Goal: Information Seeking & Learning: Find specific fact

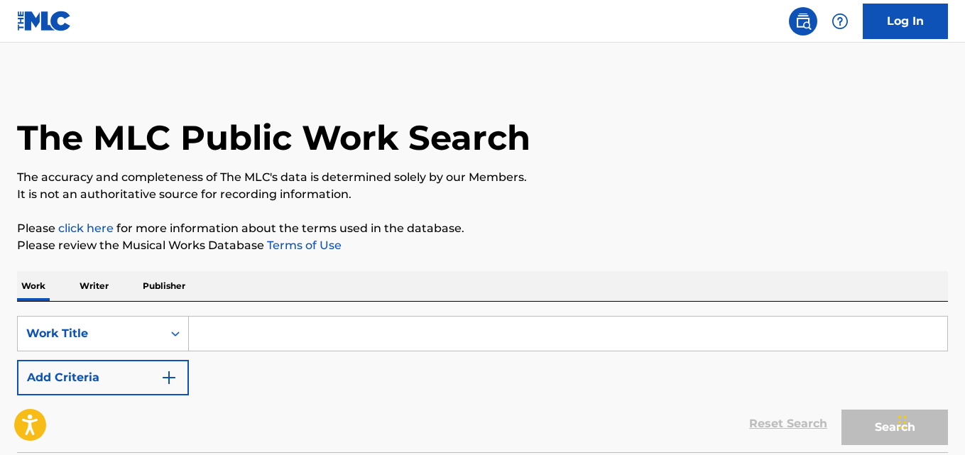
click at [415, 361] on div "SearchWithCriteria2302b20d-799e-431c-94d2-c055e525c9da Work Title Add Criteria" at bounding box center [482, 356] width 931 height 80
click at [406, 373] on div "SearchWithCriteria2302b20d-799e-431c-94d2-c055e525c9da Work Title Add Criteria" at bounding box center [482, 356] width 931 height 80
click at [405, 374] on div "SearchWithCriteria2302b20d-799e-431c-94d2-c055e525c9da Work Title Add Criteria" at bounding box center [482, 356] width 931 height 80
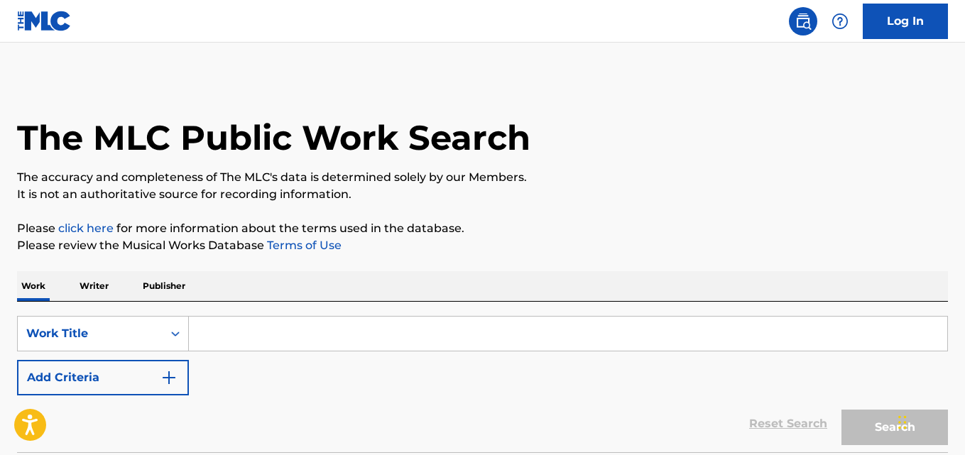
click at [442, 415] on div "Reset Search Search" at bounding box center [482, 424] width 931 height 57
click at [441, 413] on div "Reset Search Search" at bounding box center [482, 424] width 931 height 57
click at [250, 327] on input "Search Form" at bounding box center [568, 334] width 759 height 34
paste input "No Scale"
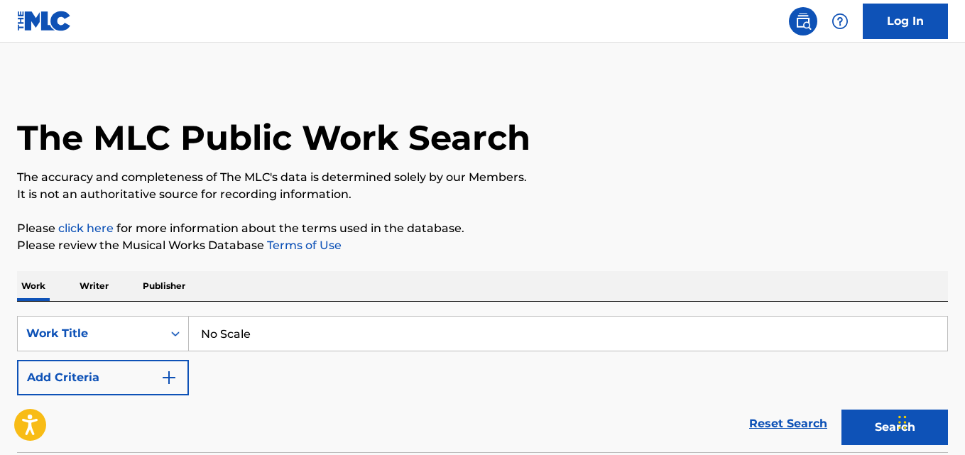
type input "No Scale"
click at [153, 369] on button "Add Criteria" at bounding box center [103, 378] width 172 height 36
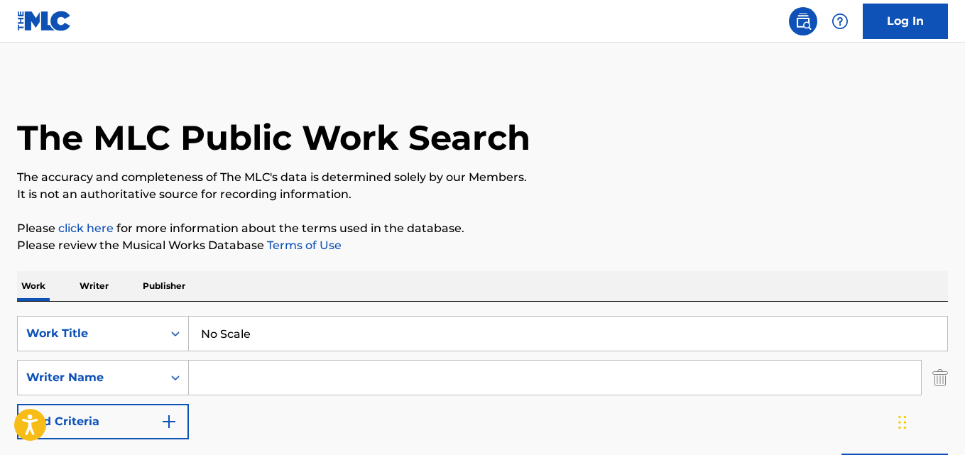
drag, startPoint x: 160, startPoint y: 371, endPoint x: 205, endPoint y: 376, distance: 45.0
click at [205, 376] on input "Search Form" at bounding box center [555, 378] width 732 height 34
paste input "Quando Rondo"
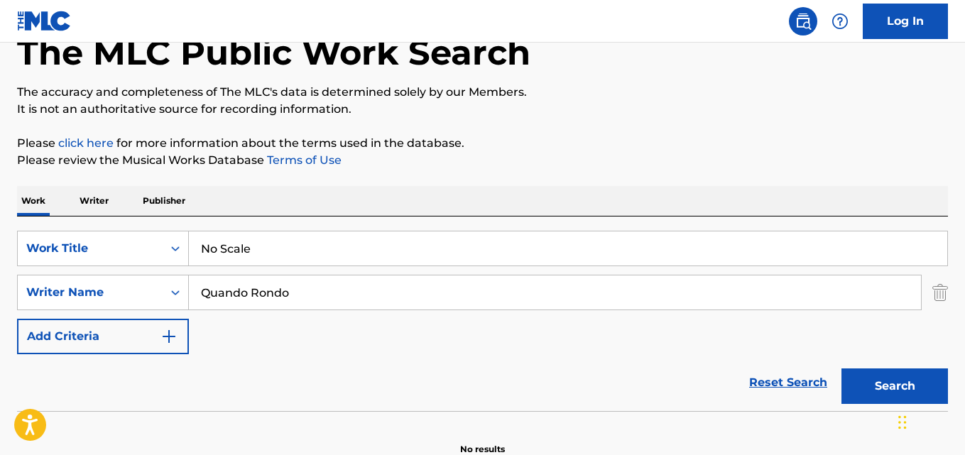
scroll to position [161, 0]
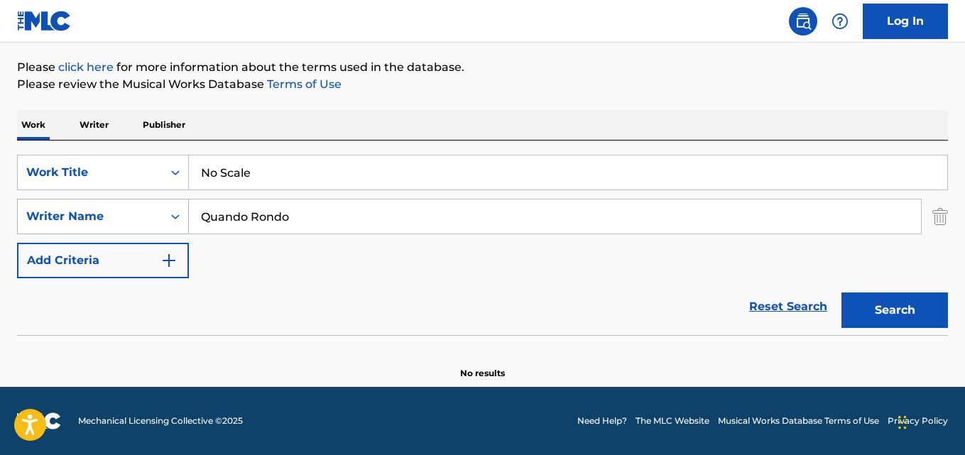
drag, startPoint x: 357, startPoint y: 211, endPoint x: 133, endPoint y: 214, distance: 223.7
click at [133, 214] on div "SearchWithCriteria05fd1c58-00cd-4714-9474-0aff5a9e66f1 Writer Name Quando Rondo" at bounding box center [482, 217] width 931 height 36
paste input "[PERSON_NAME]"
type input "[PERSON_NAME]"
click at [842, 293] on button "Search" at bounding box center [895, 311] width 107 height 36
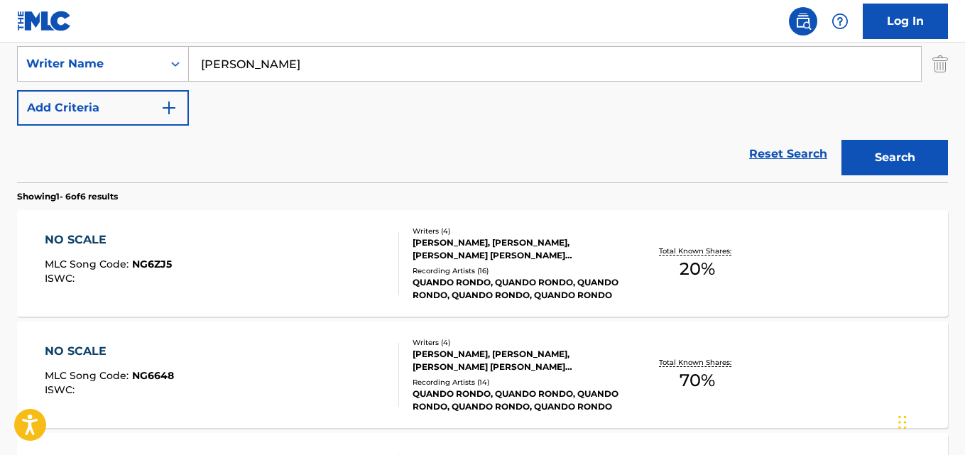
scroll to position [280, 0]
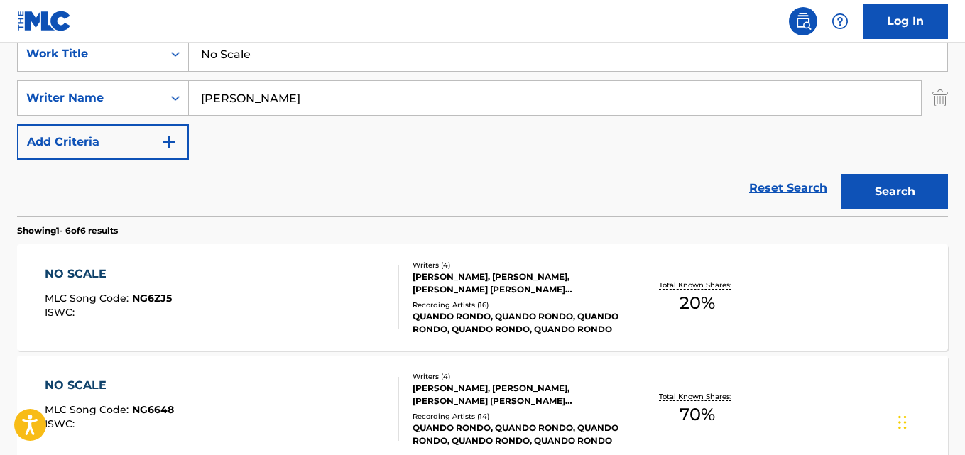
drag, startPoint x: 248, startPoint y: 97, endPoint x: 344, endPoint y: 93, distance: 96.7
click at [344, 93] on input "[PERSON_NAME]" at bounding box center [555, 98] width 732 height 34
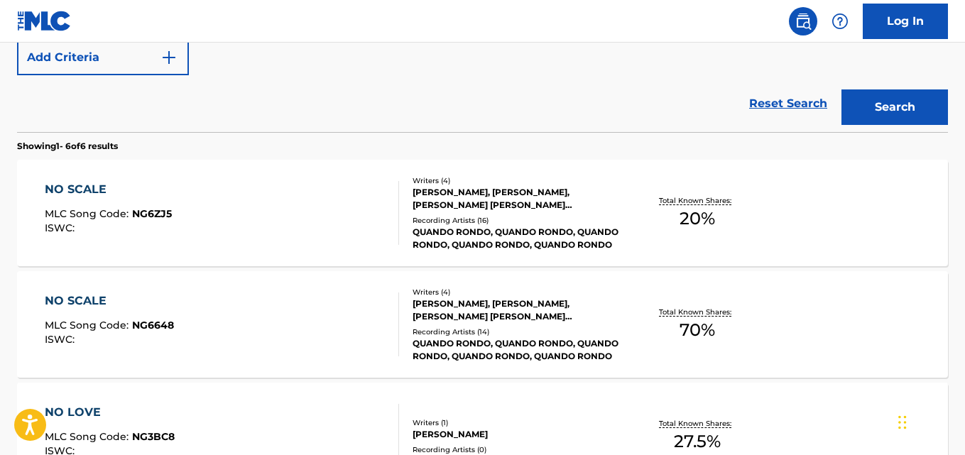
scroll to position [398, 0]
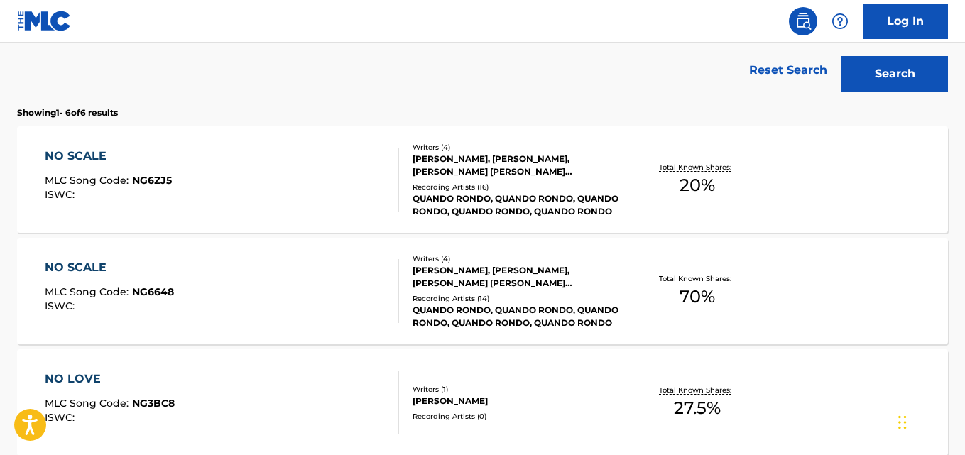
click at [92, 268] on div "NO SCALE" at bounding box center [109, 267] width 129 height 17
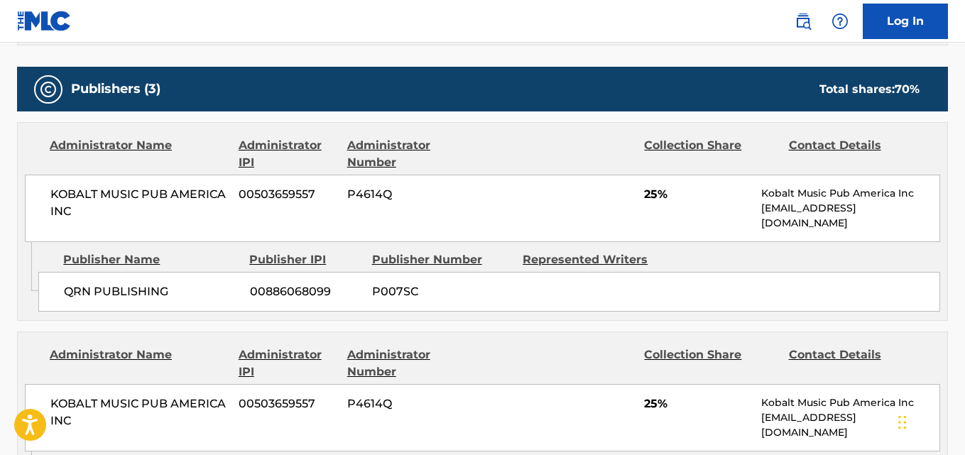
scroll to position [710, 0]
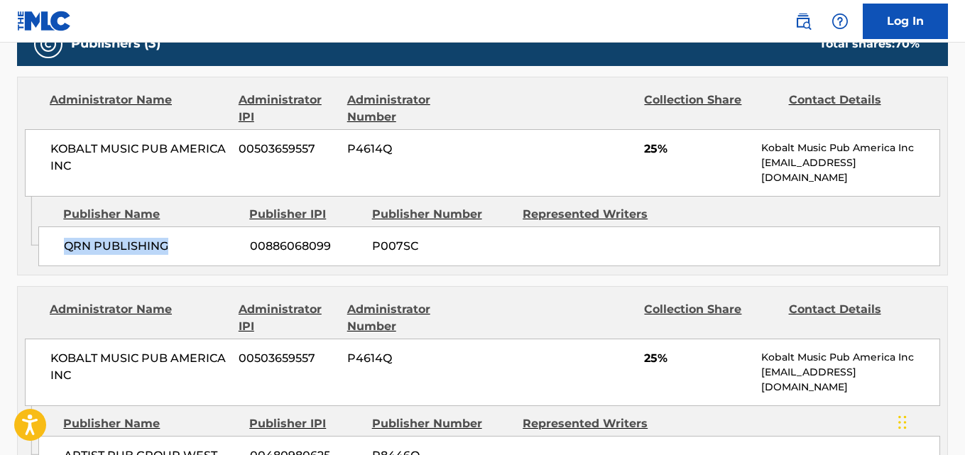
drag, startPoint x: 60, startPoint y: 236, endPoint x: 197, endPoint y: 236, distance: 137.1
click at [197, 236] on div "QRN PUBLISHING 00886068099 P007SC" at bounding box center [489, 247] width 902 height 40
copy span "QRN PUBLISHING"
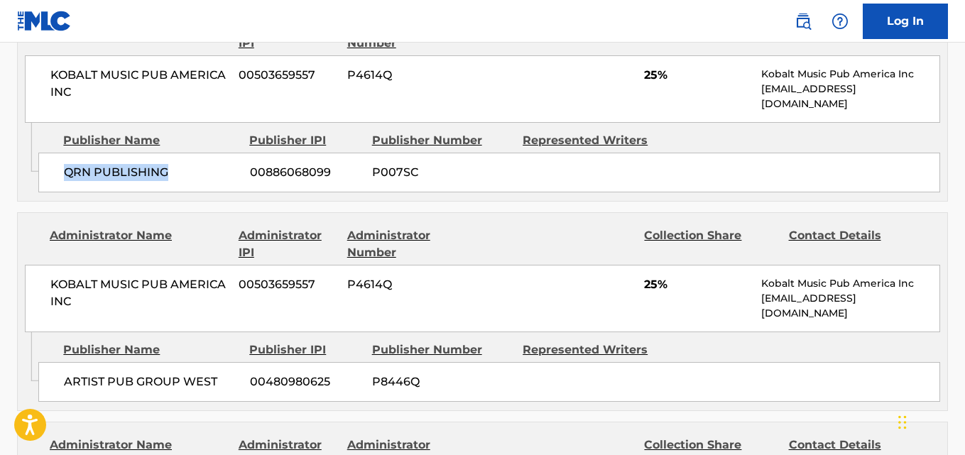
scroll to position [947, 0]
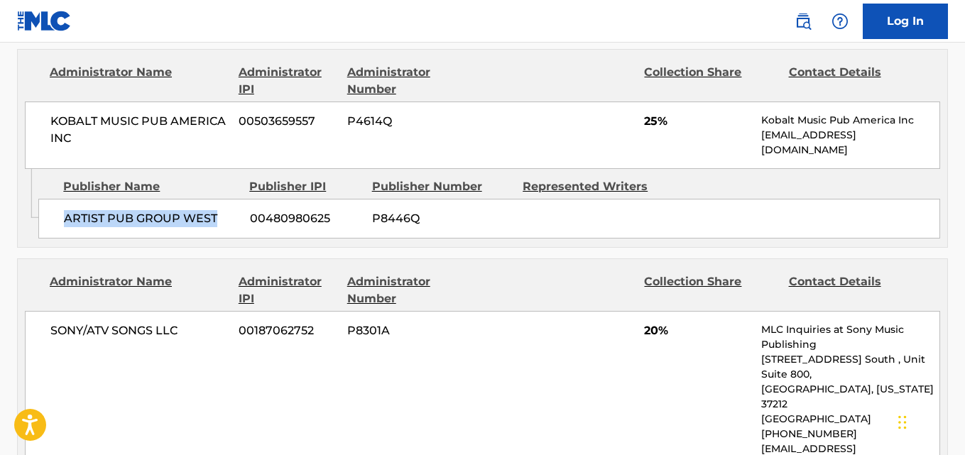
drag, startPoint x: 85, startPoint y: 212, endPoint x: 222, endPoint y: 202, distance: 137.4
click at [222, 202] on div "ARTIST PUB GROUP WEST 00480980625 P8446Q" at bounding box center [489, 219] width 902 height 40
copy span "ARTIST PUB GROUP WEST"
click at [646, 113] on span "25%" at bounding box center [697, 121] width 107 height 17
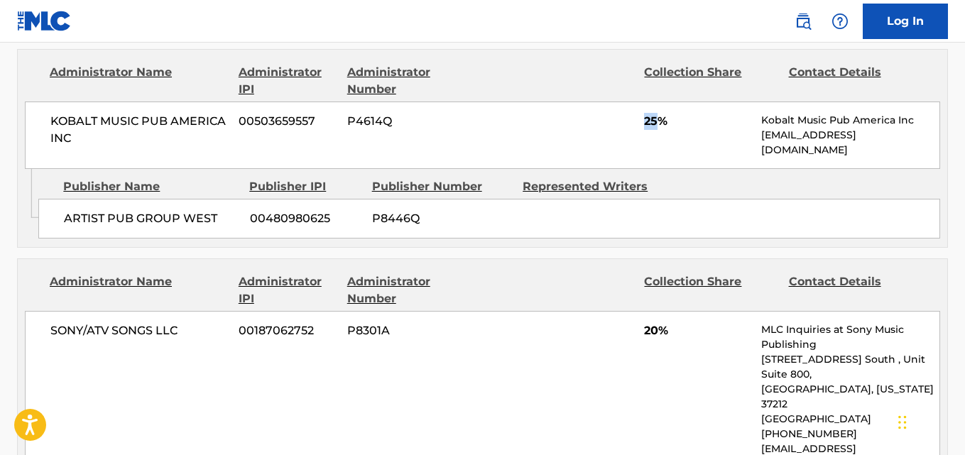
copy span "25"
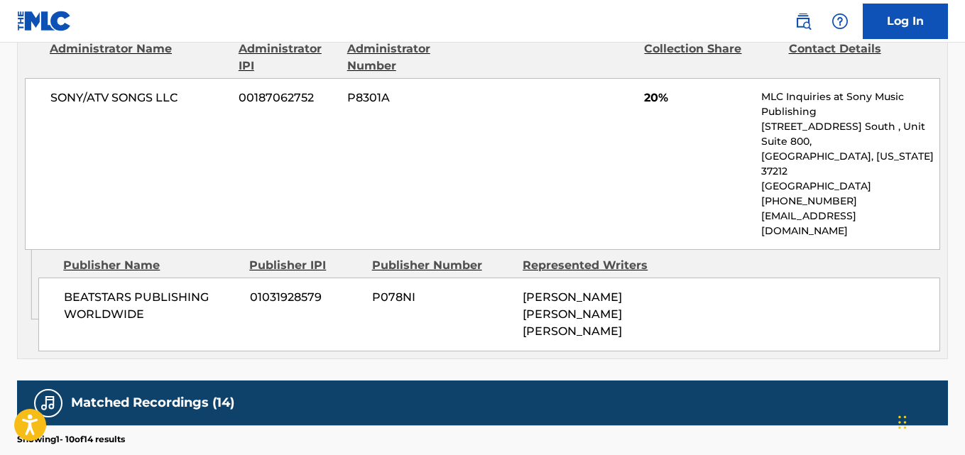
scroll to position [1184, 0]
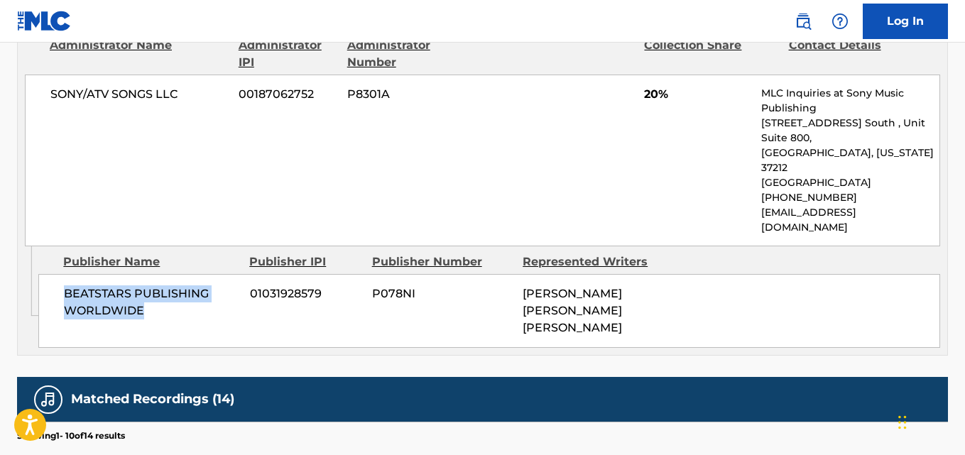
drag, startPoint x: 58, startPoint y: 247, endPoint x: 217, endPoint y: 270, distance: 161.4
click at [217, 274] on div "BEATSTARS PUBLISHING WORLDWIDE 01031928579 P078NI [PERSON_NAME] [PERSON_NAME] […" at bounding box center [489, 311] width 902 height 74
copy span "BEATSTARS PUBLISHING WORLDWIDE"
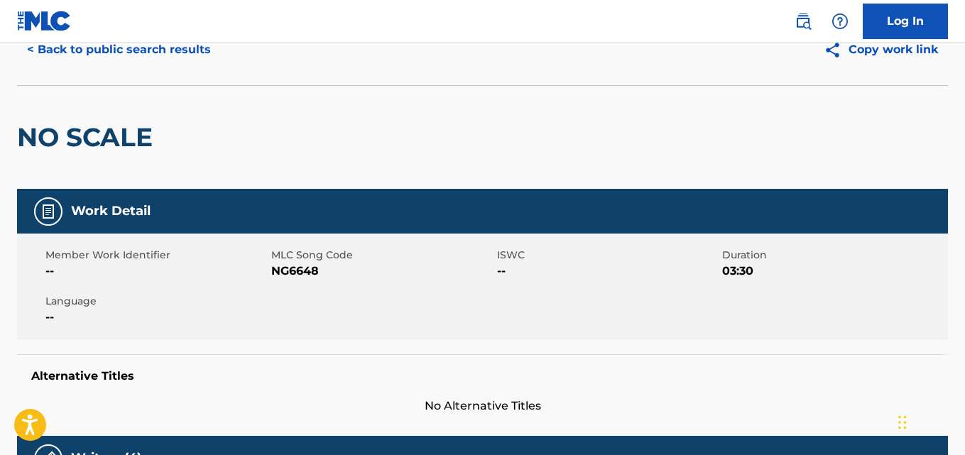
scroll to position [0, 0]
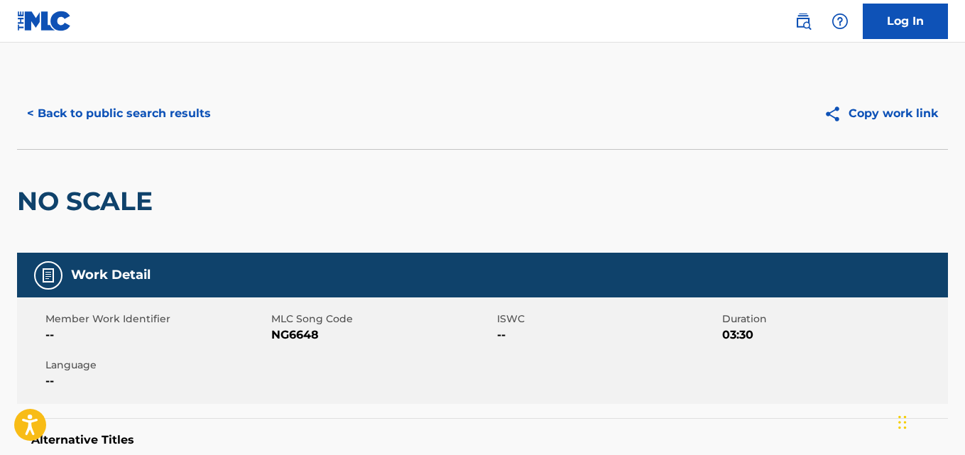
click at [150, 127] on button "< Back to public search results" at bounding box center [119, 114] width 204 height 36
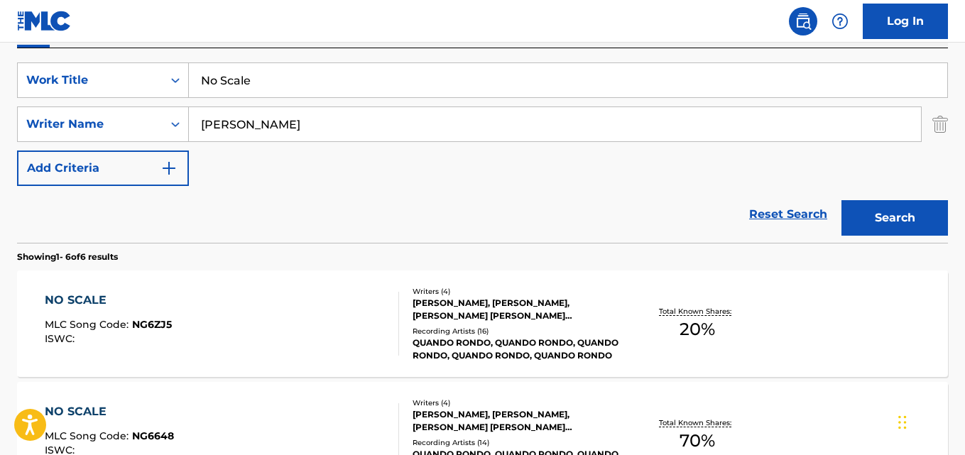
scroll to position [5, 0]
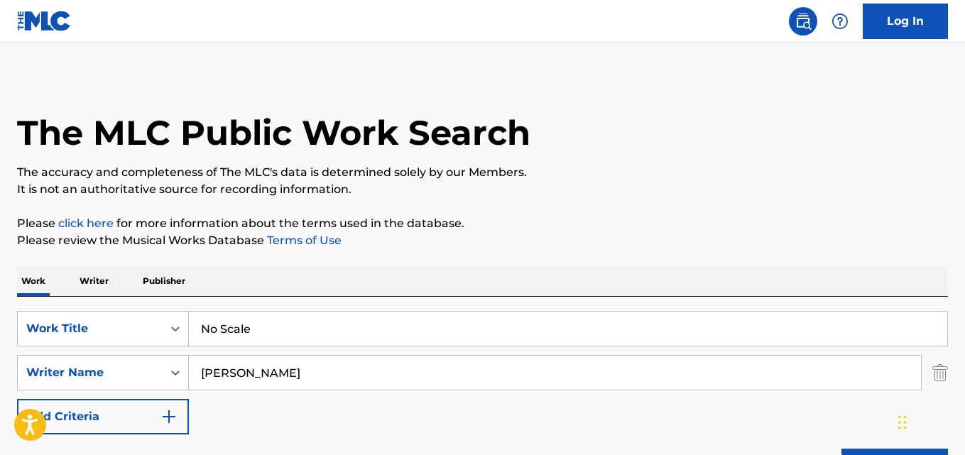
drag, startPoint x: 254, startPoint y: 342, endPoint x: 111, endPoint y: 352, distance: 143.9
click at [111, 352] on div "SearchWithCriteria2302b20d-799e-431c-94d2-c055e525c9da Work Title No Scale Sear…" at bounding box center [482, 373] width 931 height 124
paste input "thing Else Matters"
type input "Nothing Else Matters"
drag, startPoint x: 314, startPoint y: 381, endPoint x: 110, endPoint y: 382, distance: 203.8
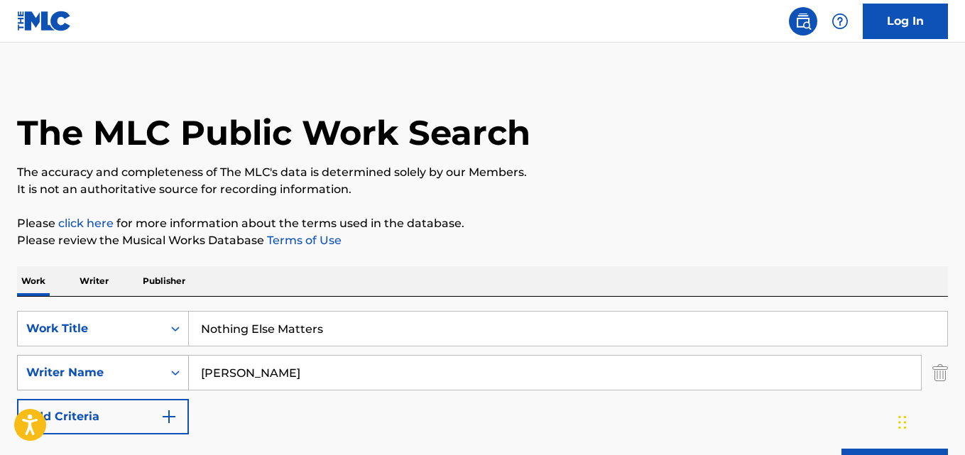
click at [110, 382] on div "SearchWithCriteria05fd1c58-00cd-4714-9474-0aff5a9e66f1 Writer Name [PERSON_NAME]" at bounding box center [482, 373] width 931 height 36
paste input "[PERSON_NAME]"
drag, startPoint x: 217, startPoint y: 379, endPoint x: 163, endPoint y: 386, distance: 54.4
click at [163, 386] on div "SearchWithCriteria05fd1c58-00cd-4714-9474-0aff5a9e66f1 Writer Name [PERSON_NAME]" at bounding box center [482, 373] width 931 height 36
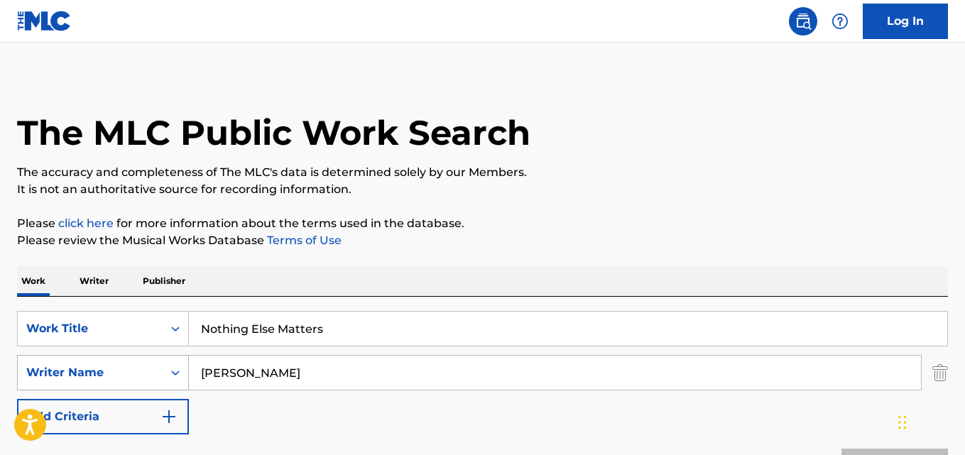
drag, startPoint x: 300, startPoint y: 381, endPoint x: 172, endPoint y: 388, distance: 128.8
click at [172, 388] on div "SearchWithCriteria05fd1c58-00cd-4714-9474-0aff5a9e66f1 Writer Name [PERSON_NAME]" at bounding box center [482, 373] width 931 height 36
type input "[PERSON_NAME]"
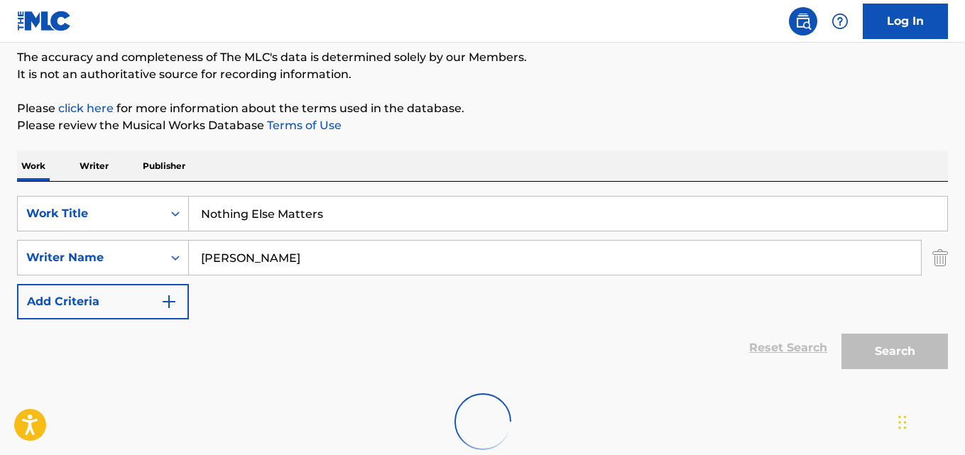
scroll to position [207, 0]
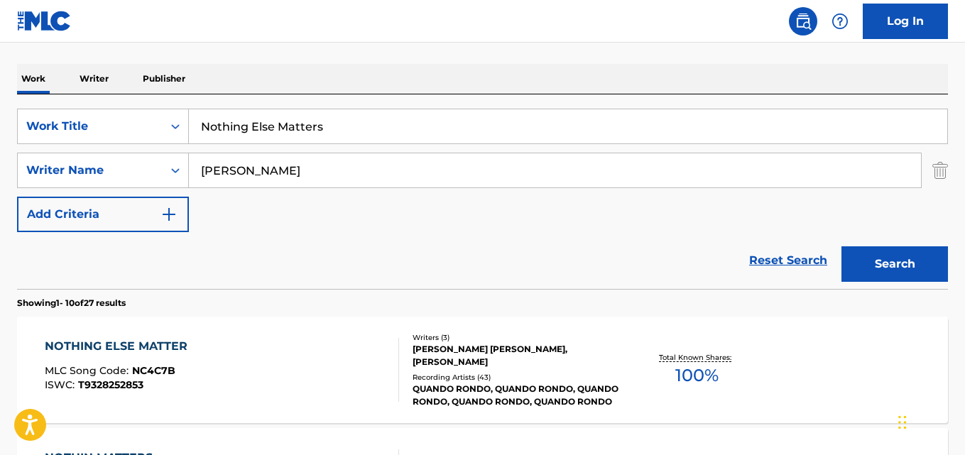
click at [126, 348] on div "NOTHING ELSE MATTER" at bounding box center [120, 346] width 150 height 17
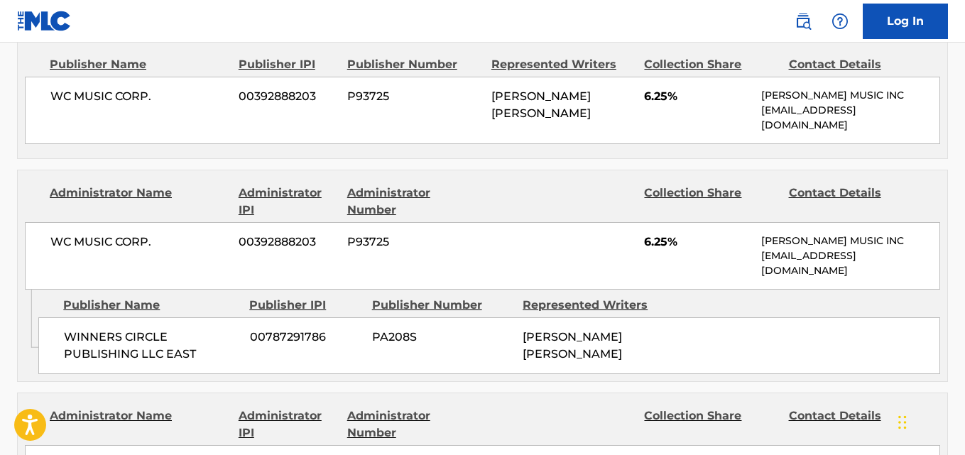
scroll to position [1184, 0]
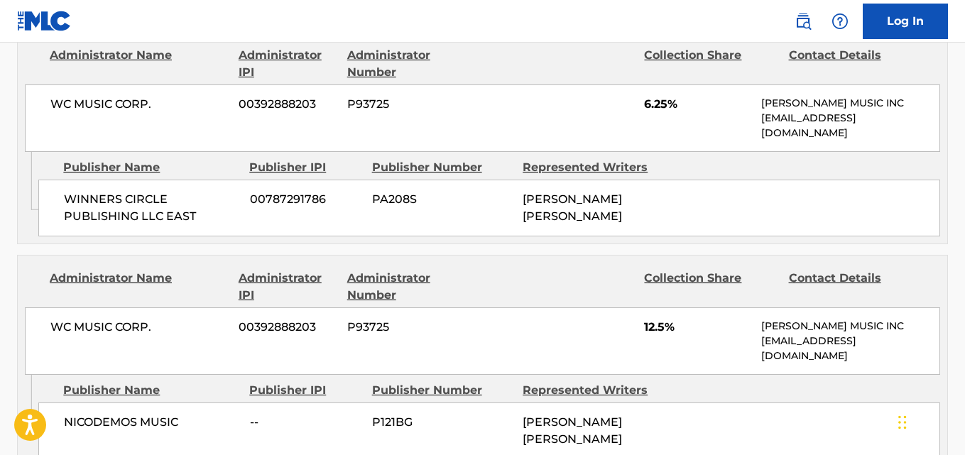
click at [658, 97] on span "6.25%" at bounding box center [697, 104] width 107 height 17
copy span "6.25"
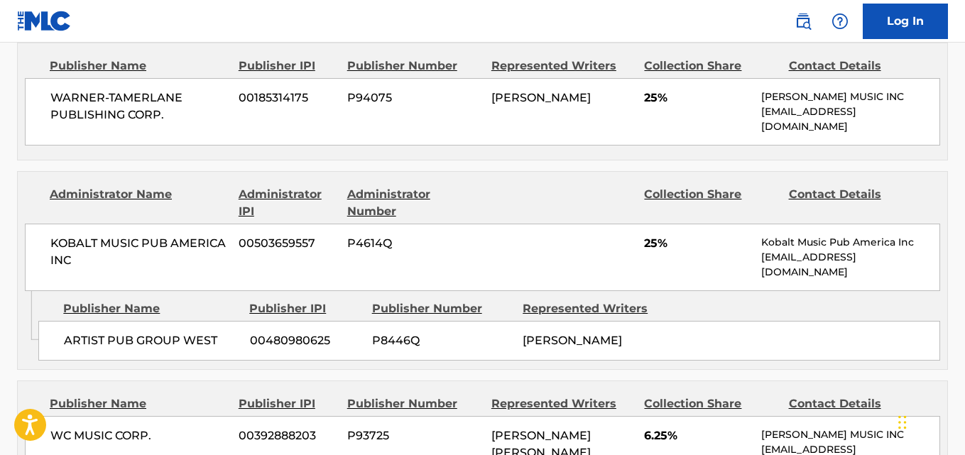
scroll to position [829, 0]
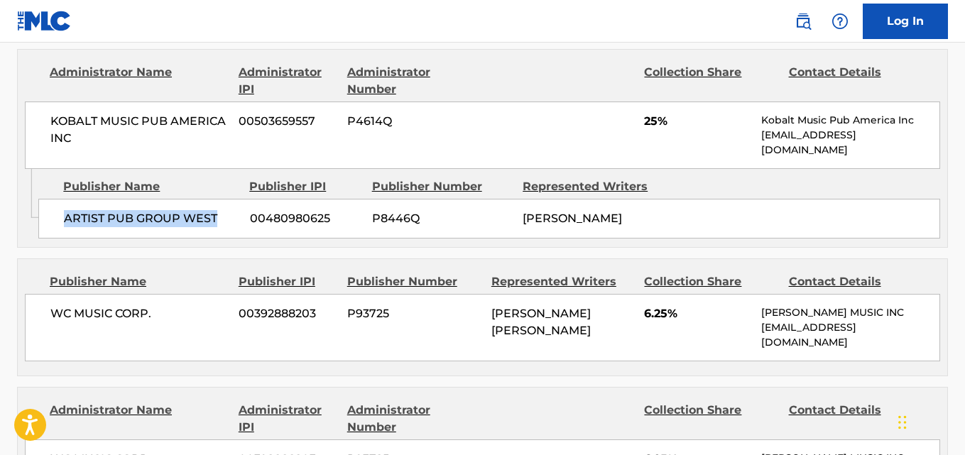
drag, startPoint x: 63, startPoint y: 223, endPoint x: 227, endPoint y: 220, distance: 163.4
click at [227, 220] on div "ARTIST PUB GROUP WEST 00480980625 P8446Q [PERSON_NAME]" at bounding box center [489, 219] width 902 height 40
copy span "ARTIST PUB GROUP WEST"
click at [653, 122] on span "25%" at bounding box center [697, 121] width 107 height 17
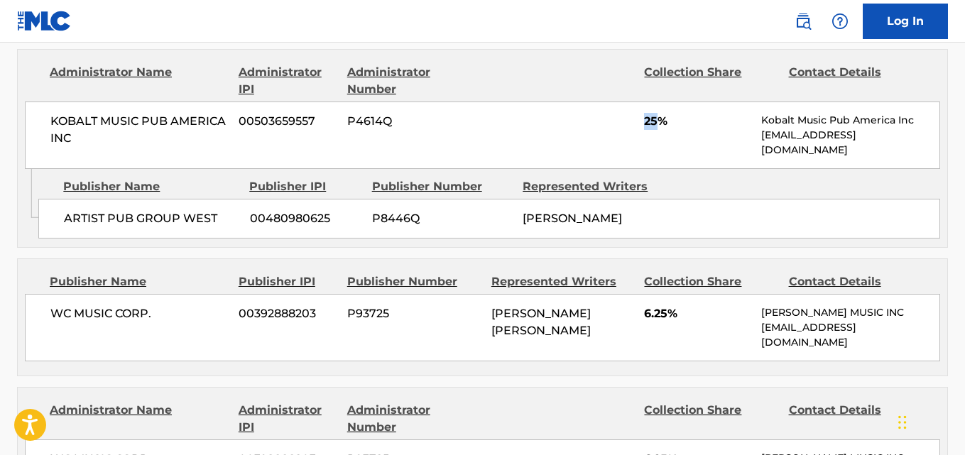
copy span "25"
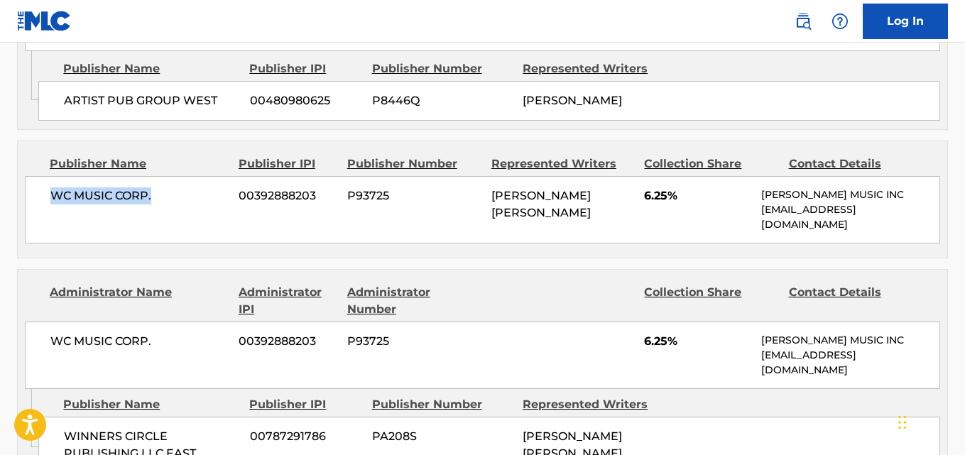
drag, startPoint x: 50, startPoint y: 197, endPoint x: 181, endPoint y: 197, distance: 131.4
click at [181, 197] on div "WC MUSIC CORP. 00392888203 P93725 [PERSON_NAME] [PERSON_NAME] 6.25% [PERSON_NAM…" at bounding box center [483, 209] width 916 height 67
copy span "WC MUSIC CORP."
click at [662, 200] on span "6.25%" at bounding box center [697, 196] width 107 height 17
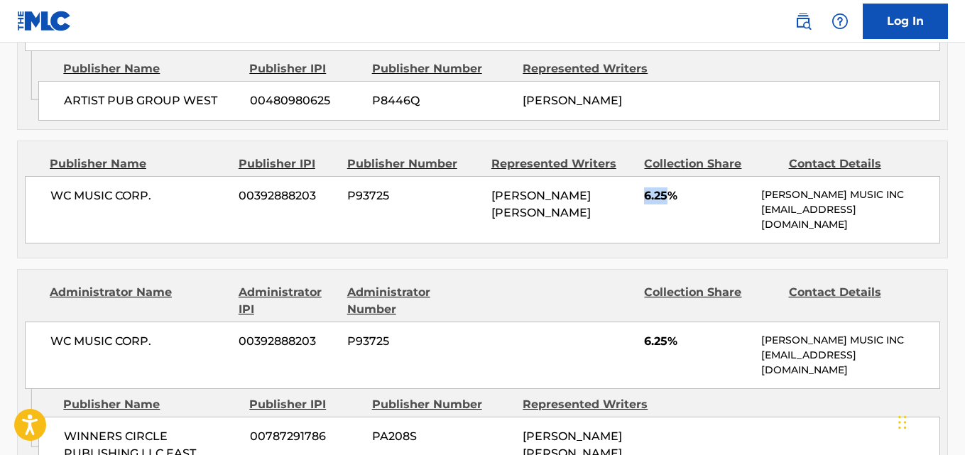
copy span "6.25"
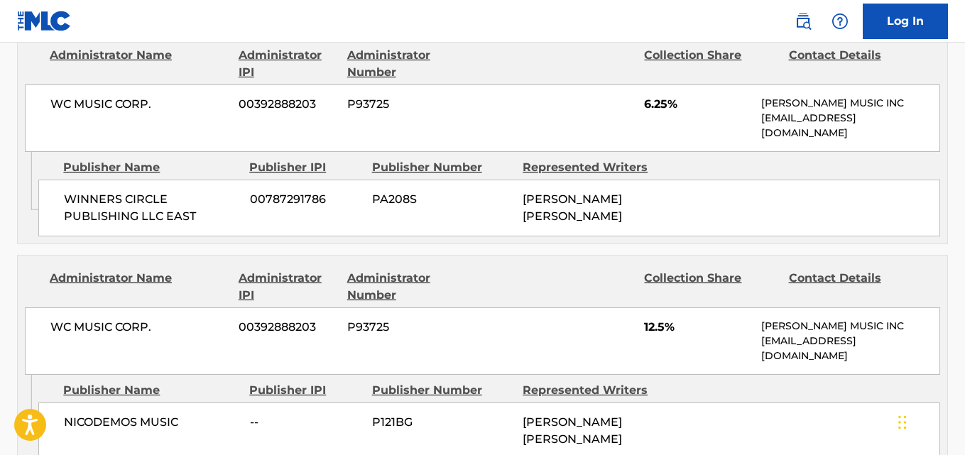
scroll to position [1302, 0]
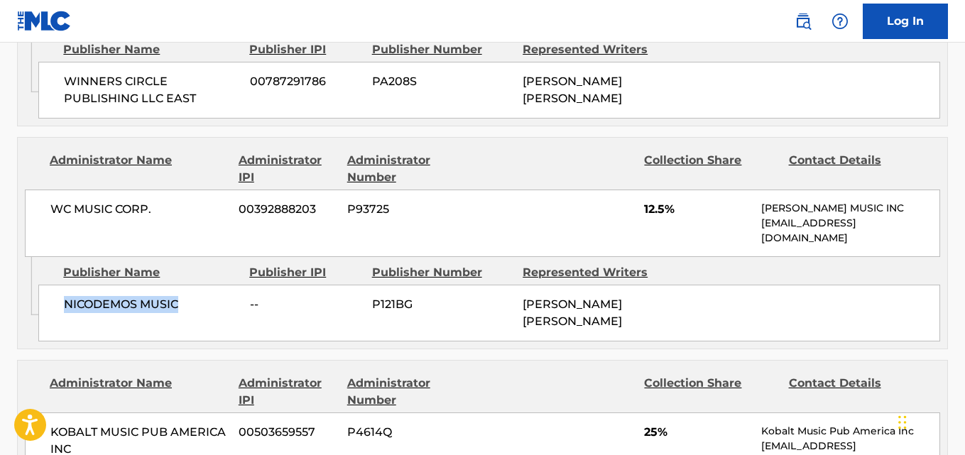
drag, startPoint x: 65, startPoint y: 306, endPoint x: 204, endPoint y: 306, distance: 139.2
click at [204, 306] on span "NICODEMOS MUSIC" at bounding box center [151, 304] width 175 height 17
copy span "NICODEMOS MUSIC"
click at [652, 209] on span "12.5%" at bounding box center [697, 209] width 107 height 17
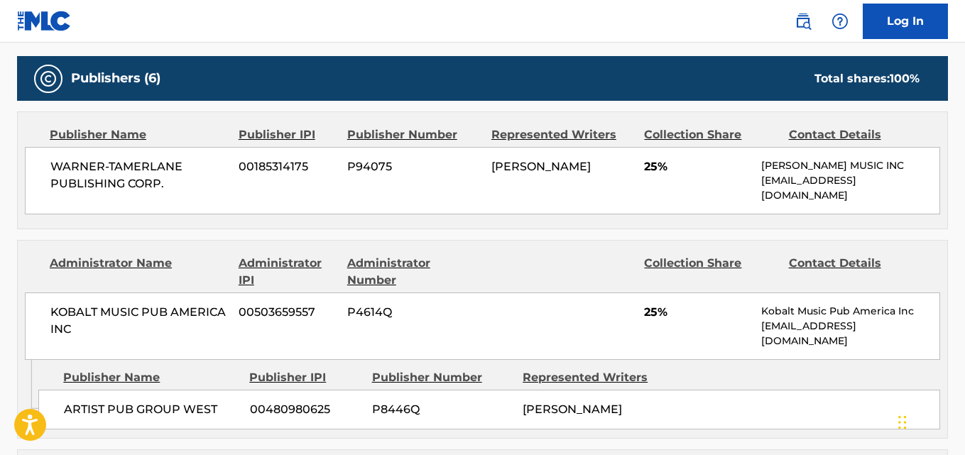
scroll to position [592, 0]
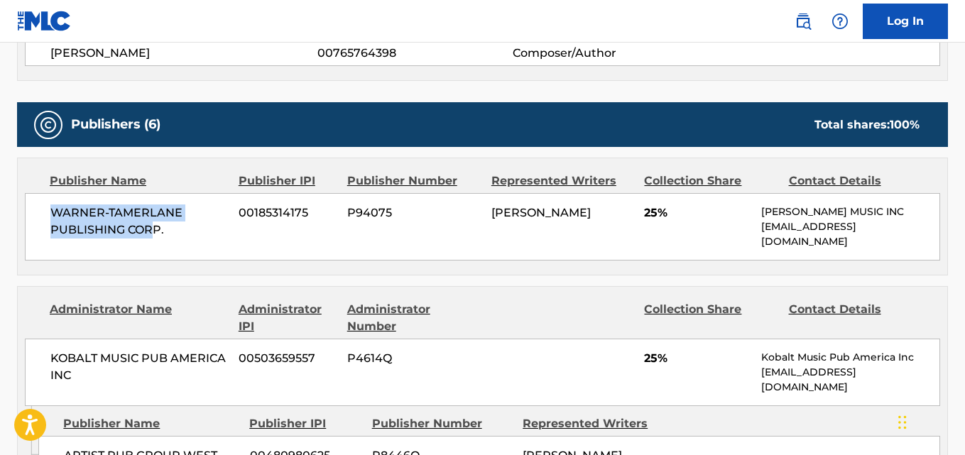
drag, startPoint x: 55, startPoint y: 218, endPoint x: 151, endPoint y: 229, distance: 97.2
click at [151, 229] on span "WARNER-TAMERLANE PUBLISHING CORP." at bounding box center [139, 222] width 178 height 34
click at [161, 257] on div "WARNER-[PERSON_NAME] PUBLISHING CORP. 00185314175 P94075 [PERSON_NAME] 25% [PER…" at bounding box center [483, 226] width 916 height 67
drag, startPoint x: 53, startPoint y: 212, endPoint x: 174, endPoint y: 224, distance: 122.1
click at [174, 224] on span "WARNER-TAMERLANE PUBLISHING CORP." at bounding box center [139, 222] width 178 height 34
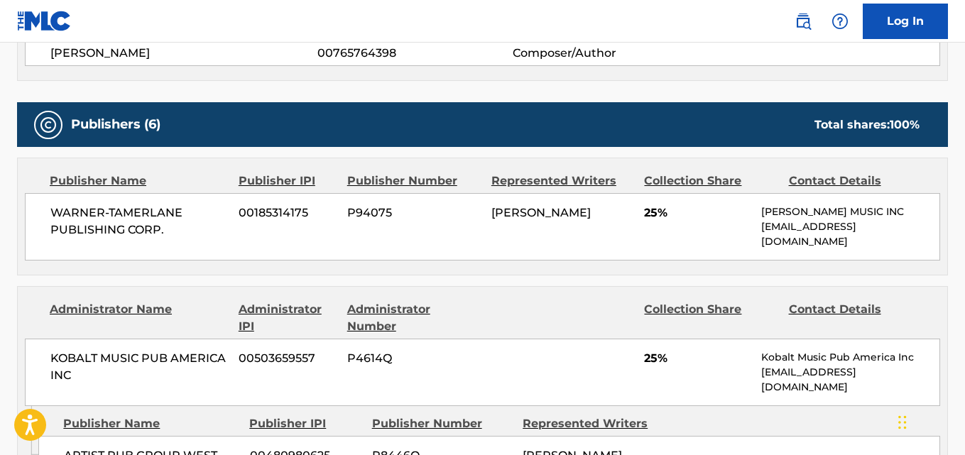
click at [649, 215] on span "25%" at bounding box center [697, 213] width 107 height 17
click at [294, 241] on div "WARNER-[PERSON_NAME] PUBLISHING CORP. 00185314175 P94075 [PERSON_NAME] 25% [PER…" at bounding box center [483, 226] width 916 height 67
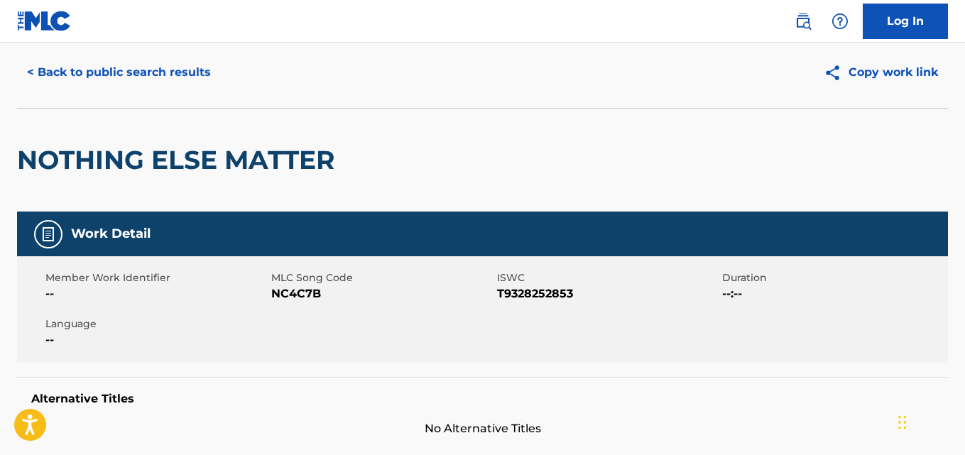
scroll to position [0, 0]
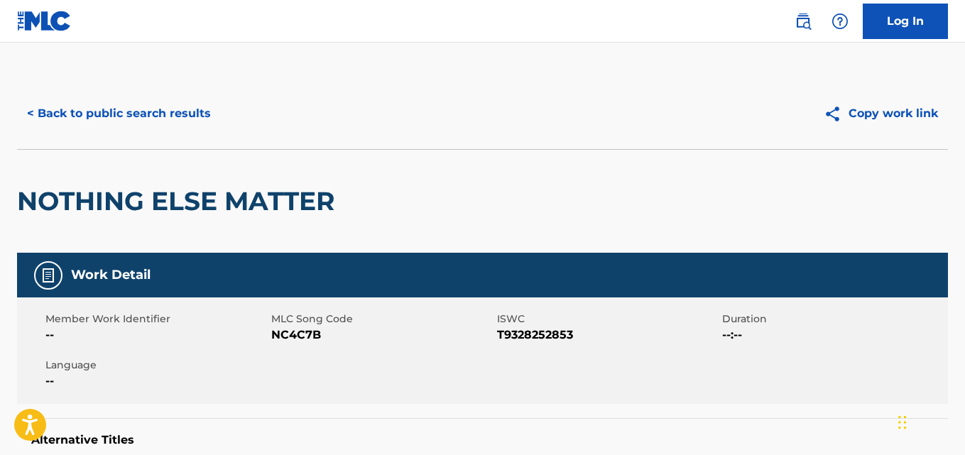
click at [203, 113] on button "< Back to public search results" at bounding box center [119, 114] width 204 height 36
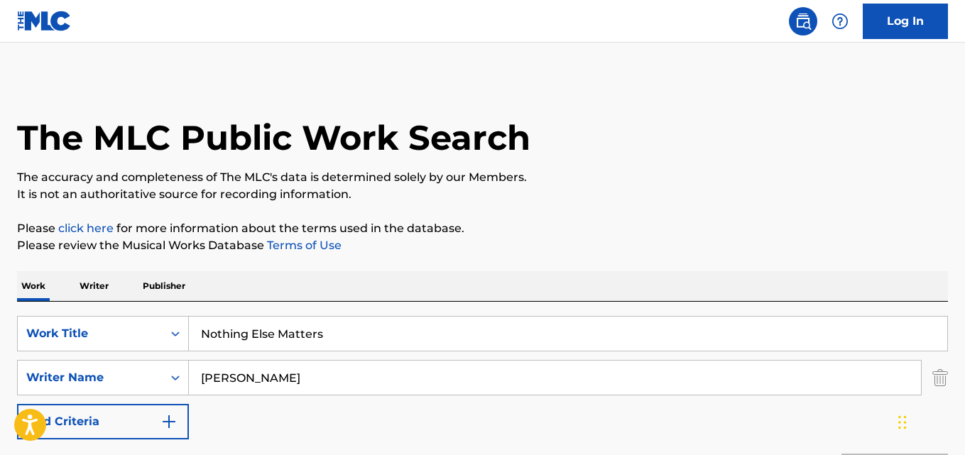
scroll to position [207, 0]
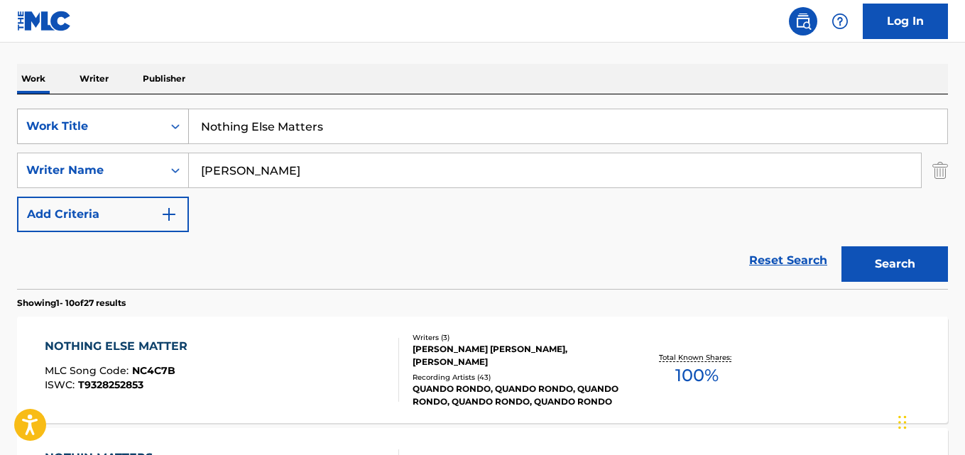
drag, startPoint x: 384, startPoint y: 120, endPoint x: 127, endPoint y: 137, distance: 257.7
click at [127, 137] on div "SearchWithCriteria2302b20d-799e-431c-94d2-c055e525c9da Work Title Nothing Else …" at bounding box center [482, 127] width 931 height 36
paste input "Okay"
type input "Okay"
click at [852, 247] on button "Search" at bounding box center [895, 264] width 107 height 36
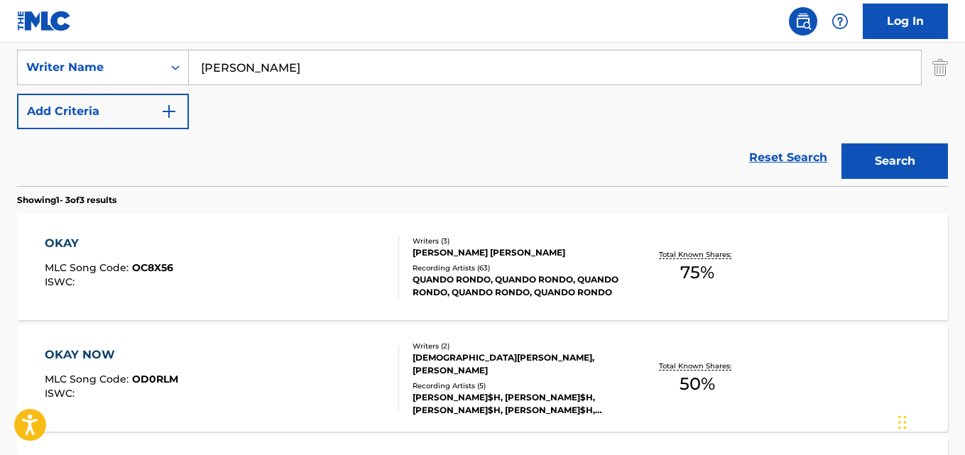
scroll to position [444, 0]
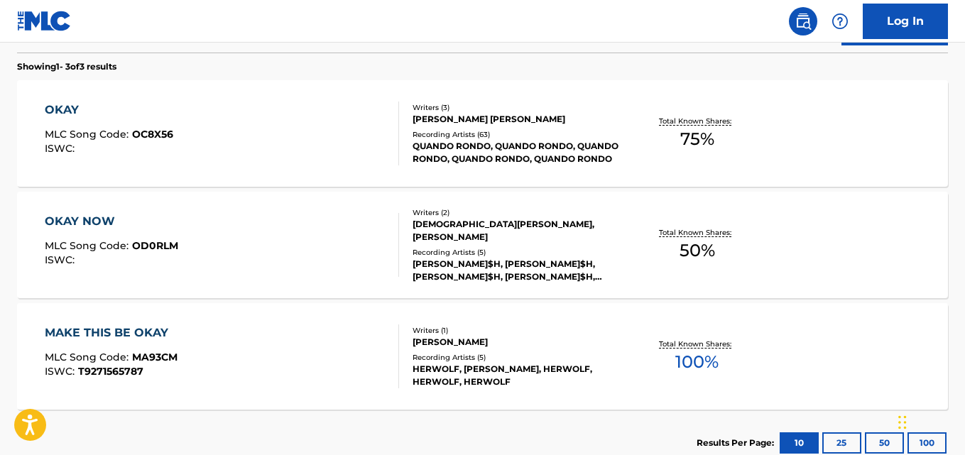
click at [90, 112] on div "OKAY" at bounding box center [109, 110] width 129 height 17
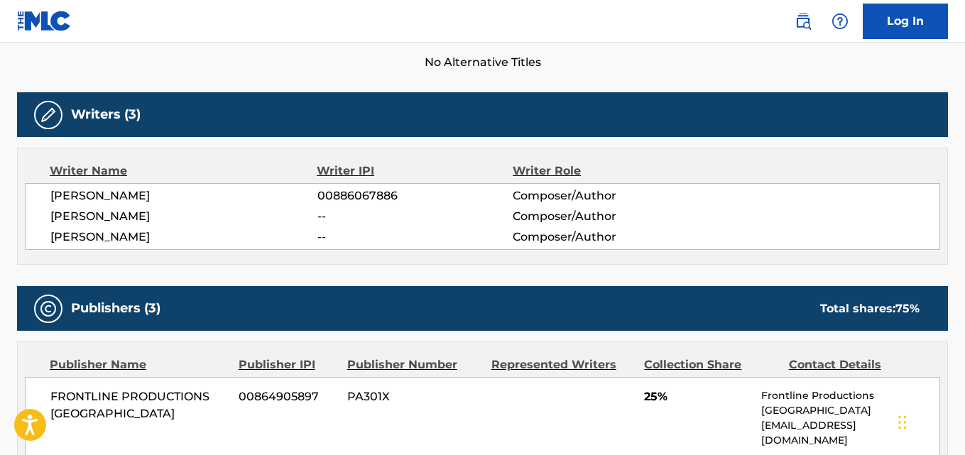
scroll to position [474, 0]
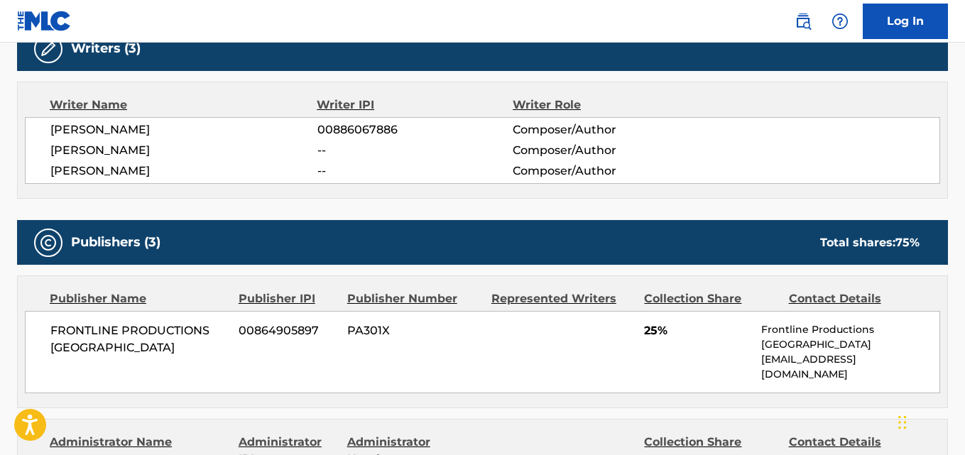
click at [167, 173] on span "[PERSON_NAME]" at bounding box center [183, 171] width 267 height 17
click at [423, 237] on div "Publishers (3) Total shares: 75 %" at bounding box center [482, 242] width 931 height 45
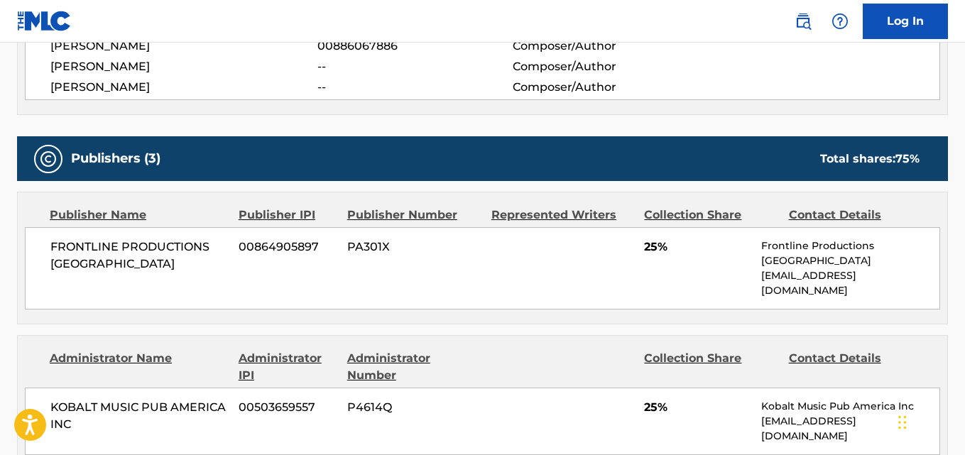
scroll to position [592, 0]
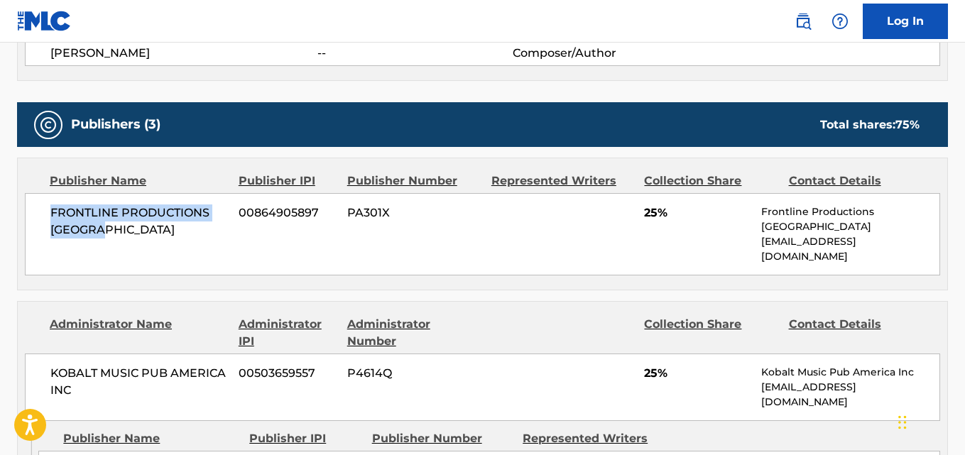
drag, startPoint x: 47, startPoint y: 209, endPoint x: 148, endPoint y: 236, distance: 104.4
click at [148, 236] on div "FRONTLINE PRODUCTIONS DETROIT 00864905897 PA301X 25% Frontline Productions Detr…" at bounding box center [483, 234] width 916 height 82
click at [654, 215] on span "25%" at bounding box center [697, 213] width 107 height 17
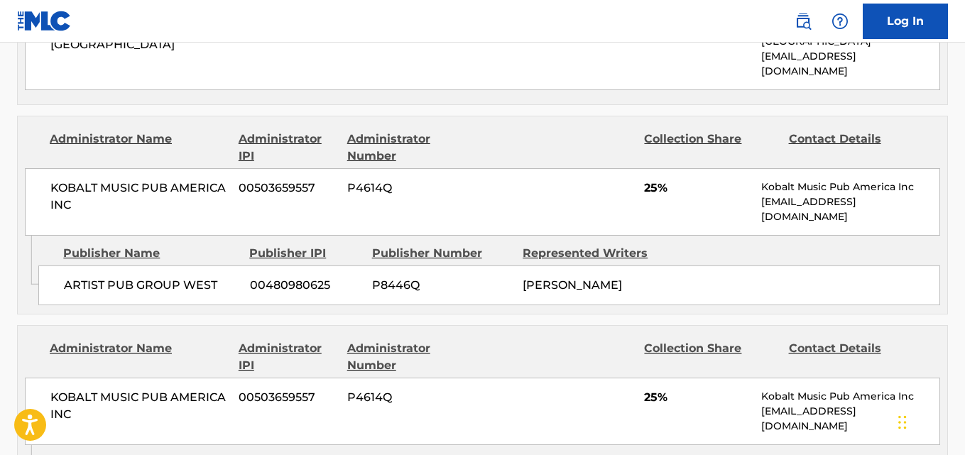
scroll to position [829, 0]
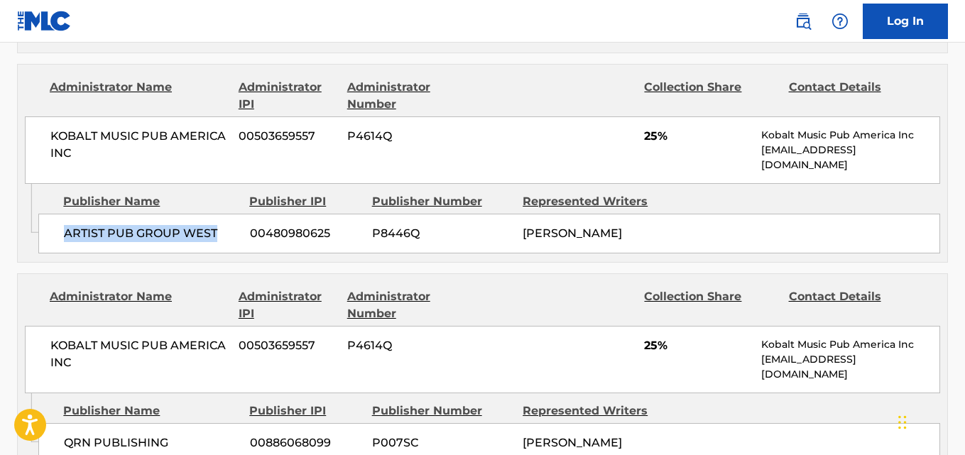
drag, startPoint x: 65, startPoint y: 221, endPoint x: 225, endPoint y: 222, distance: 160.5
click at [225, 225] on span "ARTIST PUB GROUP WEST" at bounding box center [151, 233] width 175 height 17
click at [651, 128] on span "25%" at bounding box center [697, 136] width 107 height 17
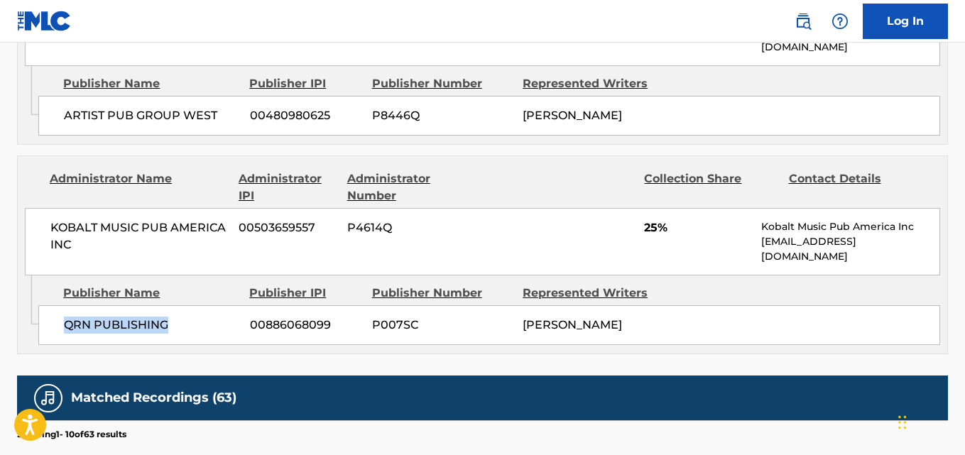
drag, startPoint x: 60, startPoint y: 305, endPoint x: 205, endPoint y: 313, distance: 144.4
click at [205, 313] on div "QRN PUBLISHING 00886068099 P007SC [PERSON_NAME]" at bounding box center [489, 325] width 902 height 40
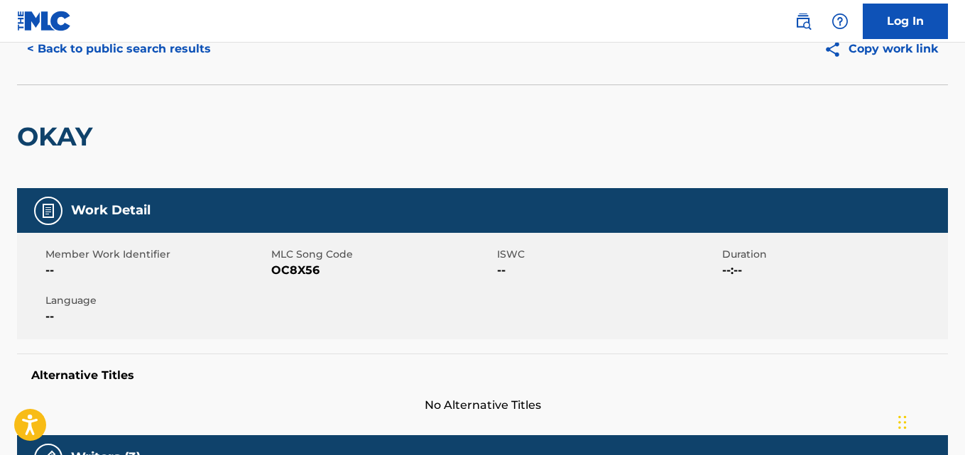
scroll to position [0, 0]
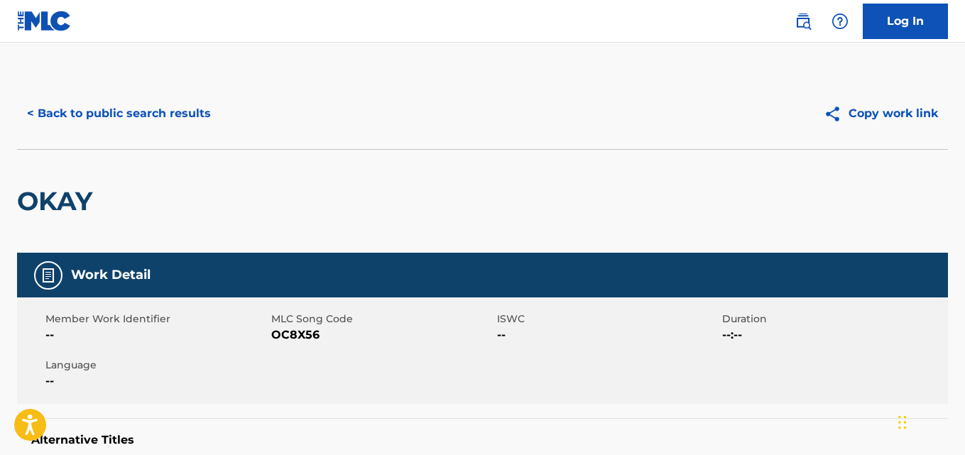
click at [174, 121] on button "< Back to public search results" at bounding box center [119, 114] width 204 height 36
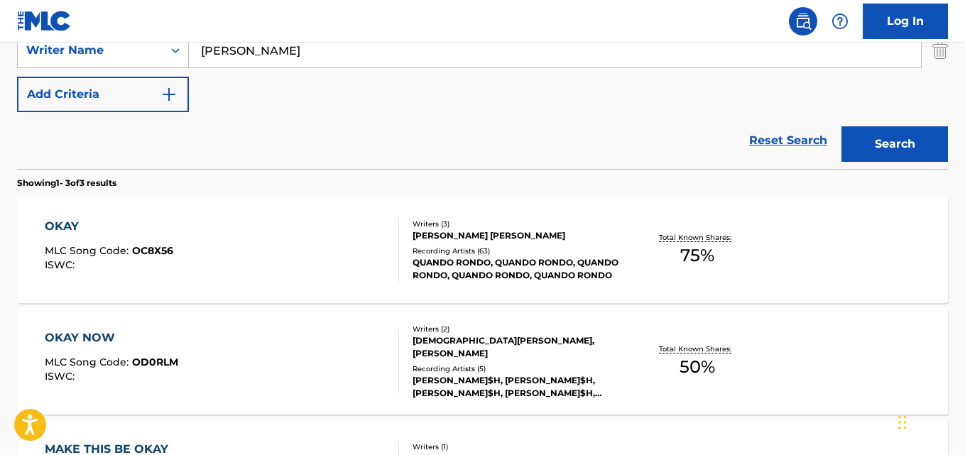
scroll to position [51, 0]
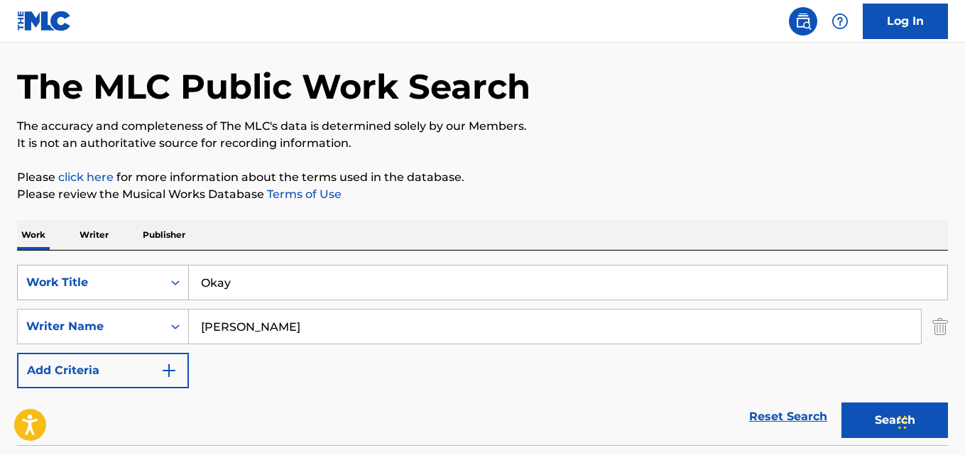
drag, startPoint x: 334, startPoint y: 288, endPoint x: 89, endPoint y: 289, distance: 245.0
click at [89, 289] on div "SearchWithCriteria2302b20d-799e-431c-94d2-c055e525c9da Work Title Okay" at bounding box center [482, 283] width 931 height 36
paste input "Perfect Timing"
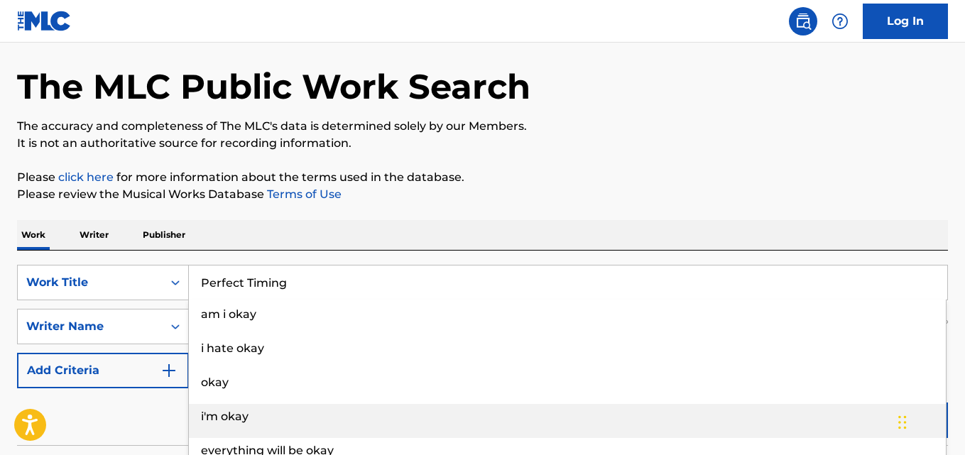
click at [879, 411] on div "i'm okay" at bounding box center [567, 417] width 757 height 26
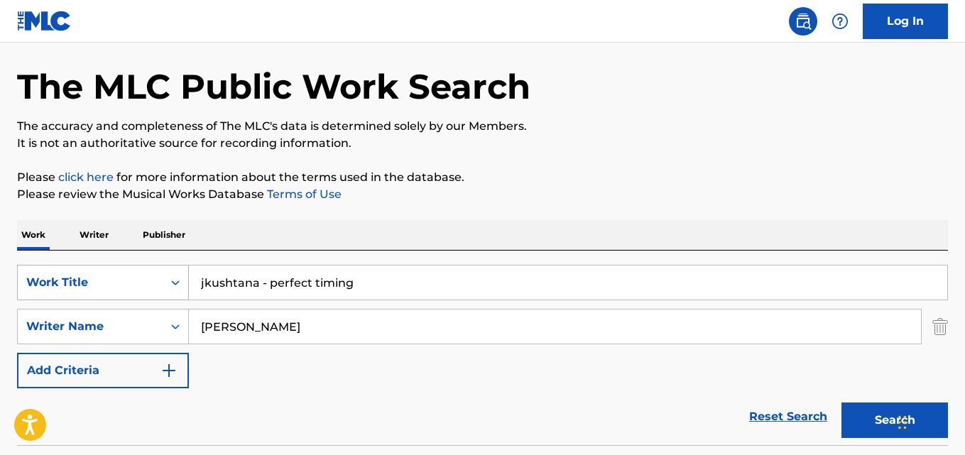
drag, startPoint x: 389, startPoint y: 288, endPoint x: 49, endPoint y: 268, distance: 340.1
click at [49, 268] on div "SearchWithCriteria2302b20d-799e-431c-94d2-c055e525c9da Work Title jkushtana - p…" at bounding box center [482, 283] width 931 height 36
paste input "Perfect T"
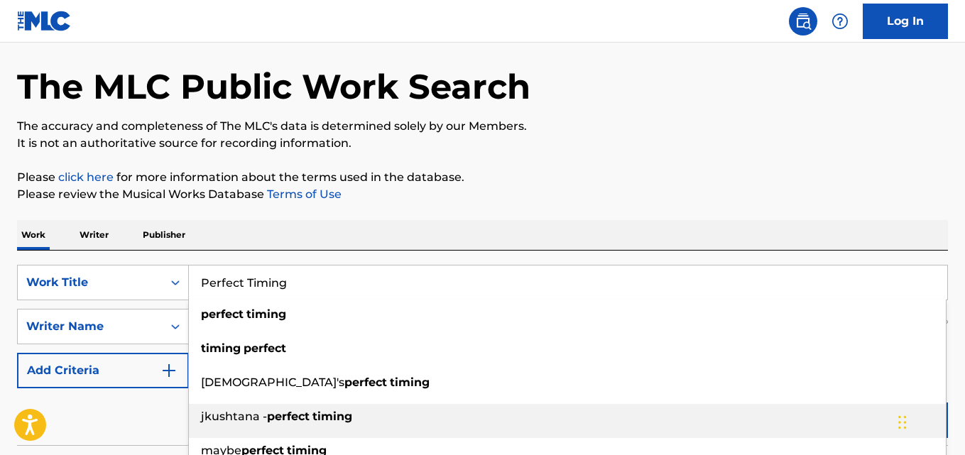
click at [866, 415] on div "jkushtana - perfect timing" at bounding box center [567, 417] width 757 height 26
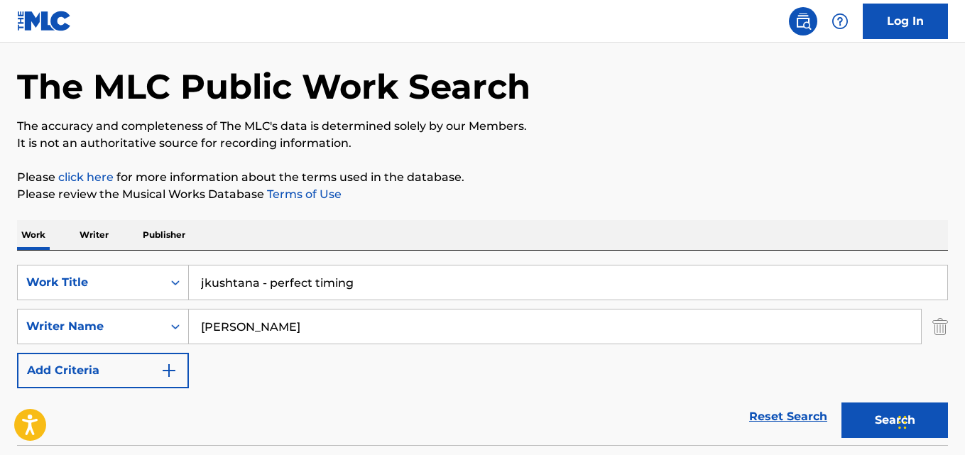
click at [779, 246] on div "Work Writer Publisher" at bounding box center [482, 235] width 931 height 30
drag, startPoint x: 487, startPoint y: 298, endPoint x: 100, endPoint y: 282, distance: 386.7
click at [100, 282] on div "SearchWithCriteria2302b20d-799e-431c-94d2-c055e525c9da Work Title jkushtana - p…" at bounding box center [482, 283] width 931 height 36
paste input "Perfect T"
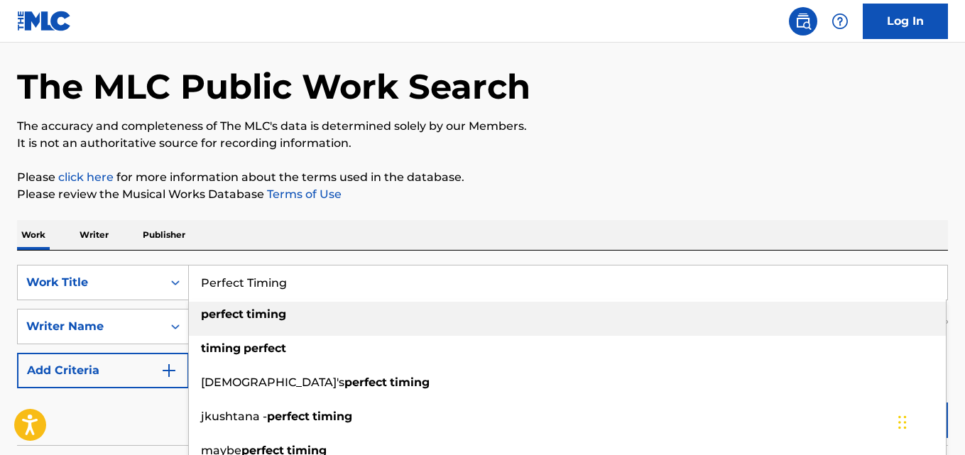
click at [271, 325] on div "perfect timing" at bounding box center [567, 315] width 757 height 26
type input "perfect timing"
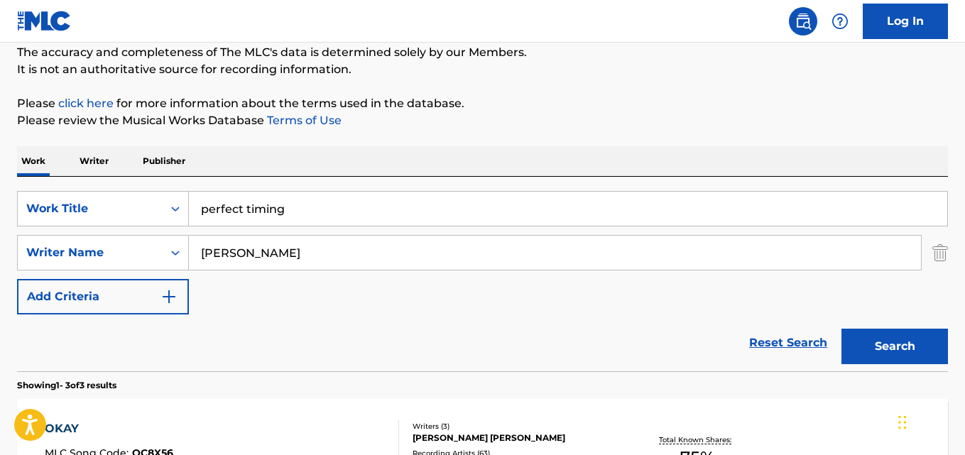
scroll to position [170, 0]
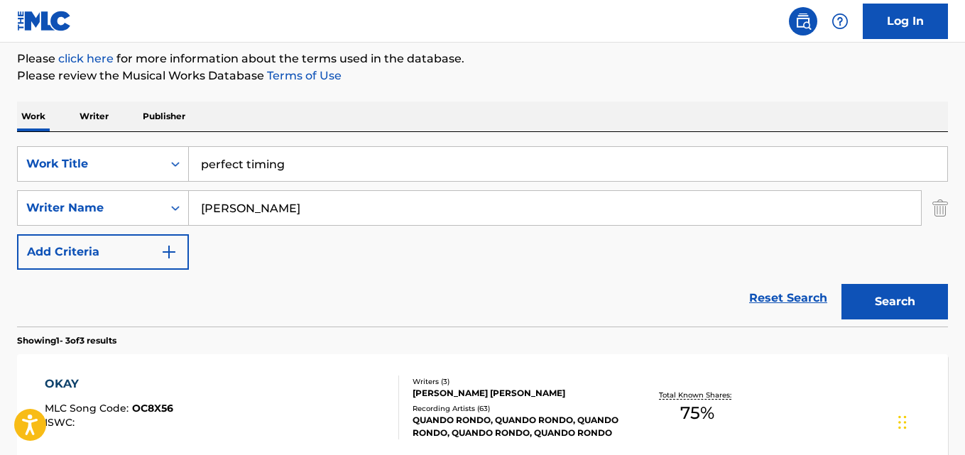
click at [879, 294] on button "Search" at bounding box center [895, 302] width 107 height 36
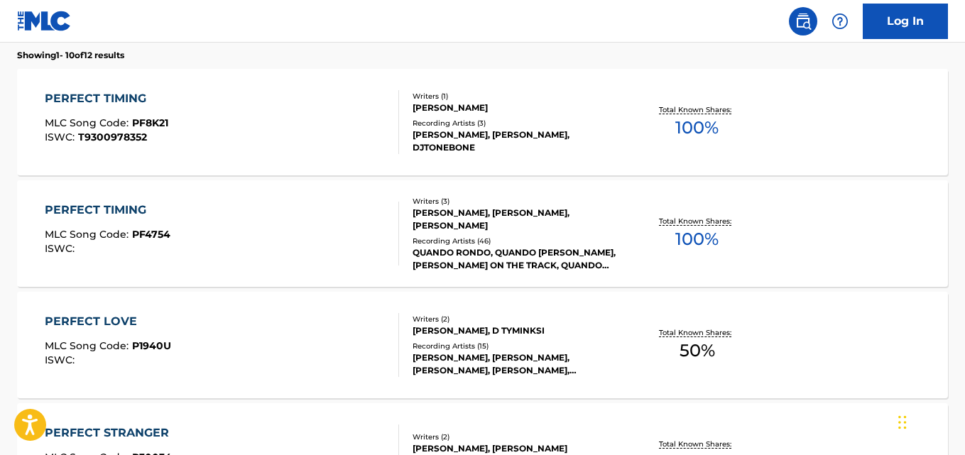
scroll to position [406, 0]
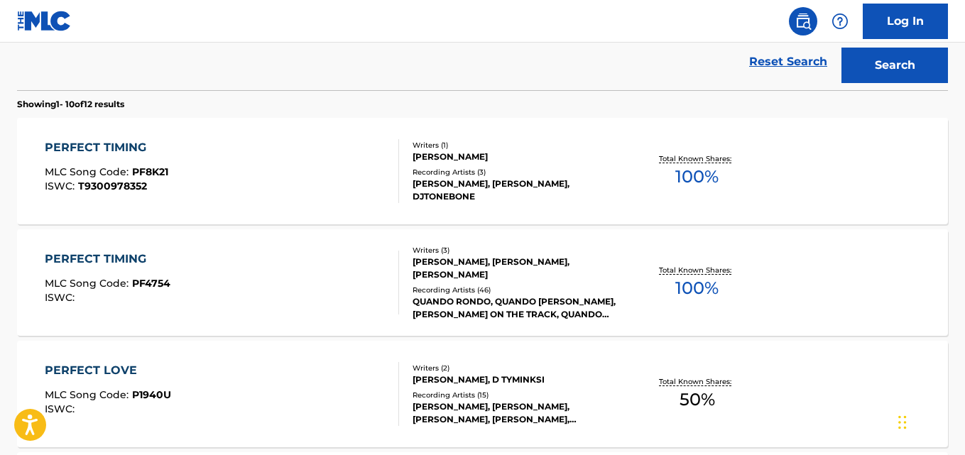
click at [117, 256] on div "PERFECT TIMING" at bounding box center [108, 259] width 126 height 17
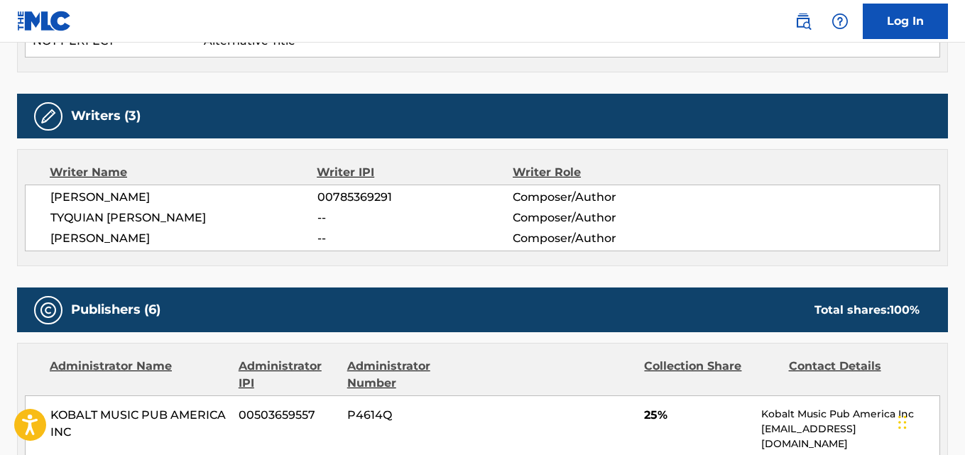
scroll to position [474, 0]
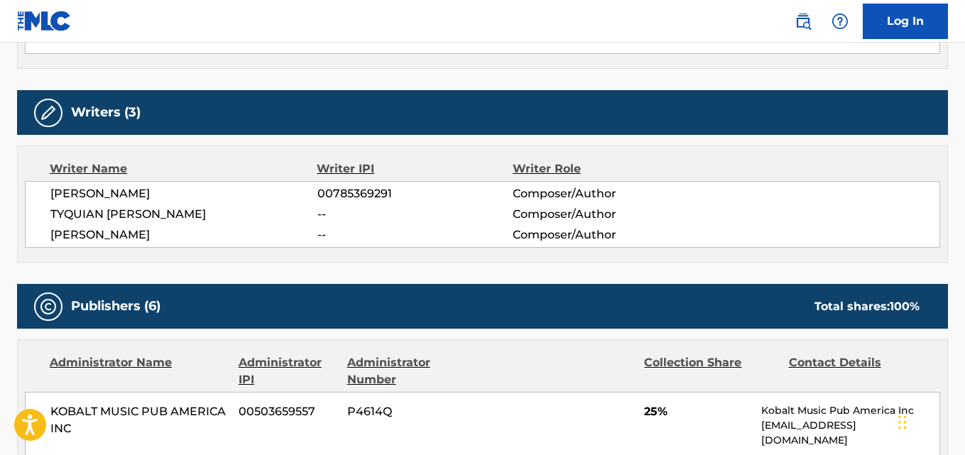
click at [190, 217] on span "TYQUIAN [PERSON_NAME]" at bounding box center [183, 214] width 267 height 17
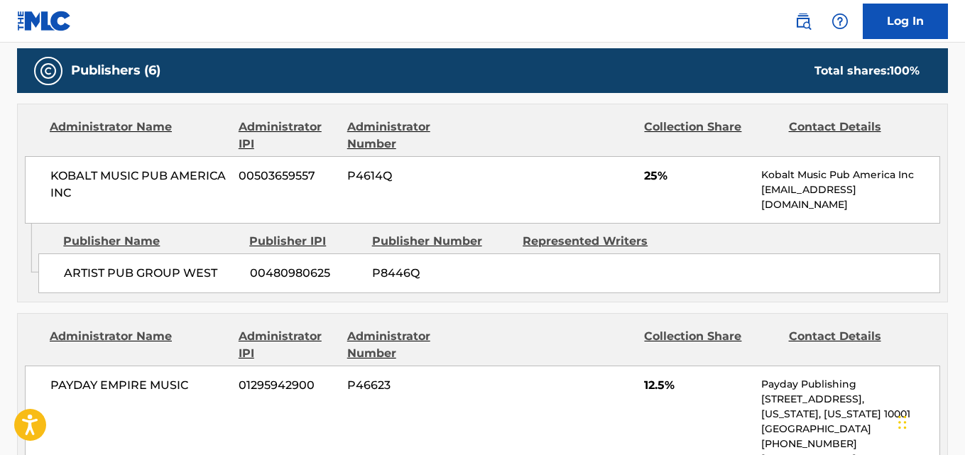
scroll to position [710, 0]
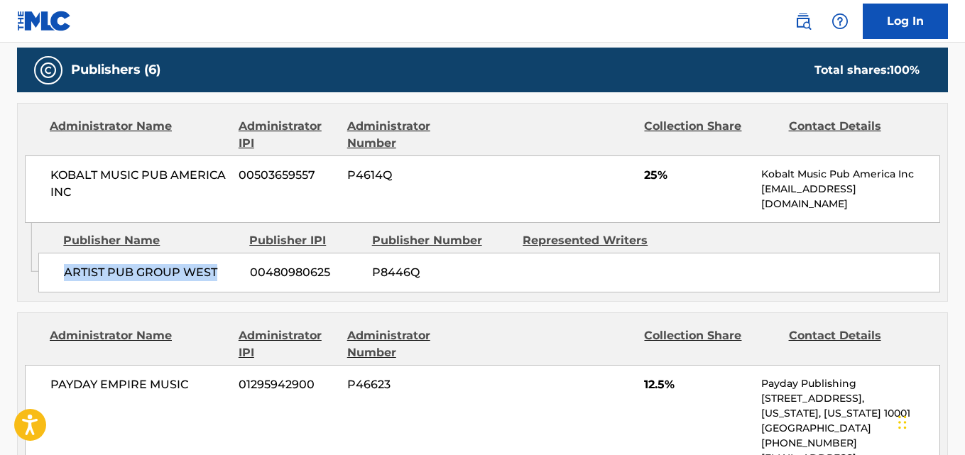
drag, startPoint x: 63, startPoint y: 276, endPoint x: 220, endPoint y: 275, distance: 157.0
click at [220, 275] on div "ARTIST PUB GROUP WEST 00480980625 P8446Q" at bounding box center [489, 273] width 902 height 40
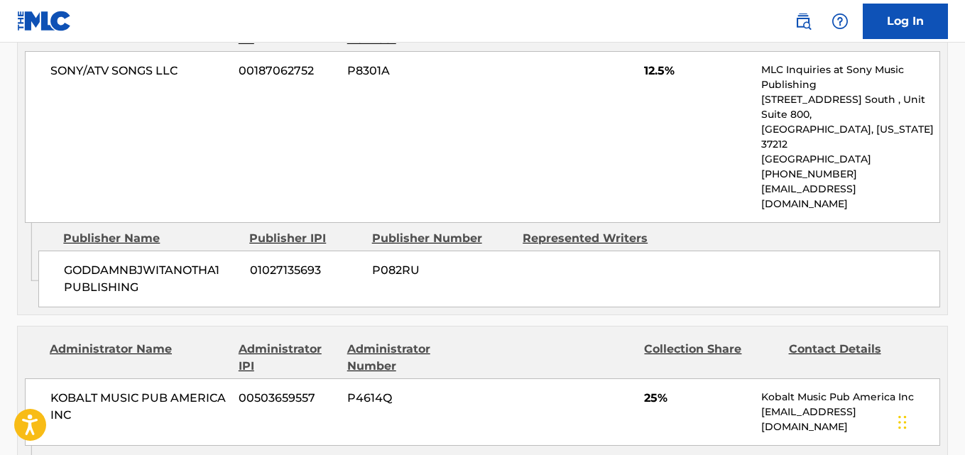
scroll to position [1776, 0]
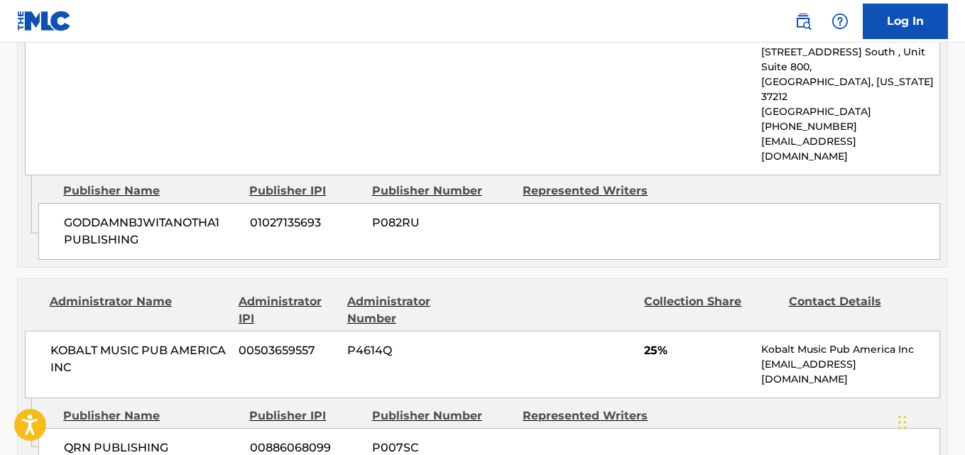
click at [86, 440] on span "QRN PUBLISHING" at bounding box center [151, 448] width 175 height 17
drag, startPoint x: 75, startPoint y: 358, endPoint x: 120, endPoint y: 360, distance: 45.5
click at [120, 440] on span "QRN PUBLISHING" at bounding box center [151, 448] width 175 height 17
click at [653, 342] on span "25%" at bounding box center [697, 350] width 107 height 17
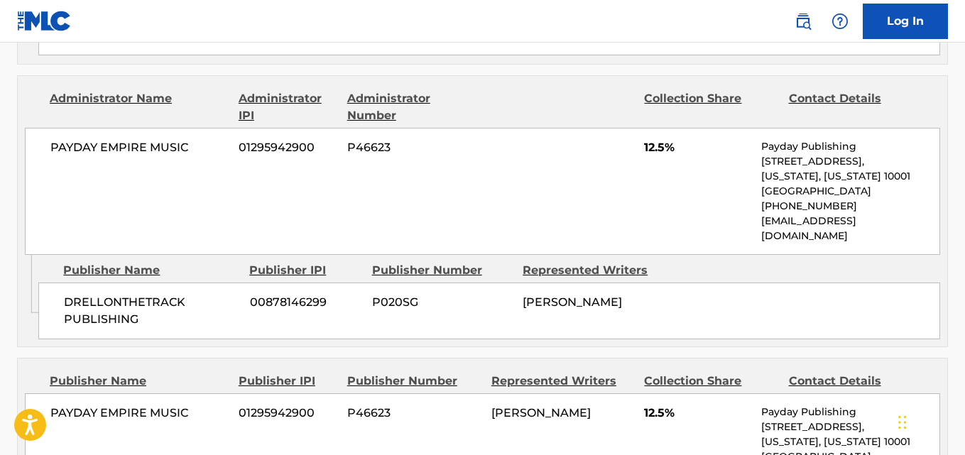
scroll to position [710, 0]
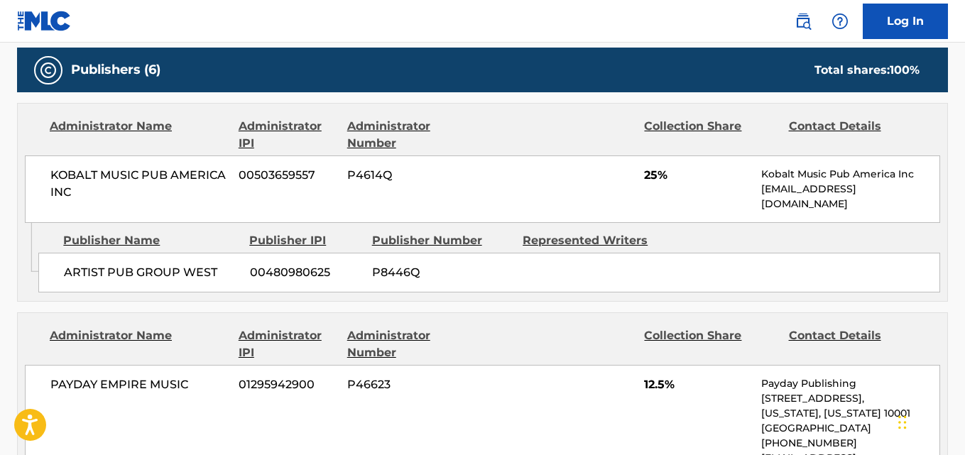
click at [650, 170] on span "25%" at bounding box center [697, 175] width 107 height 17
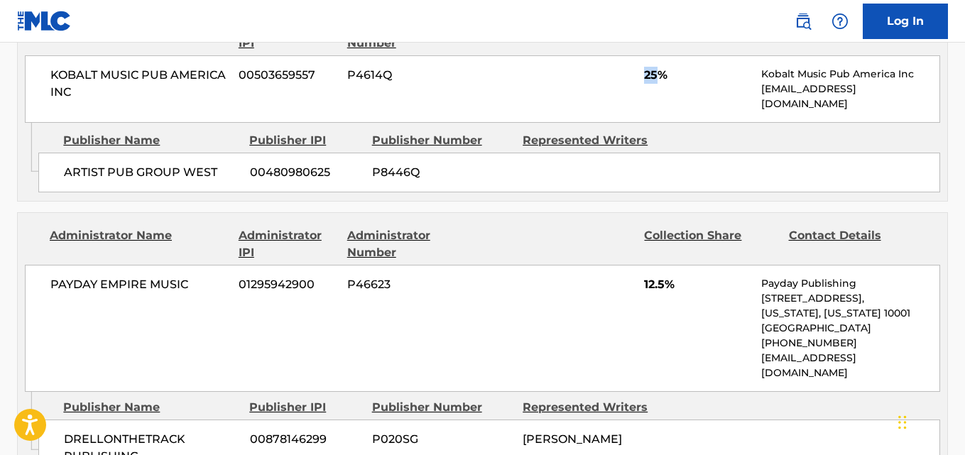
scroll to position [947, 0]
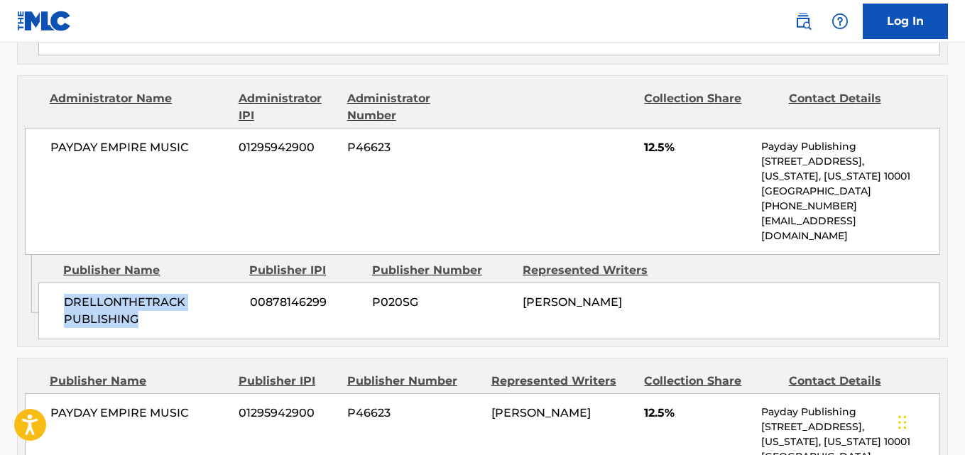
drag, startPoint x: 62, startPoint y: 288, endPoint x: 168, endPoint y: 317, distance: 110.4
click at [168, 317] on div "DRELLONTHETRACK PUBLISHING 00878146299 P020SG [PERSON_NAME]" at bounding box center [489, 311] width 902 height 57
click at [654, 143] on span "12.5%" at bounding box center [697, 147] width 107 height 17
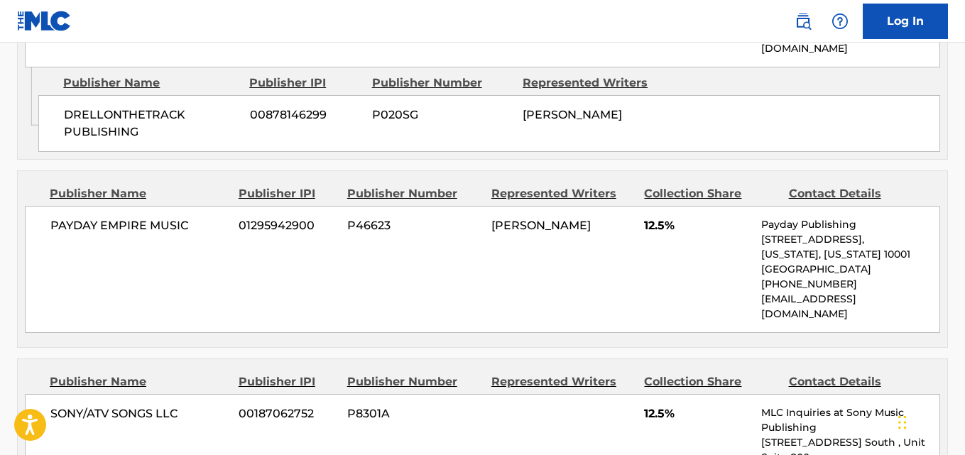
scroll to position [1184, 0]
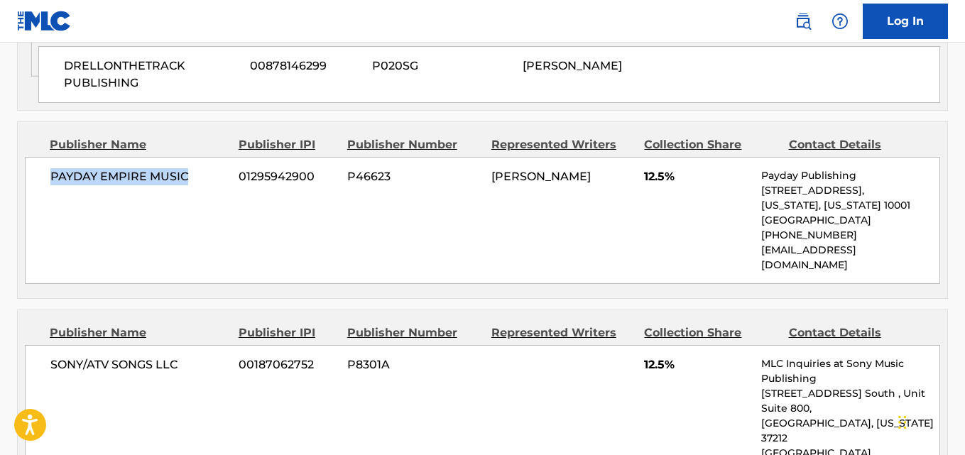
drag, startPoint x: 58, startPoint y: 162, endPoint x: 185, endPoint y: 160, distance: 127.9
click at [185, 160] on div "PAYDAY EMPIRE MUSIC 01295942900 P46623 [PERSON_NAME] 12.5% Payday Publishing [S…" at bounding box center [483, 220] width 916 height 127
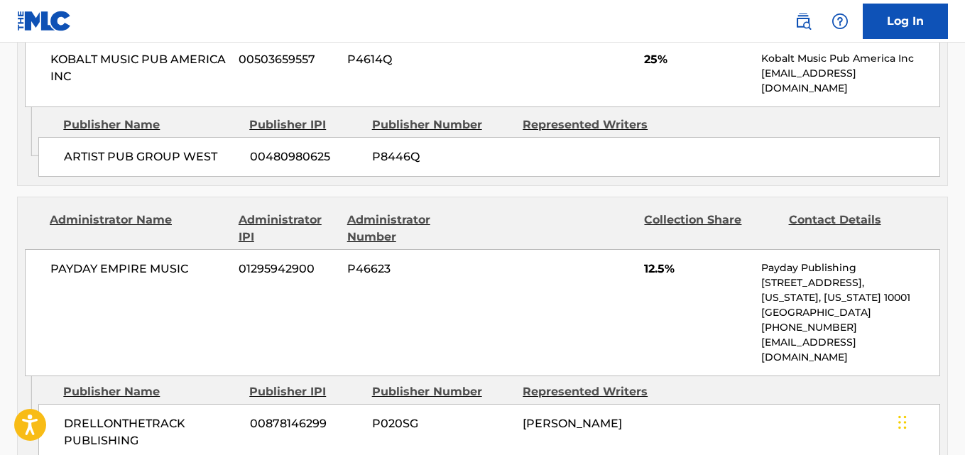
scroll to position [1065, 0]
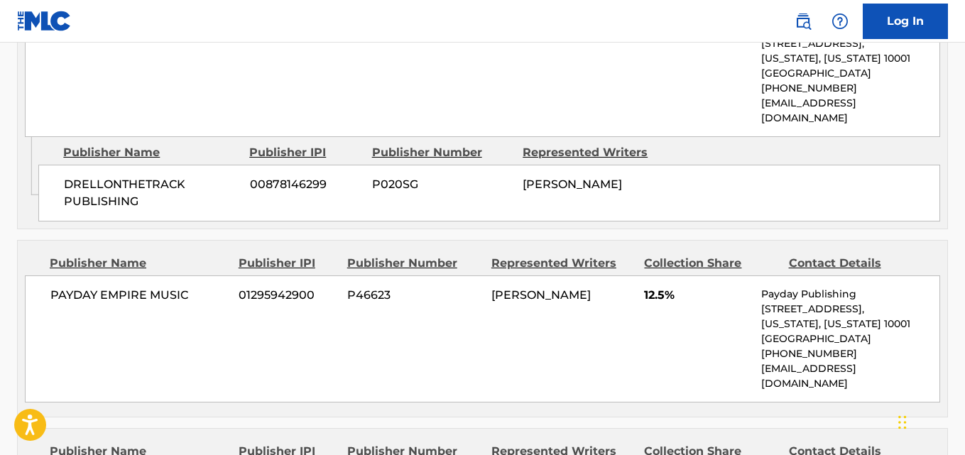
click at [643, 286] on div "PAYDAY EMPIRE MUSIC 01295942900 P46623 [PERSON_NAME] 12.5% Payday Publishing [S…" at bounding box center [483, 339] width 916 height 127
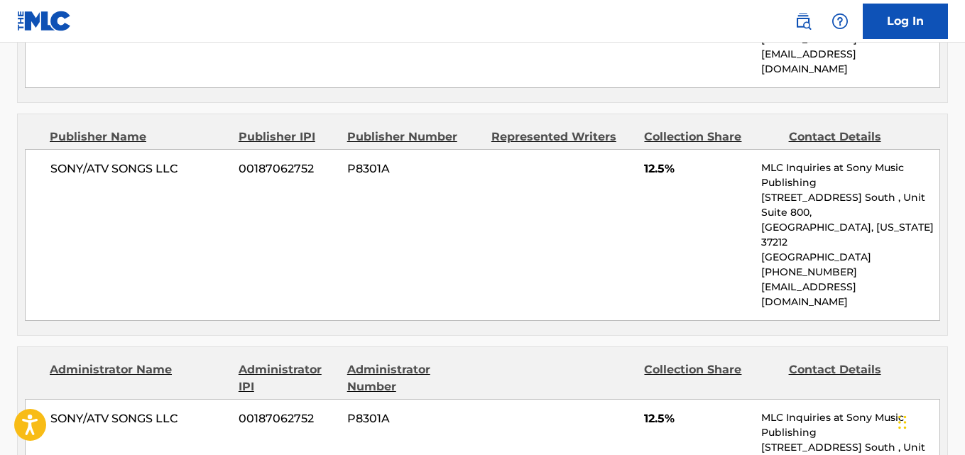
scroll to position [1420, 0]
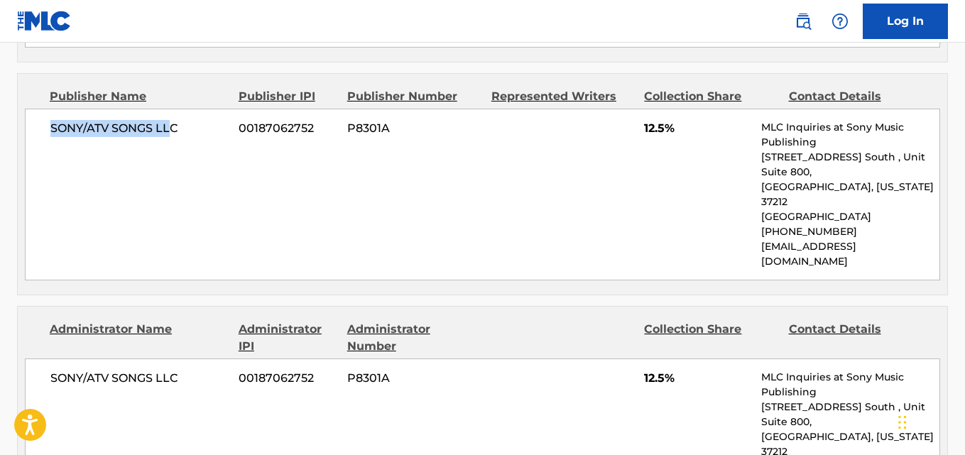
drag, startPoint x: 51, startPoint y: 100, endPoint x: 173, endPoint y: 99, distance: 122.2
click at [173, 120] on span "SONY/ATV SONGS LLC" at bounding box center [139, 128] width 178 height 17
click at [656, 120] on span "12.5%" at bounding box center [697, 128] width 107 height 17
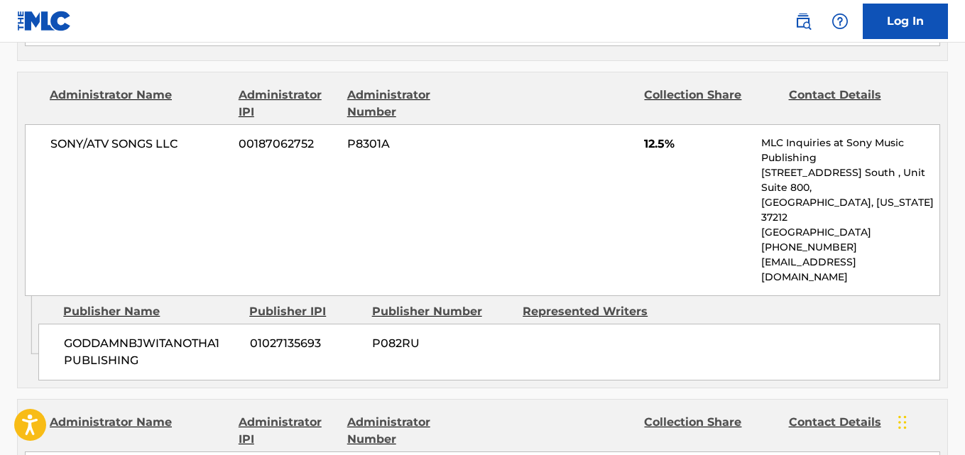
scroll to position [1658, 0]
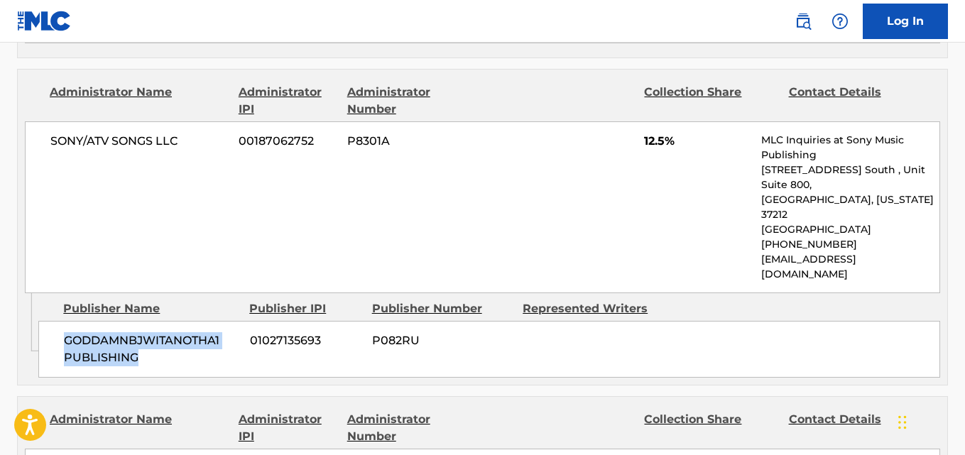
drag, startPoint x: 59, startPoint y: 258, endPoint x: 191, endPoint y: 268, distance: 132.5
click at [191, 321] on div "GODDAMNBJWITANOTHA1 PUBLISHING 01027135693 P082RU" at bounding box center [489, 349] width 902 height 57
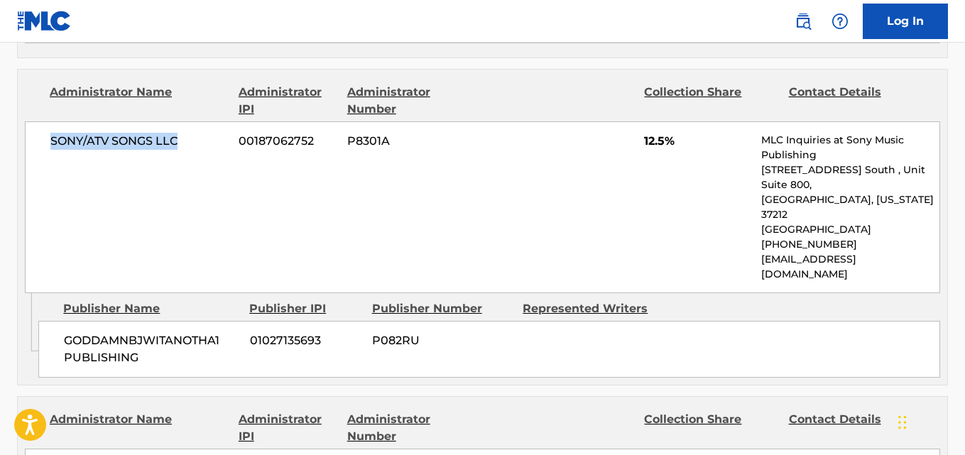
drag, startPoint x: 51, startPoint y: 78, endPoint x: 211, endPoint y: 78, distance: 159.8
click at [211, 133] on span "SONY/ATV SONGS LLC" at bounding box center [139, 141] width 178 height 17
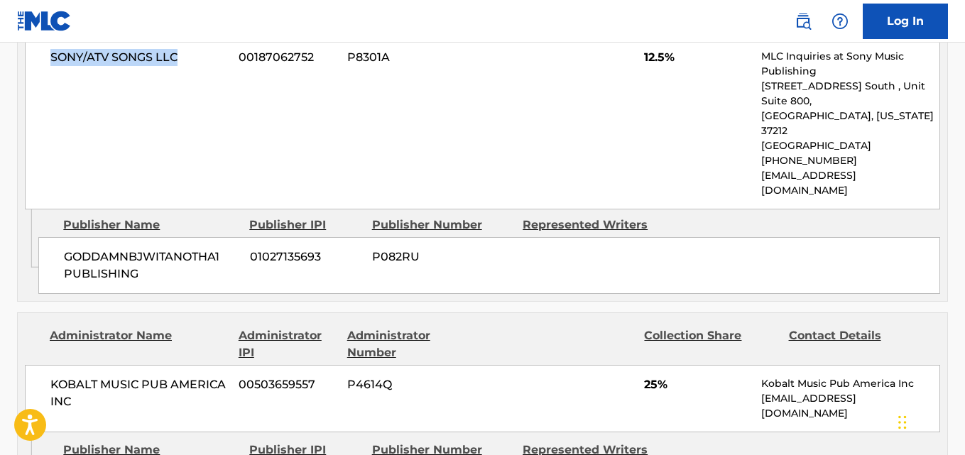
scroll to position [1776, 0]
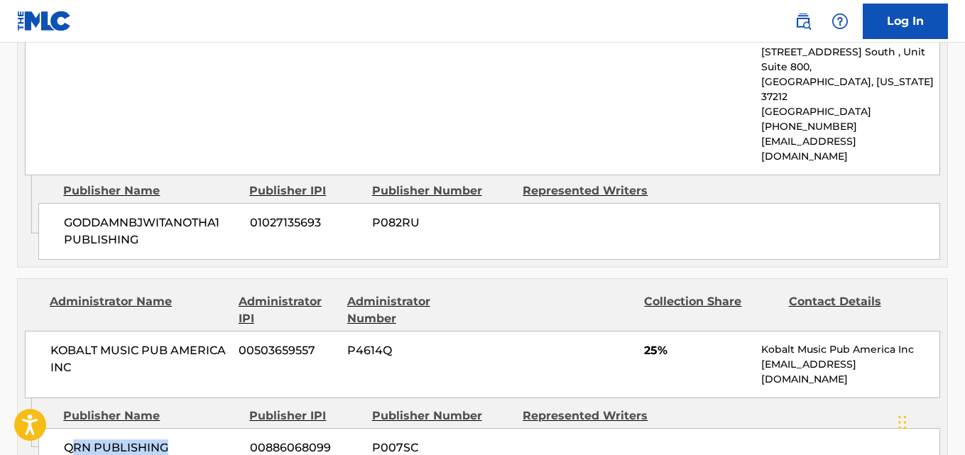
drag, startPoint x: 71, startPoint y: 353, endPoint x: 194, endPoint y: 353, distance: 122.9
click at [194, 440] on span "QRN PUBLISHING" at bounding box center [151, 448] width 175 height 17
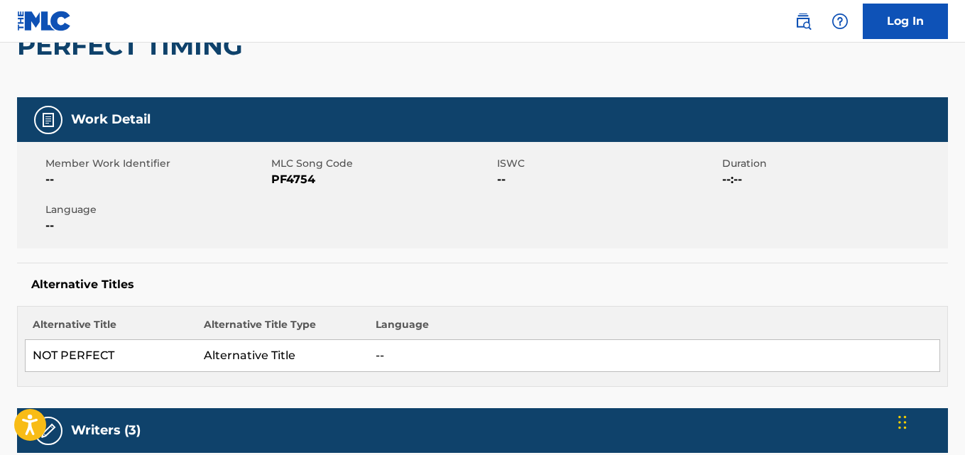
scroll to position [0, 0]
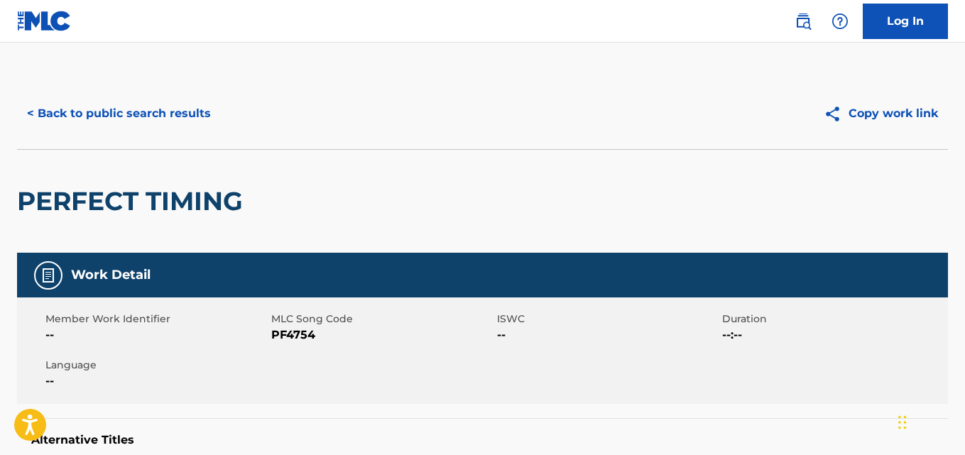
click at [166, 129] on button "< Back to public search results" at bounding box center [119, 114] width 204 height 36
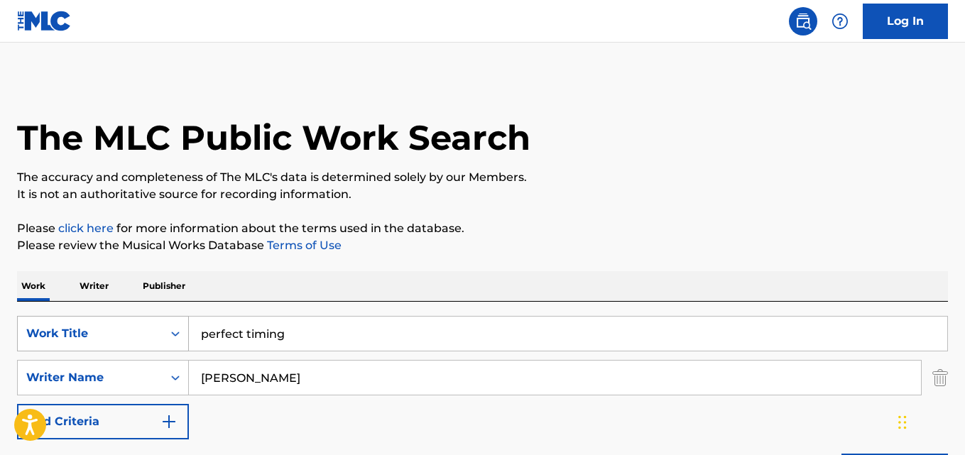
drag, startPoint x: 312, startPoint y: 327, endPoint x: 136, endPoint y: 337, distance: 176.4
click at [136, 337] on div "SearchWithCriteria2302b20d-799e-431c-94d2-c055e525c9da Work Title perfect timing" at bounding box center [482, 334] width 931 height 36
paste input "Plenty Muscle"
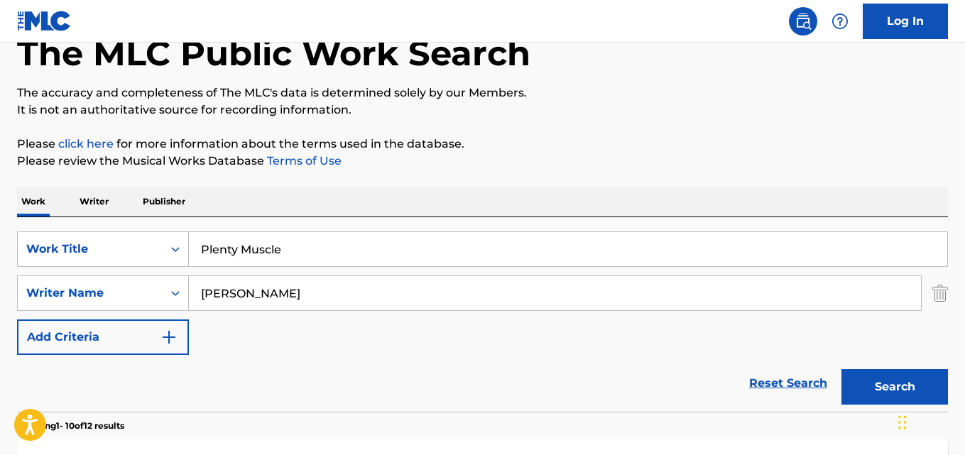
scroll to position [119, 0]
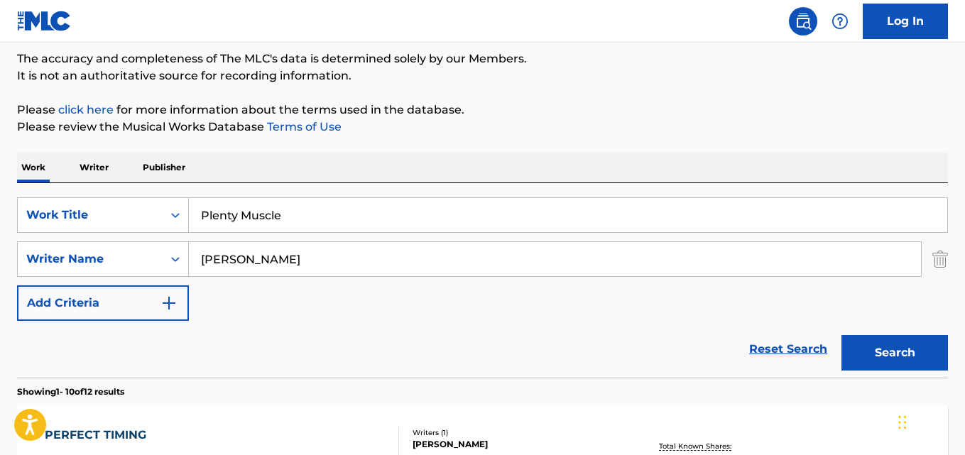
type input "Plenty Muscle"
click at [922, 337] on button "Search" at bounding box center [895, 353] width 107 height 36
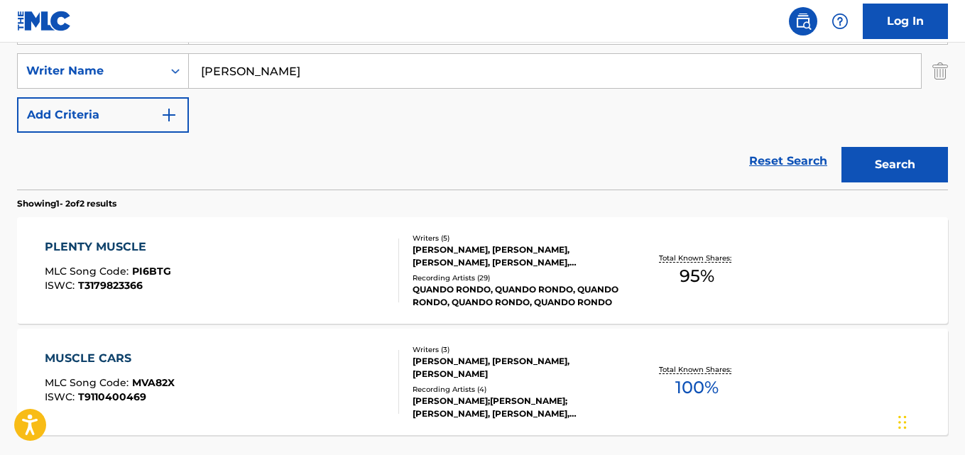
scroll to position [355, 0]
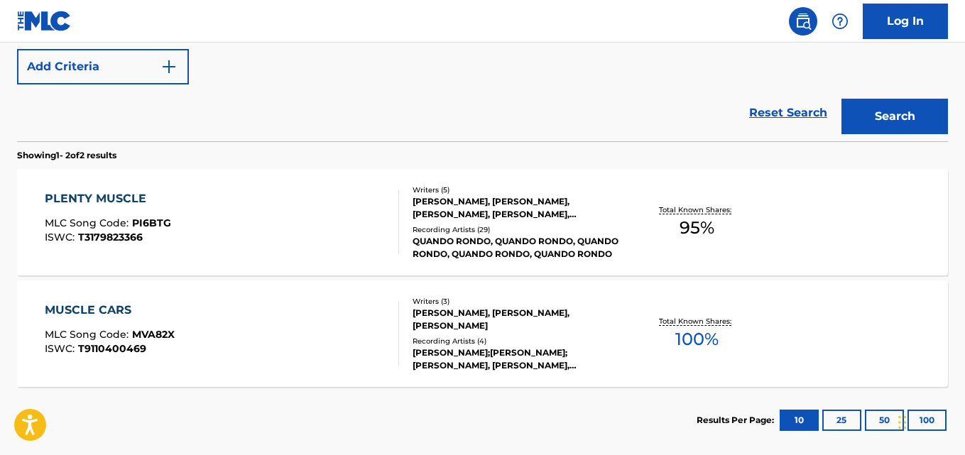
click at [124, 202] on div "PLENTY MUSCLE" at bounding box center [108, 198] width 126 height 17
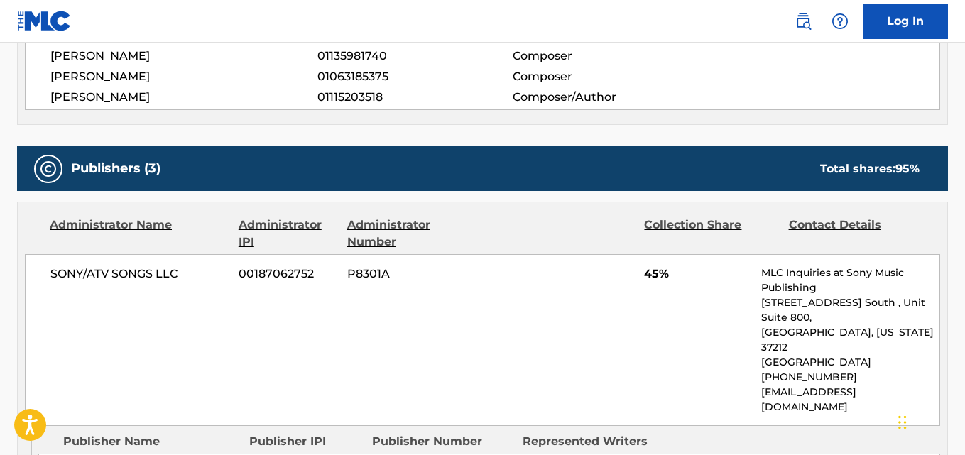
scroll to position [592, 0]
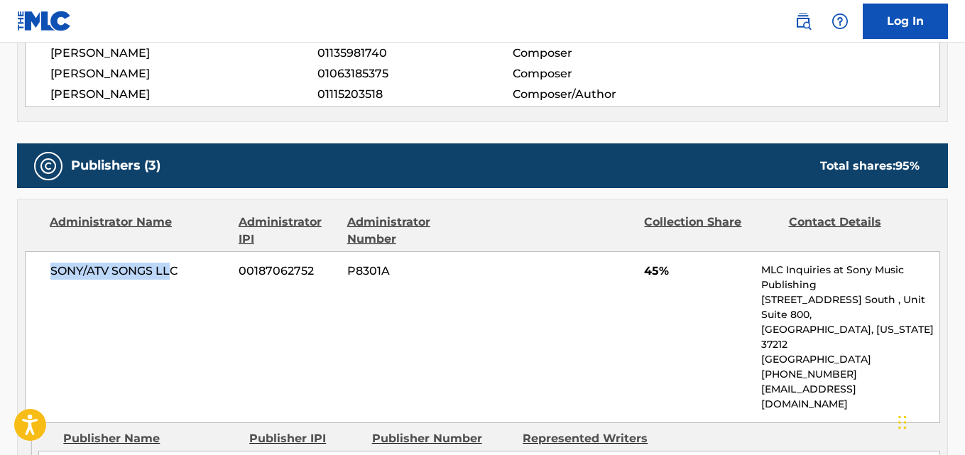
drag, startPoint x: 53, startPoint y: 273, endPoint x: 174, endPoint y: 273, distance: 120.7
click at [174, 273] on span "SONY/ATV SONGS LLC" at bounding box center [139, 271] width 178 height 17
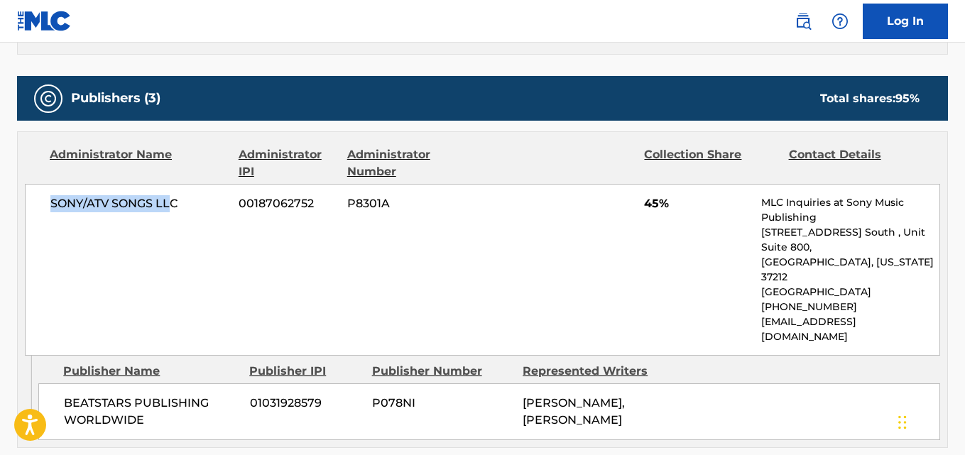
scroll to position [710, 0]
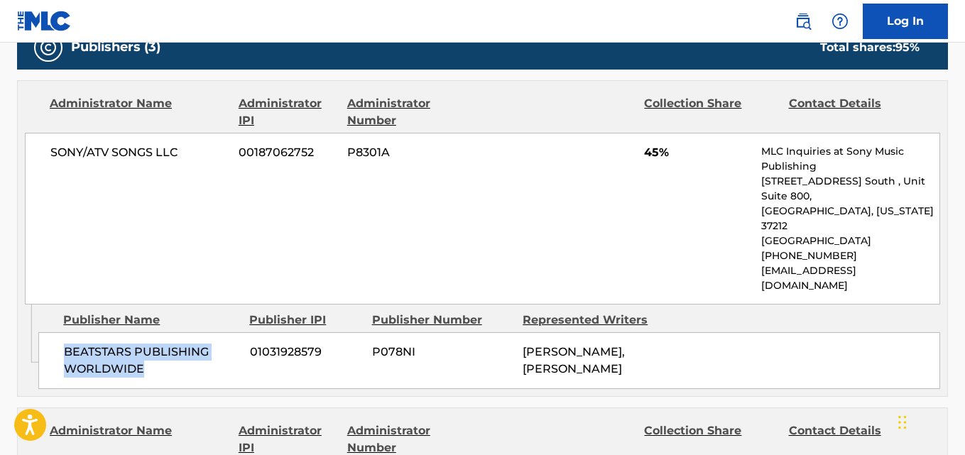
drag, startPoint x: 55, startPoint y: 322, endPoint x: 168, endPoint y: 346, distance: 116.0
click at [168, 346] on div "BEATSTARS PUBLISHING WORLDWIDE 01031928579 P078NI [PERSON_NAME], [PERSON_NAME]" at bounding box center [489, 360] width 902 height 57
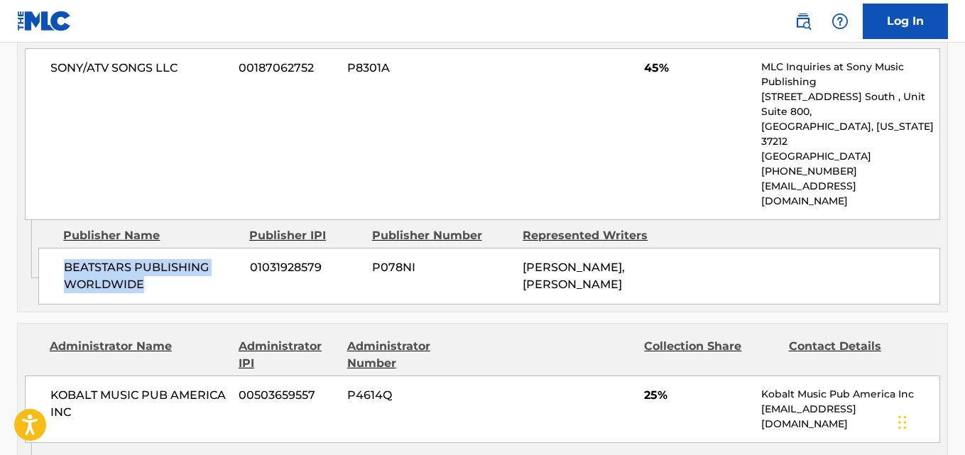
scroll to position [947, 0]
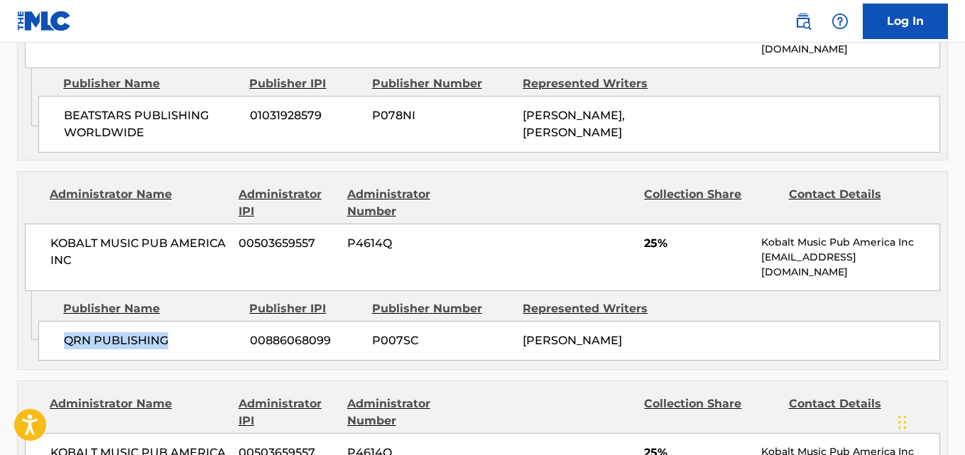
drag, startPoint x: 62, startPoint y: 315, endPoint x: 173, endPoint y: 315, distance: 111.5
click at [173, 321] on div "QRN PUBLISHING 00886068099 P007SC [PERSON_NAME]" at bounding box center [489, 341] width 902 height 40
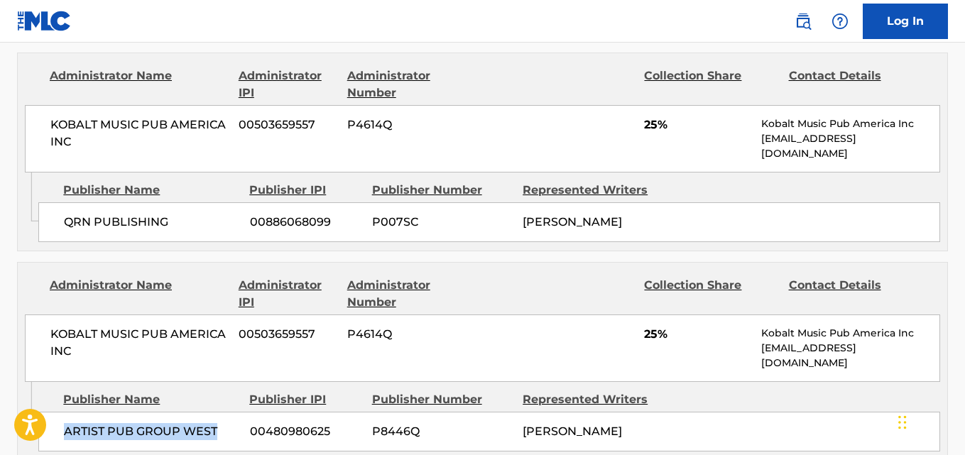
drag, startPoint x: 57, startPoint y: 399, endPoint x: 227, endPoint y: 397, distance: 170.5
click at [227, 412] on div "ARTIST PUB GROUP WEST 00480980625 P8446Q [PERSON_NAME]" at bounding box center [489, 432] width 902 height 40
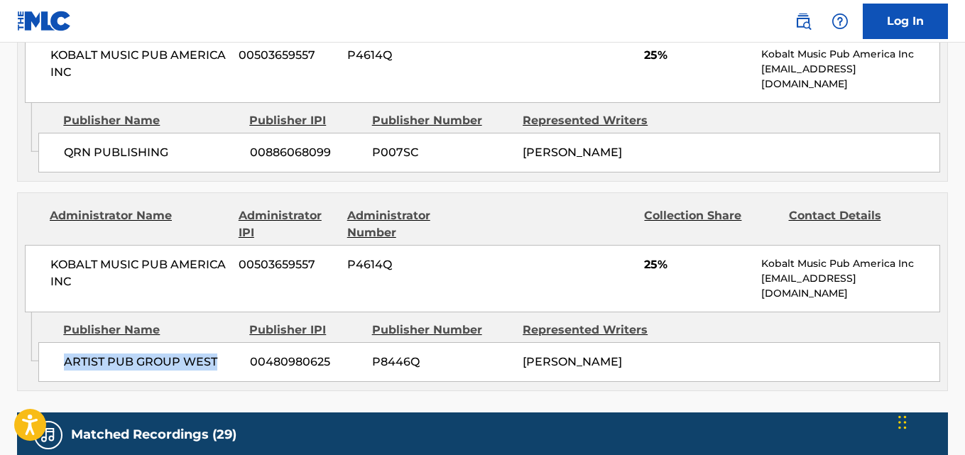
scroll to position [1184, 0]
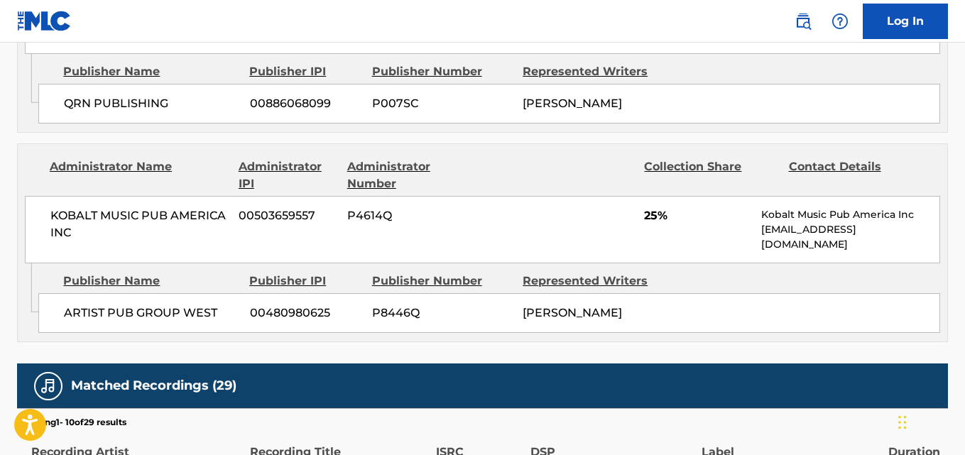
click at [643, 196] on div "KOBALT MUSIC PUB AMERICA INC 00503659557 P4614Q 25% Kobalt Music Pub America In…" at bounding box center [483, 229] width 916 height 67
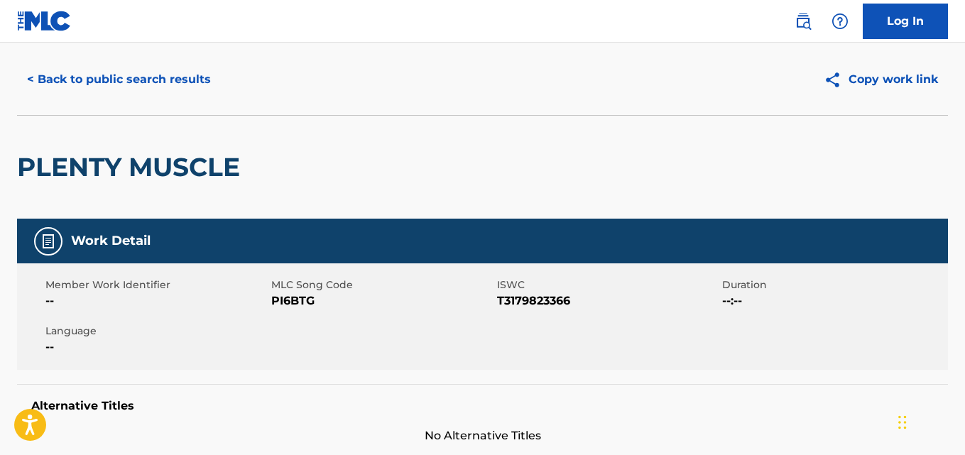
scroll to position [0, 0]
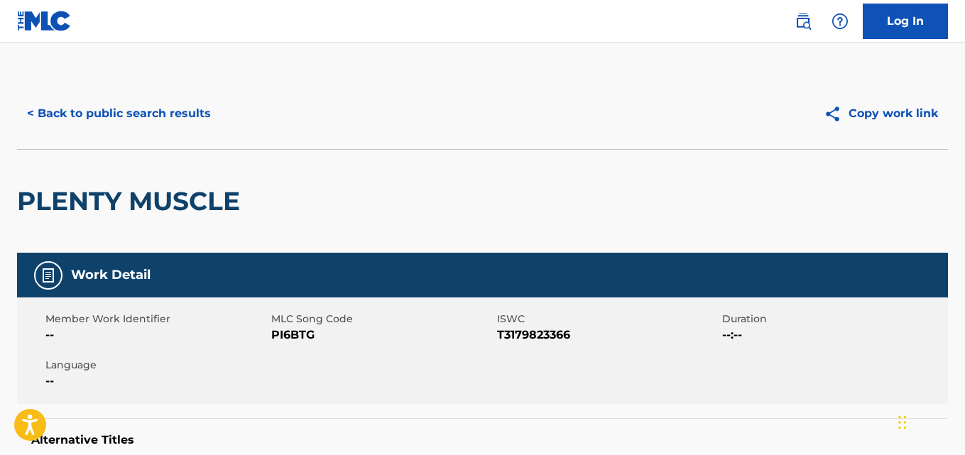
click at [156, 94] on div "< Back to public search results Copy work link" at bounding box center [482, 113] width 931 height 71
click at [156, 106] on button "< Back to public search results" at bounding box center [119, 114] width 204 height 36
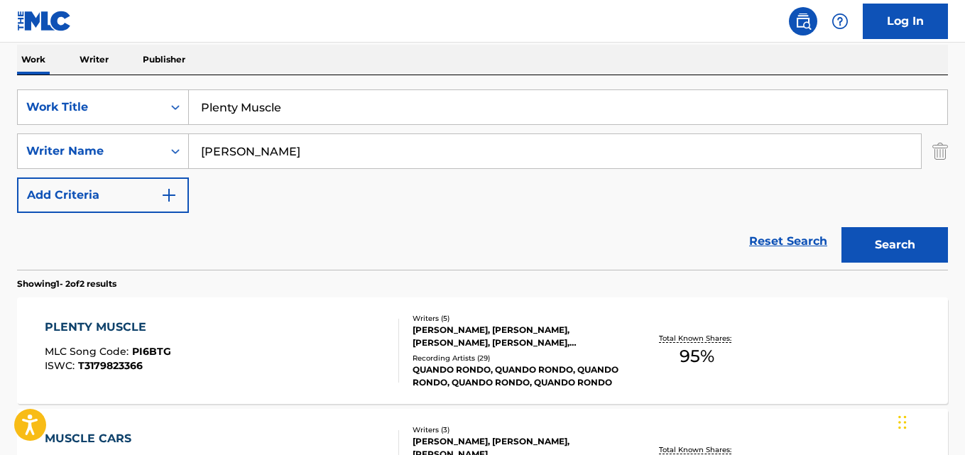
scroll to position [192, 0]
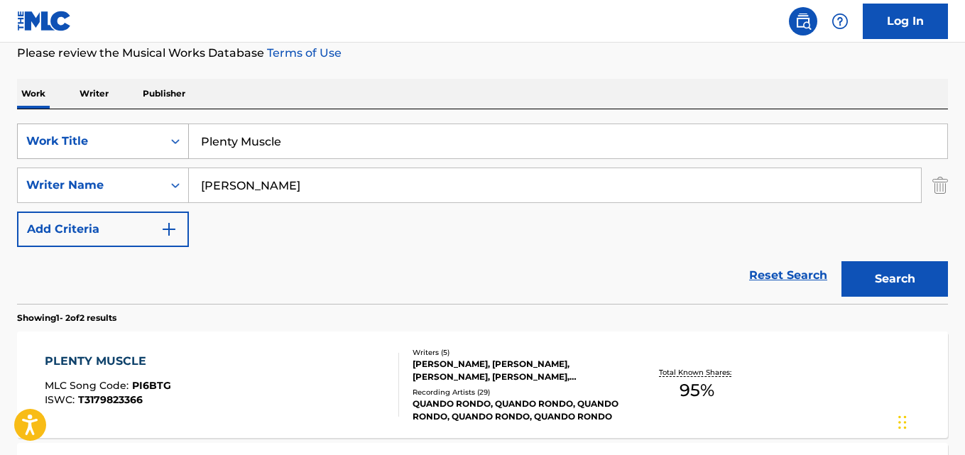
drag, startPoint x: 348, startPoint y: 136, endPoint x: 123, endPoint y: 148, distance: 225.4
click at [123, 148] on div "SearchWithCriteria2302b20d-799e-431c-94d2-c055e525c9da Work Title Plenty Muscle" at bounding box center [482, 142] width 931 height 36
paste input "oetic Justic"
type input "Poetic Justice"
click at [861, 279] on button "Search" at bounding box center [895, 279] width 107 height 36
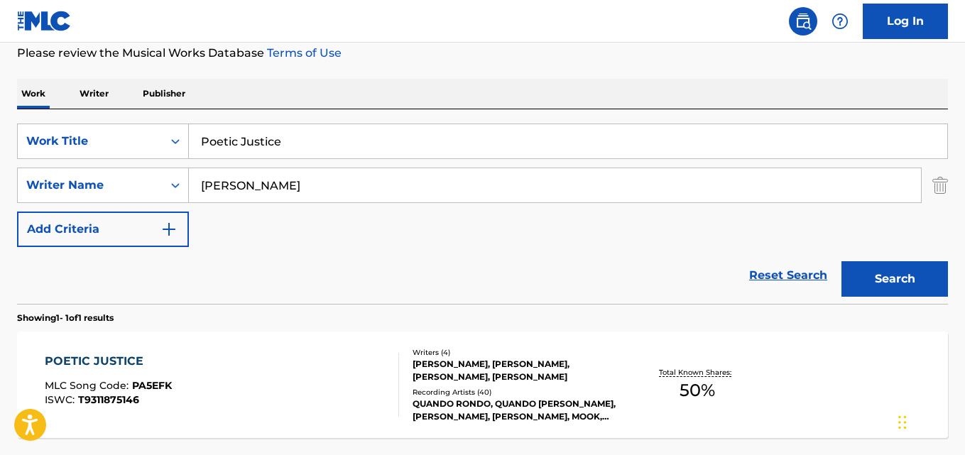
scroll to position [317, 0]
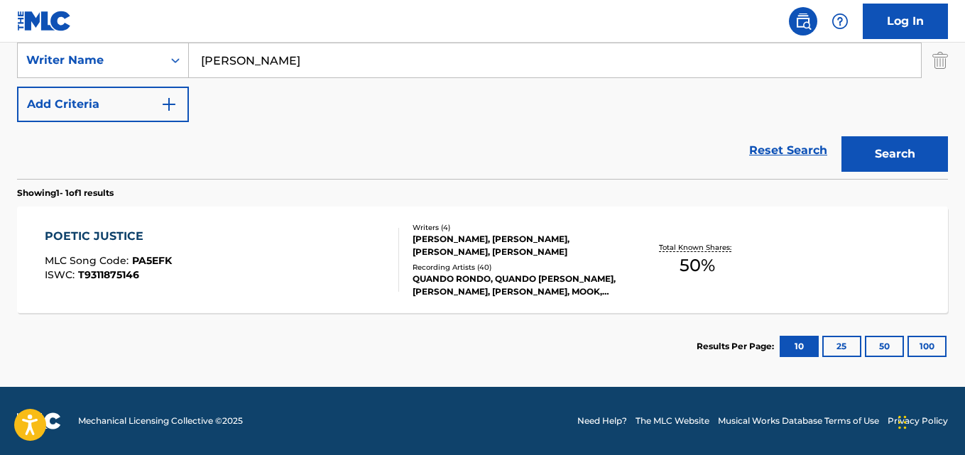
click at [124, 237] on div "POETIC JUSTICE" at bounding box center [108, 236] width 127 height 17
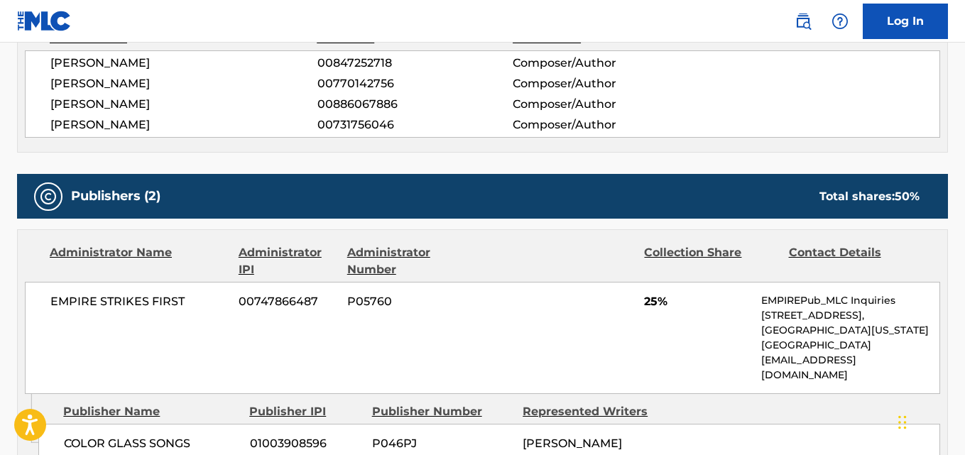
scroll to position [592, 0]
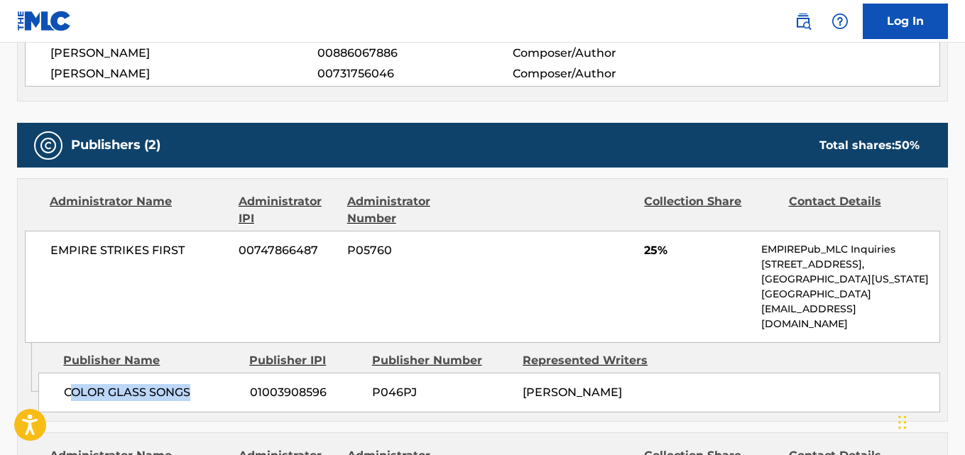
drag, startPoint x: 68, startPoint y: 377, endPoint x: 196, endPoint y: 379, distance: 127.9
click at [196, 384] on span "COLOR GLASS SONGS" at bounding box center [151, 392] width 175 height 17
click at [94, 396] on div "COLOR GLASS SONGS 01003908596 P046PJ [PERSON_NAME]" at bounding box center [489, 393] width 902 height 40
click at [71, 384] on span "COLOR GLASS SONGS" at bounding box center [151, 392] width 175 height 17
drag, startPoint x: 66, startPoint y: 379, endPoint x: 208, endPoint y: 379, distance: 142.0
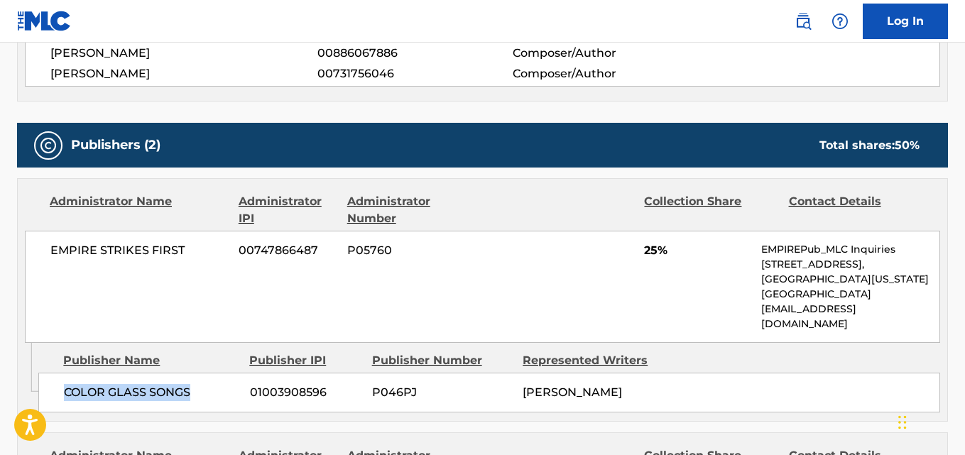
click at [208, 384] on span "COLOR GLASS SONGS" at bounding box center [151, 392] width 175 height 17
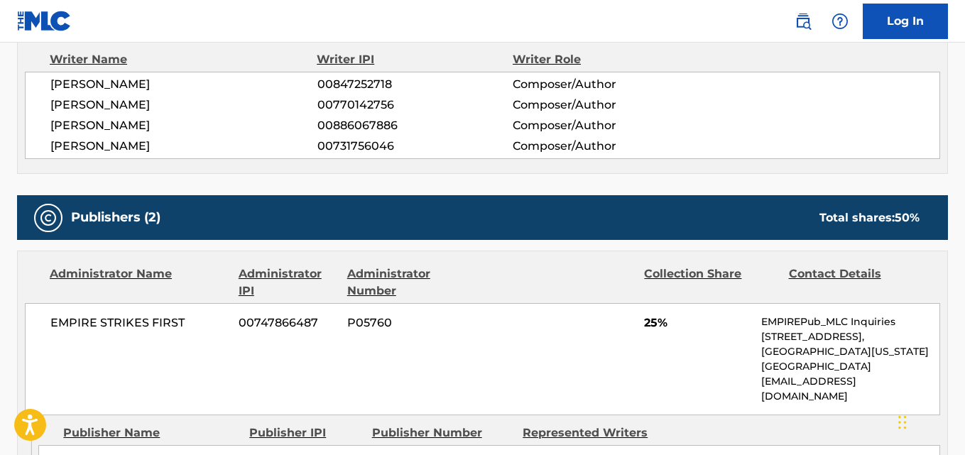
scroll to position [474, 0]
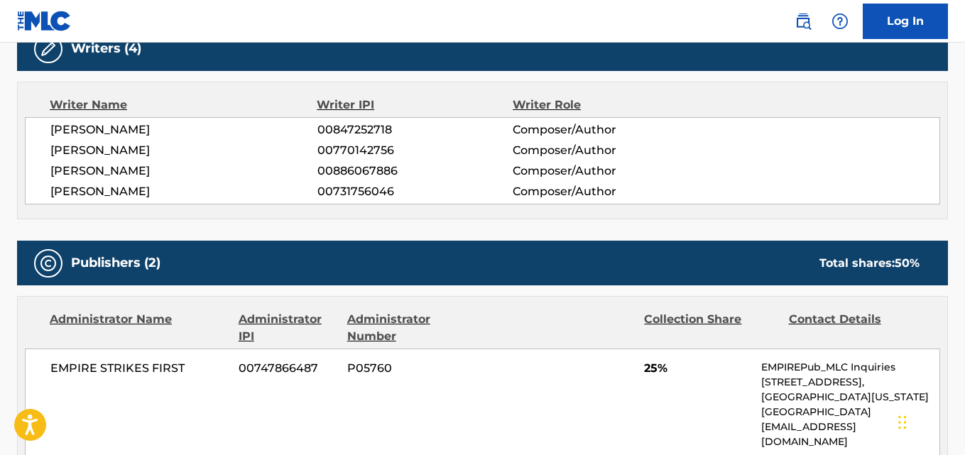
click at [136, 160] on div "[PERSON_NAME] 00847252718 Composer/Author [PERSON_NAME] 00770142756 Composer/Au…" at bounding box center [483, 160] width 916 height 87
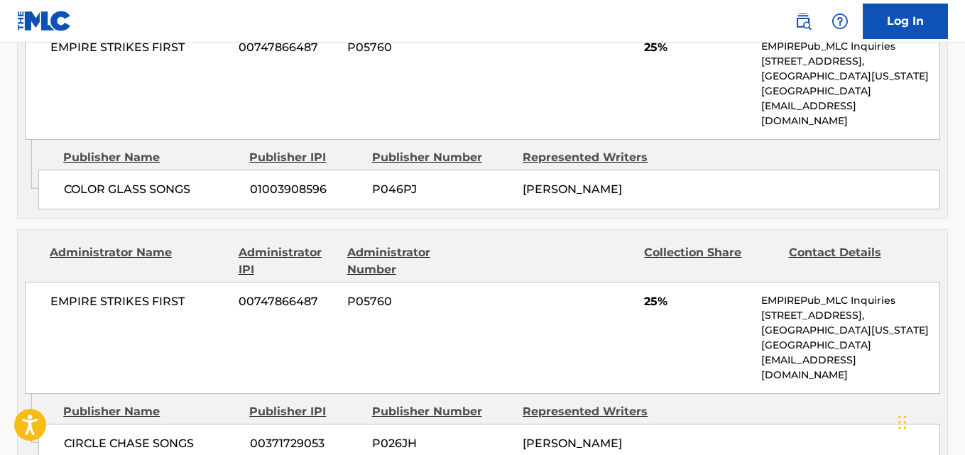
scroll to position [829, 0]
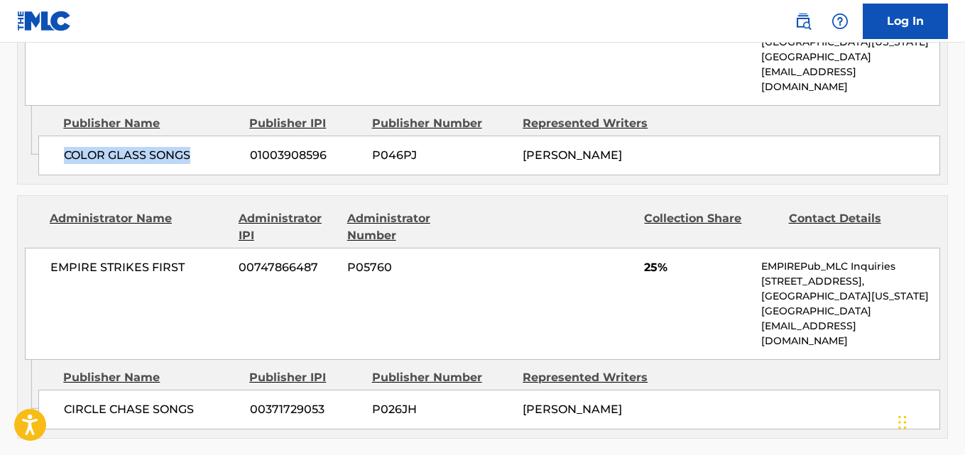
drag, startPoint x: 65, startPoint y: 148, endPoint x: 236, endPoint y: 153, distance: 170.5
click at [236, 153] on div "COLOR GLASS SONGS 01003908596 P046PJ [PERSON_NAME]" at bounding box center [489, 156] width 902 height 40
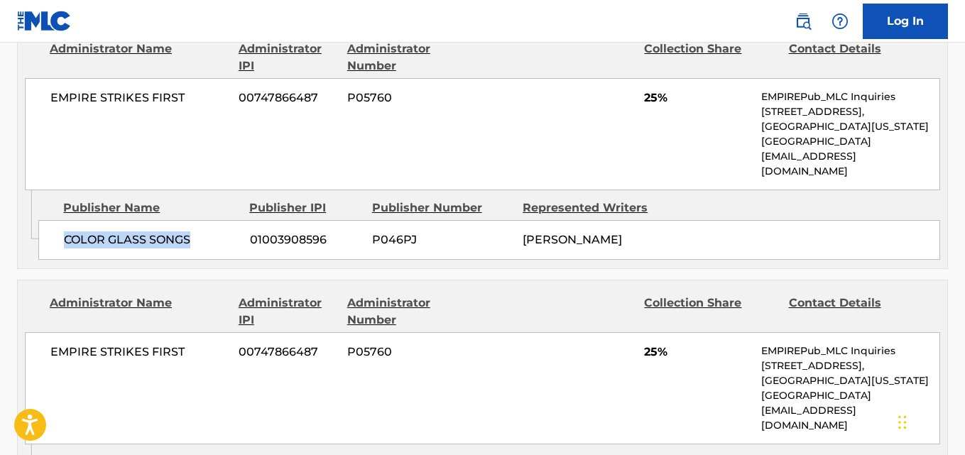
scroll to position [710, 0]
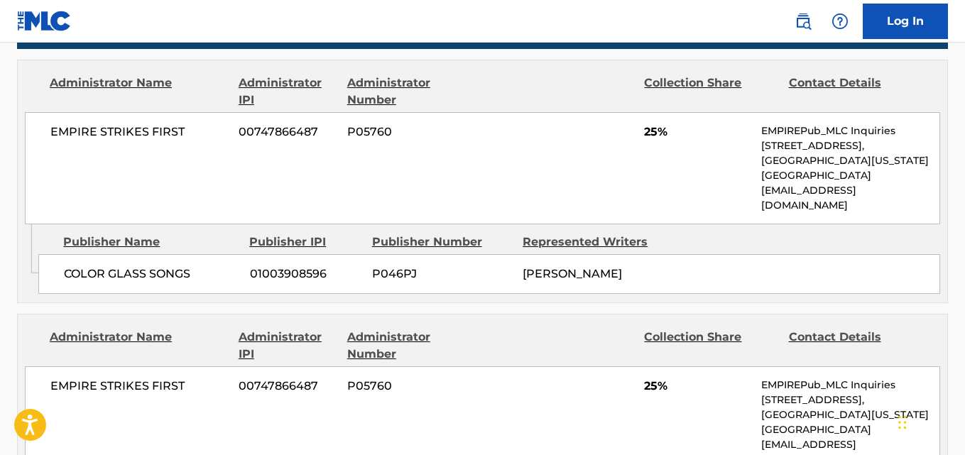
click at [649, 133] on span "25%" at bounding box center [697, 132] width 107 height 17
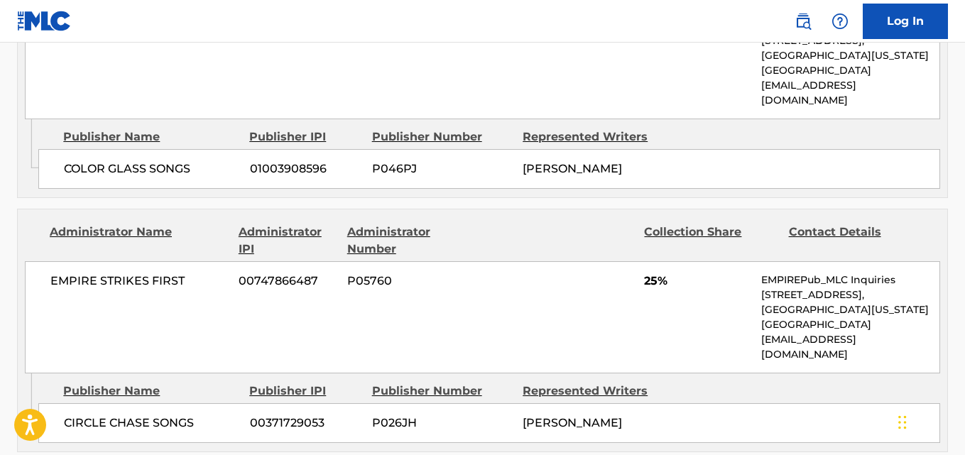
scroll to position [947, 0]
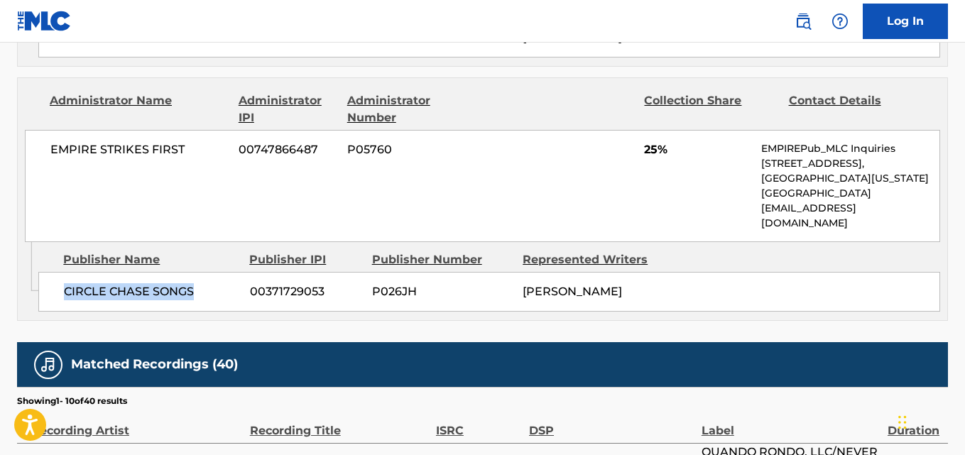
drag, startPoint x: 53, startPoint y: 257, endPoint x: 224, endPoint y: 257, distance: 170.5
click at [224, 272] on div "CIRCLE CHASE SONGS 00371729053 P026JH [PERSON_NAME]" at bounding box center [489, 292] width 902 height 40
click at [161, 286] on div "Admin Original Publisher Connecting Line Publisher Name Publisher IPI Publisher…" at bounding box center [483, 281] width 930 height 78
drag, startPoint x: 67, startPoint y: 264, endPoint x: 207, endPoint y: 263, distance: 139.2
click at [207, 283] on span "CIRCLE CHASE SONGS" at bounding box center [151, 291] width 175 height 17
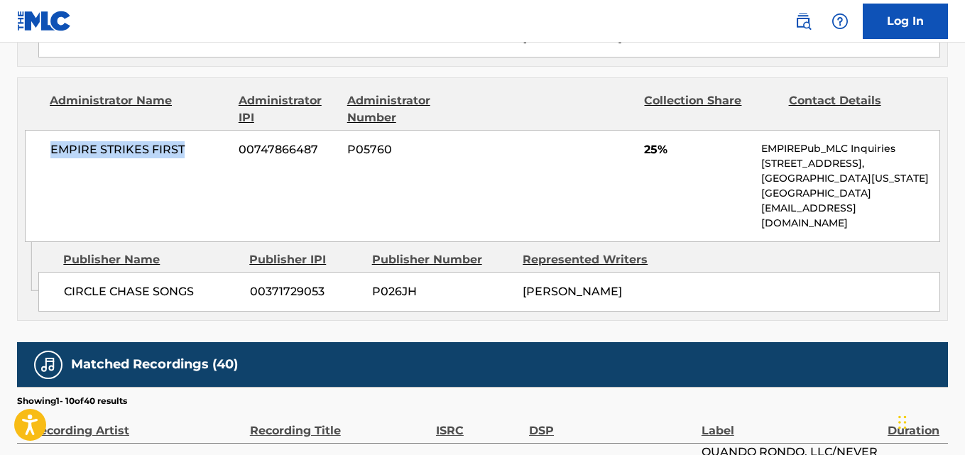
drag, startPoint x: 52, startPoint y: 138, endPoint x: 191, endPoint y: 143, distance: 139.3
click at [191, 143] on span "EMPIRE STRIKES FIRST" at bounding box center [139, 149] width 178 height 17
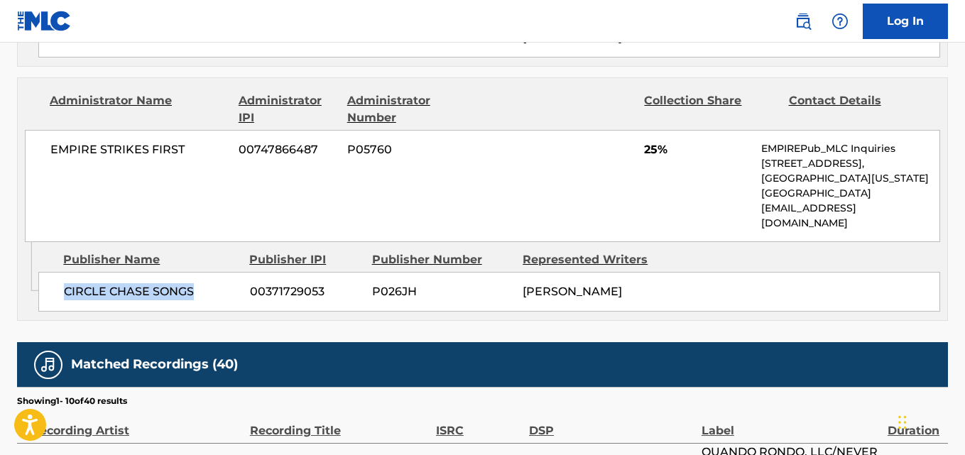
drag, startPoint x: 63, startPoint y: 268, endPoint x: 216, endPoint y: 268, distance: 153.4
click at [216, 272] on div "CIRCLE CHASE SONGS 00371729053 P026JH [PERSON_NAME]" at bounding box center [489, 292] width 902 height 40
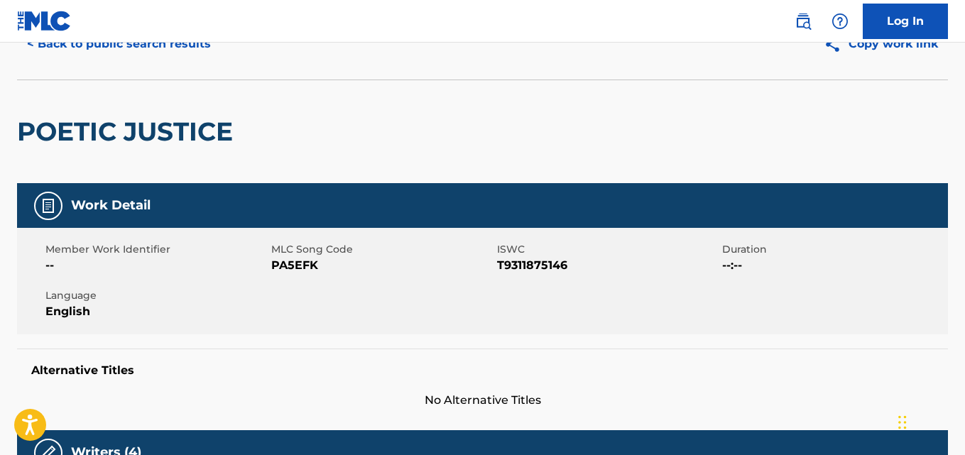
scroll to position [0, 0]
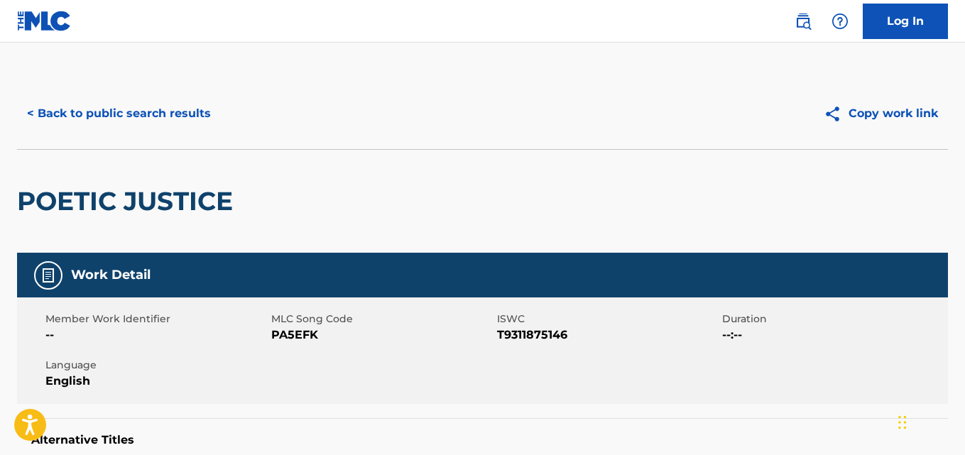
click at [184, 131] on div "< Back to public search results Copy work link" at bounding box center [482, 113] width 931 height 71
click at [183, 125] on button "< Back to public search results" at bounding box center [119, 114] width 204 height 36
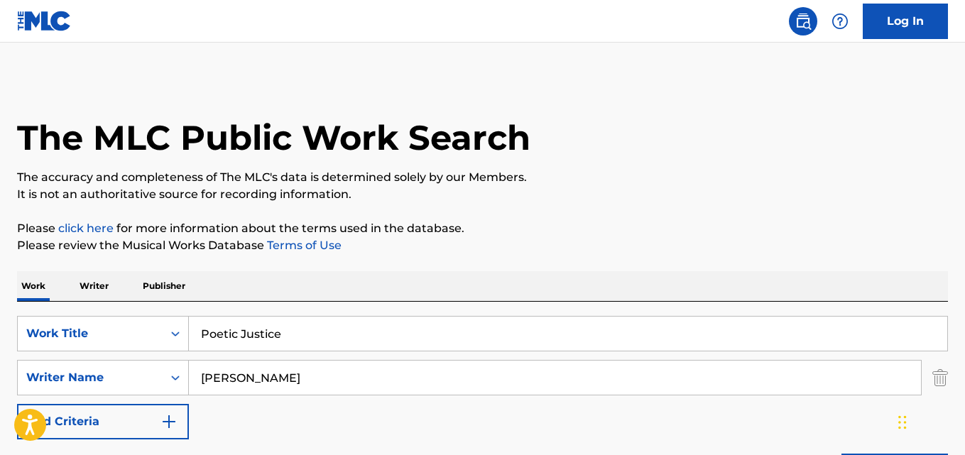
scroll to position [237, 0]
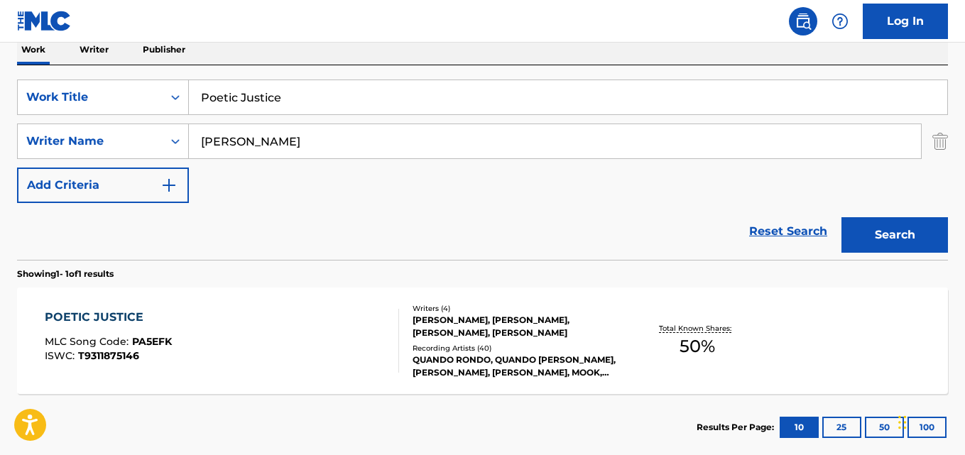
drag, startPoint x: 312, startPoint y: 104, endPoint x: 202, endPoint y: 106, distance: 109.4
click at [202, 106] on input "Poetic Justice" at bounding box center [568, 97] width 759 height 34
paste input "urple Baby"
type input "Purple Baby"
drag, startPoint x: 265, startPoint y: 141, endPoint x: 134, endPoint y: 141, distance: 131.4
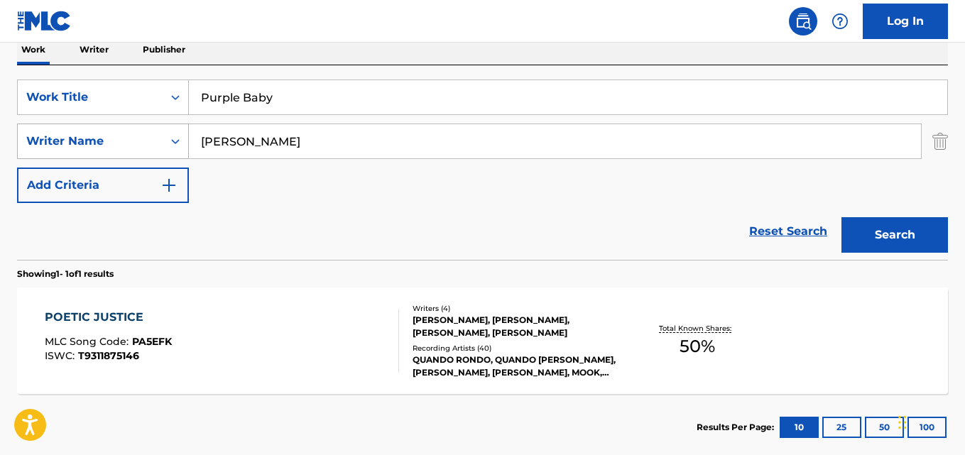
click at [134, 141] on div "SearchWithCriteria05fd1c58-00cd-4714-9474-0aff5a9e66f1 Writer Name [PERSON_NAME]" at bounding box center [482, 142] width 931 height 36
click at [278, 138] on input "Search Form" at bounding box center [555, 141] width 732 height 34
paste input "[PERSON_NAME]"
drag, startPoint x: 231, startPoint y: 150, endPoint x: 173, endPoint y: 156, distance: 58.6
click at [173, 156] on div "SearchWithCriteria05fd1c58-00cd-4714-9474-0aff5a9e66f1 Writer Name [PERSON_NAME]" at bounding box center [482, 142] width 931 height 36
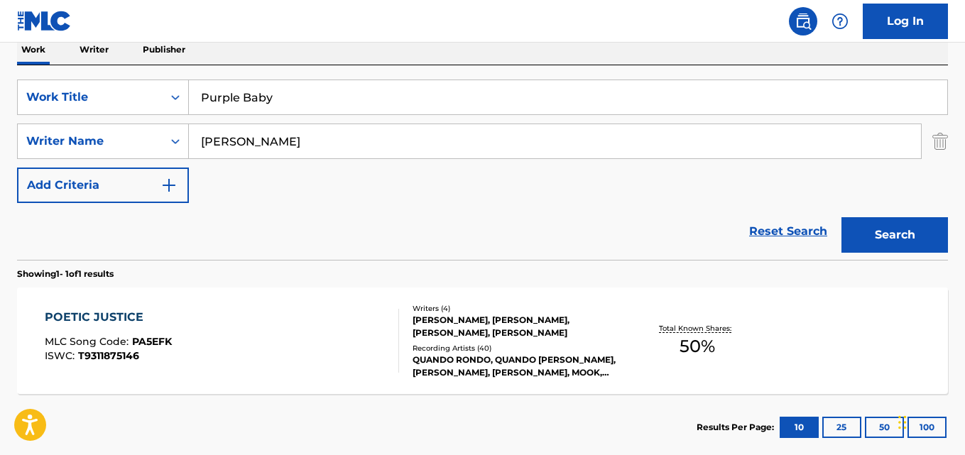
click at [265, 160] on div "SearchWithCriteria2302b20d-799e-431c-94d2-c055e525c9da Work Title Purple Baby S…" at bounding box center [482, 142] width 931 height 124
drag, startPoint x: 222, startPoint y: 144, endPoint x: 147, endPoint y: 146, distance: 74.6
click at [147, 146] on div "SearchWithCriteria05fd1c58-00cd-4714-9474-0aff5a9e66f1 Writer Name [PERSON_NAME]" at bounding box center [482, 142] width 931 height 36
type input "[PERSON_NAME]"
click at [878, 245] on button "Search" at bounding box center [895, 235] width 107 height 36
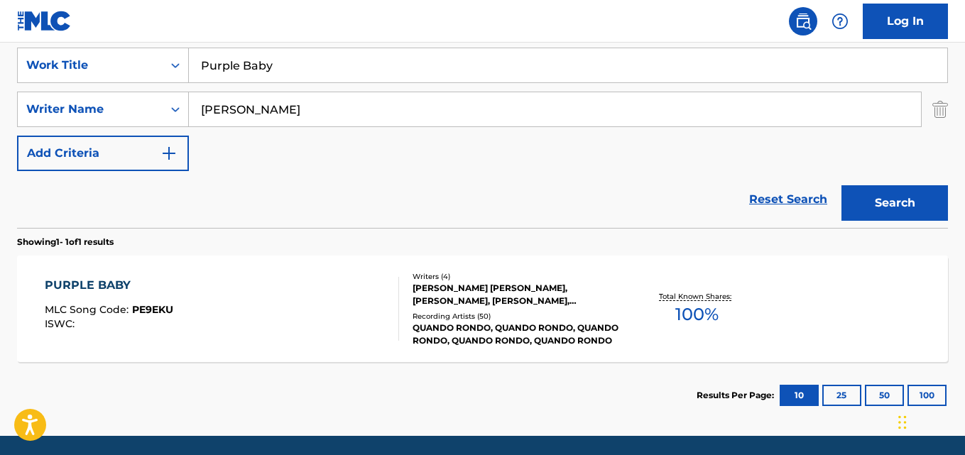
scroll to position [317, 0]
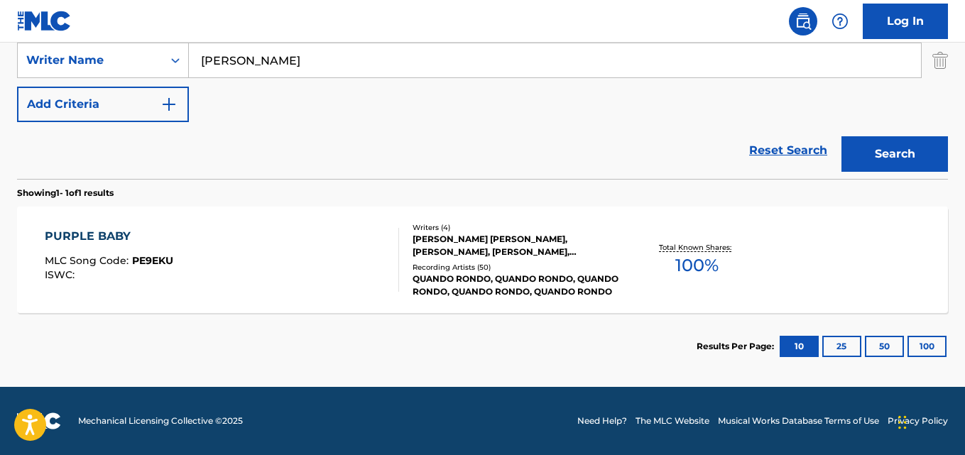
click at [95, 242] on div "PURPLE BABY" at bounding box center [109, 236] width 129 height 17
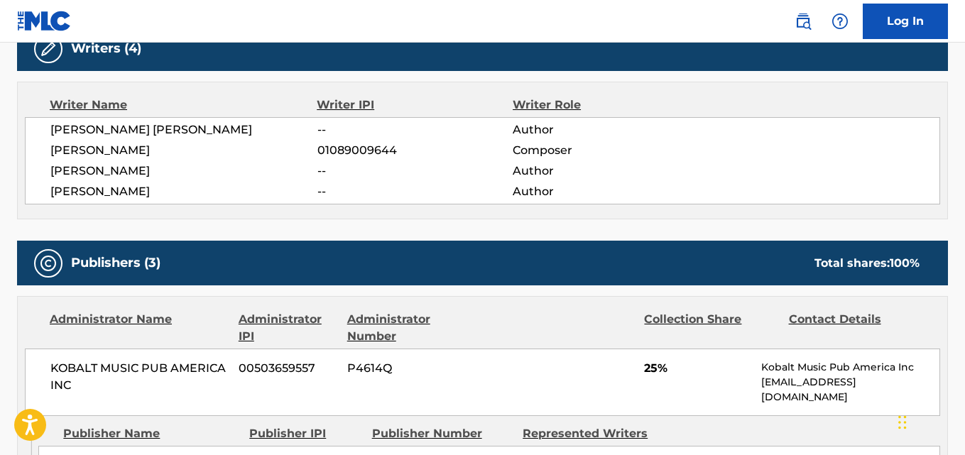
scroll to position [592, 0]
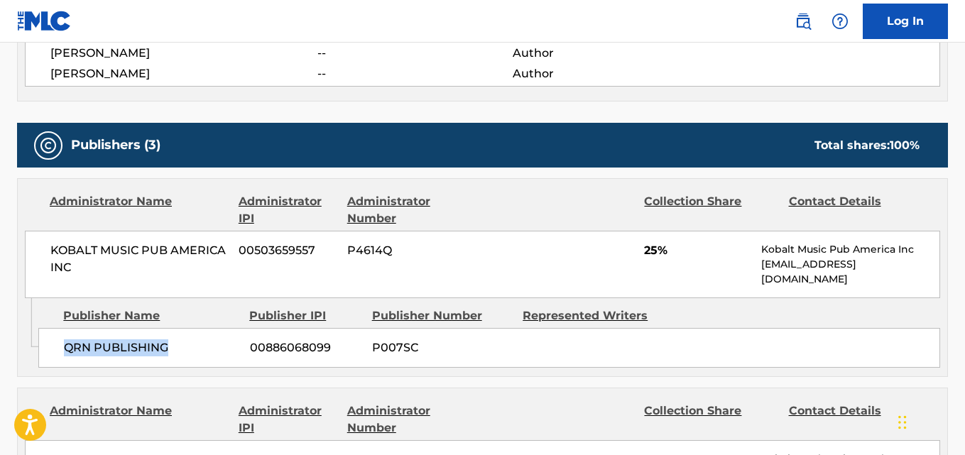
drag, startPoint x: 60, startPoint y: 351, endPoint x: 217, endPoint y: 355, distance: 157.0
click at [217, 355] on div "QRN PUBLISHING 00886068099 P007SC" at bounding box center [489, 348] width 902 height 40
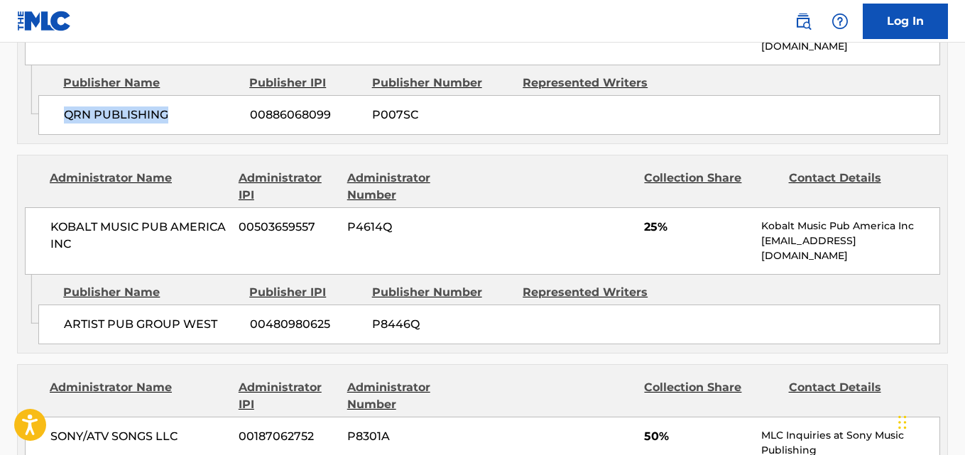
scroll to position [829, 0]
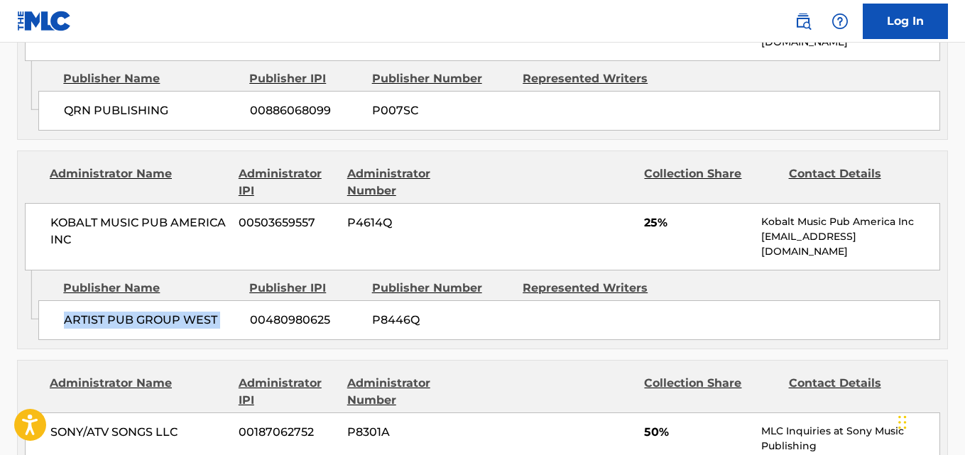
drag, startPoint x: 61, startPoint y: 320, endPoint x: 248, endPoint y: 320, distance: 186.8
click at [248, 320] on div "ARTIST PUB GROUP WEST 00480980625 P8446Q" at bounding box center [489, 320] width 902 height 40
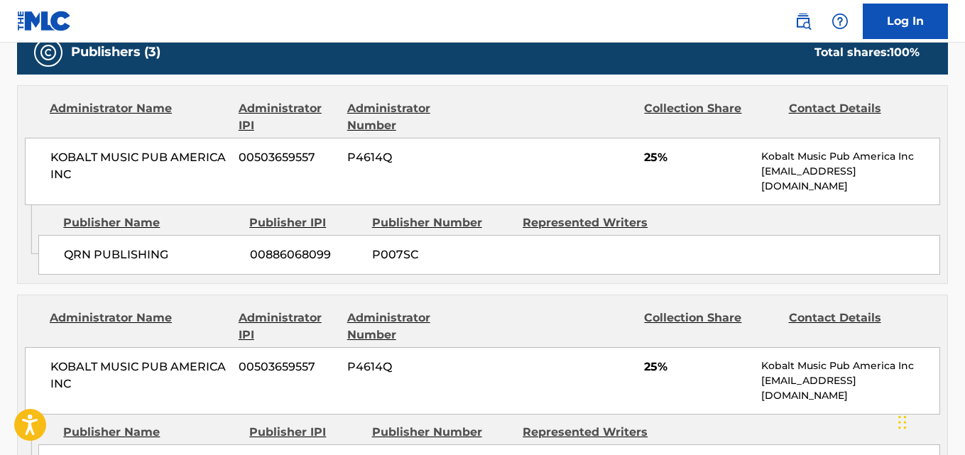
scroll to position [947, 0]
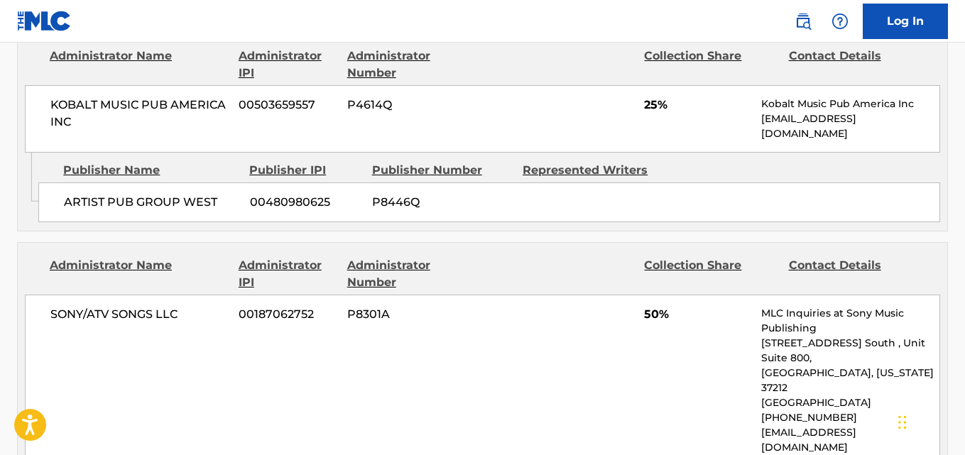
click at [647, 100] on span "25%" at bounding box center [697, 105] width 107 height 17
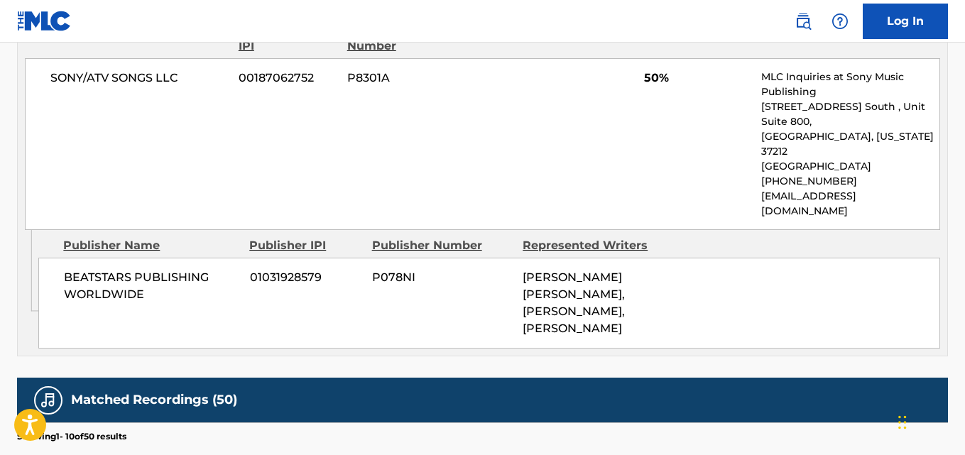
scroll to position [1184, 0]
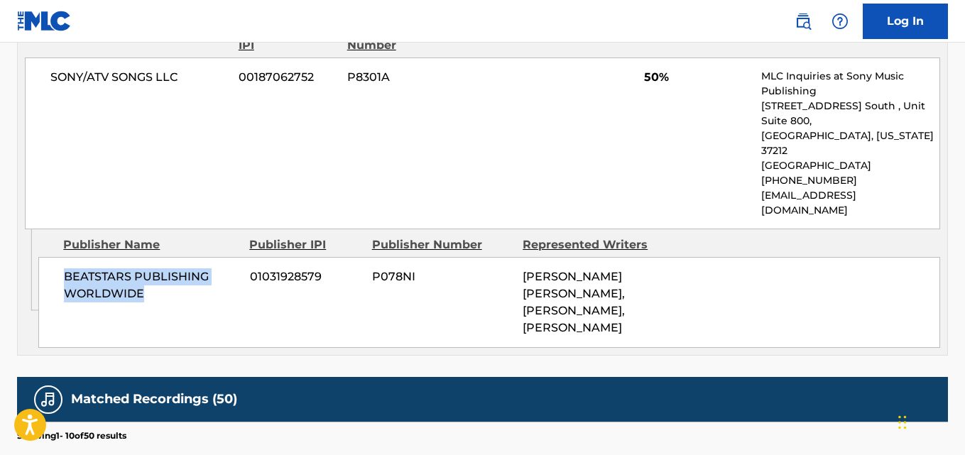
drag, startPoint x: 60, startPoint y: 246, endPoint x: 218, endPoint y: 279, distance: 161.2
click at [218, 279] on div "BEATSTARS PUBLISHING WORLDWIDE 01031928579 P078NI [PERSON_NAME] [PERSON_NAME], …" at bounding box center [489, 302] width 902 height 91
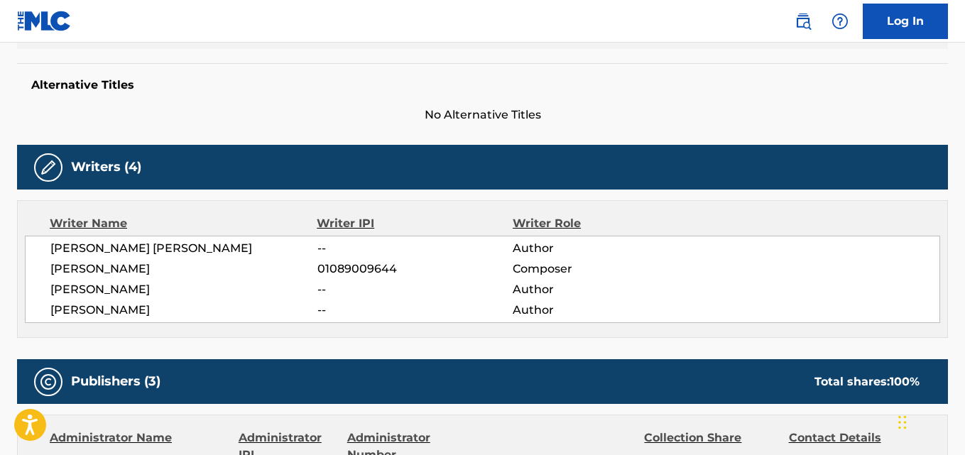
scroll to position [0, 0]
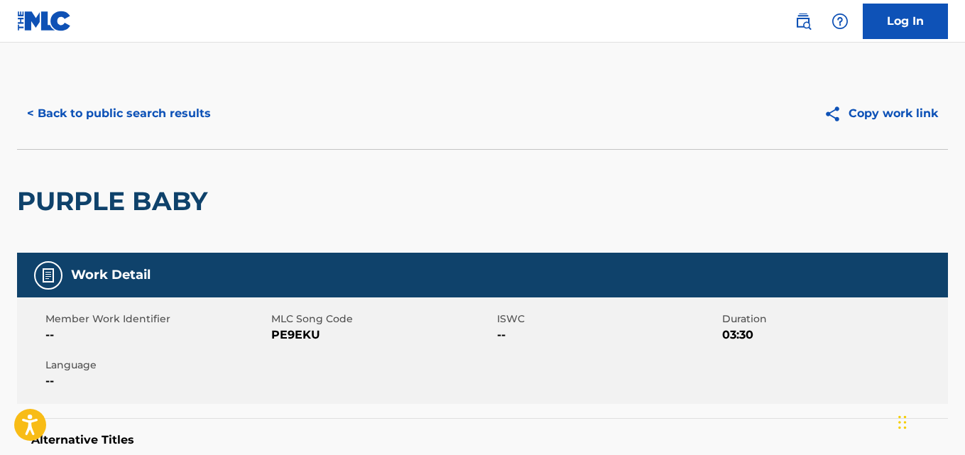
click at [187, 123] on button "< Back to public search results" at bounding box center [119, 114] width 204 height 36
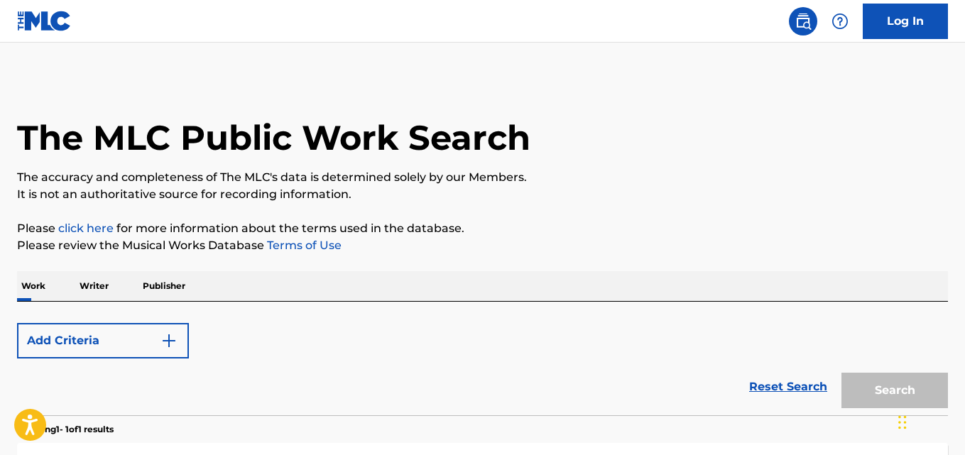
scroll to position [237, 0]
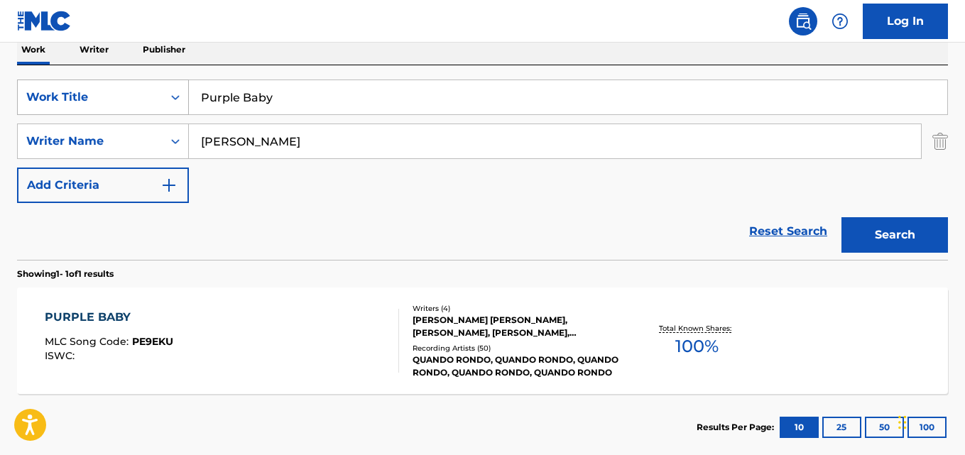
drag, startPoint x: 362, startPoint y: 100, endPoint x: 165, endPoint y: 106, distance: 196.8
click at [165, 106] on div "SearchWithCriteria2302b20d-799e-431c-94d2-c055e525c9da Work Title Purple Baby" at bounding box center [482, 98] width 931 height 36
paste input "R.I.P. Phat Phat"
type input "R.I.P. Phat Phat"
click at [862, 233] on button "Search" at bounding box center [895, 235] width 107 height 36
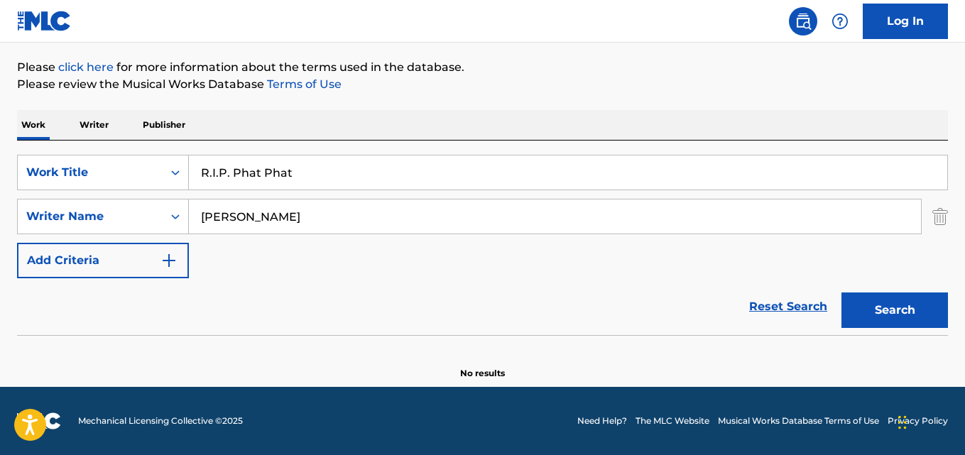
scroll to position [161, 0]
drag, startPoint x: 320, startPoint y: 167, endPoint x: 191, endPoint y: 175, distance: 128.8
click at [192, 175] on input "R.I.P. Phat Phat" at bounding box center [568, 173] width 759 height 34
click at [881, 319] on button "Search" at bounding box center [895, 311] width 107 height 36
drag, startPoint x: 317, startPoint y: 211, endPoint x: 141, endPoint y: 212, distance: 175.4
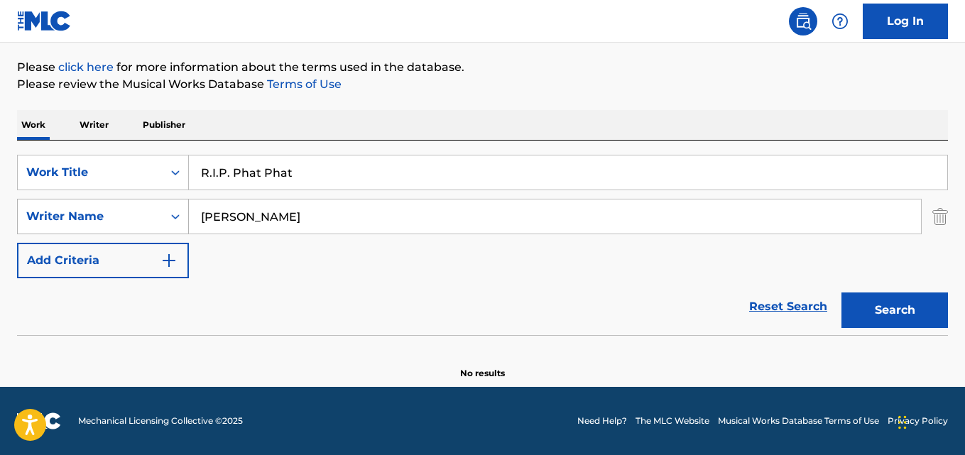
click at [141, 212] on div "SearchWithCriteria05fd1c58-00cd-4714-9474-0aff5a9e66f1 Writer Name [PERSON_NAME]" at bounding box center [482, 217] width 931 height 36
paste input "[PERSON_NAME]"
type input "[PERSON_NAME]"
click at [877, 310] on button "Search" at bounding box center [895, 311] width 107 height 36
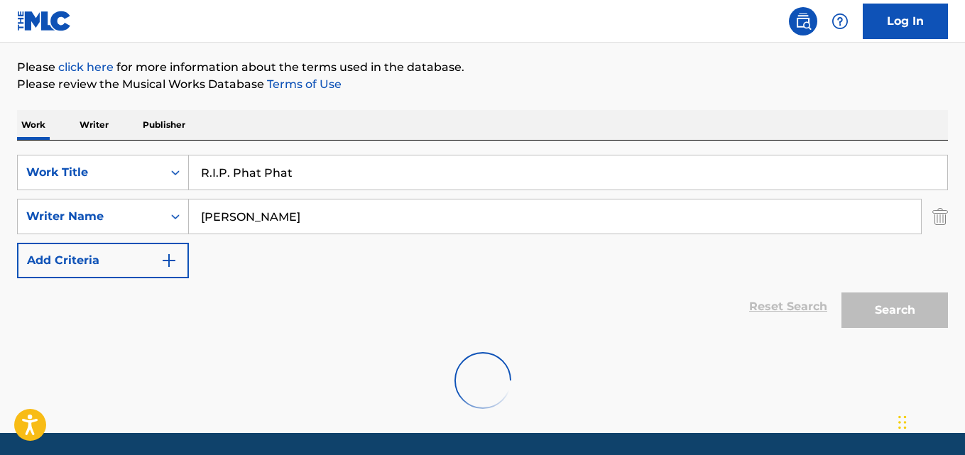
click at [733, 136] on div "Work Writer Publisher" at bounding box center [482, 125] width 931 height 30
click at [720, 104] on div "The MLC Public Work Search The accuracy and completeness of The MLC's data is d…" at bounding box center [482, 171] width 965 height 509
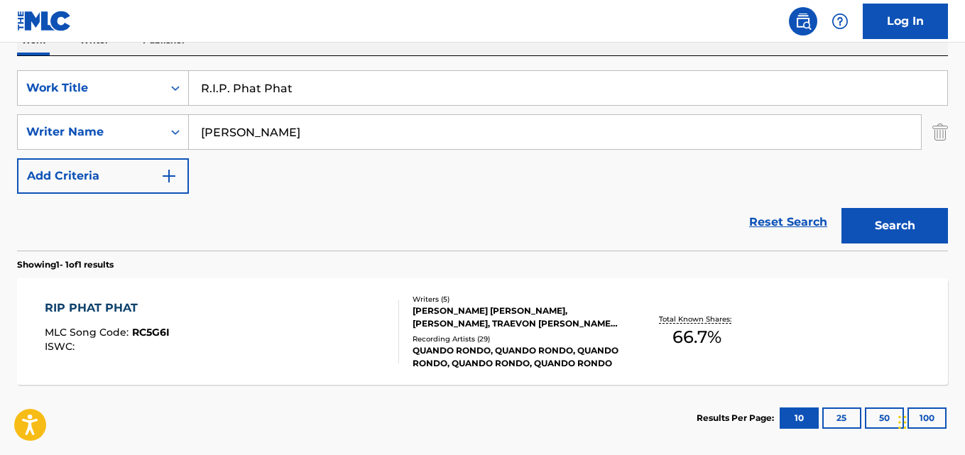
scroll to position [280, 0]
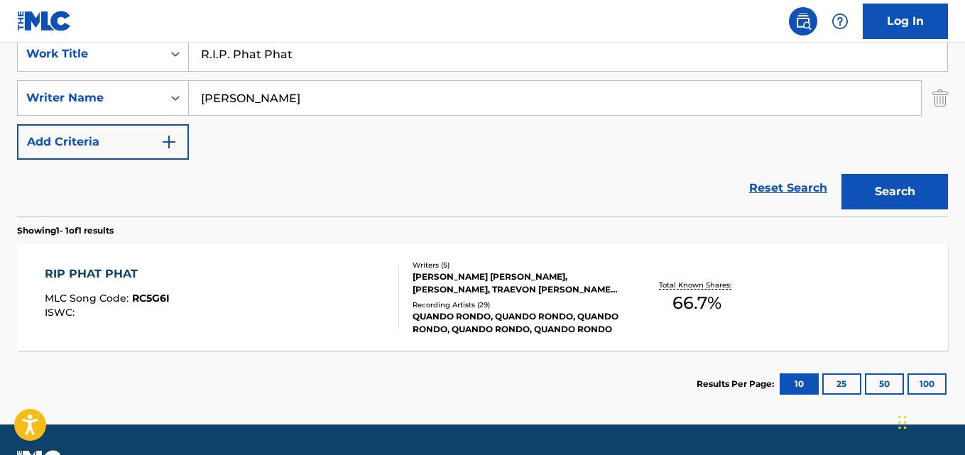
click at [87, 276] on div "RIP PHAT PHAT" at bounding box center [107, 274] width 125 height 17
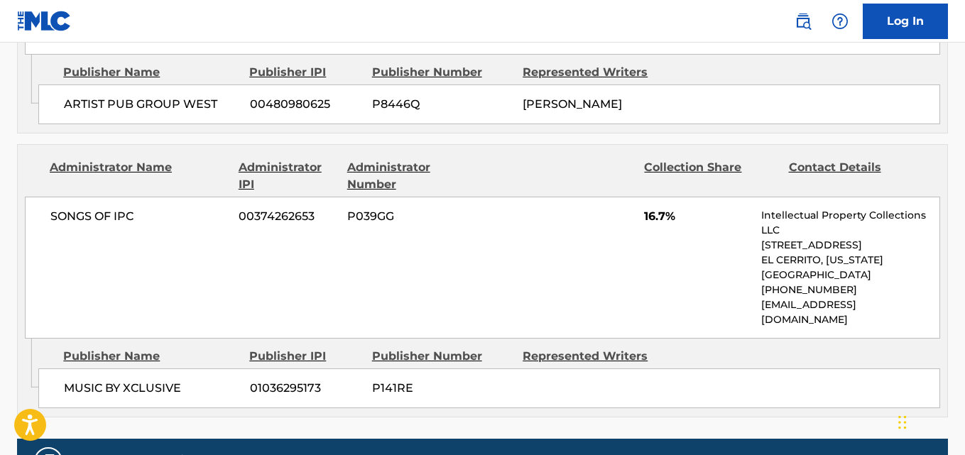
scroll to position [947, 0]
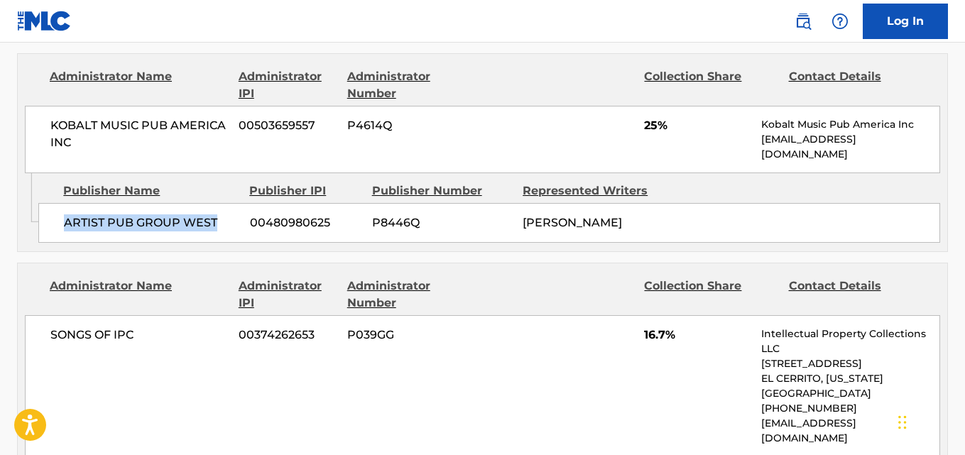
drag, startPoint x: 56, startPoint y: 219, endPoint x: 219, endPoint y: 224, distance: 162.7
click at [217, 224] on div "ARTIST PUB GROUP WEST 00480980625 P8446Q [PERSON_NAME]" at bounding box center [489, 223] width 902 height 40
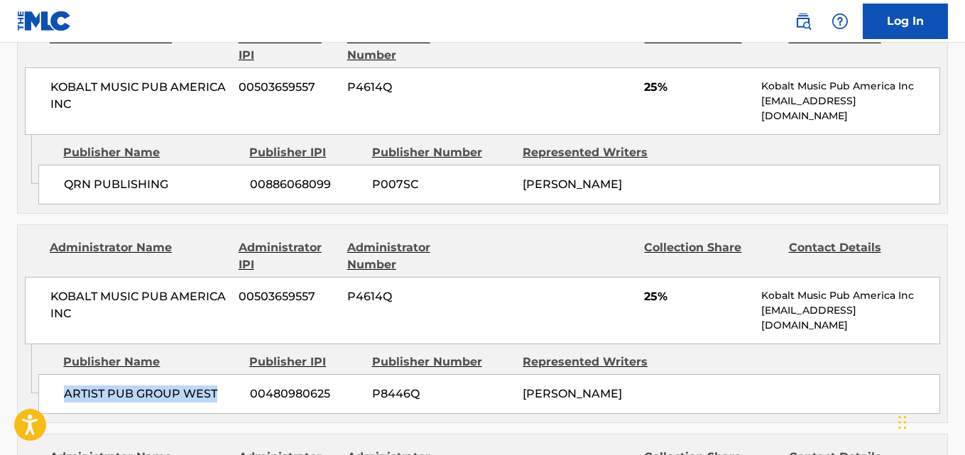
scroll to position [829, 0]
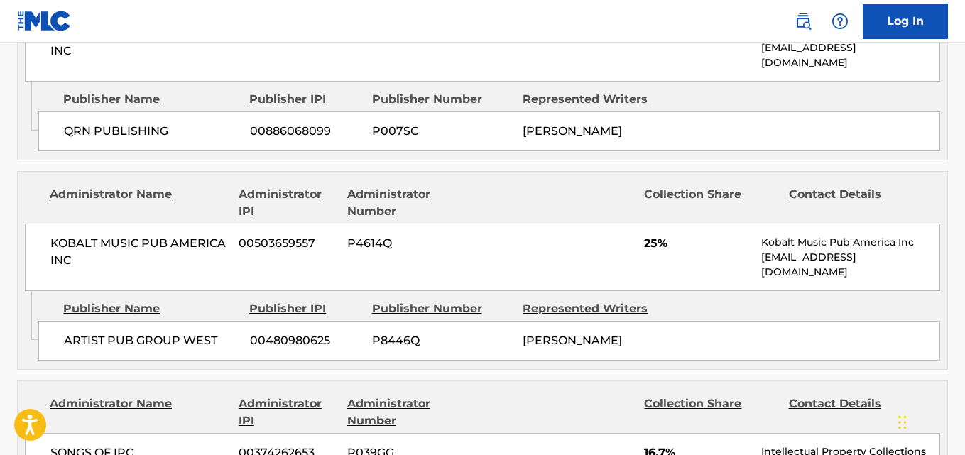
click at [646, 244] on span "25%" at bounding box center [697, 243] width 107 height 17
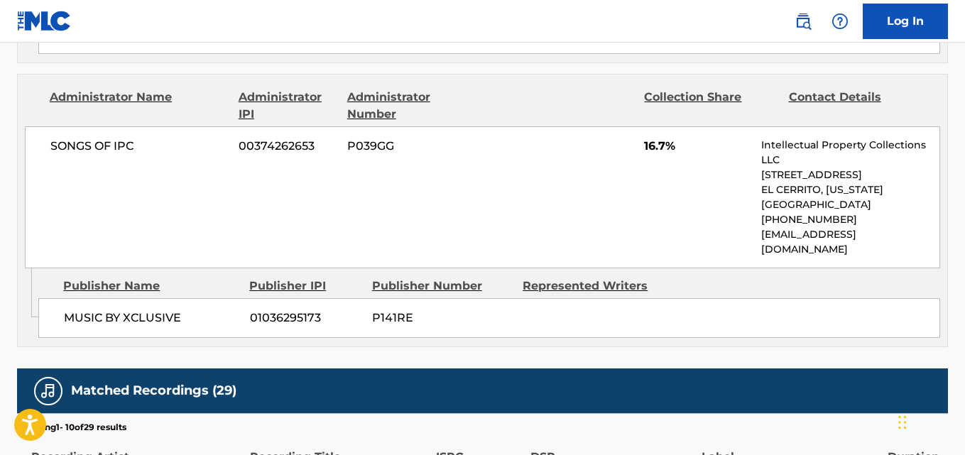
scroll to position [1184, 0]
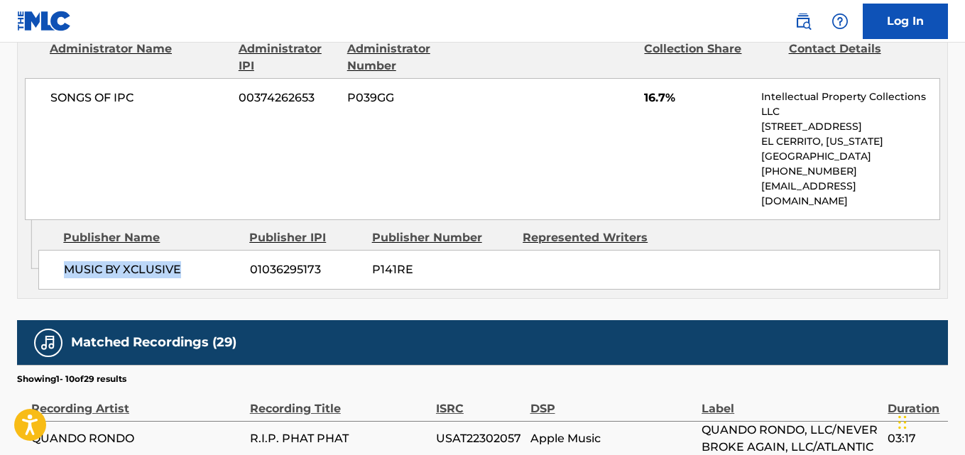
drag, startPoint x: 68, startPoint y: 240, endPoint x: 193, endPoint y: 240, distance: 125.0
click at [193, 261] on span "MUSIC BY XCLUSIVE" at bounding box center [151, 269] width 175 height 17
click at [646, 100] on span "16.7%" at bounding box center [697, 97] width 107 height 17
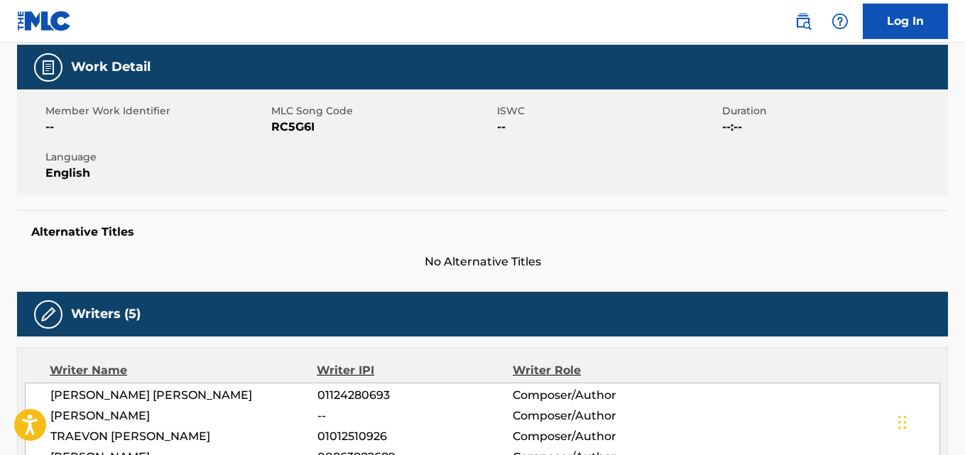
scroll to position [0, 0]
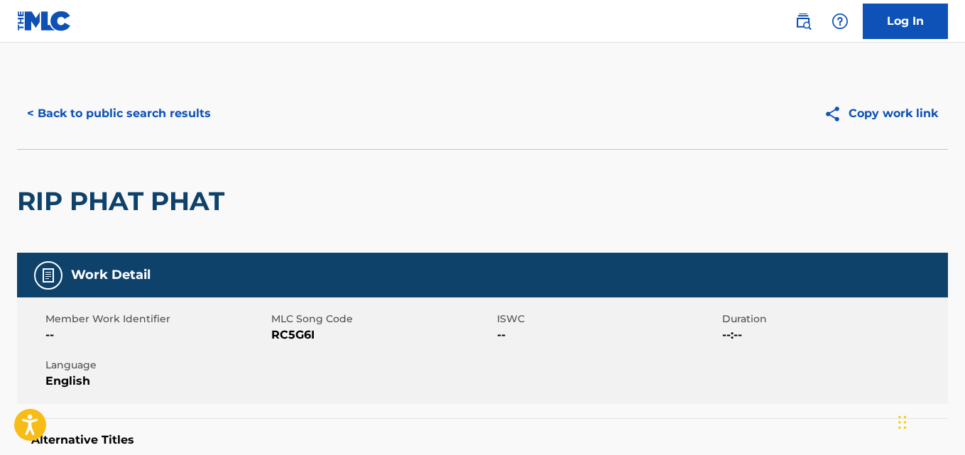
click at [195, 130] on button "< Back to public search results" at bounding box center [119, 114] width 204 height 36
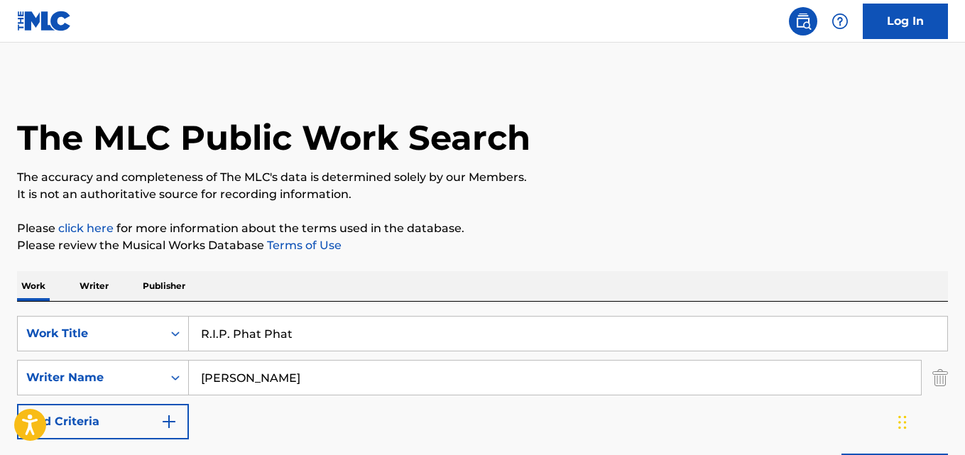
scroll to position [237, 0]
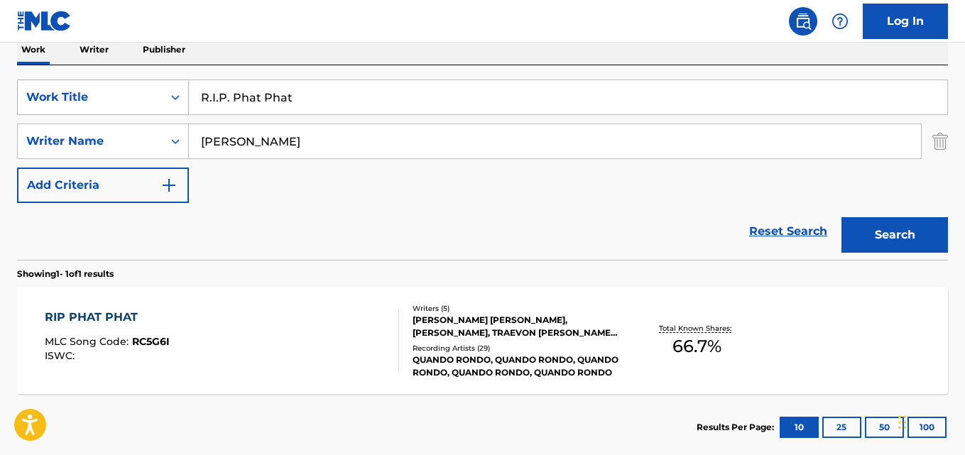
drag, startPoint x: 298, startPoint y: 101, endPoint x: 123, endPoint y: 105, distance: 174.8
click at [123, 105] on div "SearchWithCriteria2302b20d-799e-431c-94d2-c055e525c9da Work Title R.I.P. Phat P…" at bounding box center [482, 98] width 931 height 36
paste input "eal Love"
type input "Real Love"
click at [869, 219] on button "Search" at bounding box center [895, 235] width 107 height 36
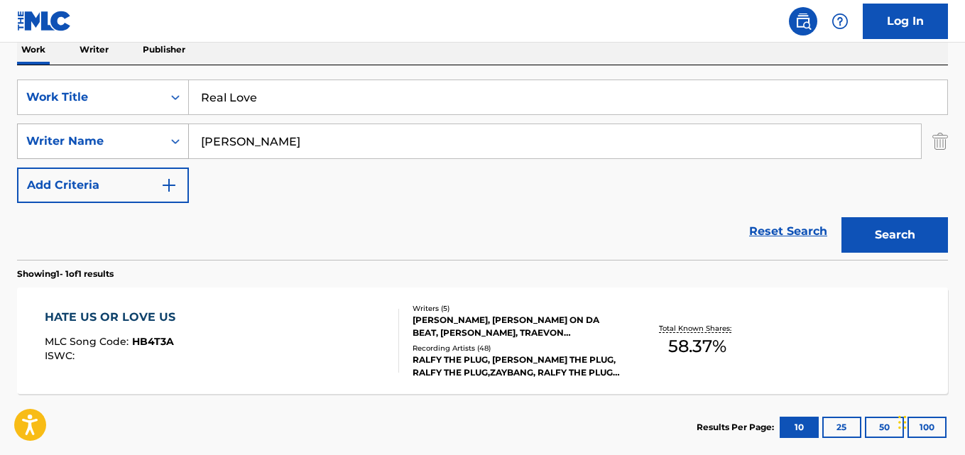
drag, startPoint x: 310, startPoint y: 141, endPoint x: 165, endPoint y: 148, distance: 145.1
click at [165, 148] on div "SearchWithCriteria05fd1c58-00cd-4714-9474-0aff5a9e66f1 Writer Name [PERSON_NAME]" at bounding box center [482, 142] width 931 height 36
paste input "[PERSON_NAME]"
drag, startPoint x: 896, startPoint y: 234, endPoint x: 842, endPoint y: 221, distance: 55.0
click at [896, 234] on button "Search" at bounding box center [895, 235] width 107 height 36
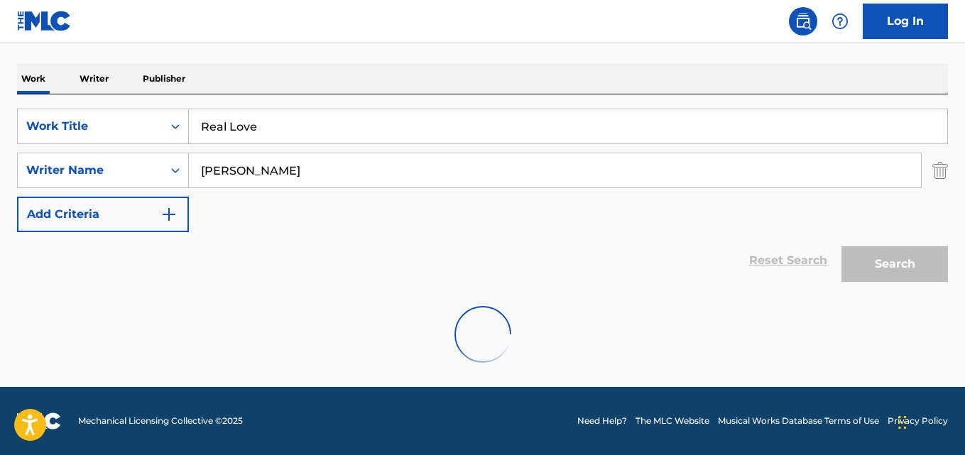
scroll to position [207, 0]
click at [174, 180] on div "SearchWithCriteria05fd1c58-00cd-4714-9474-0aff5a9e66f1 Writer Name [PERSON_NAME]" at bounding box center [482, 171] width 931 height 36
paste input "PRIC"
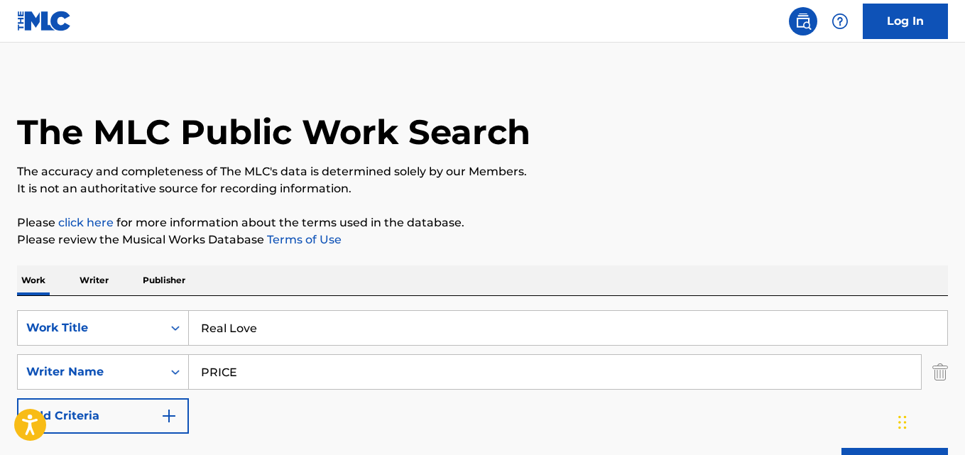
scroll to position [0, 0]
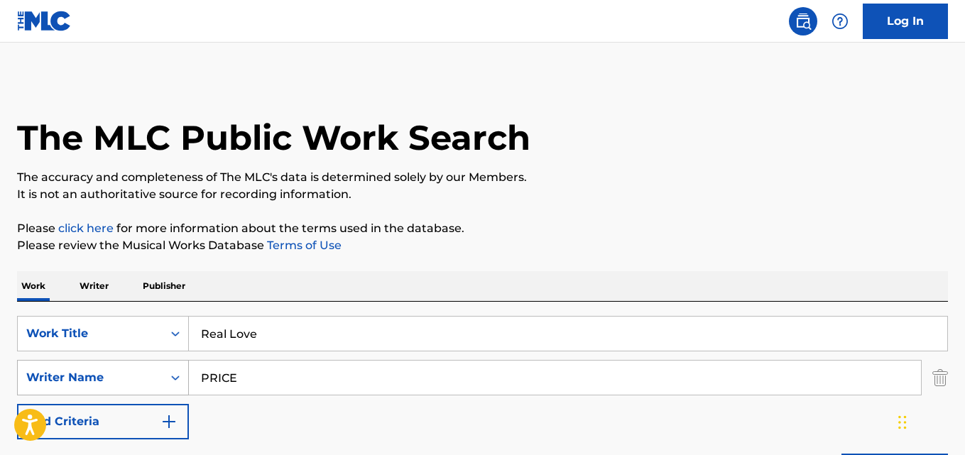
drag, startPoint x: 270, startPoint y: 369, endPoint x: 174, endPoint y: 371, distance: 95.9
click at [174, 371] on div "SearchWithCriteria05fd1c58-00cd-4714-9474-0aff5a9e66f1 Writer Name PRICE" at bounding box center [482, 378] width 931 height 36
paste input "[PERSON_NAME]"
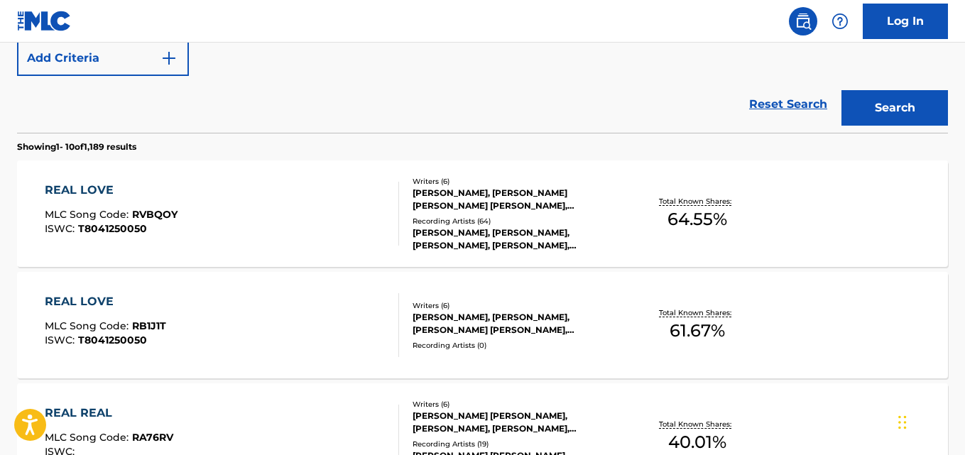
scroll to position [89, 0]
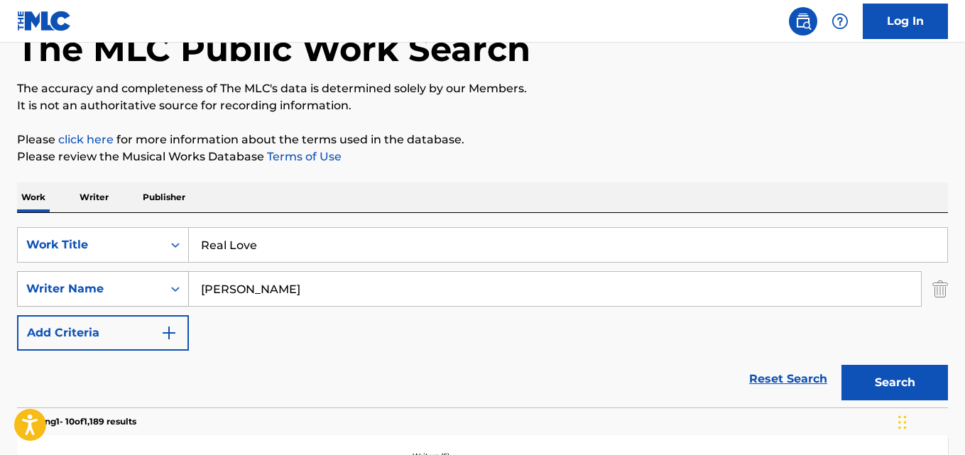
drag, startPoint x: 279, startPoint y: 282, endPoint x: 153, endPoint y: 284, distance: 126.4
click at [153, 284] on div "SearchWithCriteria05fd1c58-00cd-4714-9474-0aff5a9e66f1 Writer Name [PERSON_NAME]" at bounding box center [482, 289] width 931 height 36
paste input "[PERSON_NAME] [PERSON_NAME]"
click at [842, 365] on button "Search" at bounding box center [895, 383] width 107 height 36
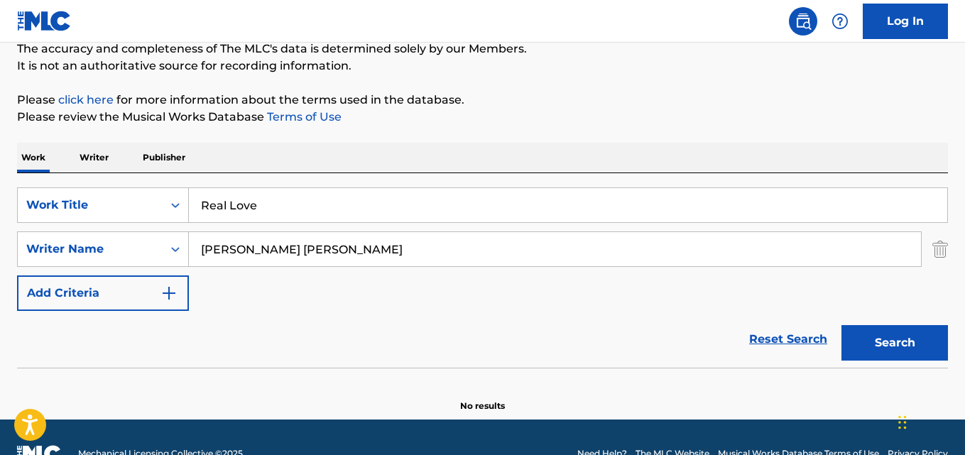
scroll to position [161, 0]
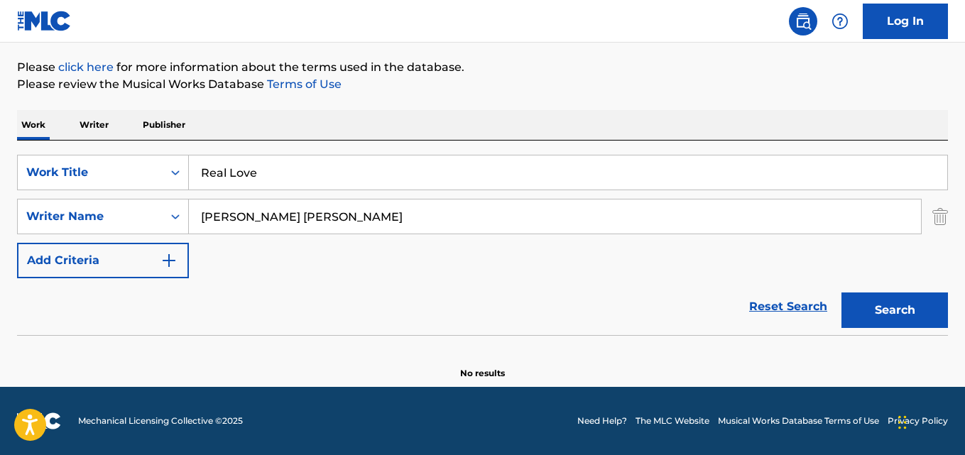
click at [316, 234] on div "[PERSON_NAME] [PERSON_NAME]" at bounding box center [555, 217] width 733 height 36
drag, startPoint x: 320, startPoint y: 217, endPoint x: 201, endPoint y: 207, distance: 119.0
click at [201, 207] on input "[PERSON_NAME] [PERSON_NAME]" at bounding box center [555, 217] width 732 height 34
click at [842, 293] on button "Search" at bounding box center [895, 311] width 107 height 36
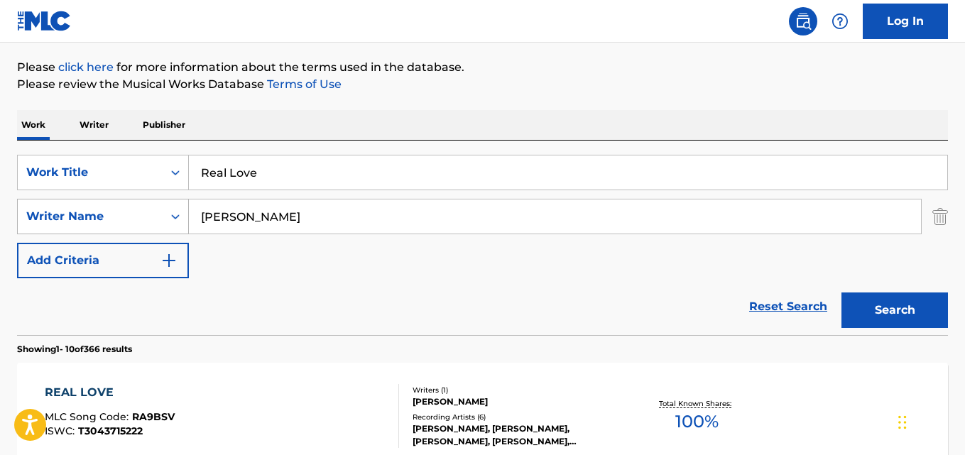
drag, startPoint x: 264, startPoint y: 218, endPoint x: 136, endPoint y: 218, distance: 128.6
click at [136, 218] on div "SearchWithCriteria05fd1c58-00cd-4714-9474-0aff5a9e66f1 Writer Name [PERSON_NAME]" at bounding box center [482, 217] width 931 height 36
paste input "[PERSON_NAME]"
click at [842, 293] on button "Search" at bounding box center [895, 311] width 107 height 36
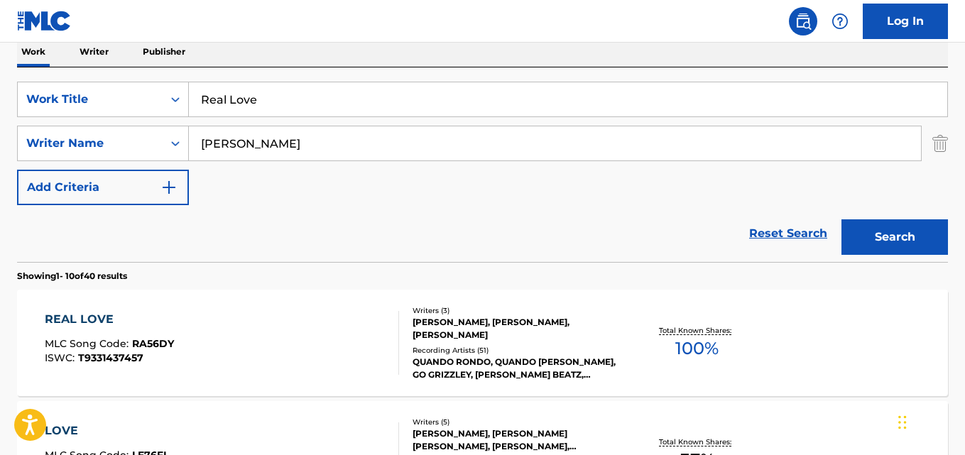
scroll to position [280, 0]
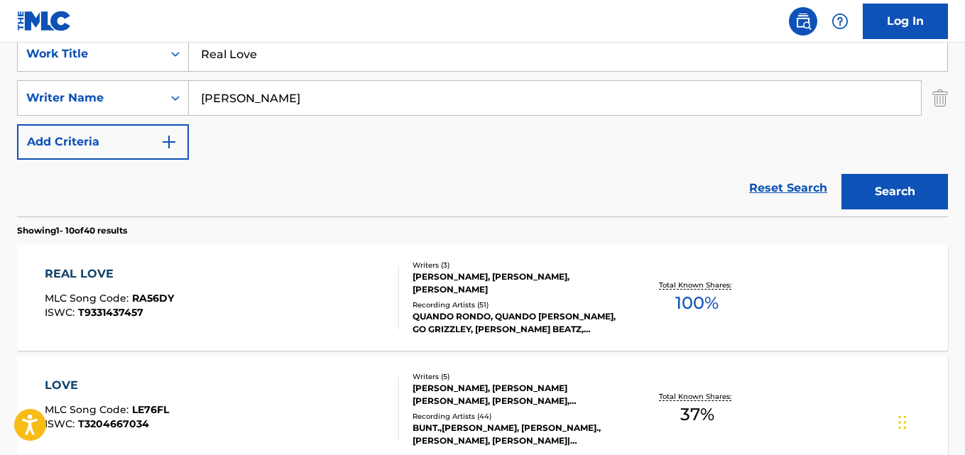
type input "[PERSON_NAME]"
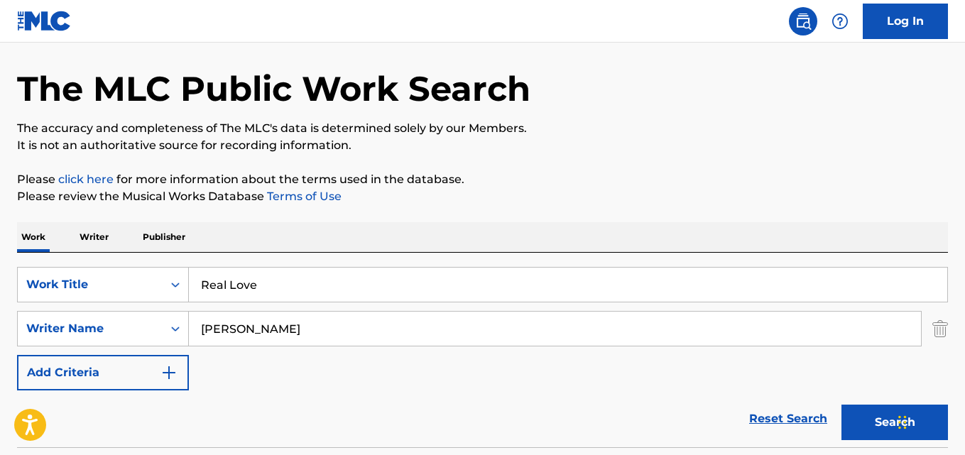
scroll to position [43, 0]
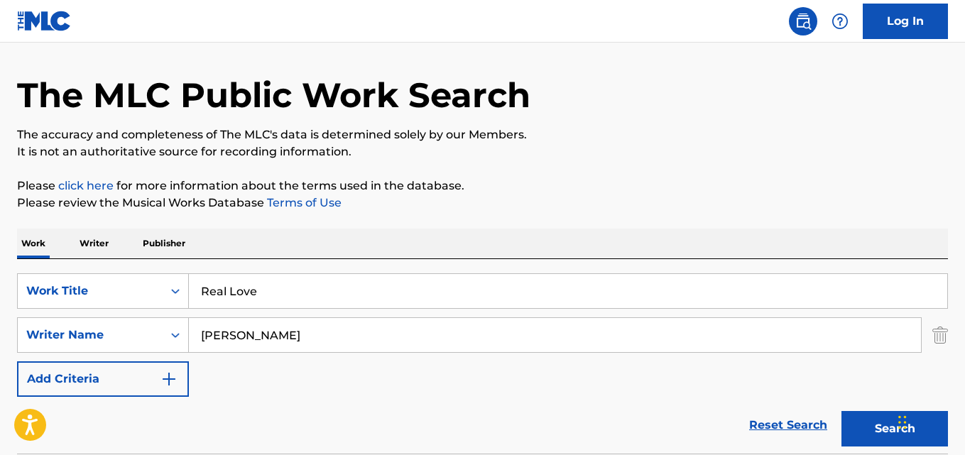
click at [257, 379] on div "SearchWithCriteria2302b20d-799e-431c-94d2-c055e525c9da Work Title Real Love Sea…" at bounding box center [482, 335] width 931 height 124
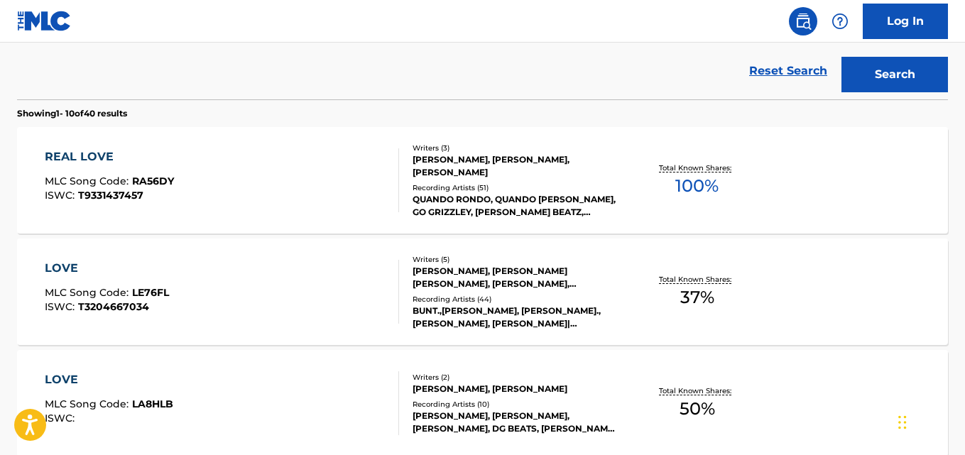
scroll to position [398, 0]
click at [65, 175] on span "MLC Song Code :" at bounding box center [88, 180] width 87 height 13
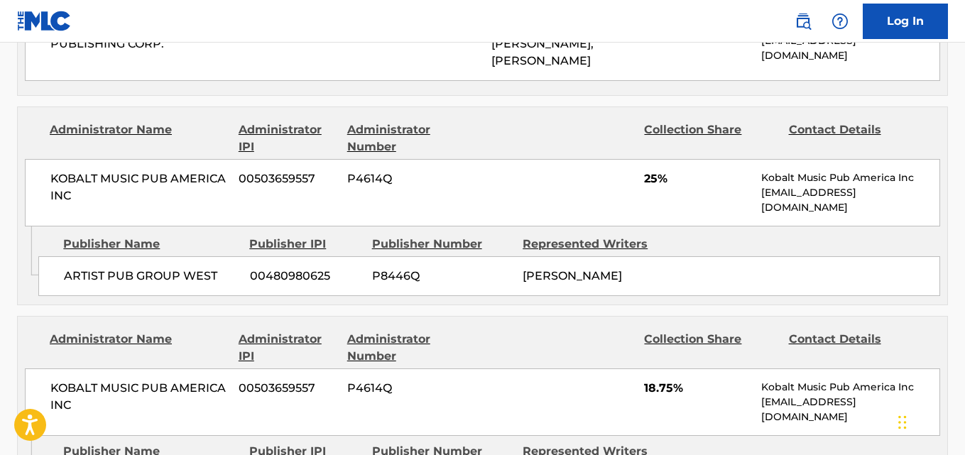
scroll to position [829, 0]
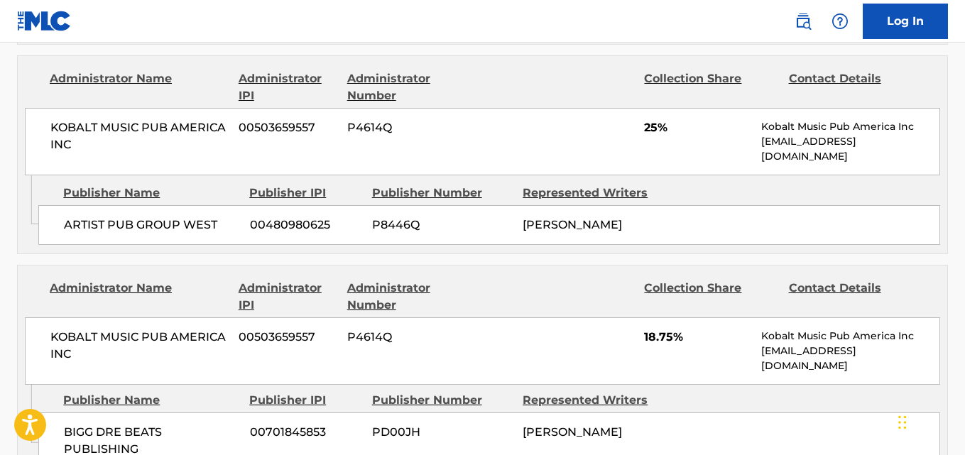
click at [66, 227] on span "ARTIST PUB GROUP WEST" at bounding box center [151, 225] width 175 height 17
drag, startPoint x: 63, startPoint y: 227, endPoint x: 243, endPoint y: 227, distance: 180.4
click at [243, 227] on div "ARTIST PUB GROUP WEST 00480980625 P8446Q [PERSON_NAME]" at bounding box center [489, 225] width 902 height 40
click at [648, 121] on span "25%" at bounding box center [697, 127] width 107 height 17
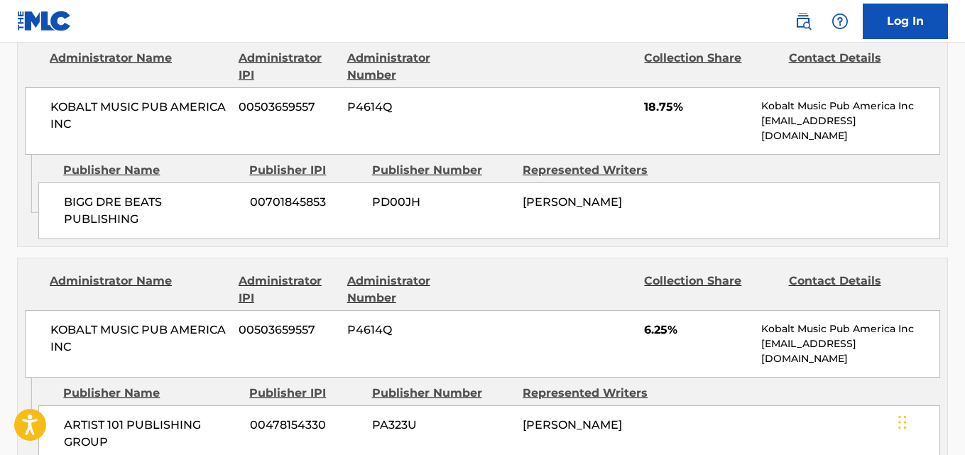
scroll to position [1065, 0]
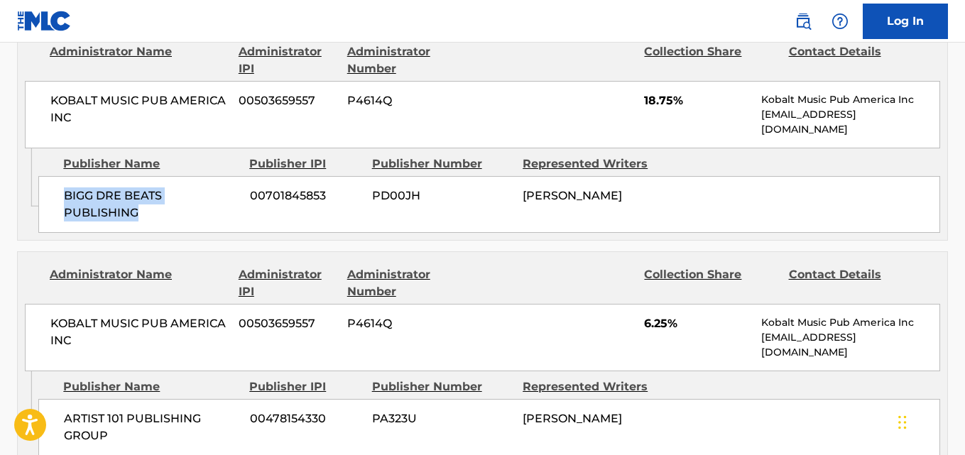
drag, startPoint x: 67, startPoint y: 197, endPoint x: 161, endPoint y: 216, distance: 95.0
click at [161, 216] on span "BIGG DRE BEATS PUBLISHING" at bounding box center [151, 205] width 175 height 34
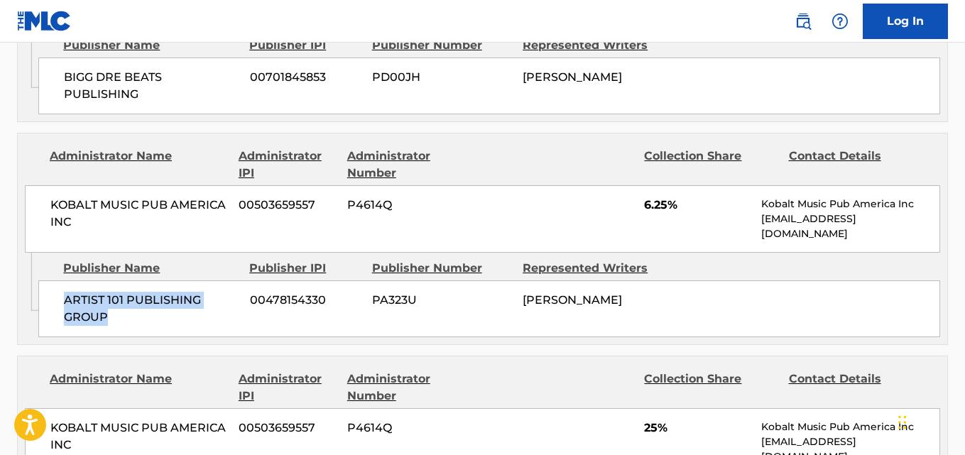
drag, startPoint x: 63, startPoint y: 300, endPoint x: 182, endPoint y: 323, distance: 121.5
click at [182, 323] on div "ARTIST 101 PUBLISHING GROUP 00478154330 PA323U [PERSON_NAME]" at bounding box center [489, 309] width 902 height 57
click at [651, 207] on span "6.25%" at bounding box center [697, 205] width 107 height 17
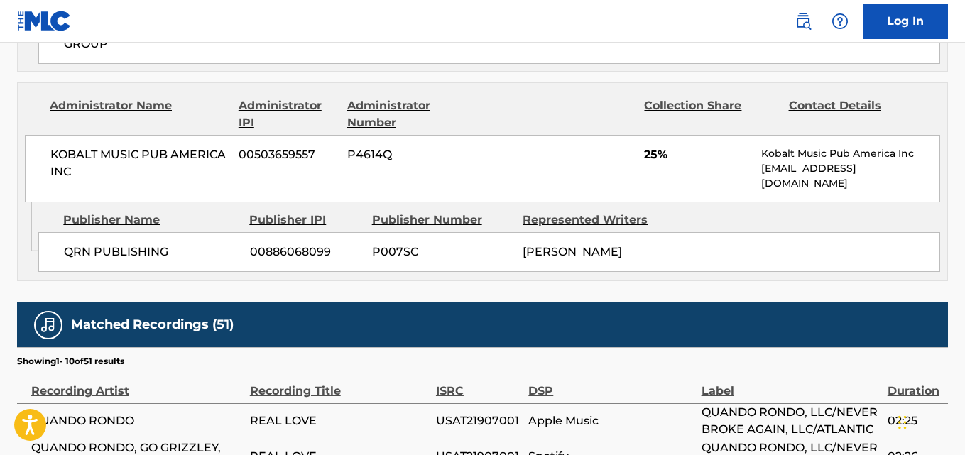
scroll to position [1539, 0]
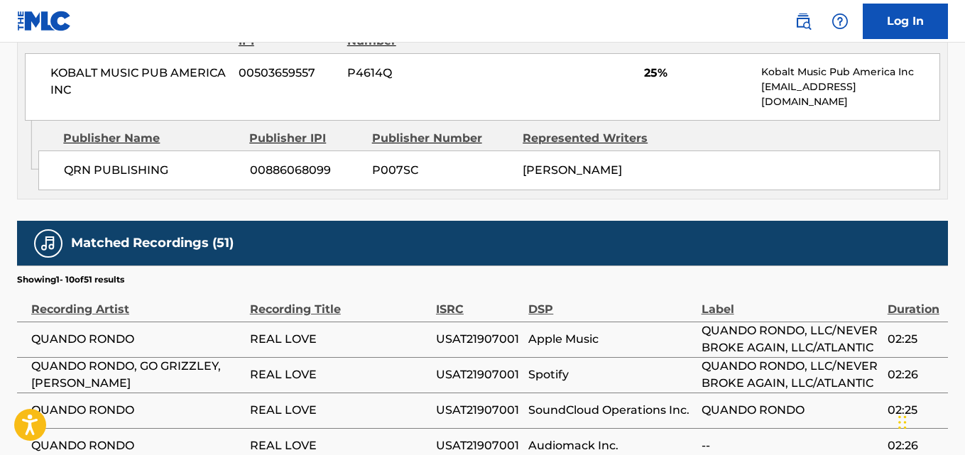
click at [705, 138] on div "Publisher Name Publisher IPI Publisher Number Represented Writers" at bounding box center [489, 138] width 902 height 17
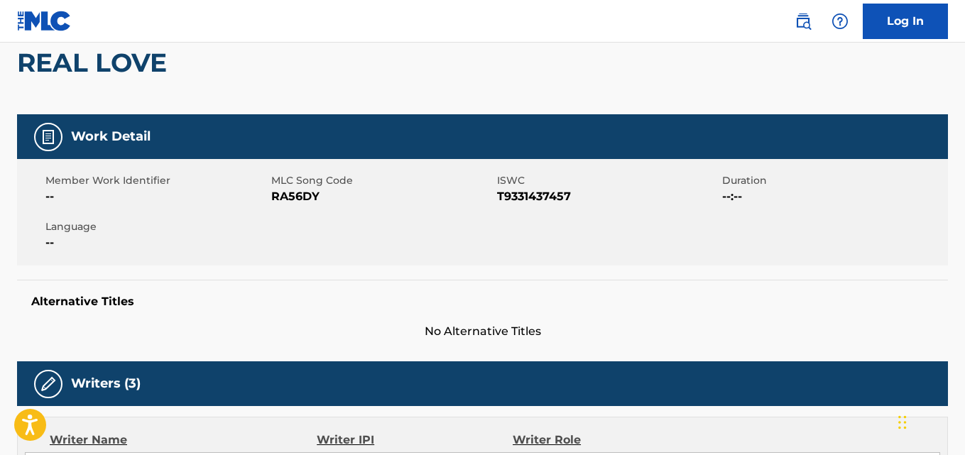
scroll to position [0, 0]
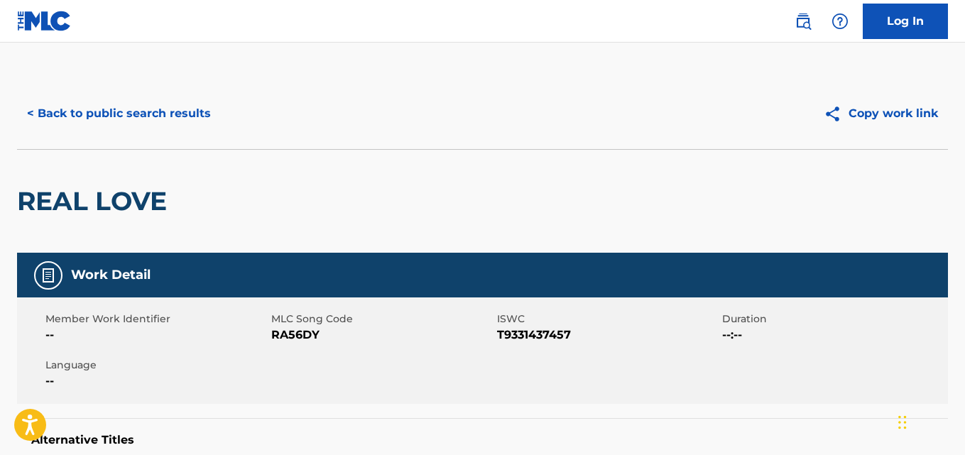
click at [182, 120] on button "< Back to public search results" at bounding box center [119, 114] width 204 height 36
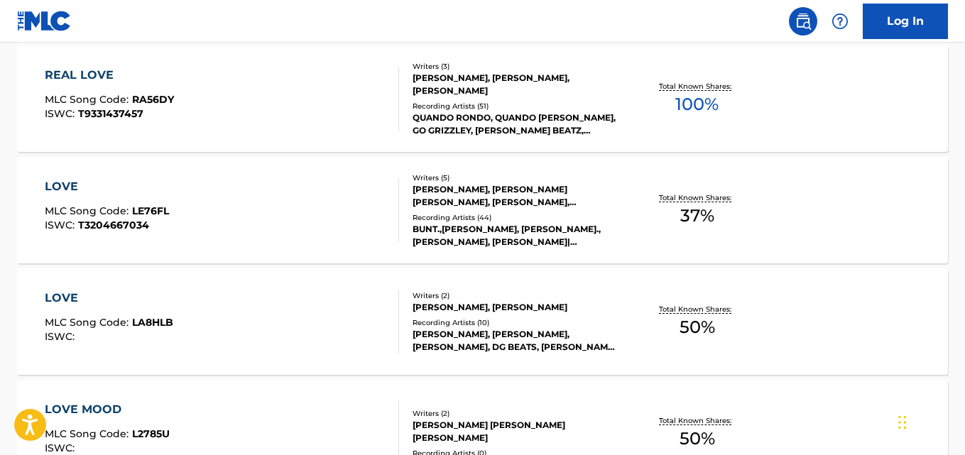
scroll to position [5, 0]
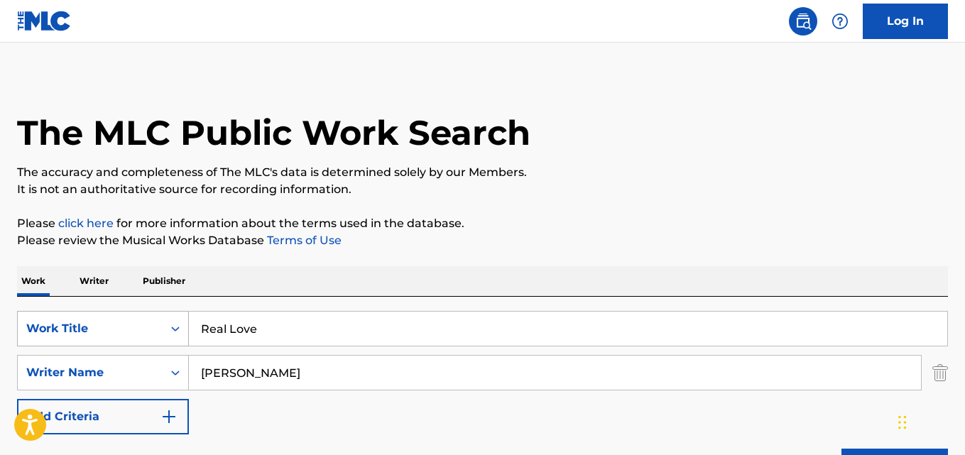
drag, startPoint x: 269, startPoint y: 329, endPoint x: 135, endPoint y: 343, distance: 135.0
click at [135, 343] on div "SearchWithCriteria2302b20d-799e-431c-94d2-c055e525c9da Work Title Real Love" at bounding box center [482, 329] width 931 height 36
paste input "ich Homie Quando"
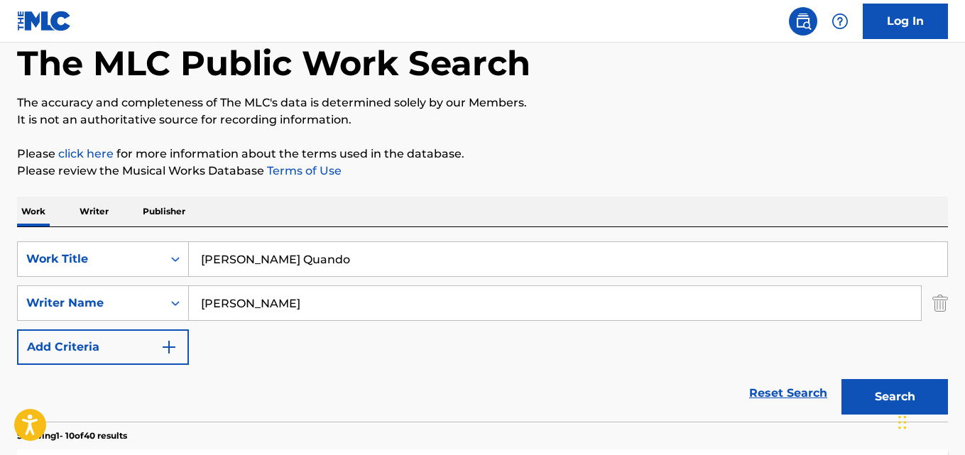
scroll to position [124, 0]
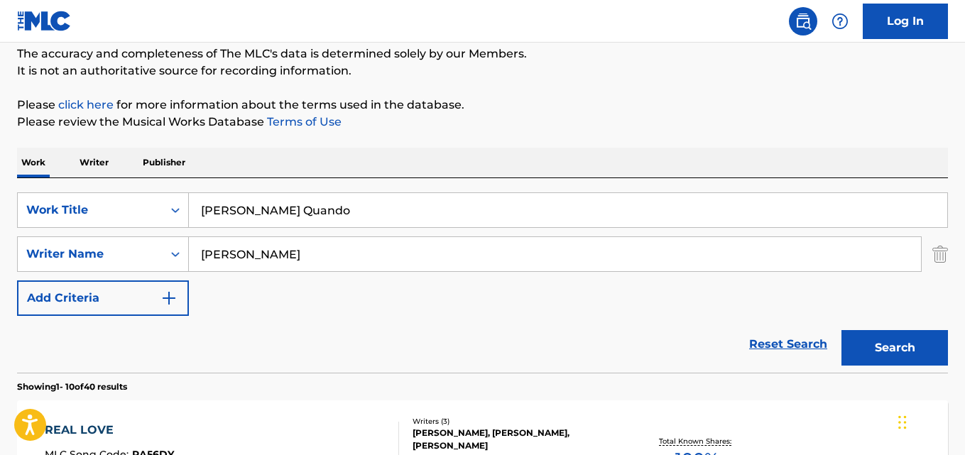
type input "[PERSON_NAME] Quando"
click at [886, 366] on div "Search" at bounding box center [892, 344] width 114 height 57
click at [884, 350] on button "Search" at bounding box center [895, 348] width 107 height 36
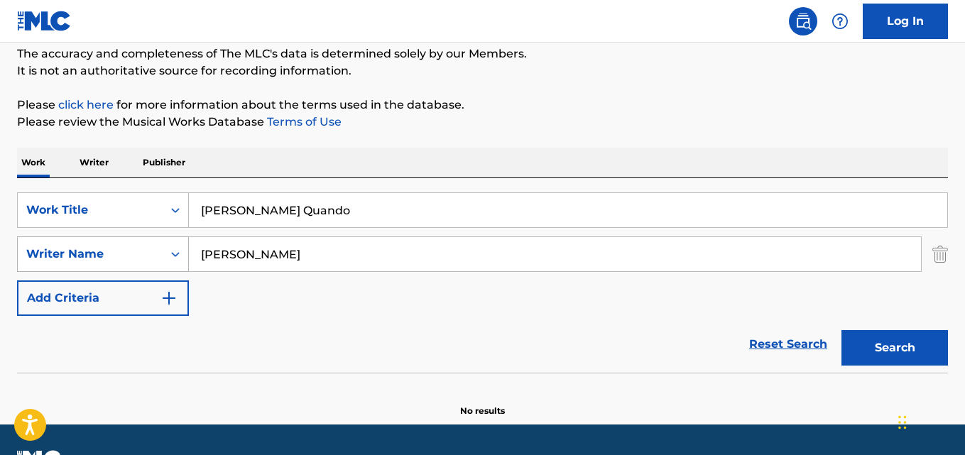
drag, startPoint x: 305, startPoint y: 242, endPoint x: 178, endPoint y: 257, distance: 128.0
click at [178, 257] on div "SearchWithCriteria05fd1c58-00cd-4714-9474-0aff5a9e66f1 Writer Name [PERSON_NAME]" at bounding box center [482, 255] width 931 height 36
paste input "MASUDA"
type input "MASUDA"
click at [866, 338] on button "Search" at bounding box center [895, 348] width 107 height 36
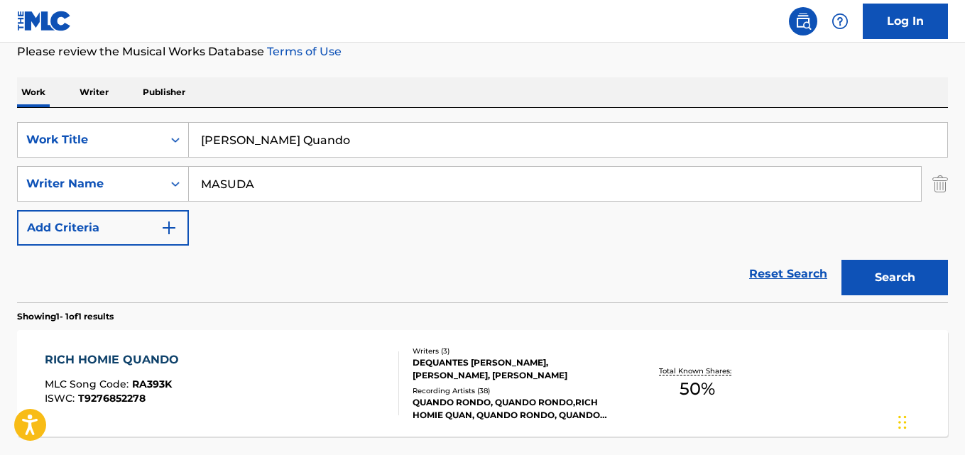
scroll to position [242, 0]
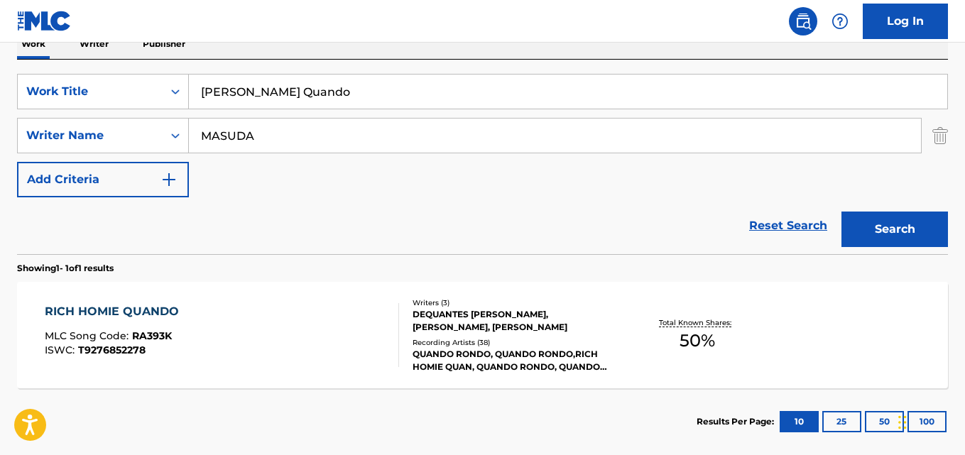
click at [99, 313] on div "RICH HOMIE QUANDO" at bounding box center [115, 311] width 141 height 17
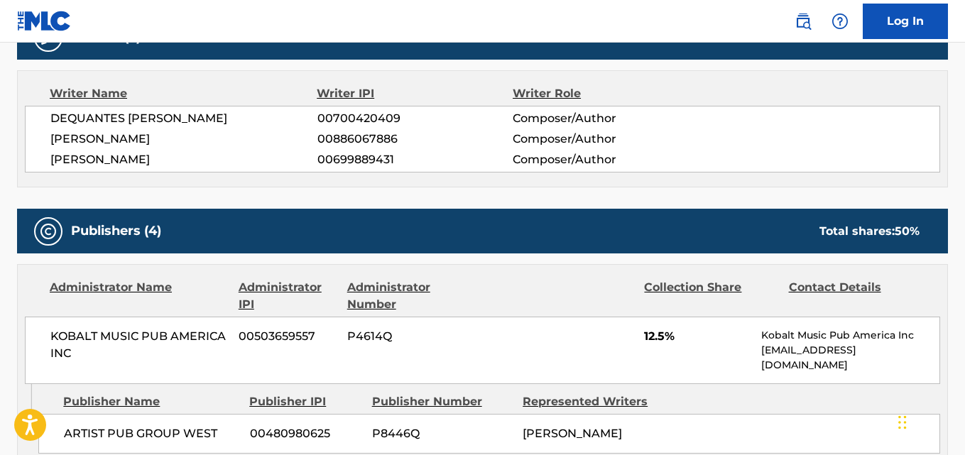
scroll to position [592, 0]
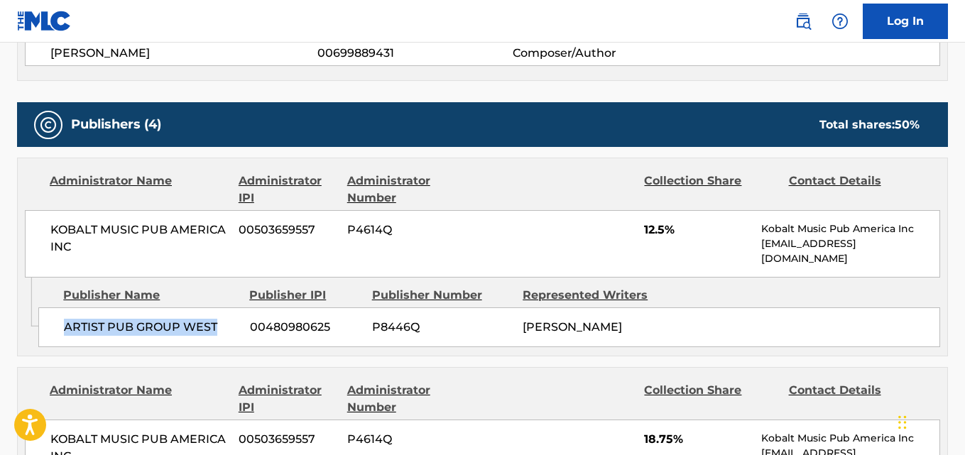
drag, startPoint x: 65, startPoint y: 325, endPoint x: 224, endPoint y: 327, distance: 159.1
click at [224, 327] on span "ARTIST PUB GROUP WEST" at bounding box center [151, 327] width 175 height 17
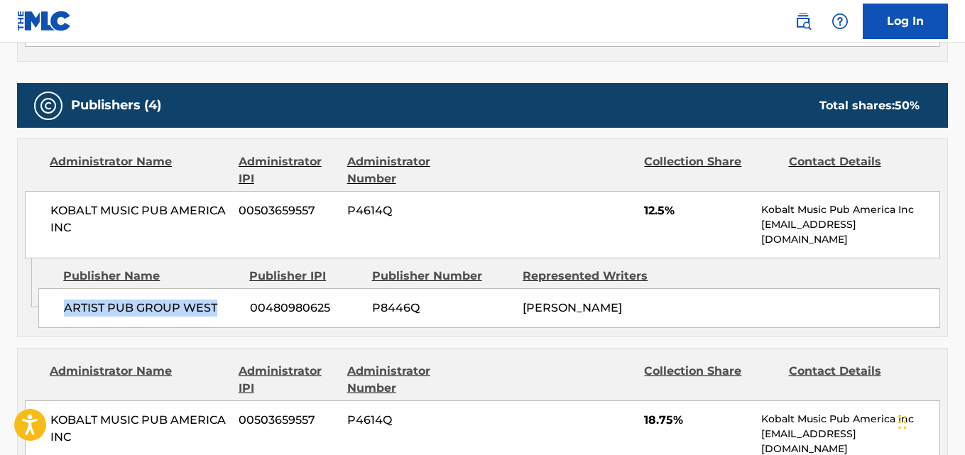
scroll to position [829, 0]
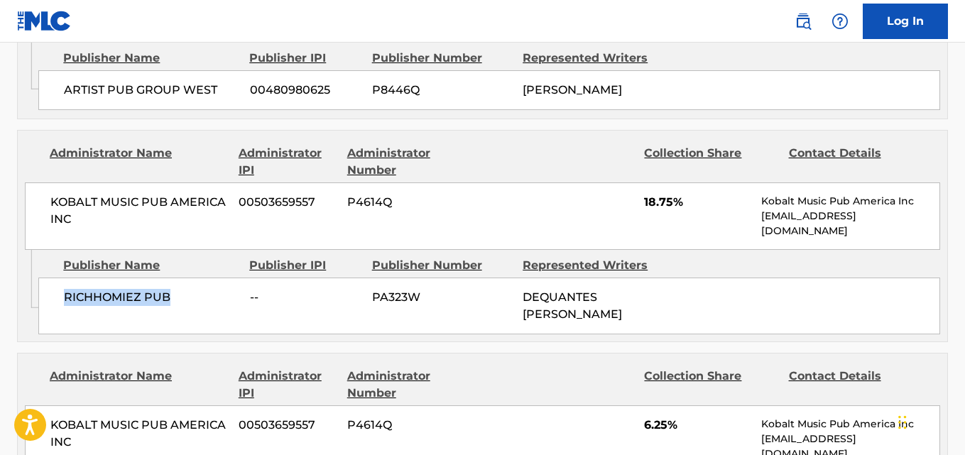
drag, startPoint x: 62, startPoint y: 298, endPoint x: 183, endPoint y: 299, distance: 121.5
click at [183, 299] on div "RICHHOMIEZ PUB -- PA323W DEQUANTES [PERSON_NAME]" at bounding box center [489, 306] width 902 height 57
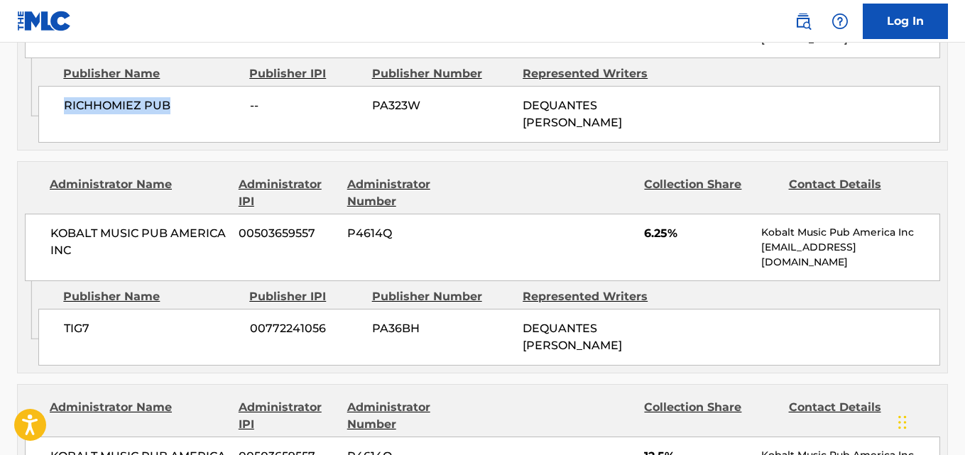
scroll to position [1065, 0]
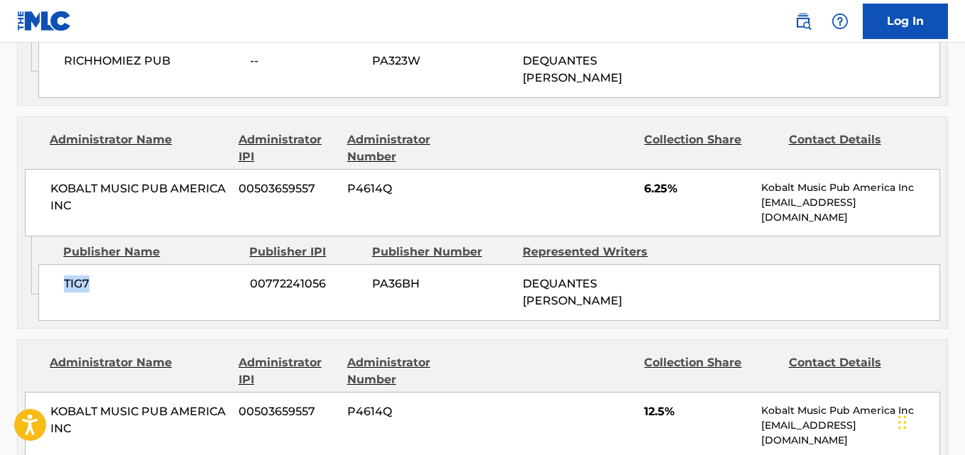
drag, startPoint x: 58, startPoint y: 282, endPoint x: 133, endPoint y: 282, distance: 75.3
click at [133, 282] on div "TIG7 00772241056 PA36BH DEQUANTES [PERSON_NAME]" at bounding box center [489, 292] width 902 height 57
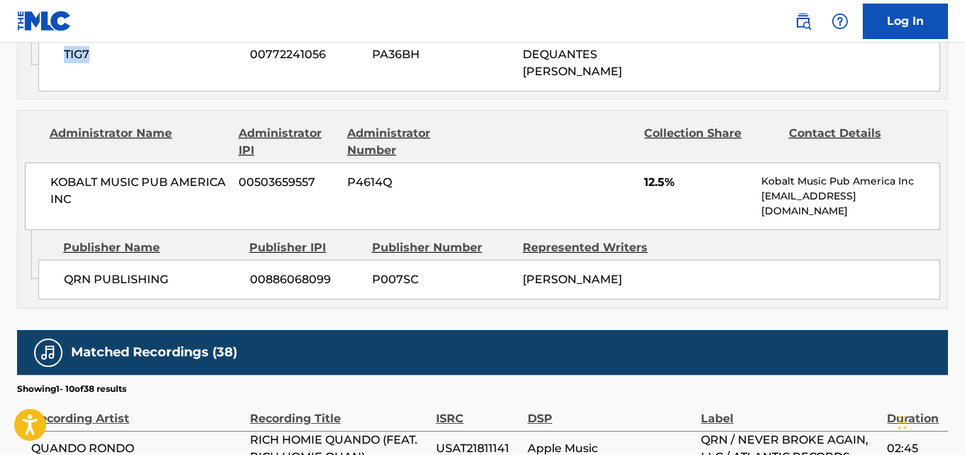
scroll to position [1302, 0]
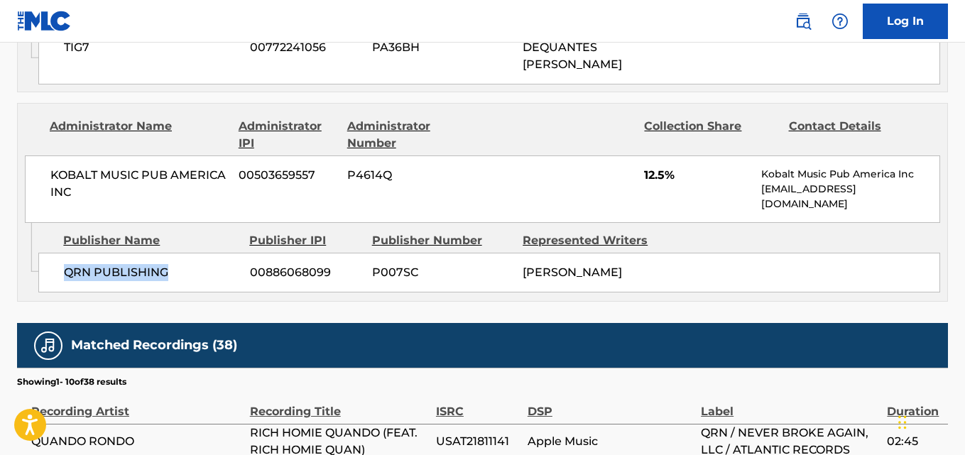
drag, startPoint x: 59, startPoint y: 281, endPoint x: 191, endPoint y: 276, distance: 132.2
click at [191, 276] on div "QRN PUBLISHING 00886068099 P007SC [PERSON_NAME]" at bounding box center [489, 273] width 902 height 40
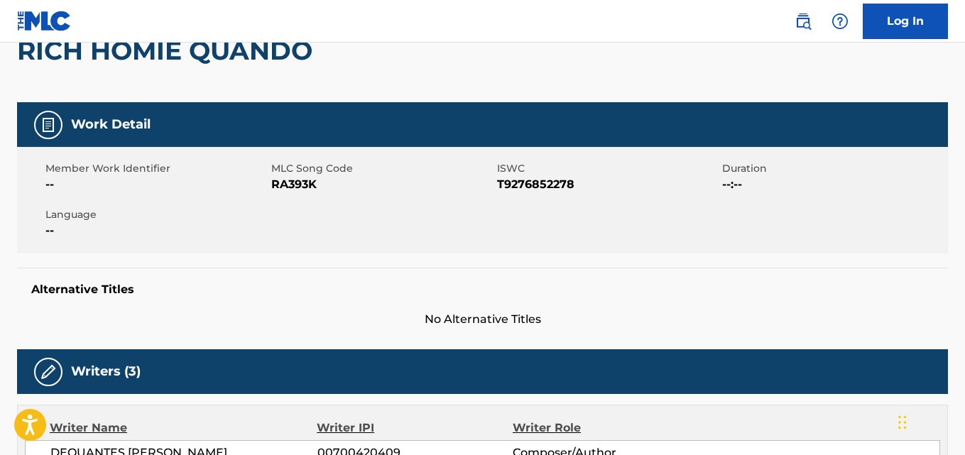
scroll to position [0, 0]
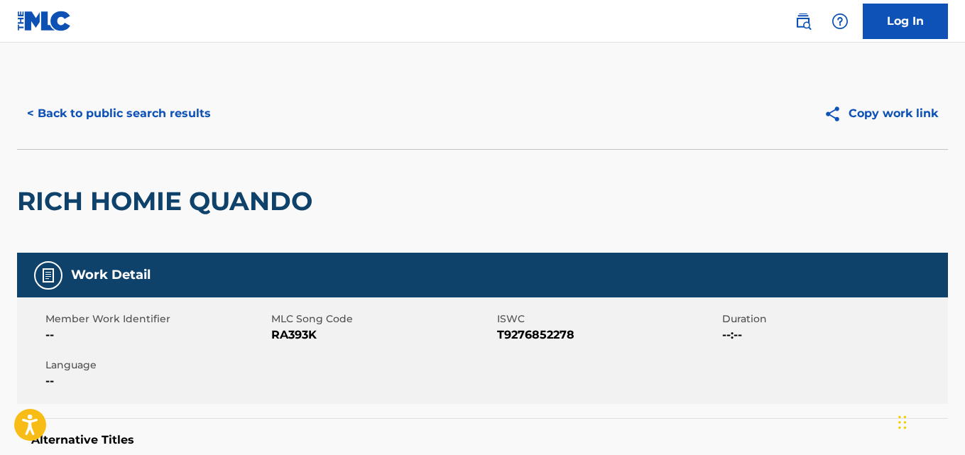
click at [202, 125] on button "< Back to public search results" at bounding box center [119, 114] width 204 height 36
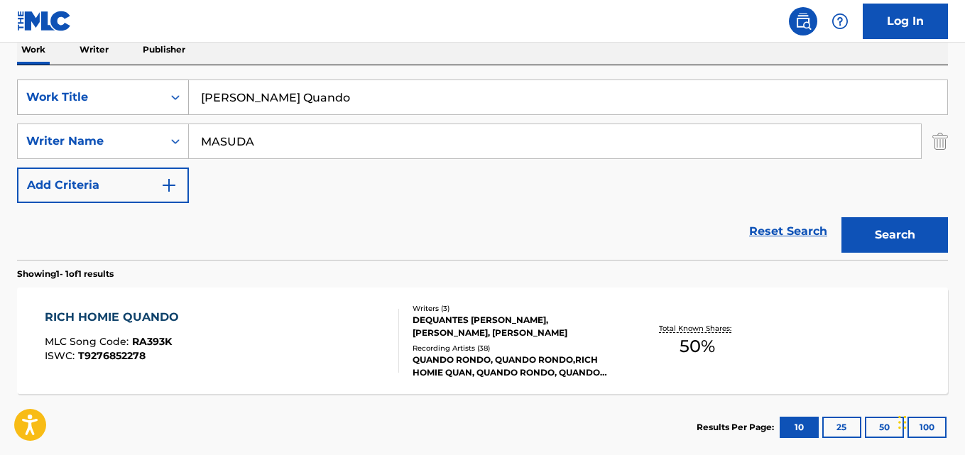
drag, startPoint x: 327, startPoint y: 100, endPoint x: 161, endPoint y: 100, distance: 166.2
click at [161, 100] on div "SearchWithCriteria2302b20d-799e-431c-94d2-c055e525c9da Work Title Rich Homie Qu…" at bounding box center [482, 98] width 931 height 36
paste input "unning Away From Home"
type input "Running Away From Home"
drag, startPoint x: 308, startPoint y: 128, endPoint x: 77, endPoint y: 135, distance: 231.6
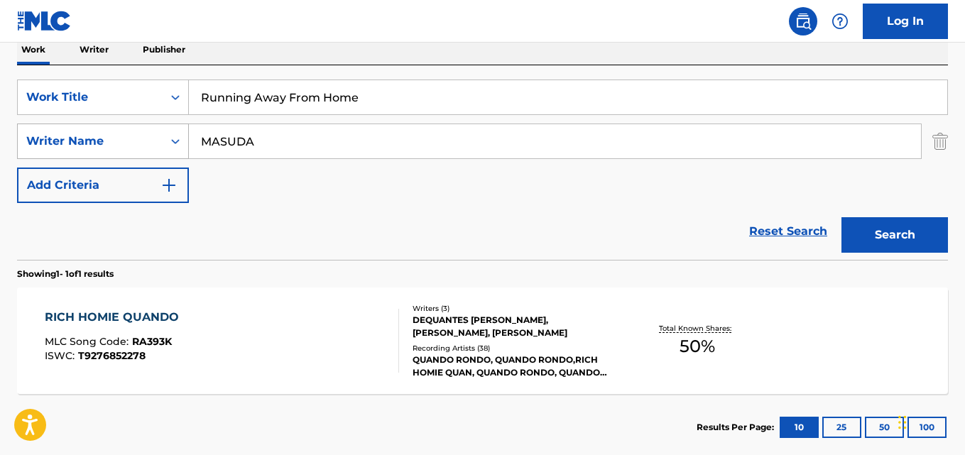
click at [77, 135] on div "SearchWithCriteria05fd1c58-00cd-4714-9474-0aff5a9e66f1 Writer Name [PERSON_NAME]" at bounding box center [482, 142] width 931 height 36
click at [851, 231] on button "Search" at bounding box center [895, 235] width 107 height 36
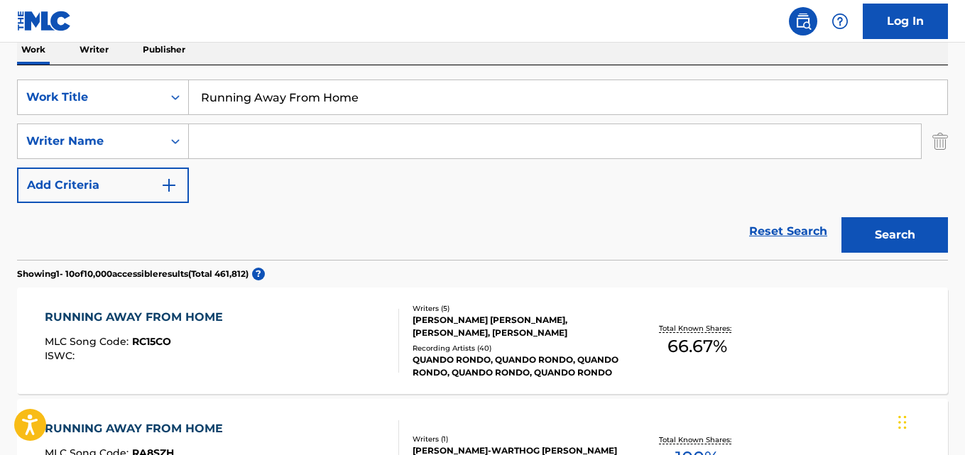
click at [438, 214] on div "Reset Search Search" at bounding box center [482, 231] width 931 height 57
click at [217, 327] on div "RUNNING AWAY FROM HOME MLC Song Code : RC15CO ISWC :" at bounding box center [137, 341] width 185 height 64
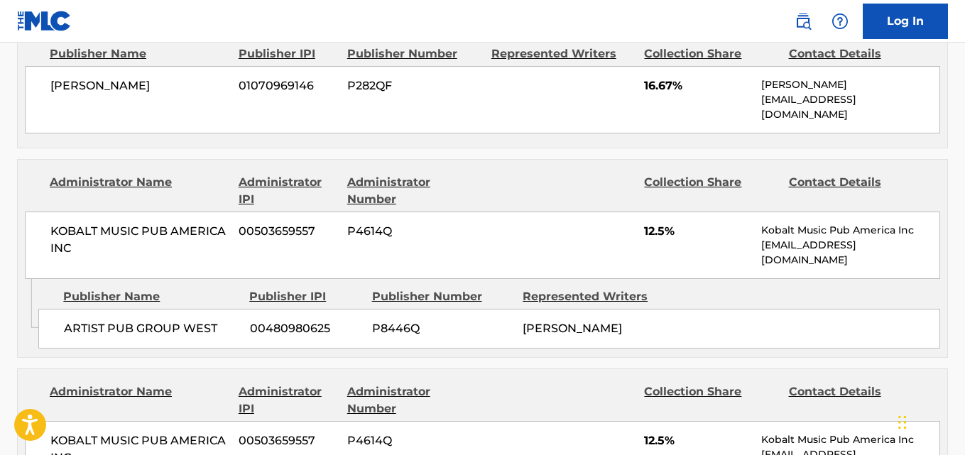
scroll to position [710, 0]
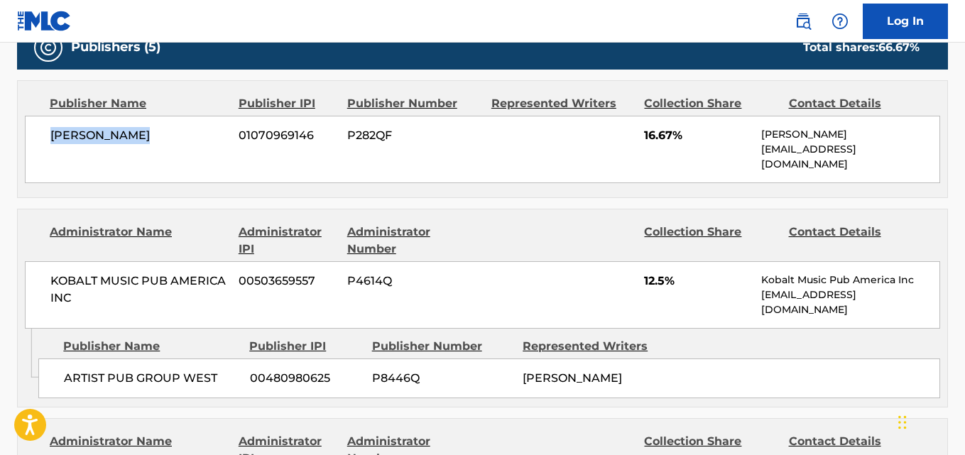
drag, startPoint x: 45, startPoint y: 143, endPoint x: 181, endPoint y: 147, distance: 136.4
click at [181, 147] on div "[PERSON_NAME] 01070969146 P282QF 16.67% [PERSON_NAME] [EMAIL_ADDRESS][DOMAIN_NA…" at bounding box center [483, 149] width 916 height 67
click at [92, 173] on div "Publisher Name Publisher IPI Publisher Number Represented Writers Collection Sh…" at bounding box center [483, 139] width 930 height 116
drag, startPoint x: 51, startPoint y: 138, endPoint x: 163, endPoint y: 138, distance: 112.2
click at [163, 138] on span "[PERSON_NAME]" at bounding box center [139, 135] width 178 height 17
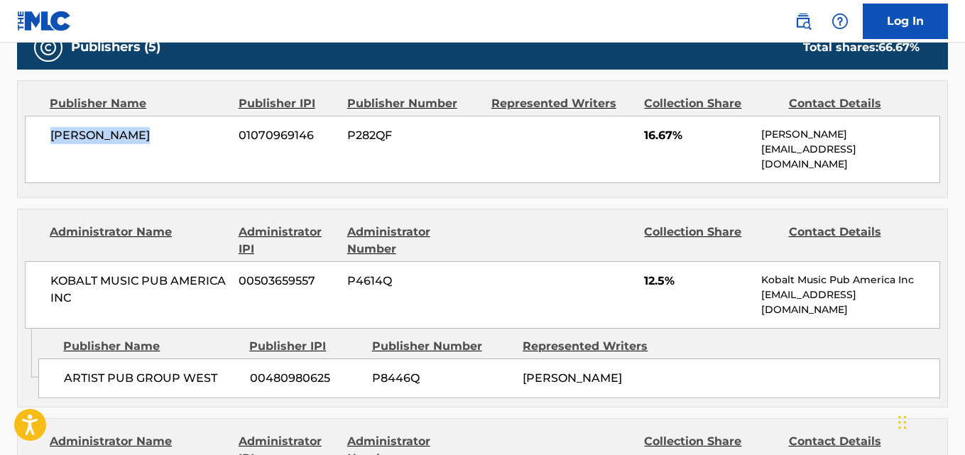
drag, startPoint x: 107, startPoint y: 177, endPoint x: 99, endPoint y: 170, distance: 10.1
click at [107, 176] on div "Publisher Name Publisher IPI Publisher Number Represented Writers Collection Sh…" at bounding box center [483, 139] width 930 height 116
click at [40, 139] on div "[PERSON_NAME] 01070969146 P282QF 16.67% [PERSON_NAME] [EMAIL_ADDRESS][DOMAIN_NA…" at bounding box center [483, 149] width 916 height 67
drag, startPoint x: 48, startPoint y: 133, endPoint x: 182, endPoint y: 134, distance: 133.5
click at [182, 134] on div "[PERSON_NAME] 01070969146 P282QF 16.67% [PERSON_NAME] [EMAIL_ADDRESS][DOMAIN_NA…" at bounding box center [483, 149] width 916 height 67
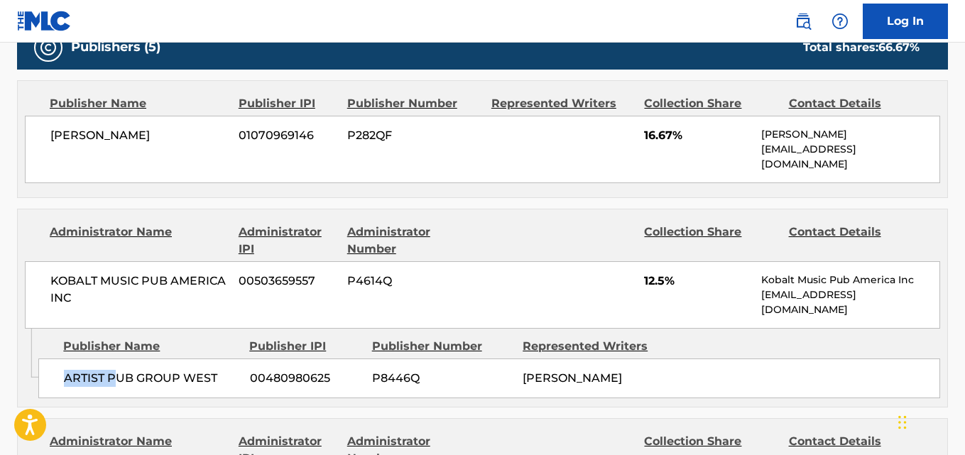
drag, startPoint x: 65, startPoint y: 353, endPoint x: 118, endPoint y: 357, distance: 52.7
click at [118, 359] on div "ARTIST PUB GROUP WEST 00480980625 P8446Q [PERSON_NAME]" at bounding box center [489, 379] width 902 height 40
click at [74, 381] on div "ARTIST PUB GROUP WEST 00480980625 P8446Q [PERSON_NAME]" at bounding box center [489, 379] width 902 height 40
click at [115, 386] on div "Admin Original Publisher Connecting Line Publisher Name Publisher IPI Publisher…" at bounding box center [483, 368] width 930 height 78
click at [72, 370] on span "ARTIST PUB GROUP WEST" at bounding box center [151, 378] width 175 height 17
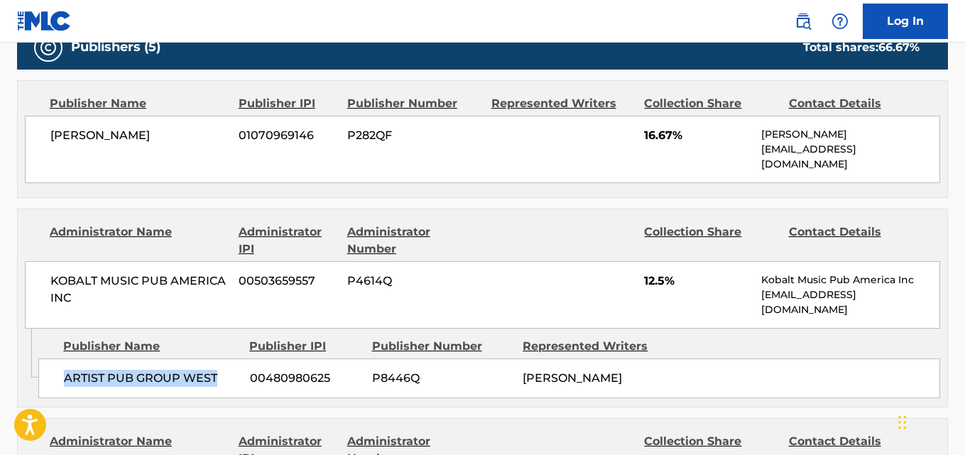
drag, startPoint x: 68, startPoint y: 364, endPoint x: 214, endPoint y: 371, distance: 145.8
click at [214, 371] on span "ARTIST PUB GROUP WEST" at bounding box center [151, 378] width 175 height 17
click at [645, 273] on span "12.5%" at bounding box center [697, 281] width 107 height 17
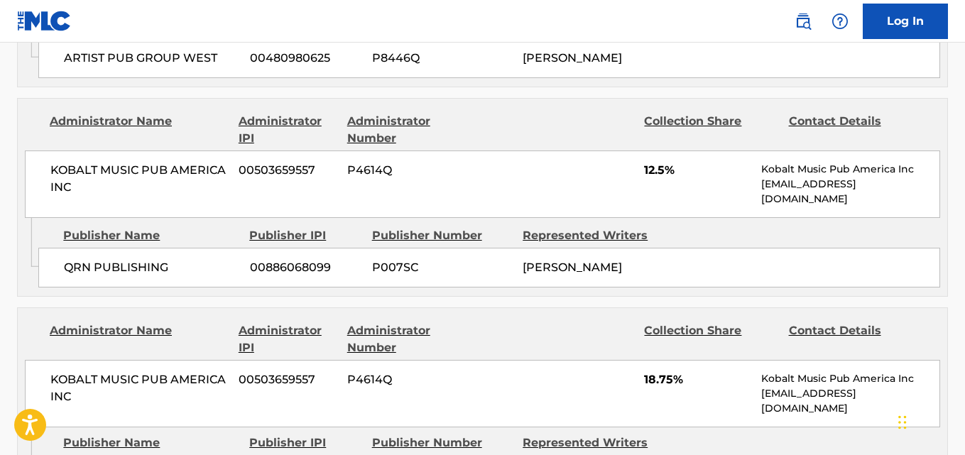
scroll to position [1065, 0]
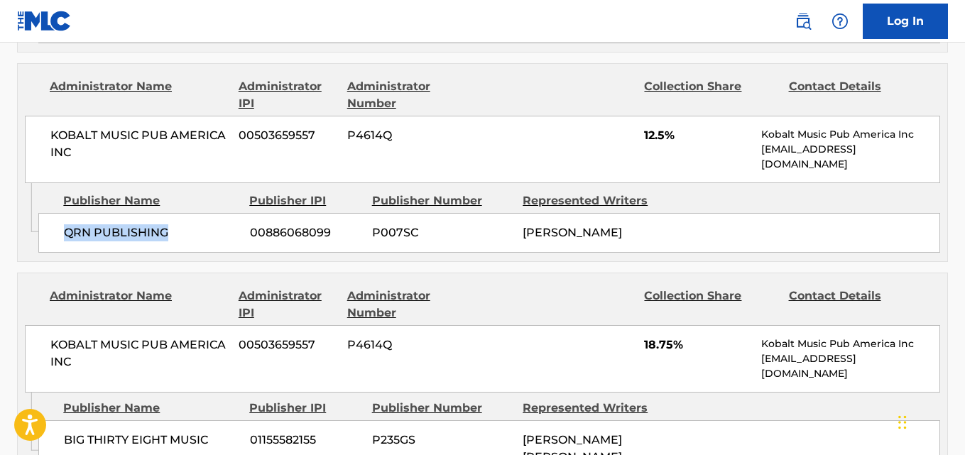
drag, startPoint x: 142, startPoint y: 225, endPoint x: 182, endPoint y: 225, distance: 39.8
click at [182, 225] on span "QRN PUBLISHING" at bounding box center [151, 232] width 175 height 17
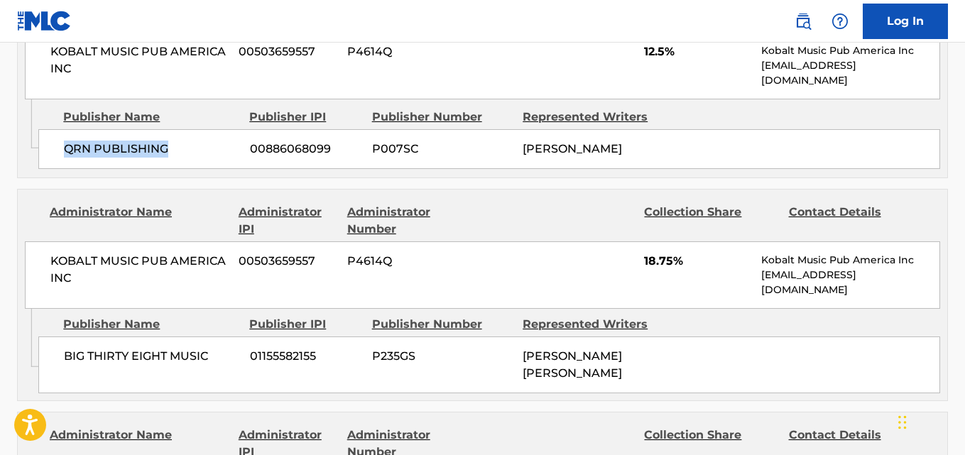
scroll to position [1184, 0]
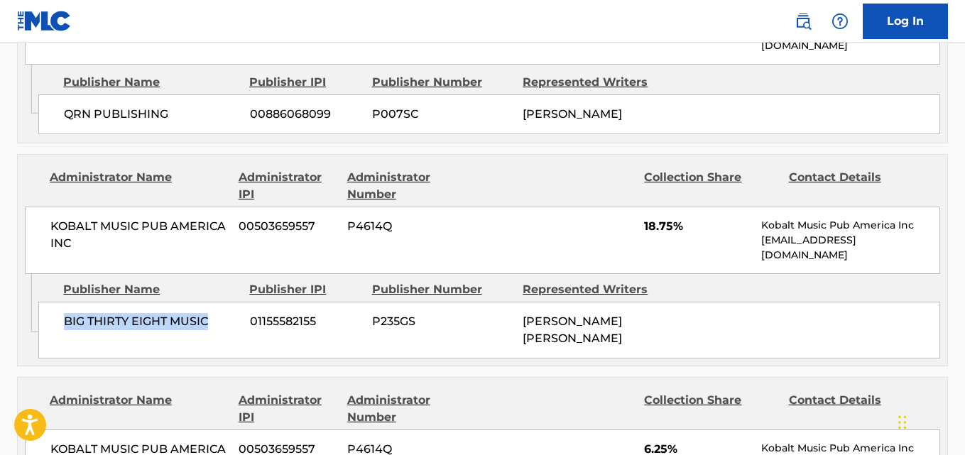
drag, startPoint x: 59, startPoint y: 305, endPoint x: 222, endPoint y: 306, distance: 162.6
click at [222, 306] on div "BIG THIRTY EIGHT MUSIC 01155582155 P235GS [PERSON_NAME] [PERSON_NAME]" at bounding box center [489, 330] width 902 height 57
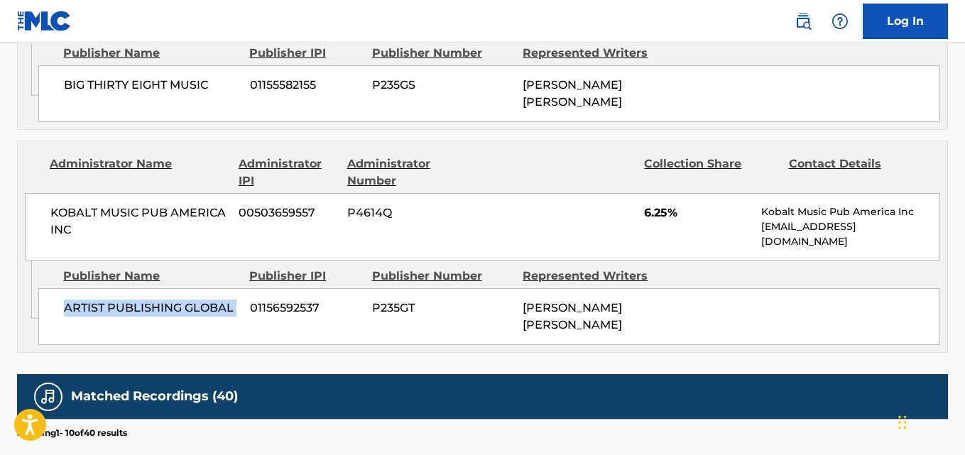
drag, startPoint x: 63, startPoint y: 295, endPoint x: 245, endPoint y: 295, distance: 182.5
click at [245, 295] on div "ARTIST PUBLISHING GLOBAL 01156592537 P235GT [PERSON_NAME] [PERSON_NAME]" at bounding box center [489, 316] width 902 height 57
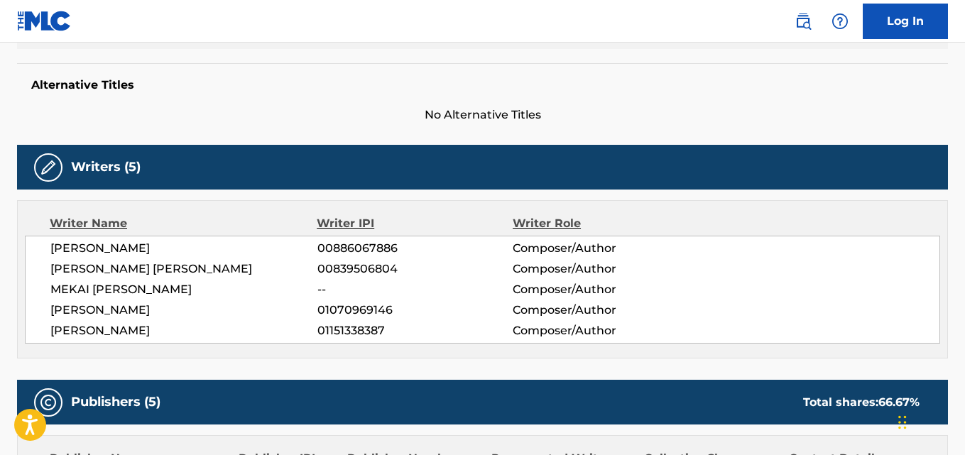
scroll to position [0, 0]
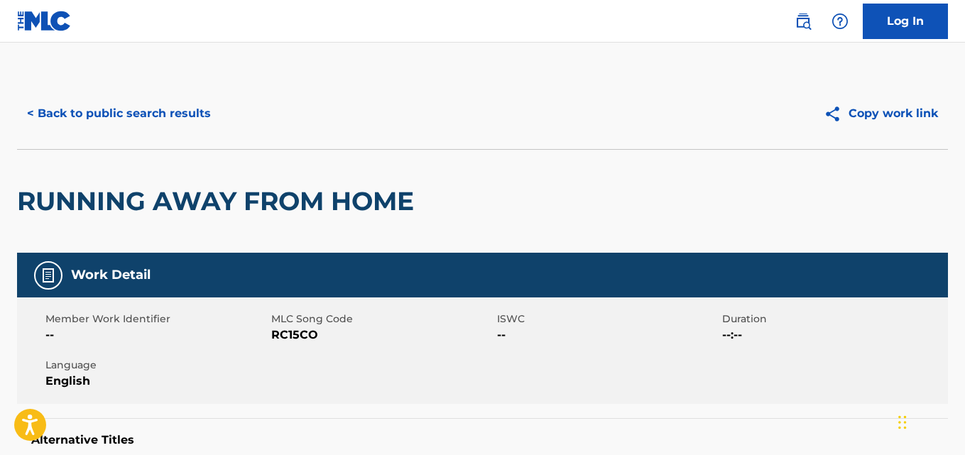
click at [150, 99] on button "< Back to public search results" at bounding box center [119, 114] width 204 height 36
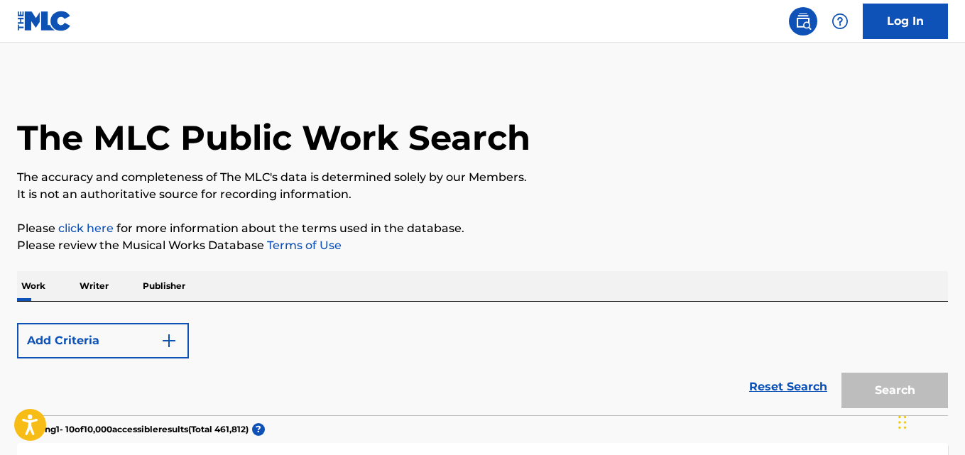
scroll to position [237, 0]
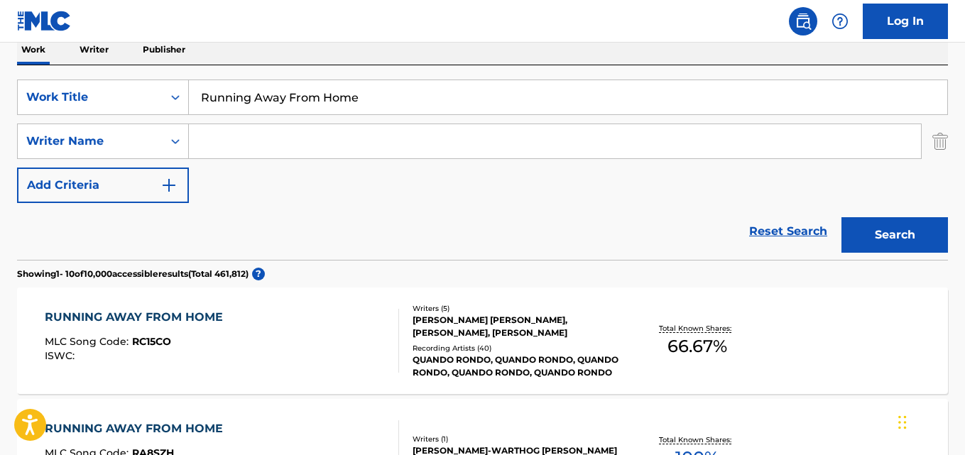
click at [221, 330] on div "RUNNING AWAY FROM HOME MLC Song Code : RC15CO ISWC :" at bounding box center [137, 341] width 185 height 64
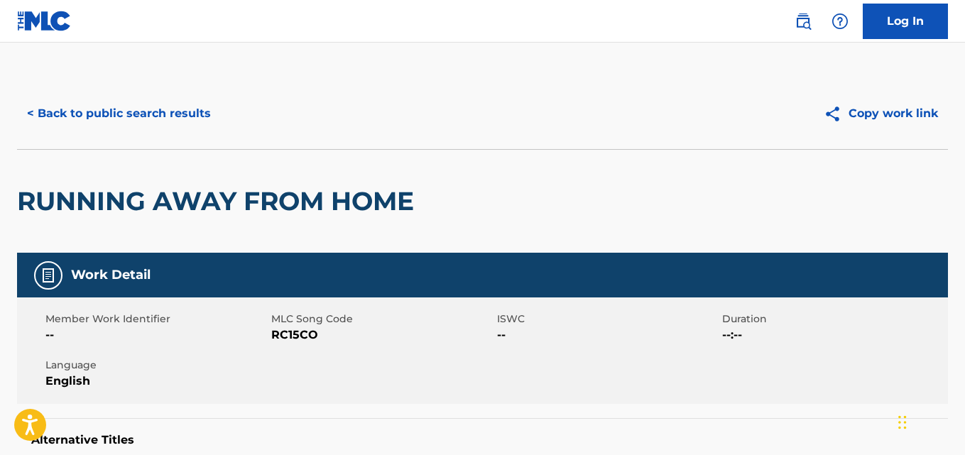
click at [209, 99] on button "< Back to public search results" at bounding box center [119, 114] width 204 height 36
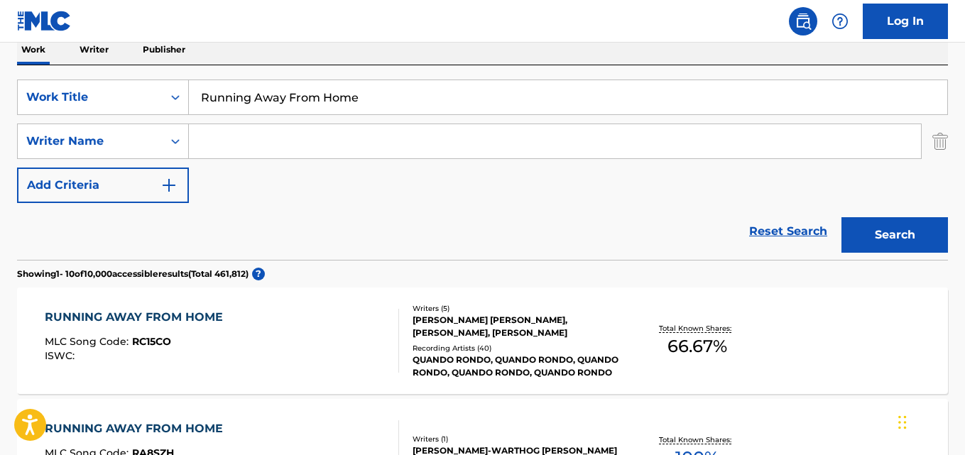
click at [774, 235] on link "Reset Search" at bounding box center [788, 231] width 92 height 31
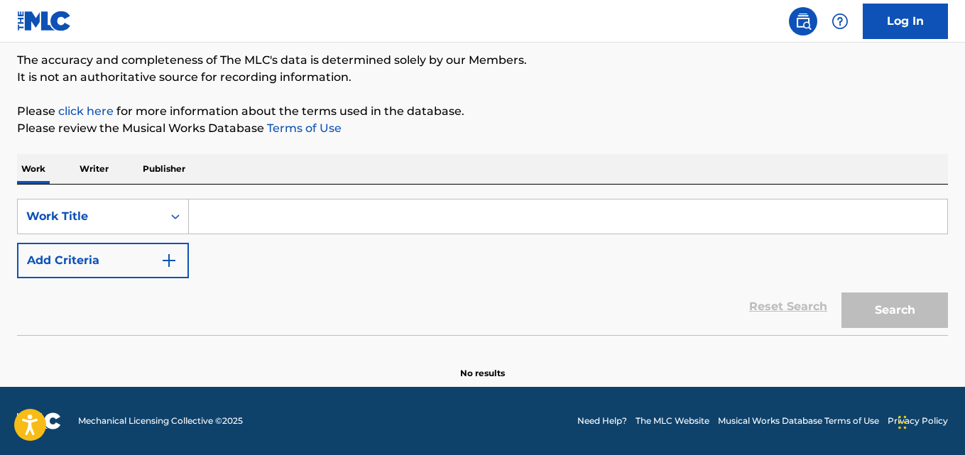
scroll to position [117, 0]
click at [564, 232] on input "Search Form" at bounding box center [568, 217] width 759 height 34
click at [477, 288] on div "Reset Search Search" at bounding box center [482, 306] width 931 height 57
click at [311, 219] on input "Search Form" at bounding box center [568, 217] width 759 height 34
paste input "Safest"
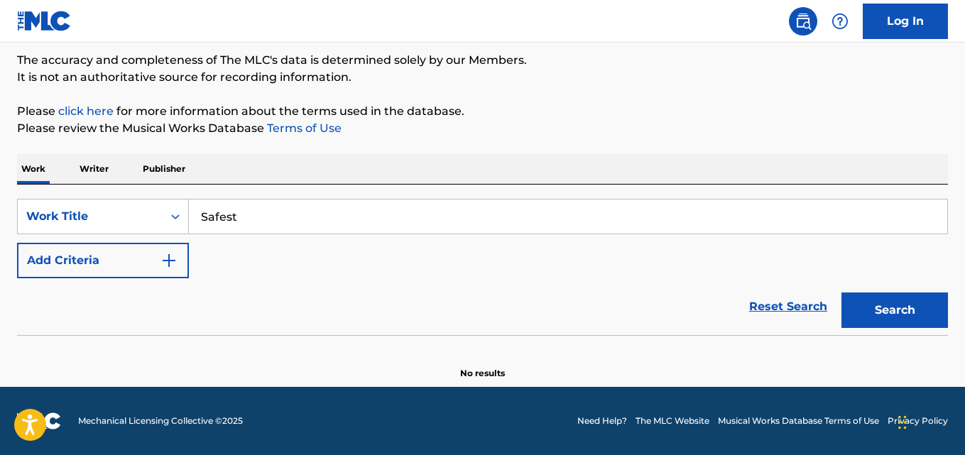
type input "Safest"
click at [445, 126] on p "Please review the Musical Works Database Terms of Use" at bounding box center [482, 128] width 931 height 17
click at [130, 271] on button "Add Criteria" at bounding box center [103, 261] width 172 height 36
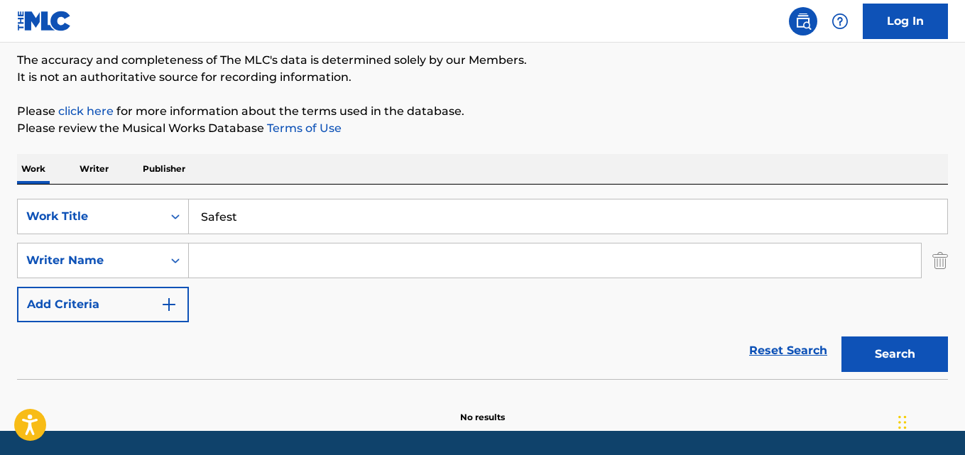
drag, startPoint x: 138, startPoint y: 271, endPoint x: 295, endPoint y: 256, distance: 157.6
click at [295, 256] on input "Search Form" at bounding box center [555, 261] width 732 height 34
paste input "Durk [PERSON_NAME]"
click at [842, 337] on button "Search" at bounding box center [895, 355] width 107 height 36
drag, startPoint x: 369, startPoint y: 267, endPoint x: 72, endPoint y: 260, distance: 296.3
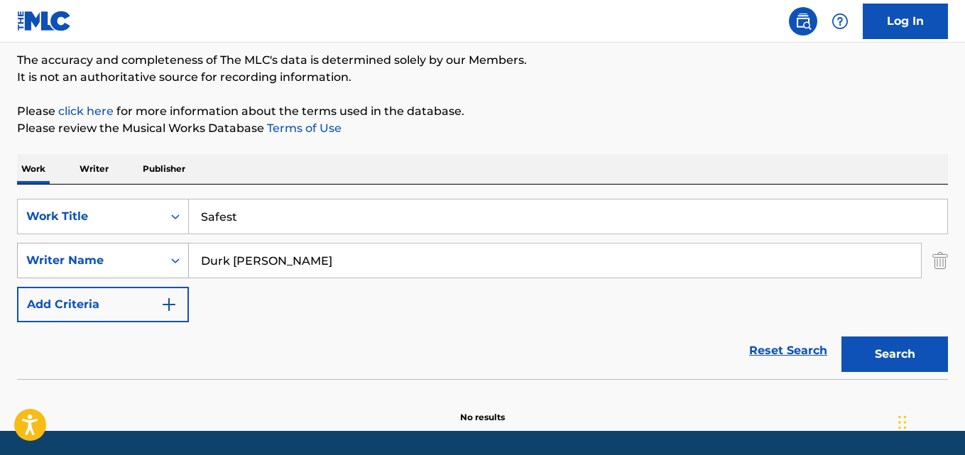
click at [72, 260] on div "SearchWithCriteria05fd1c58-00cd-4714-9474-0aff5a9e66f1 Writer Name [PERSON_NAME…" at bounding box center [482, 261] width 931 height 36
paste input "[PERSON_NAME]"
type input "[PERSON_NAME]"
click at [842, 337] on button "Search" at bounding box center [895, 355] width 107 height 36
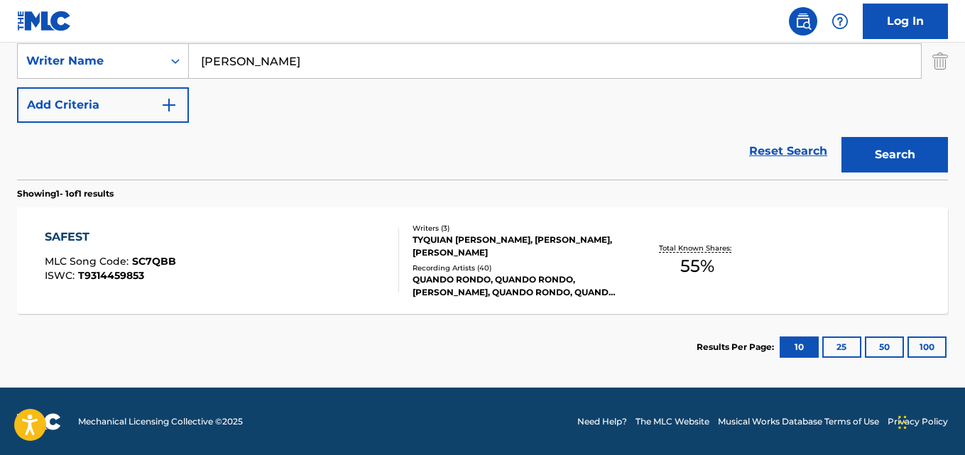
scroll to position [317, 0]
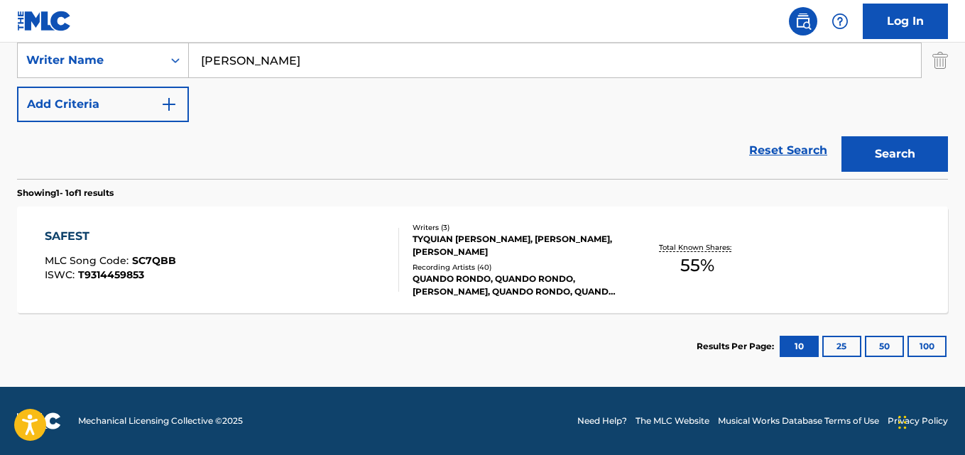
click at [69, 251] on div "SAFEST MLC Song Code : SC7QBB ISWC : T9314459853" at bounding box center [110, 260] width 131 height 64
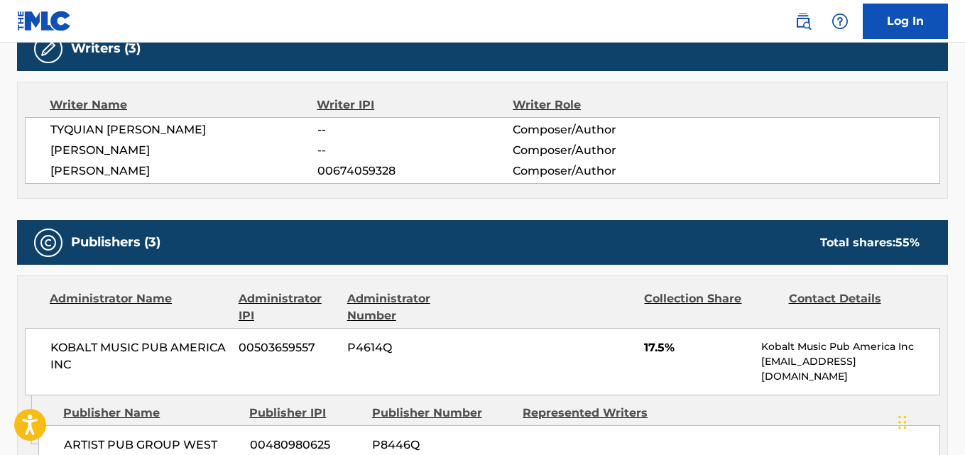
scroll to position [592, 0]
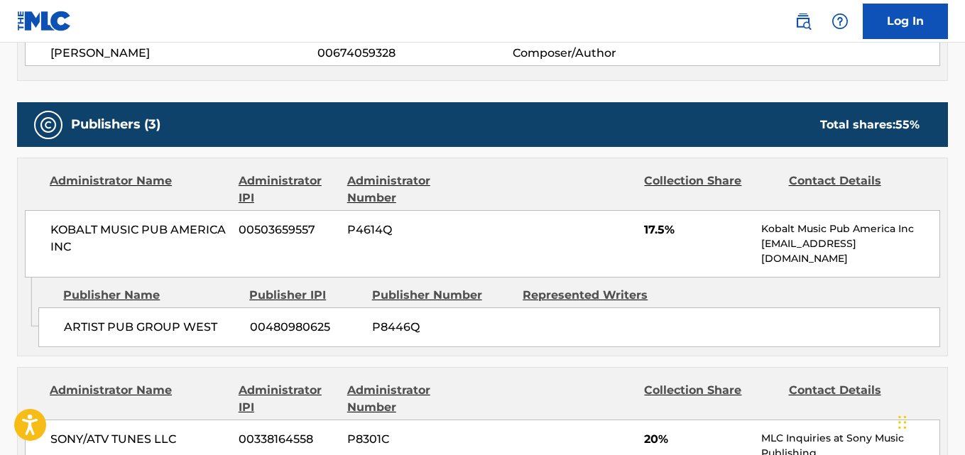
drag, startPoint x: 53, startPoint y: 332, endPoint x: 227, endPoint y: 340, distance: 173.5
click at [227, 340] on div "ARTIST PUB GROUP WEST 00480980625 P8446Q" at bounding box center [489, 328] width 902 height 40
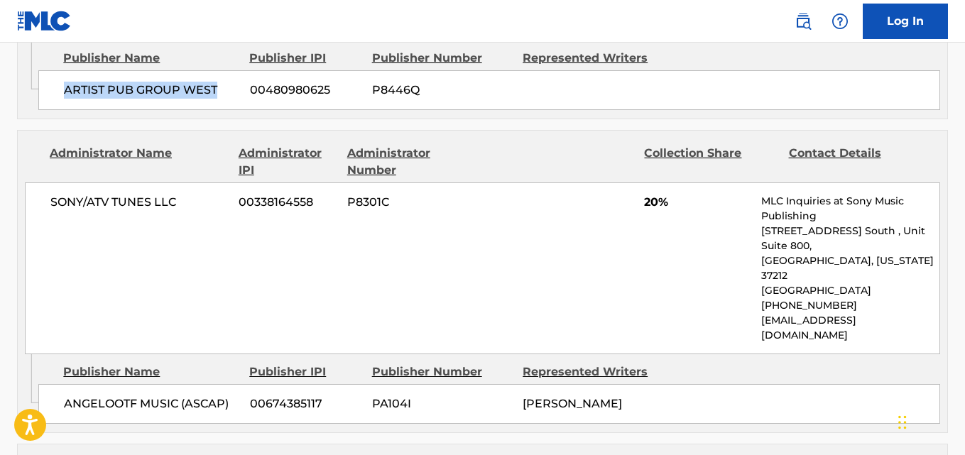
scroll to position [710, 0]
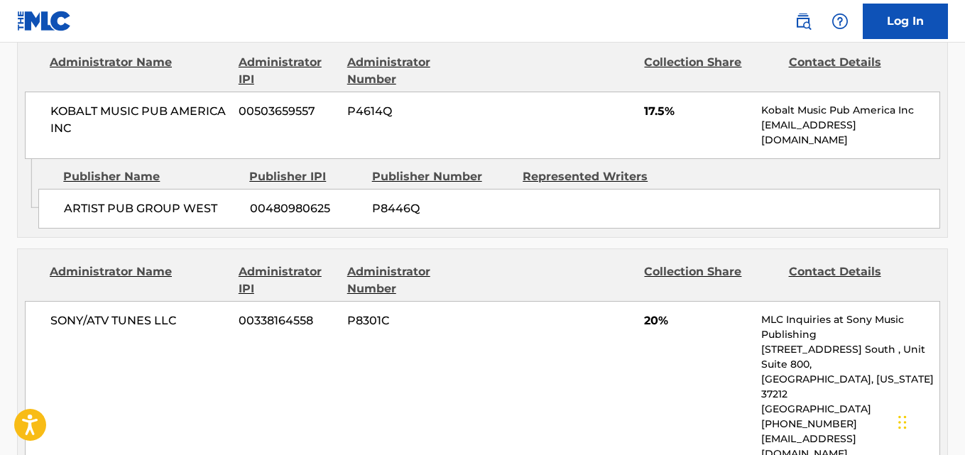
click at [194, 288] on div "Administrator Name" at bounding box center [139, 281] width 178 height 34
drag, startPoint x: 63, startPoint y: 211, endPoint x: 223, endPoint y: 214, distance: 159.8
click at [223, 214] on div "ARTIST PUB GROUP WEST 00480980625 P8446Q" at bounding box center [489, 209] width 902 height 40
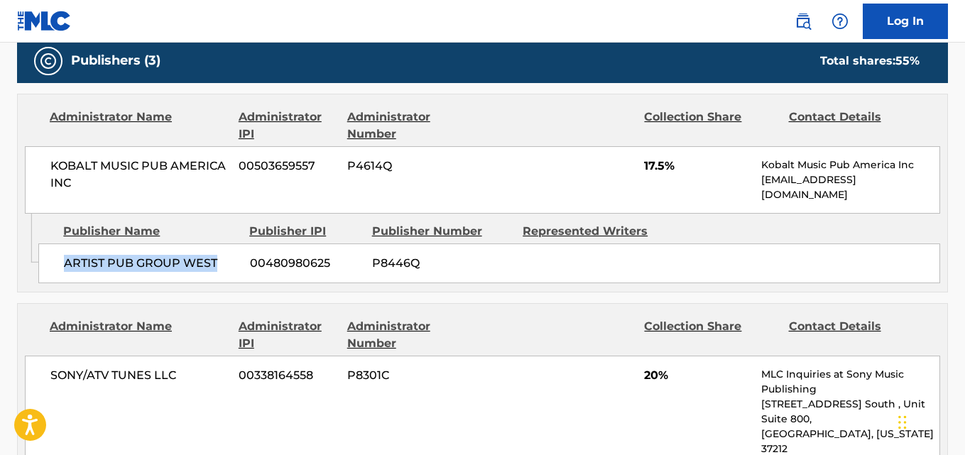
scroll to position [592, 0]
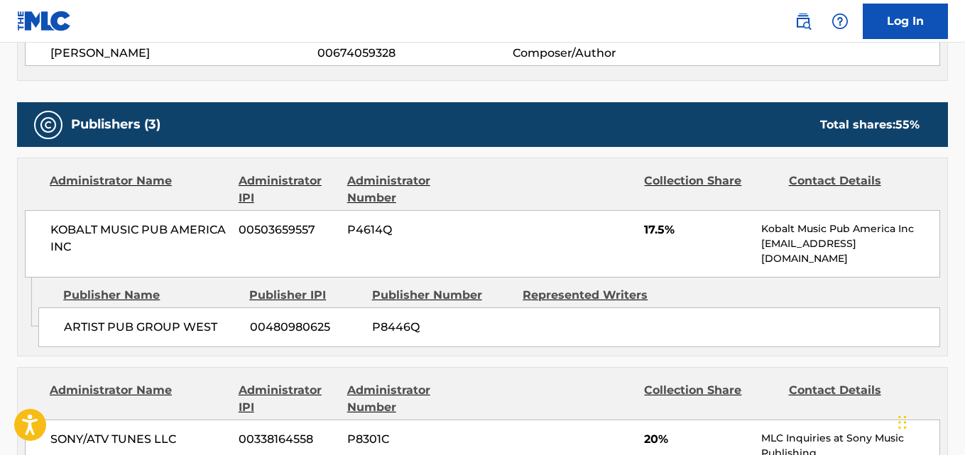
click at [646, 227] on span "17.5%" at bounding box center [697, 230] width 107 height 17
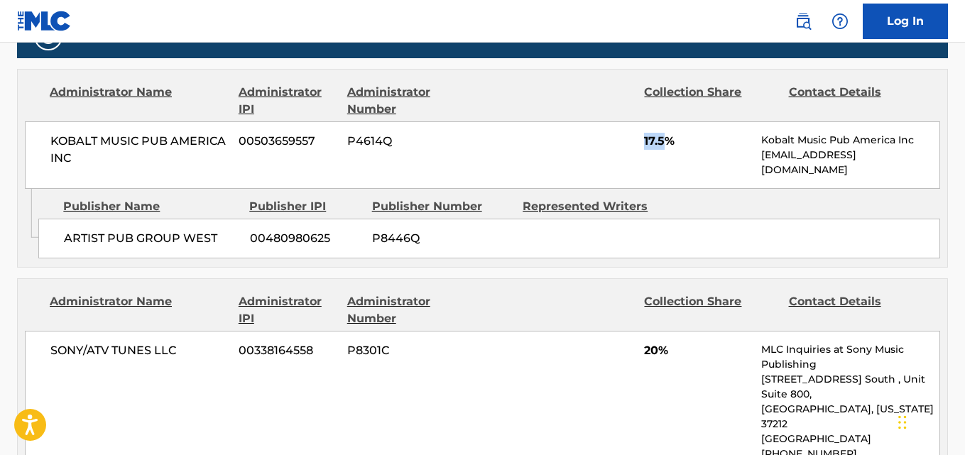
scroll to position [829, 0]
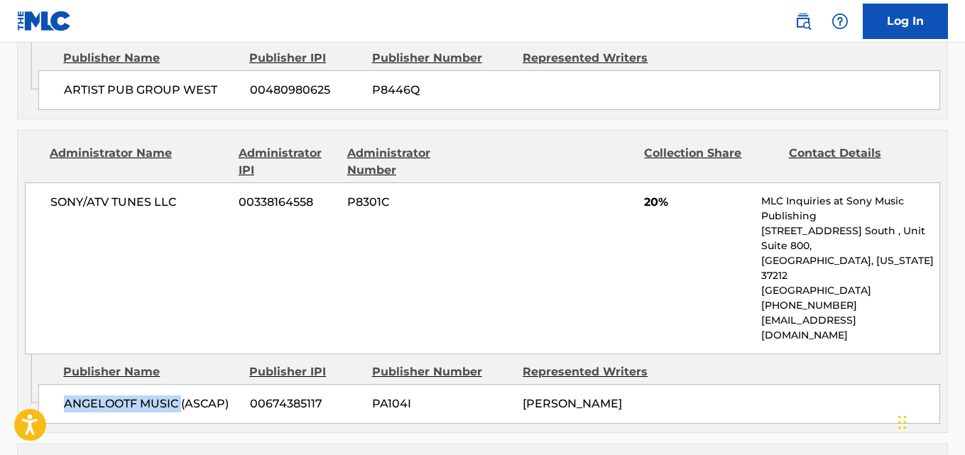
drag, startPoint x: 62, startPoint y: 376, endPoint x: 182, endPoint y: 381, distance: 120.1
click at [182, 384] on div "ANGELOOTF MUSIC (ASCAP) 00674385117 PA104I [PERSON_NAME]" at bounding box center [489, 404] width 902 height 40
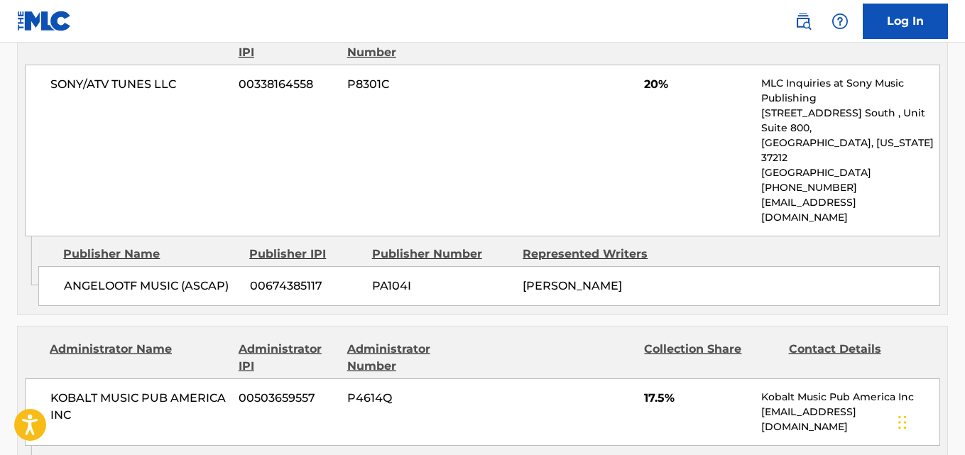
click at [649, 89] on span "20%" at bounding box center [697, 84] width 107 height 17
click at [649, 88] on span "20%" at bounding box center [697, 84] width 107 height 17
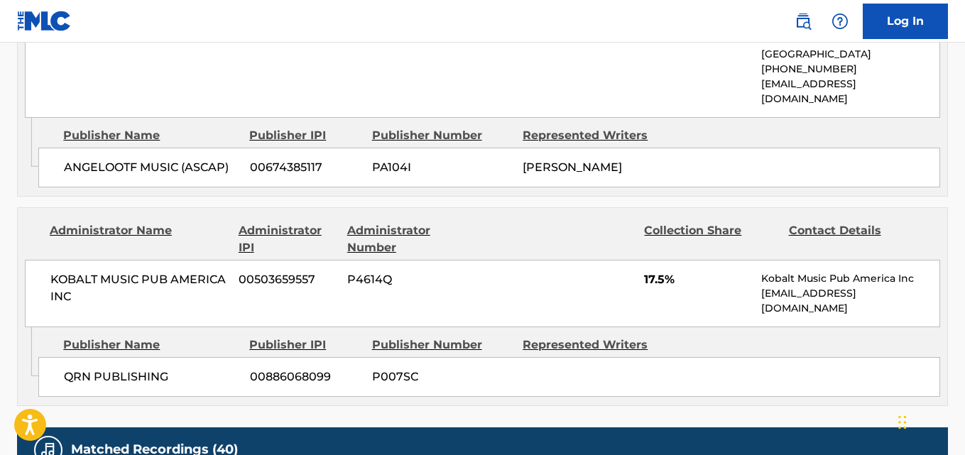
scroll to position [1184, 0]
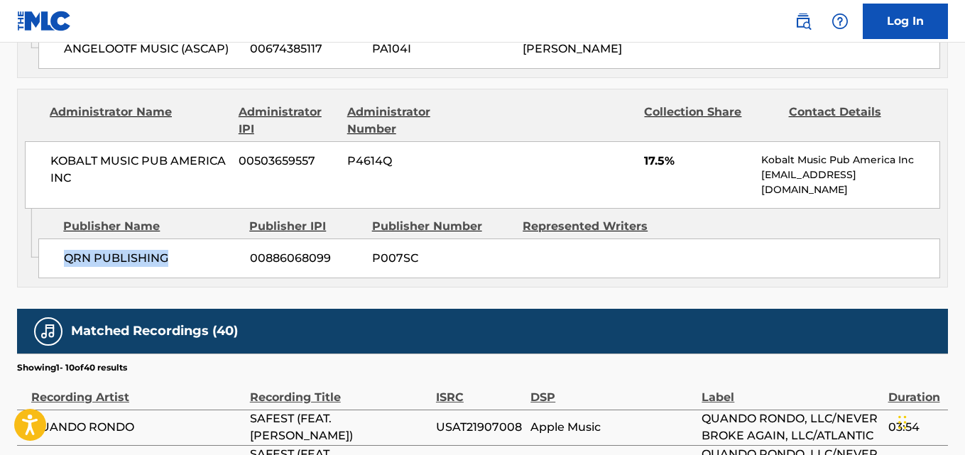
drag, startPoint x: 61, startPoint y: 223, endPoint x: 210, endPoint y: 223, distance: 148.4
click at [210, 239] on div "QRN PUBLISHING 00886068099 P007SC" at bounding box center [489, 259] width 902 height 40
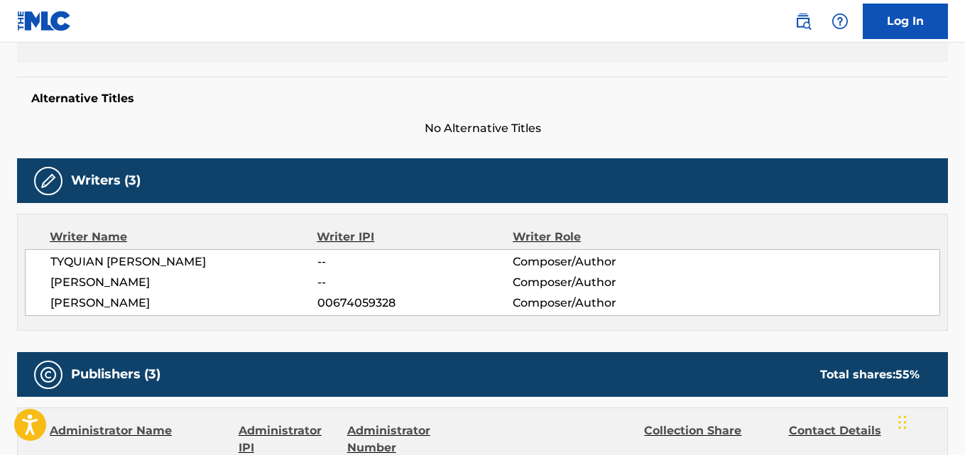
scroll to position [0, 0]
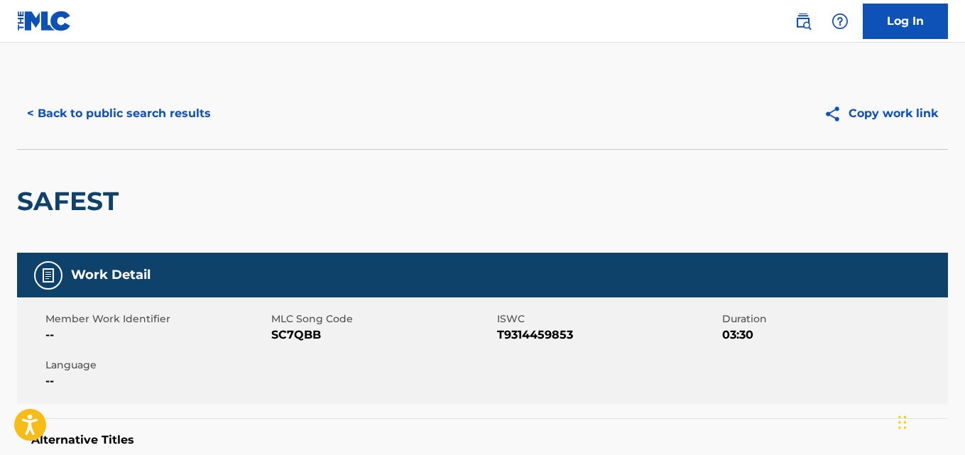
click at [175, 133] on div "< Back to public search results Copy work link" at bounding box center [482, 113] width 931 height 71
click at [175, 118] on button "< Back to public search results" at bounding box center [119, 114] width 204 height 36
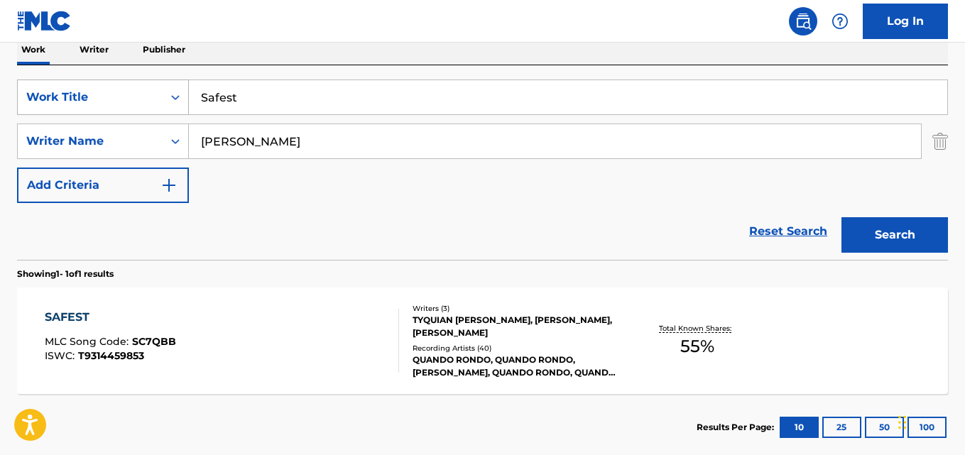
drag, startPoint x: 301, startPoint y: 101, endPoint x: 131, endPoint y: 101, distance: 170.5
click at [131, 101] on div "SearchWithCriteria2302b20d-799e-431c-94d2-c055e525c9da Work Title Safest" at bounding box center [482, 98] width 931 height 36
paste input "peeding"
type input "Speeding"
drag, startPoint x: 295, startPoint y: 136, endPoint x: 121, endPoint y: 141, distance: 174.1
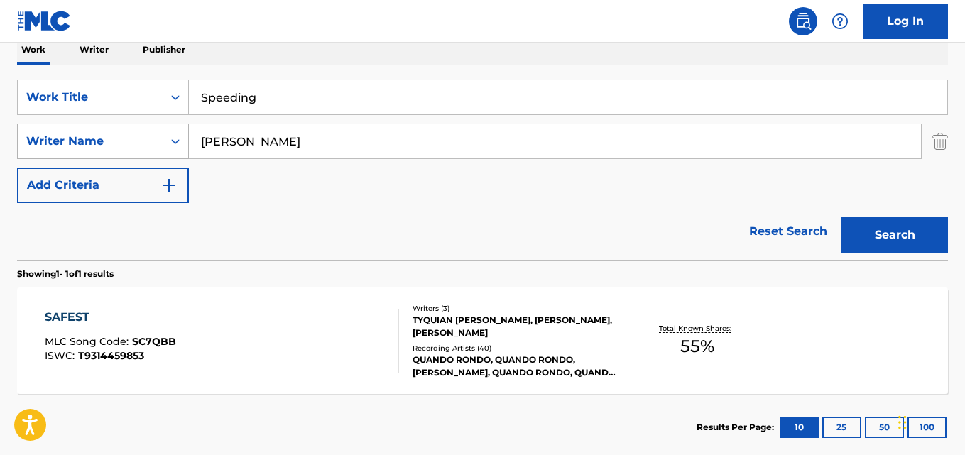
click at [121, 141] on div "SearchWithCriteria05fd1c58-00cd-4714-9474-0aff5a9e66f1 Writer Name [PERSON_NAME]" at bounding box center [482, 142] width 931 height 36
click at [366, 153] on input "Search Form" at bounding box center [555, 141] width 732 height 34
paste input "Quando Rondo"
click at [908, 226] on button "Search" at bounding box center [895, 235] width 107 height 36
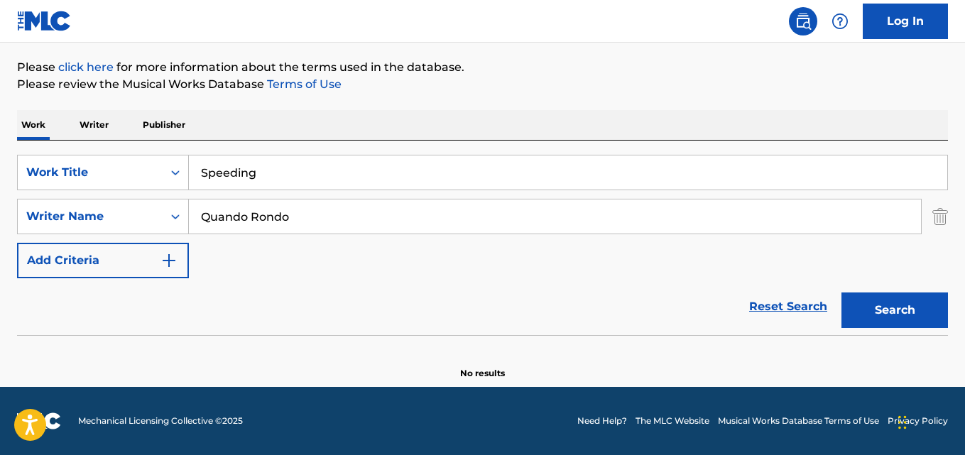
scroll to position [161, 0]
drag, startPoint x: 376, startPoint y: 210, endPoint x: 131, endPoint y: 212, distance: 245.1
click at [131, 212] on div "SearchWithCriteria05fd1c58-00cd-4714-9474-0aff5a9e66f1 Writer Name Quando Rondo" at bounding box center [482, 217] width 931 height 36
paste input "[PERSON_NAME]"
type input "[PERSON_NAME]"
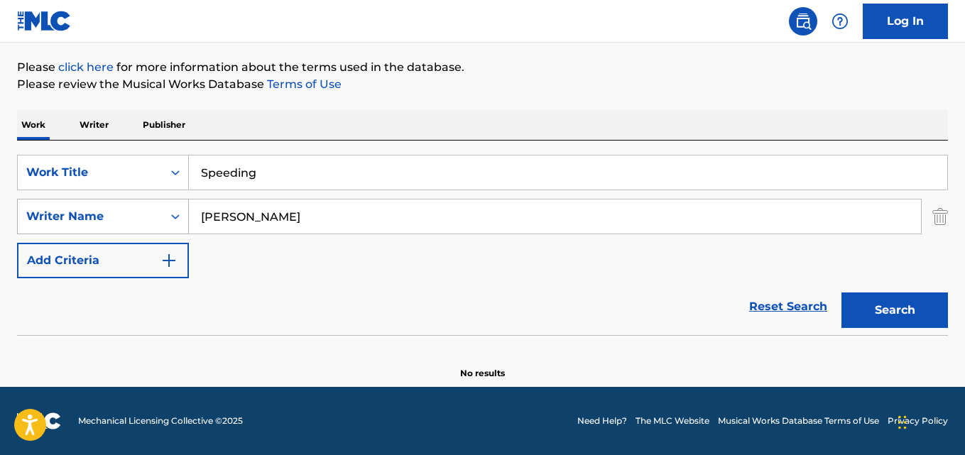
click at [842, 293] on button "Search" at bounding box center [895, 311] width 107 height 36
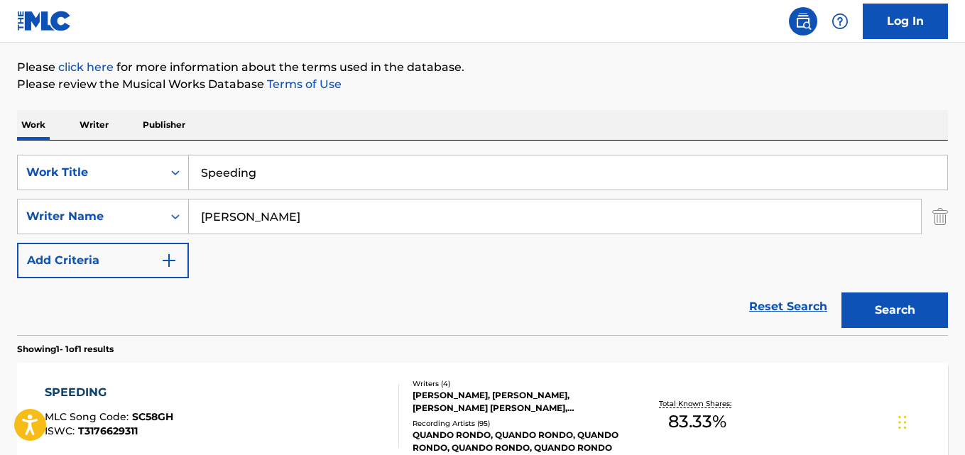
click at [241, 330] on div "Reset Search Search" at bounding box center [482, 306] width 931 height 57
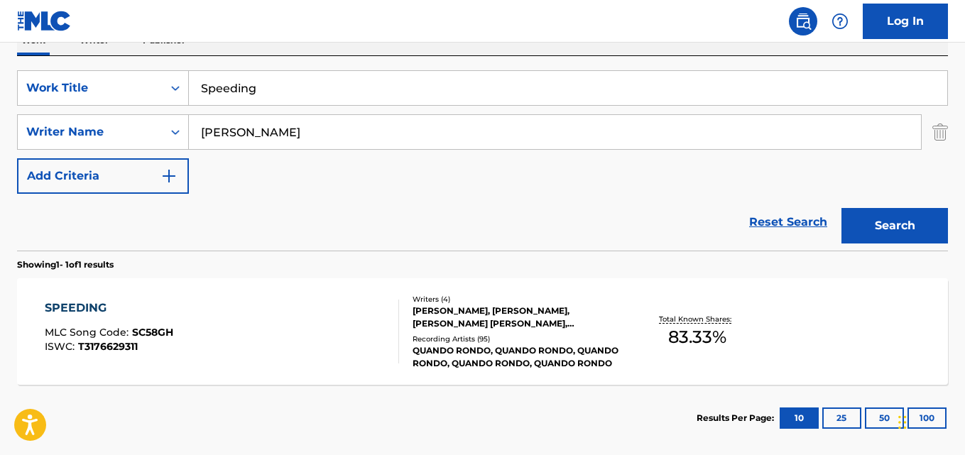
scroll to position [280, 0]
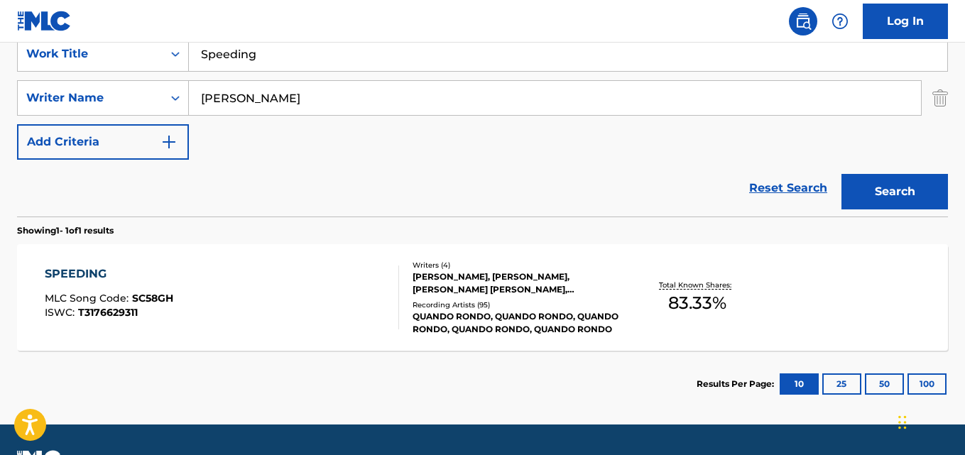
click at [323, 185] on div "Reset Search Search" at bounding box center [482, 188] width 931 height 57
click at [86, 271] on div "SPEEDING" at bounding box center [109, 274] width 129 height 17
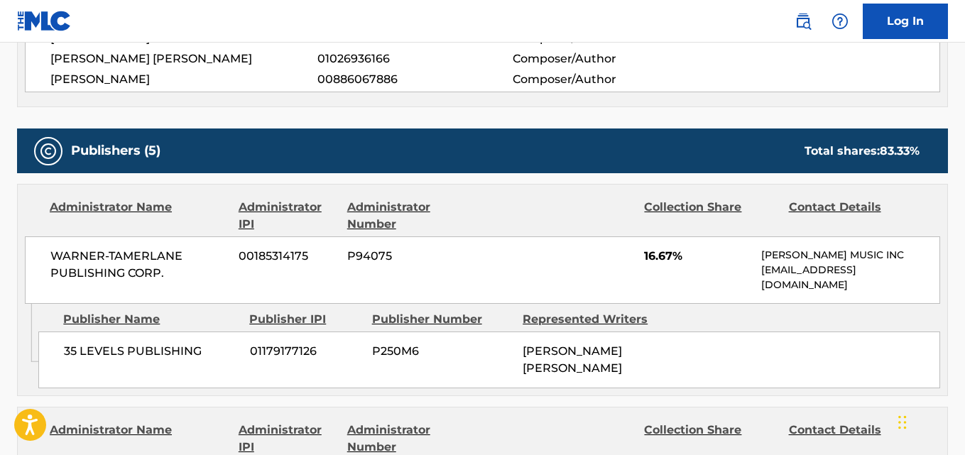
scroll to position [592, 0]
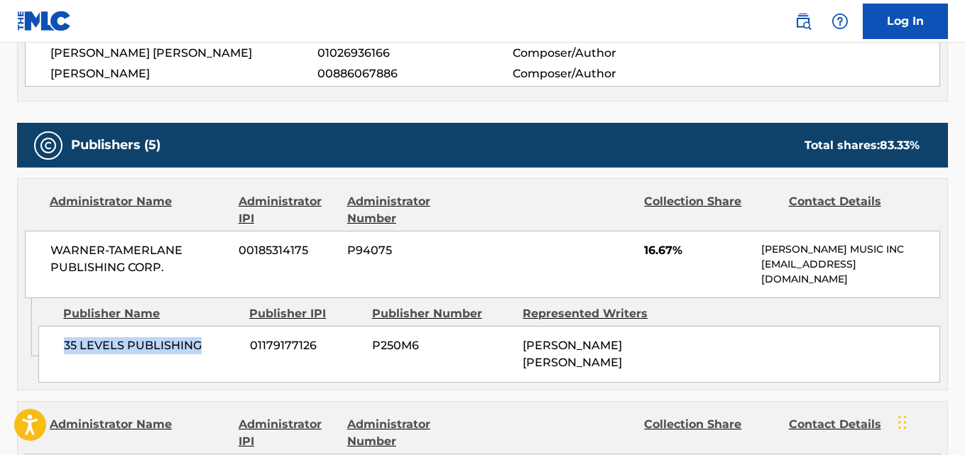
drag, startPoint x: 60, startPoint y: 354, endPoint x: 221, endPoint y: 354, distance: 160.5
click at [221, 354] on div "35 LEVELS PUBLISHING 01179177126 P250M6 [PERSON_NAME] [PERSON_NAME]" at bounding box center [489, 354] width 902 height 57
click at [661, 247] on span "16.67%" at bounding box center [697, 250] width 107 height 17
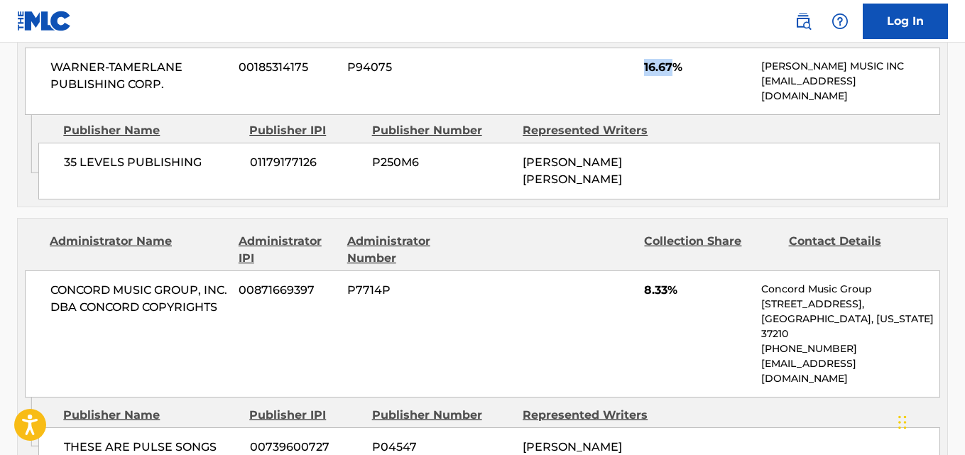
scroll to position [829, 0]
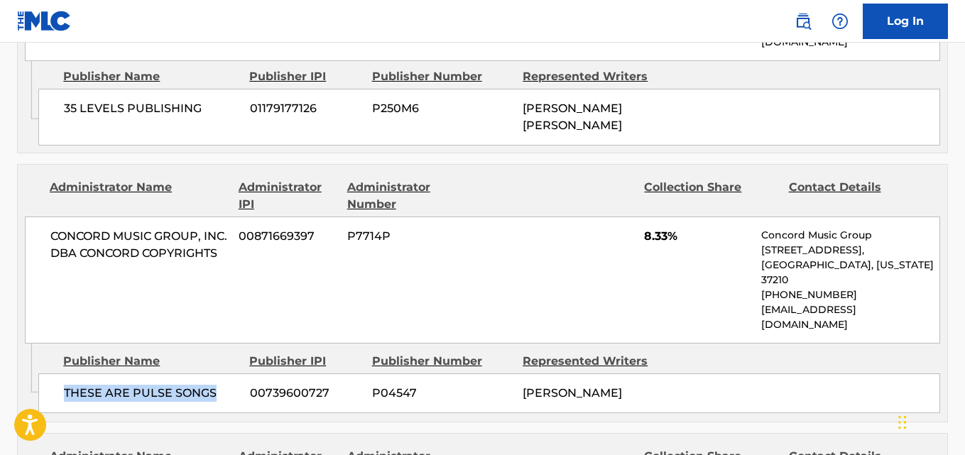
drag, startPoint x: 59, startPoint y: 362, endPoint x: 220, endPoint y: 364, distance: 161.3
click at [220, 374] on div "THESE ARE PULSE SONGS 00739600727 P04547 [PERSON_NAME]" at bounding box center [489, 394] width 902 height 40
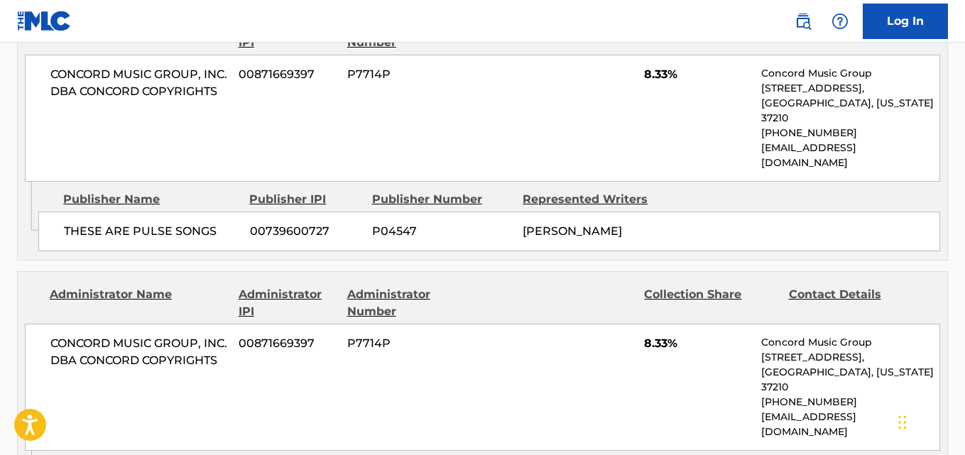
scroll to position [1065, 0]
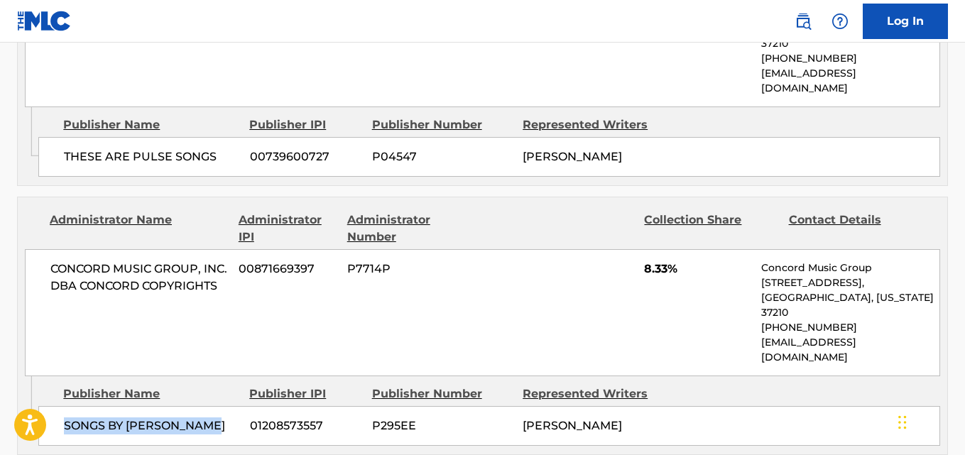
drag, startPoint x: 61, startPoint y: 379, endPoint x: 230, endPoint y: 379, distance: 169.0
click at [230, 406] on div "SONGS BY [PERSON_NAME] 01208573557 P295EE [PERSON_NAME]" at bounding box center [489, 426] width 902 height 40
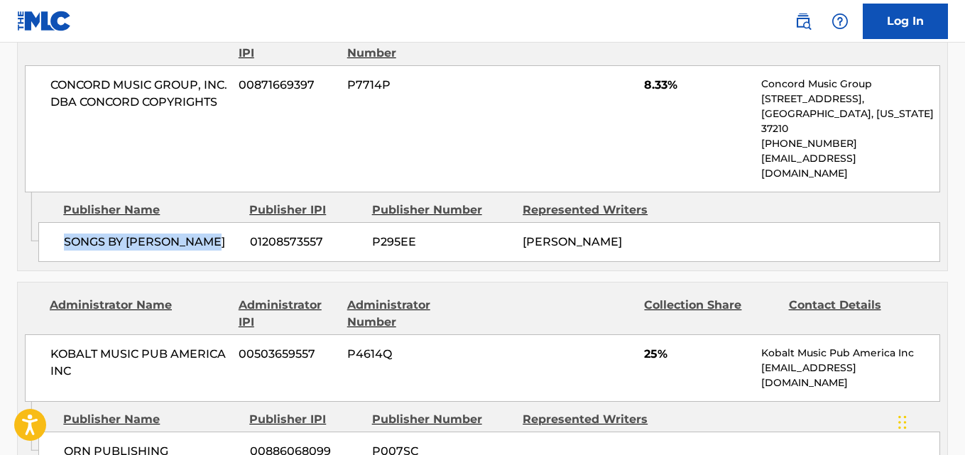
scroll to position [1302, 0]
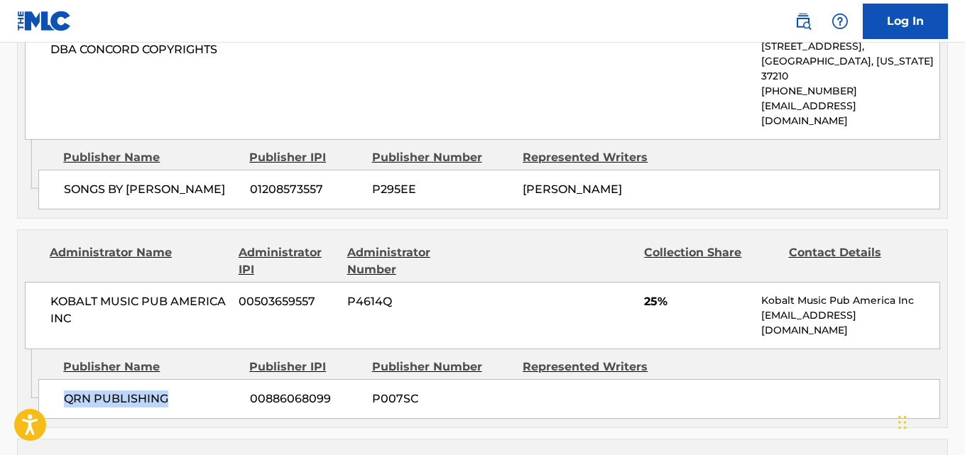
drag, startPoint x: 58, startPoint y: 365, endPoint x: 176, endPoint y: 368, distance: 118.6
click at [176, 379] on div "QRN PUBLISHING 00886068099 P007SC" at bounding box center [489, 399] width 902 height 40
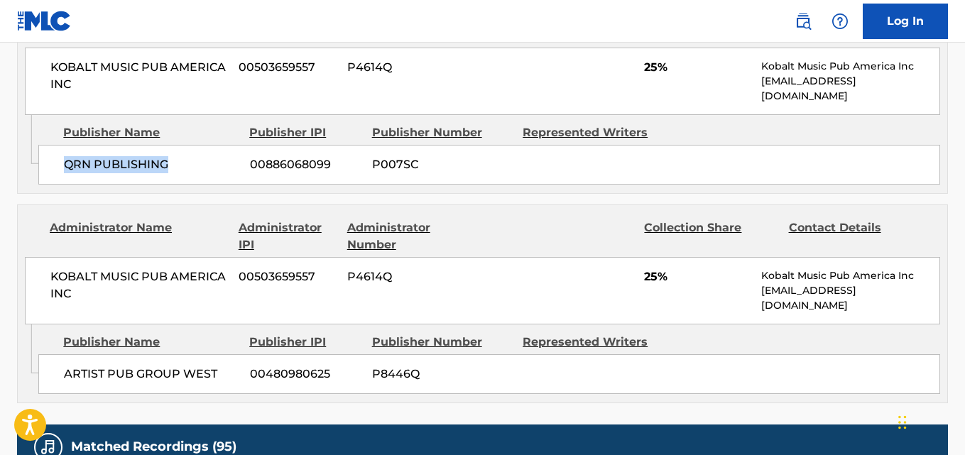
scroll to position [1539, 0]
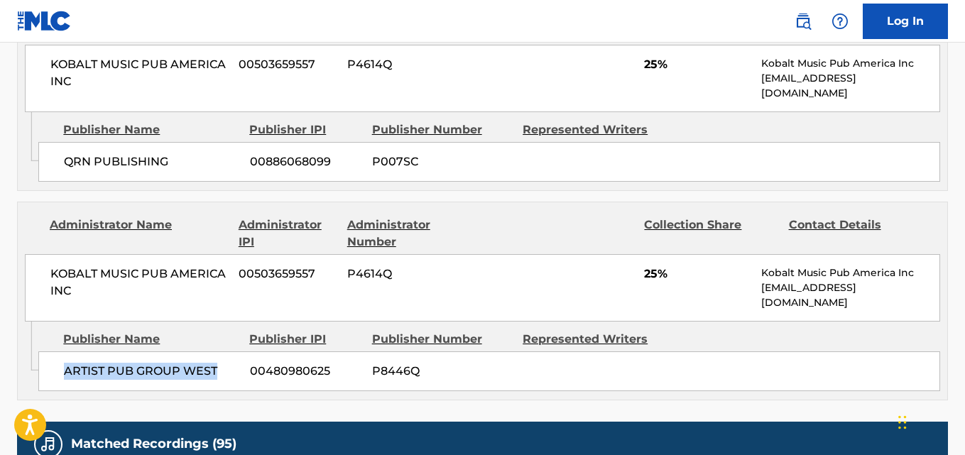
drag, startPoint x: 57, startPoint y: 344, endPoint x: 226, endPoint y: 340, distance: 169.1
click at [226, 352] on div "ARTIST PUB GROUP WEST 00480980625 P8446Q" at bounding box center [489, 372] width 902 height 40
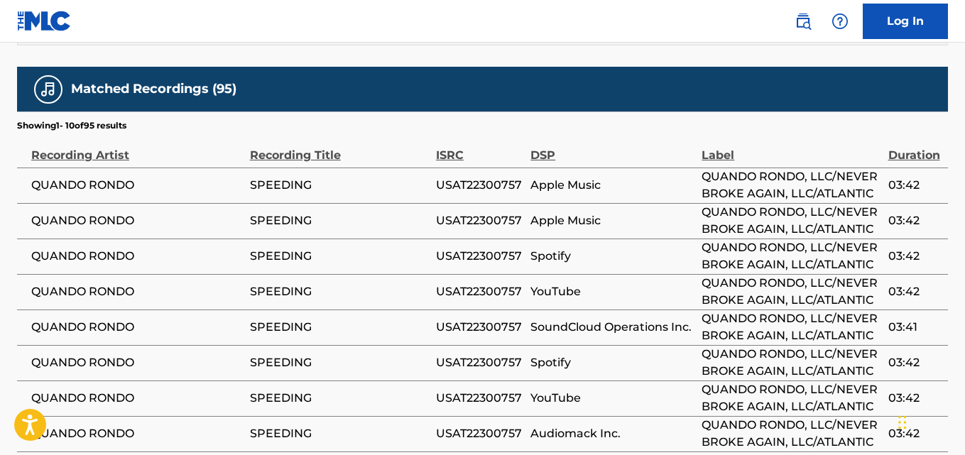
scroll to position [1657, 0]
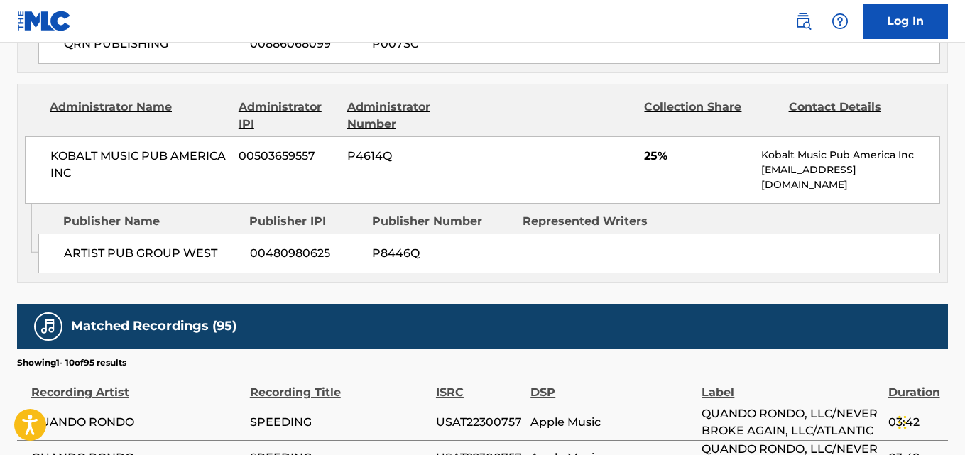
click at [648, 148] on span "25%" at bounding box center [697, 156] width 107 height 17
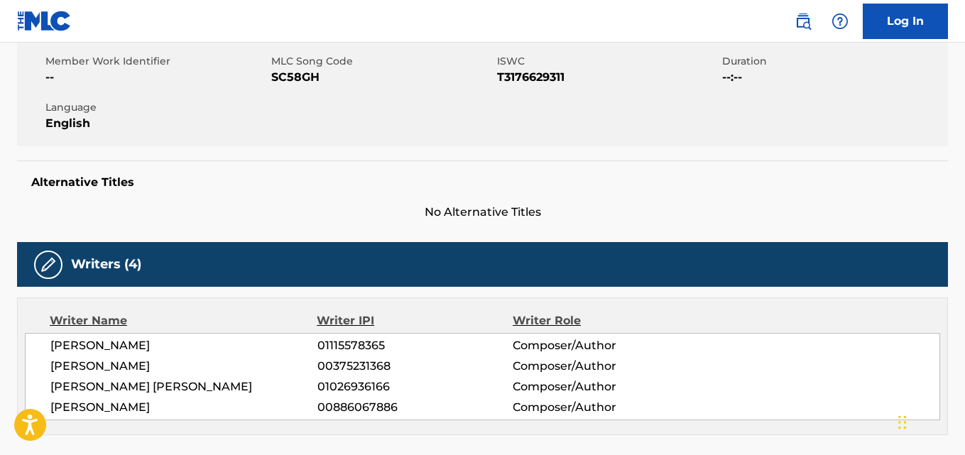
scroll to position [0, 0]
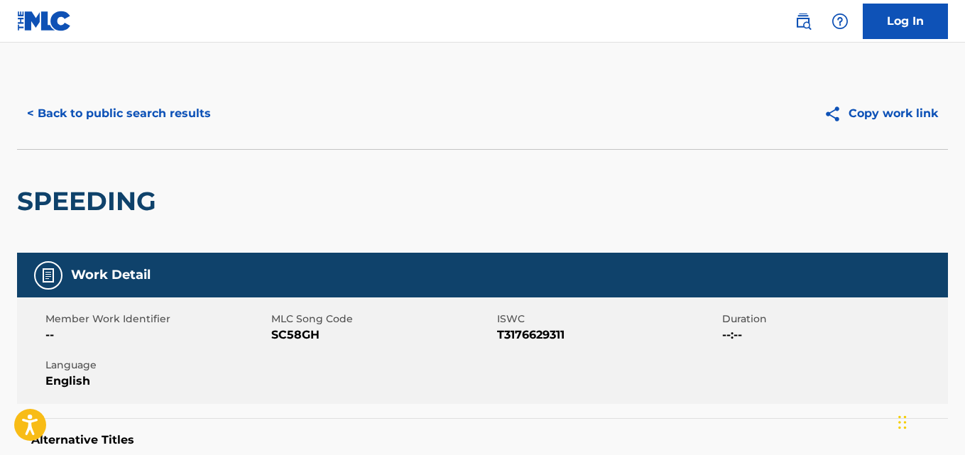
click at [165, 104] on button "< Back to public search results" at bounding box center [119, 114] width 204 height 36
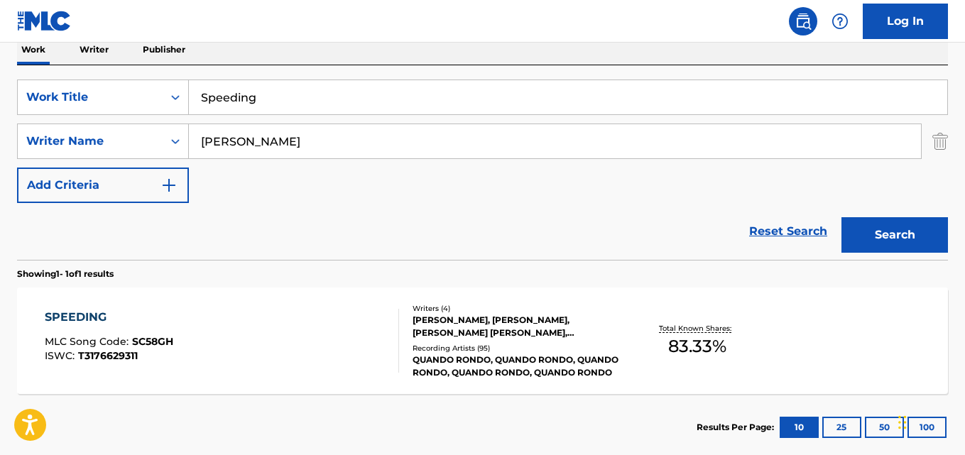
click at [791, 229] on link "Reset Search" at bounding box center [788, 231] width 92 height 31
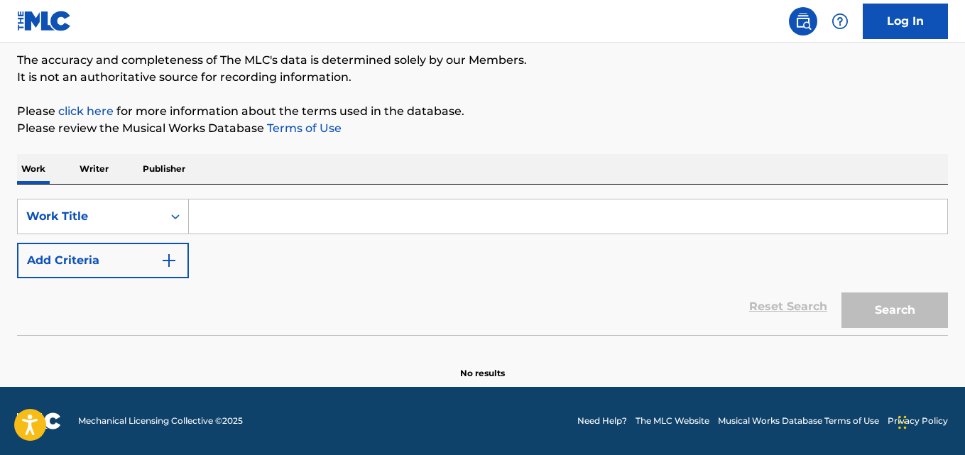
click at [357, 191] on div "SearchWithCriteria2302b20d-799e-431c-94d2-c055e525c9da Work Title Add Criteria …" at bounding box center [482, 260] width 931 height 151
click at [352, 204] on input "Search Form" at bounding box center [568, 217] width 759 height 34
paste input "Stand On It"
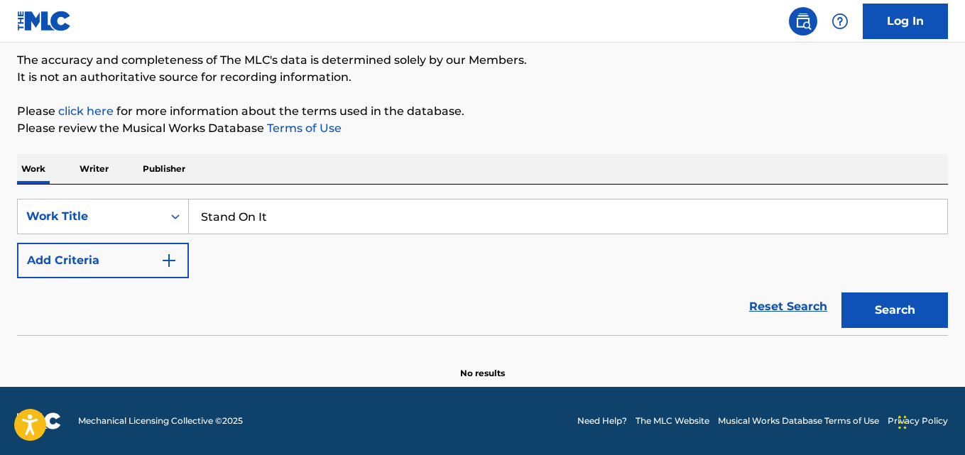
type input "Stand On It"
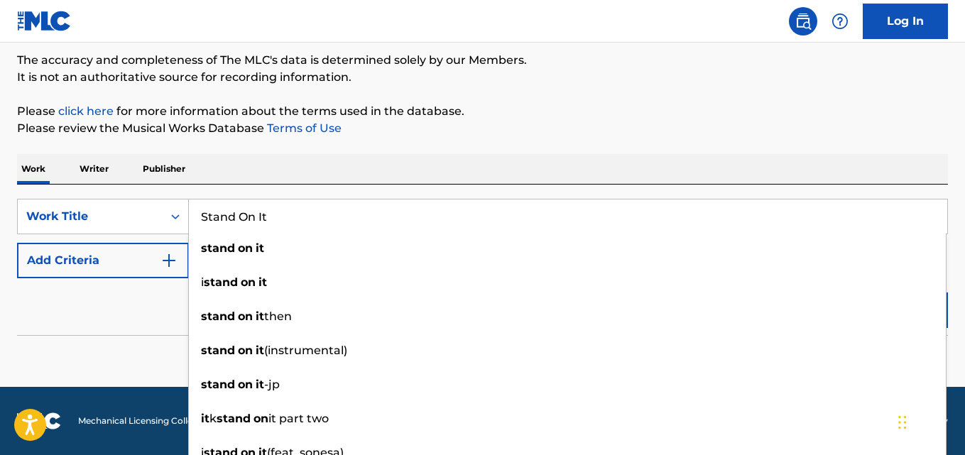
drag, startPoint x: 116, startPoint y: 318, endPoint x: 193, endPoint y: 292, distance: 81.8
click at [116, 319] on div "Reset Search Search" at bounding box center [482, 306] width 931 height 57
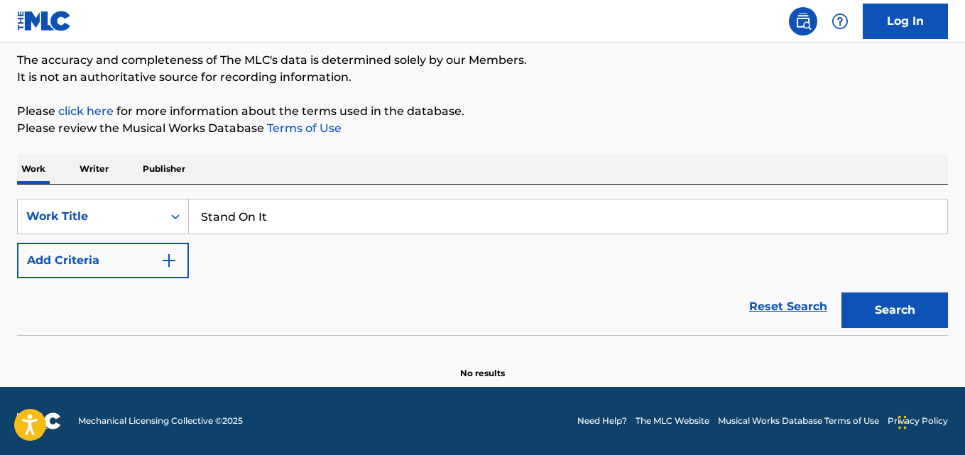
drag, startPoint x: 154, startPoint y: 260, endPoint x: 183, endPoint y: 260, distance: 28.4
click at [158, 260] on button "Add Criteria" at bounding box center [103, 261] width 172 height 36
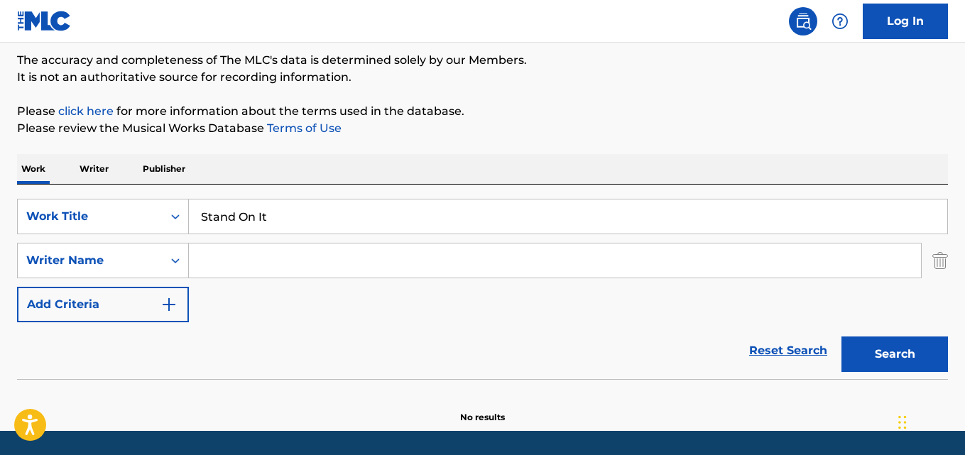
click at [242, 260] on input "Search Form" at bounding box center [555, 261] width 732 height 34
paste input "[PERSON_NAME]"
click at [842, 337] on button "Search" at bounding box center [895, 355] width 107 height 36
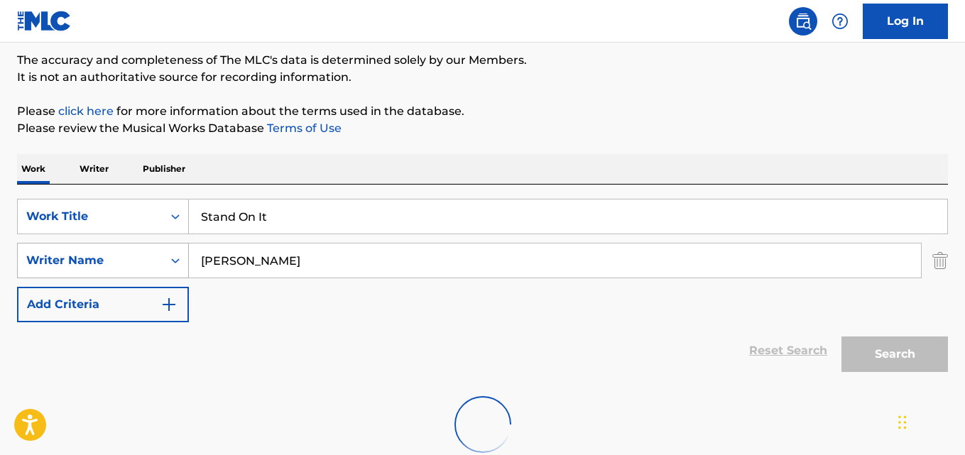
drag, startPoint x: 229, startPoint y: 254, endPoint x: 121, endPoint y: 259, distance: 108.8
click at [121, 259] on div "SearchWithCriteria05fd1c58-00cd-4714-9474-0aff5a9e66f1 Writer Name [PERSON_NAME]" at bounding box center [482, 261] width 931 height 36
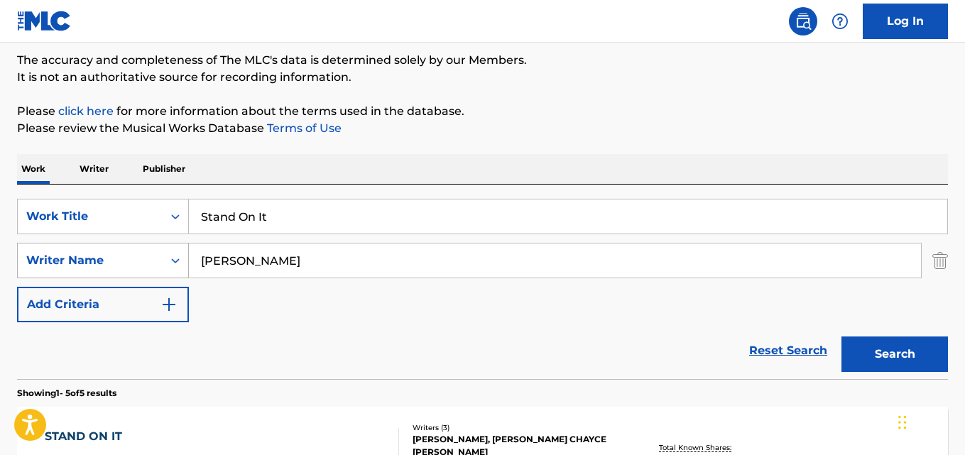
type input "[PERSON_NAME]"
click at [842, 337] on button "Search" at bounding box center [895, 355] width 107 height 36
click at [268, 342] on div "Reset Search Search" at bounding box center [482, 350] width 931 height 57
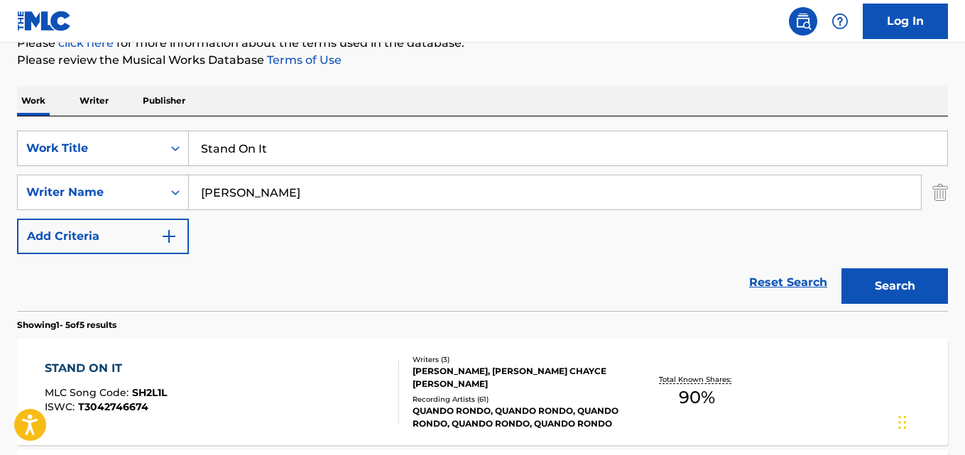
scroll to position [236, 0]
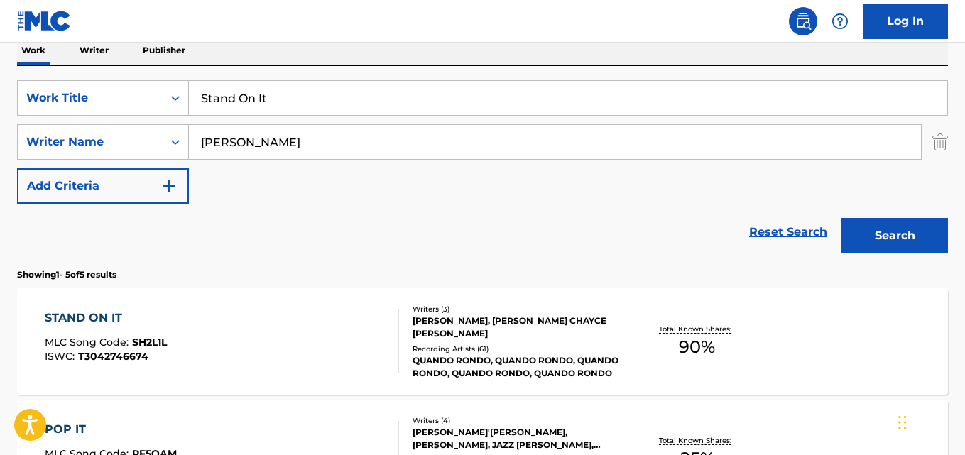
click at [355, 217] on div "Reset Search Search" at bounding box center [482, 232] width 931 height 57
click at [108, 320] on div "STAND ON IT" at bounding box center [106, 318] width 122 height 17
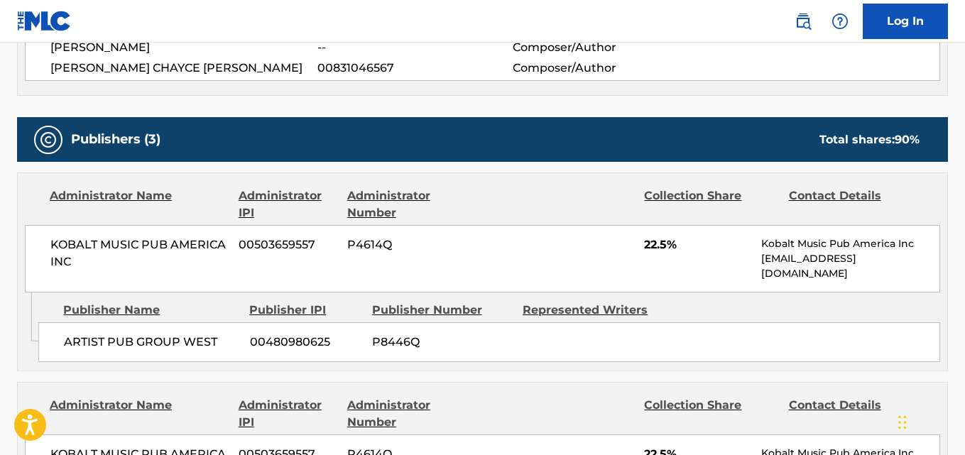
scroll to position [710, 0]
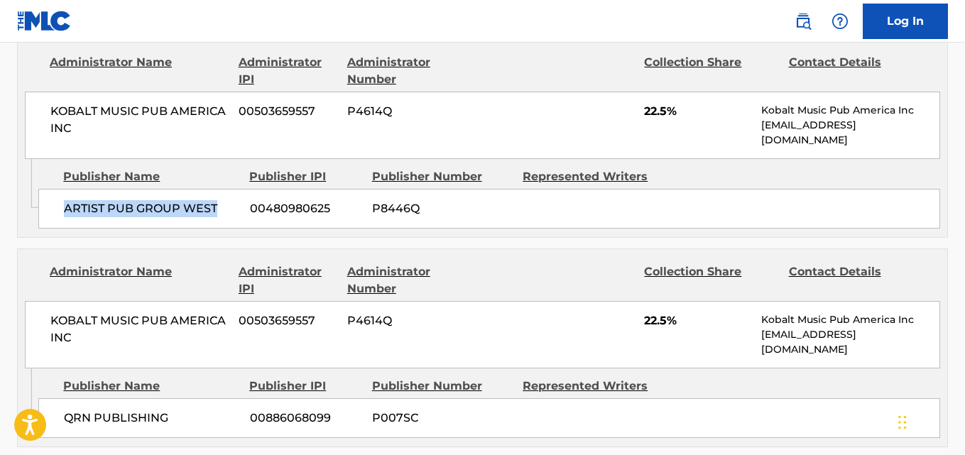
drag, startPoint x: 59, startPoint y: 209, endPoint x: 217, endPoint y: 210, distance: 157.7
click at [217, 210] on div "ARTIST PUB GROUP WEST 00480980625 P8446Q" at bounding box center [489, 209] width 902 height 40
click at [651, 116] on span "22.5%" at bounding box center [697, 111] width 107 height 17
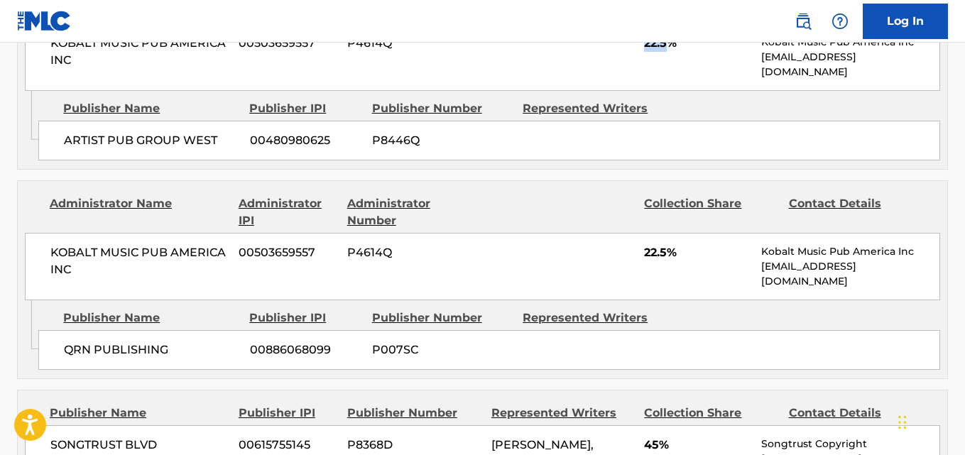
scroll to position [829, 0]
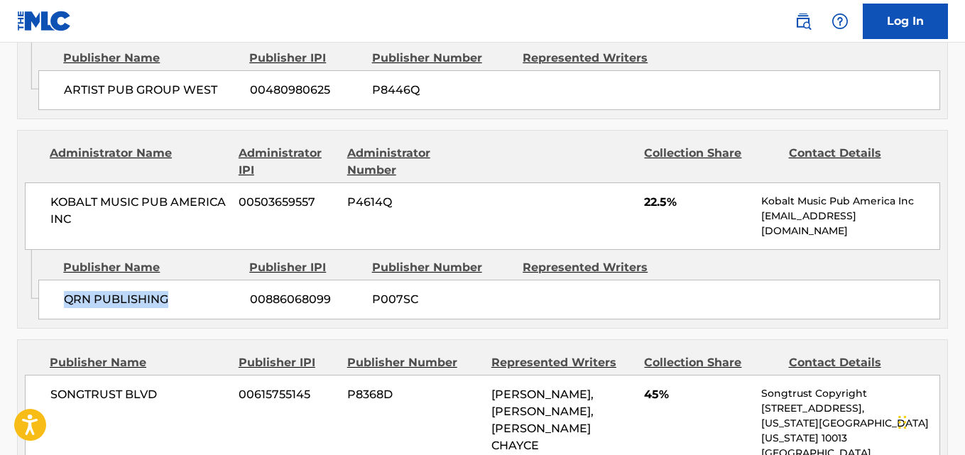
drag, startPoint x: 64, startPoint y: 296, endPoint x: 185, endPoint y: 296, distance: 121.5
click at [185, 296] on span "QRN PUBLISHING" at bounding box center [151, 299] width 175 height 17
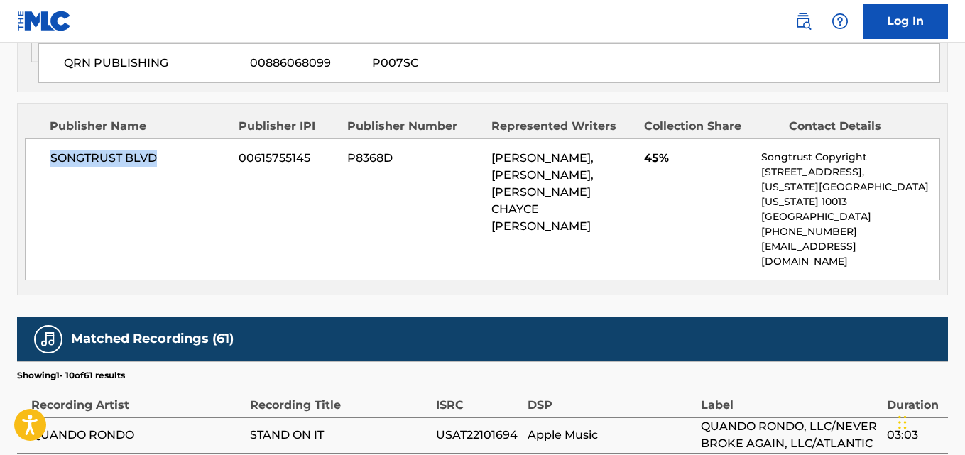
drag, startPoint x: 85, startPoint y: 167, endPoint x: 194, endPoint y: 166, distance: 109.4
click at [194, 166] on div "SONGTRUST BLVD 00615755145 P8368D [PERSON_NAME], [PERSON_NAME], [PERSON_NAME] C…" at bounding box center [483, 209] width 916 height 142
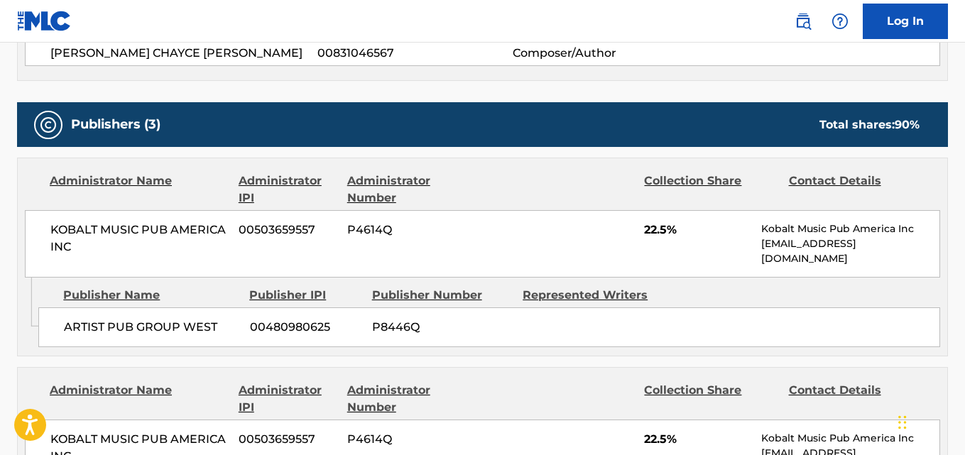
scroll to position [0, 0]
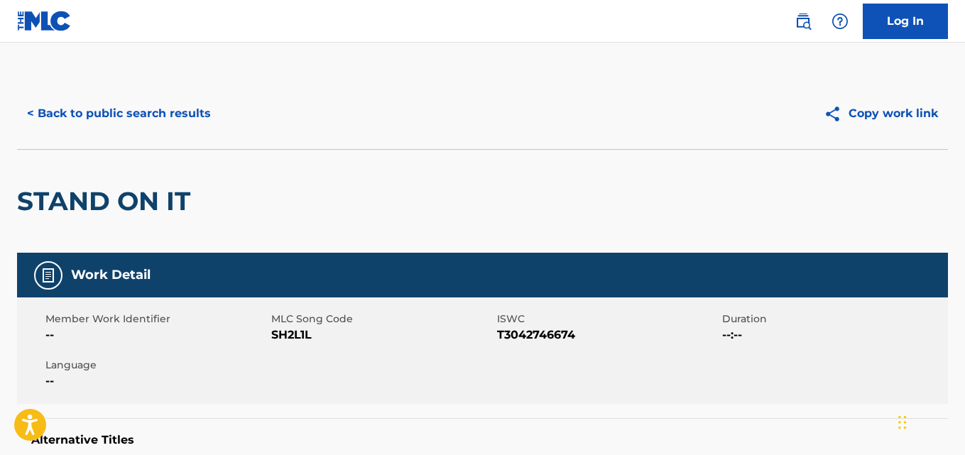
click at [160, 112] on button "< Back to public search results" at bounding box center [119, 114] width 204 height 36
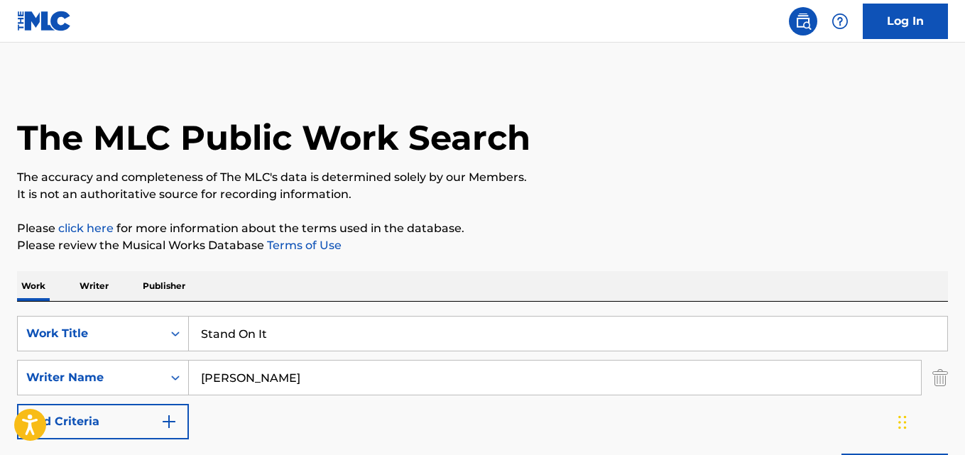
scroll to position [236, 0]
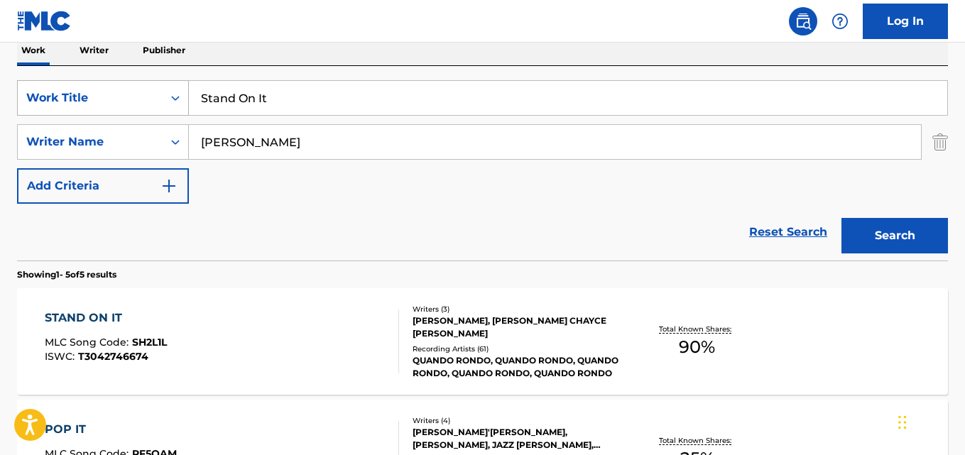
drag, startPoint x: 308, startPoint y: 103, endPoint x: 115, endPoint y: 114, distance: 193.5
click at [115, 114] on div "SearchWithCriteria2302b20d-799e-431c-94d2-c055e525c9da Work Title Stand On It" at bounding box center [482, 98] width 931 height 36
paste input "The Reales"
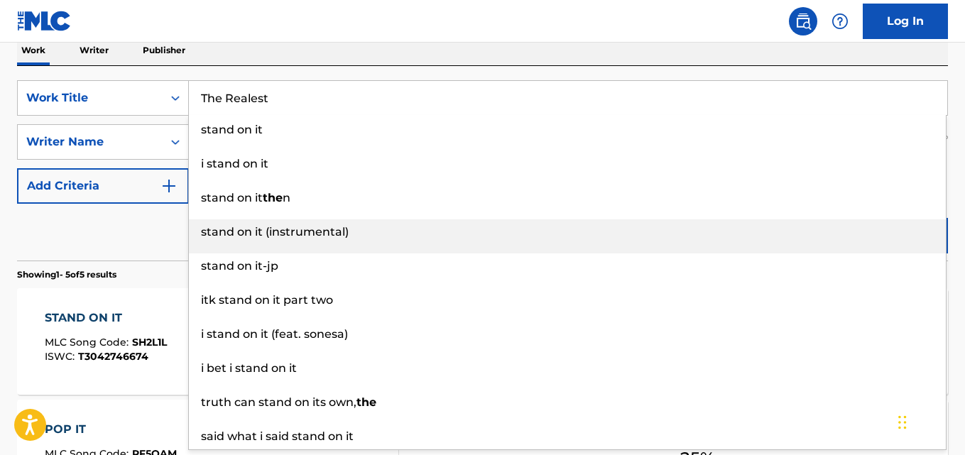
click at [891, 237] on div "stand on it (instrumental)" at bounding box center [567, 232] width 757 height 26
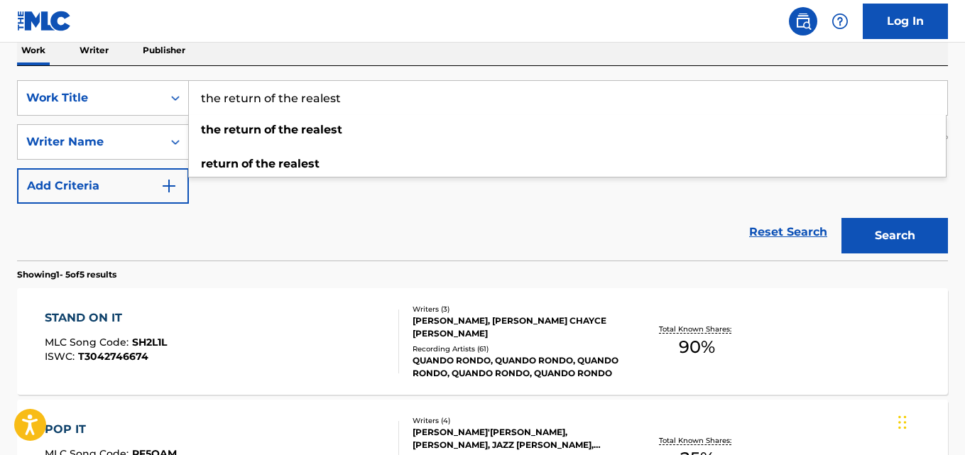
click at [343, 232] on div "Reset Search Search" at bounding box center [482, 232] width 931 height 57
click at [315, 218] on div "Reset Search Search" at bounding box center [482, 232] width 931 height 57
drag, startPoint x: 385, startPoint y: 96, endPoint x: 119, endPoint y: 105, distance: 265.8
click at [119, 105] on div "SearchWithCriteria2302b20d-799e-431c-94d2-c055e525c9da Work Title the return of…" at bounding box center [482, 98] width 931 height 36
paste input "The R"
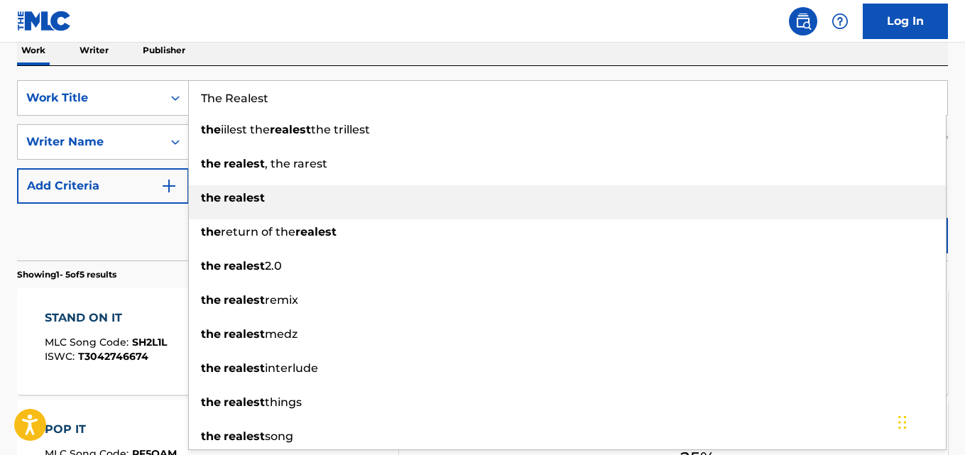
click at [217, 208] on div "the realest" at bounding box center [567, 198] width 757 height 26
type input "the realest"
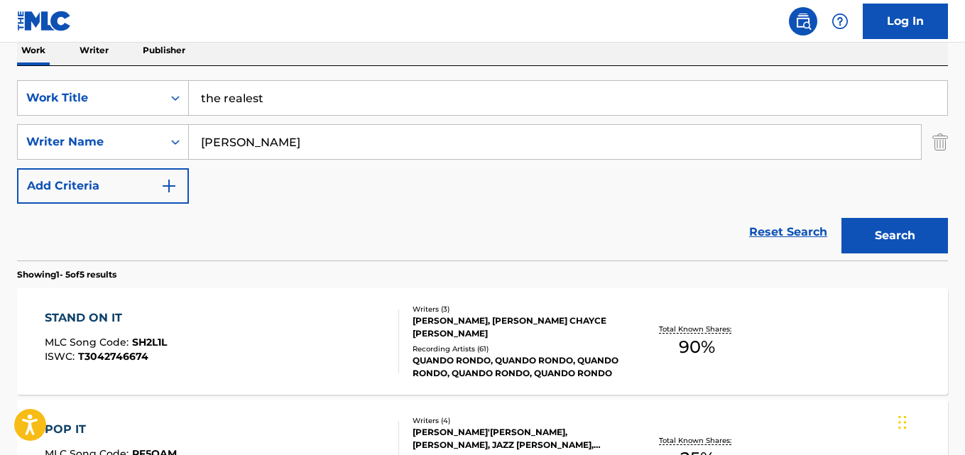
click at [133, 227] on div "Reset Search Search" at bounding box center [482, 232] width 931 height 57
drag, startPoint x: 147, startPoint y: 253, endPoint x: 254, endPoint y: 197, distance: 121.0
click at [146, 252] on div "Reset Search Search" at bounding box center [482, 232] width 931 height 57
drag, startPoint x: 343, startPoint y: 140, endPoint x: 97, endPoint y: 149, distance: 246.6
click at [97, 149] on div "SearchWithCriteria05fd1c58-00cd-4714-9474-0aff5a9e66f1 Writer Name [PERSON_NAME]" at bounding box center [482, 142] width 931 height 36
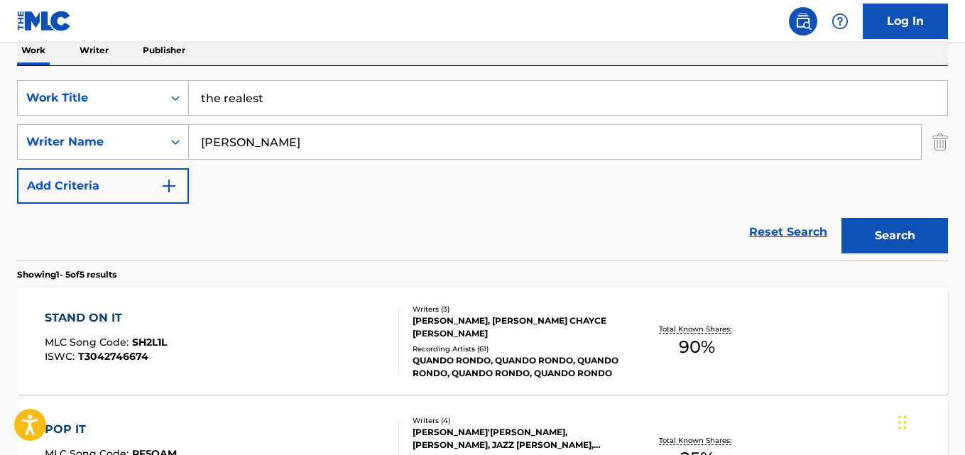
paste input "[PERSON_NAME]"
type input "[PERSON_NAME]"
click at [842, 218] on button "Search" at bounding box center [895, 236] width 107 height 36
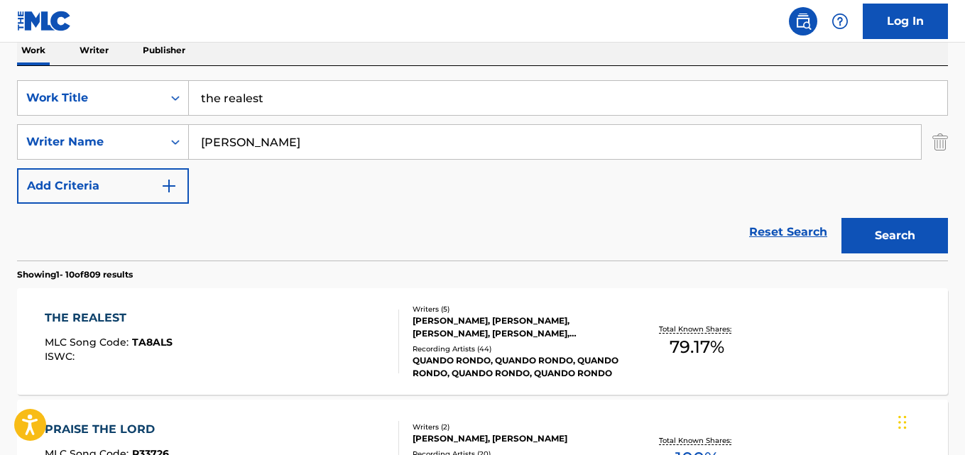
click at [205, 235] on div "Reset Search Search" at bounding box center [482, 232] width 931 height 57
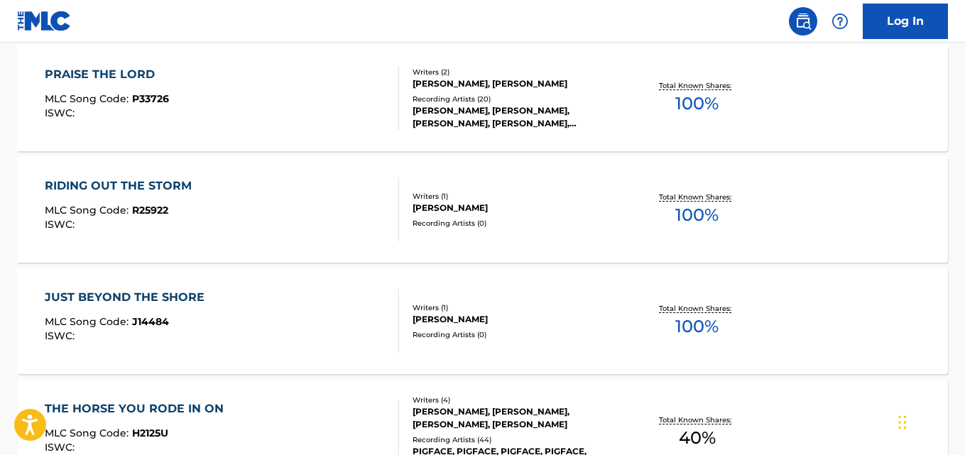
scroll to position [354, 0]
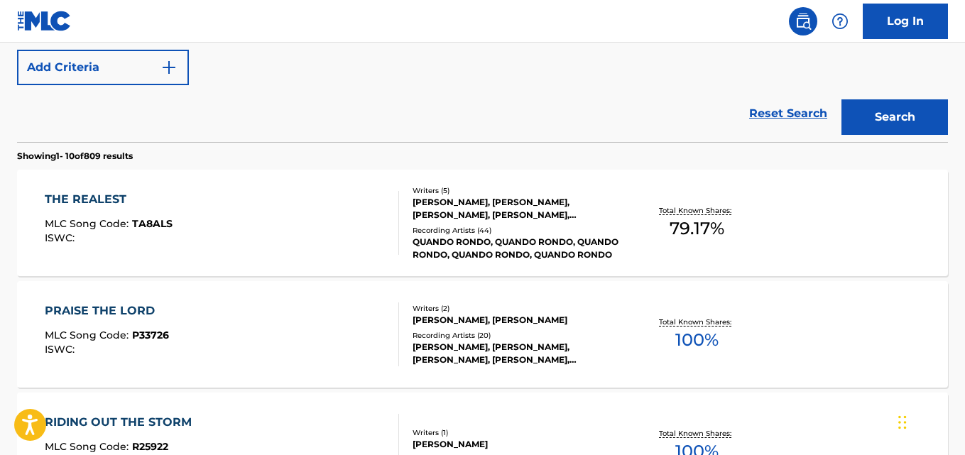
click at [102, 204] on div "THE REALEST" at bounding box center [109, 199] width 128 height 17
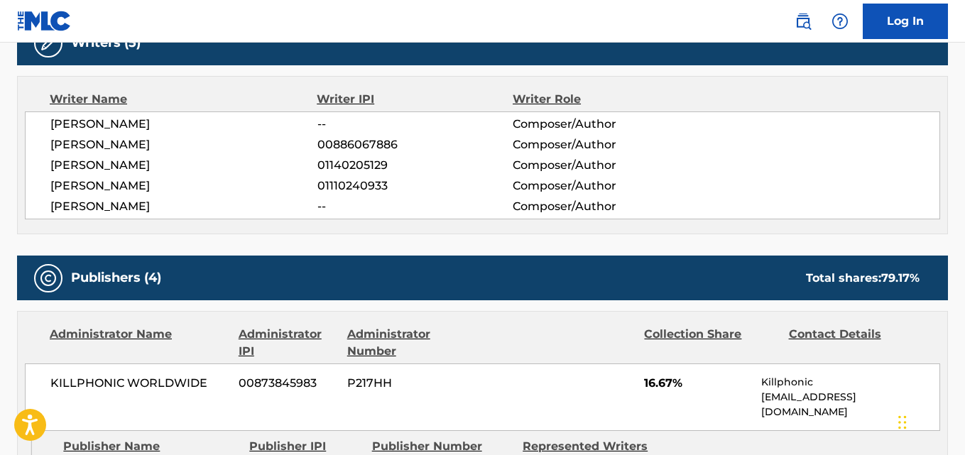
scroll to position [474, 0]
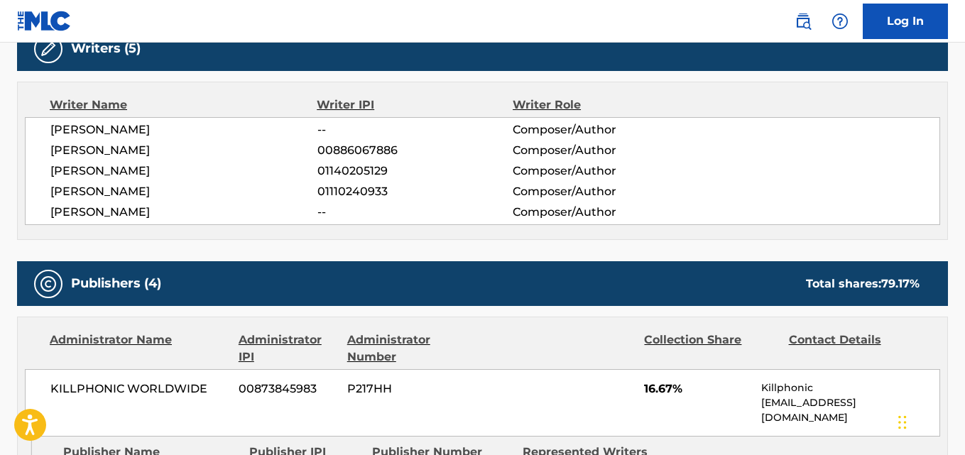
click at [151, 208] on span "[PERSON_NAME]" at bounding box center [183, 212] width 267 height 17
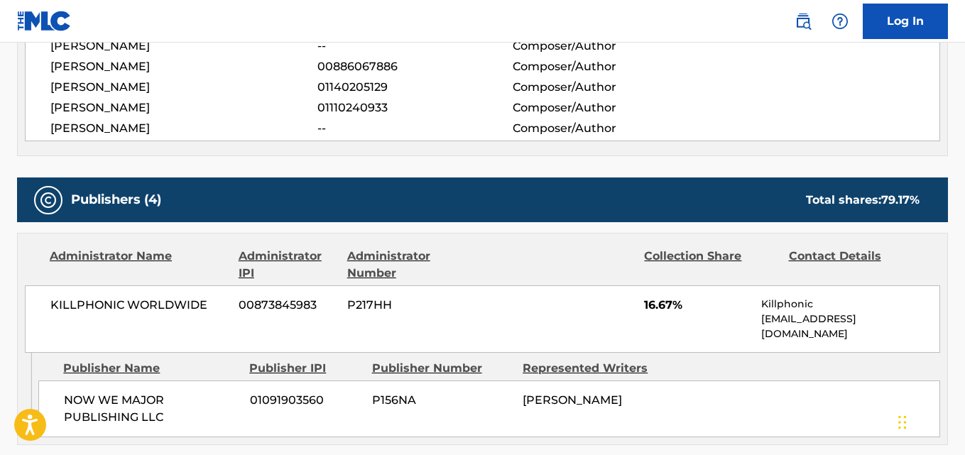
scroll to position [592, 0]
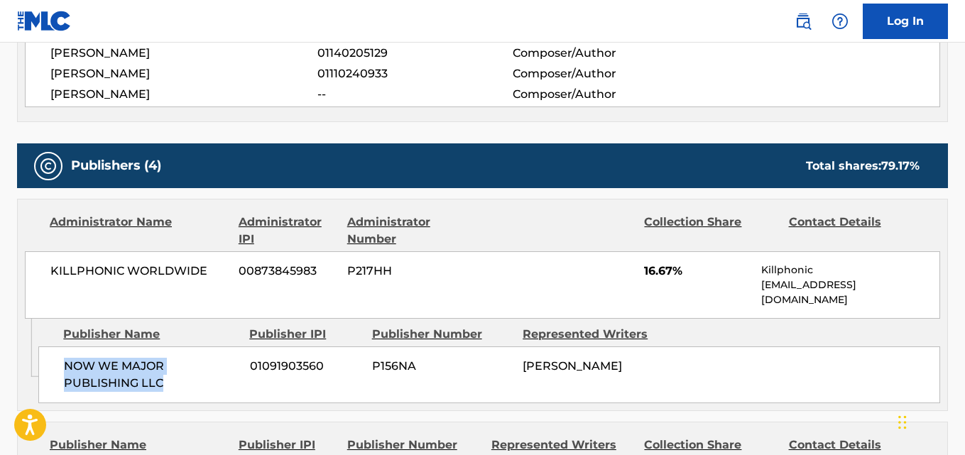
drag, startPoint x: 67, startPoint y: 345, endPoint x: 192, endPoint y: 366, distance: 126.8
click at [192, 366] on span "NOW WE MAJOR PUBLISHING LLC" at bounding box center [151, 375] width 175 height 34
click at [653, 265] on span "16.67%" at bounding box center [697, 271] width 107 height 17
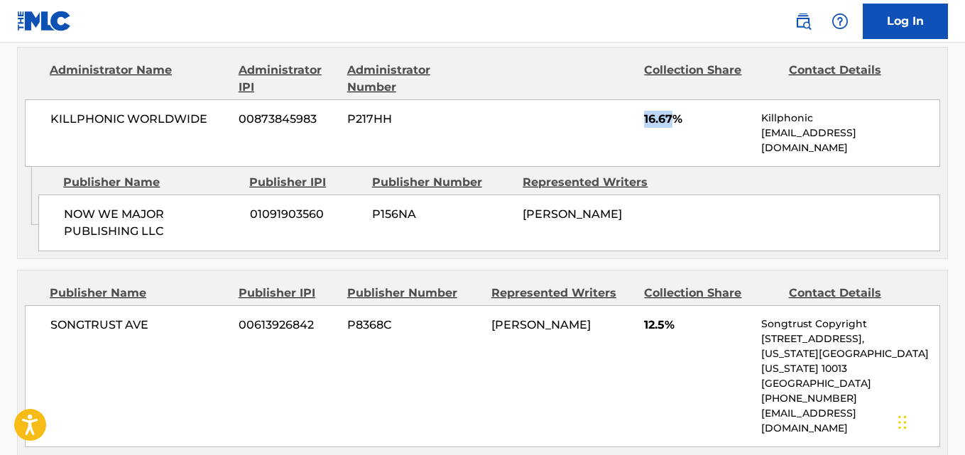
scroll to position [829, 0]
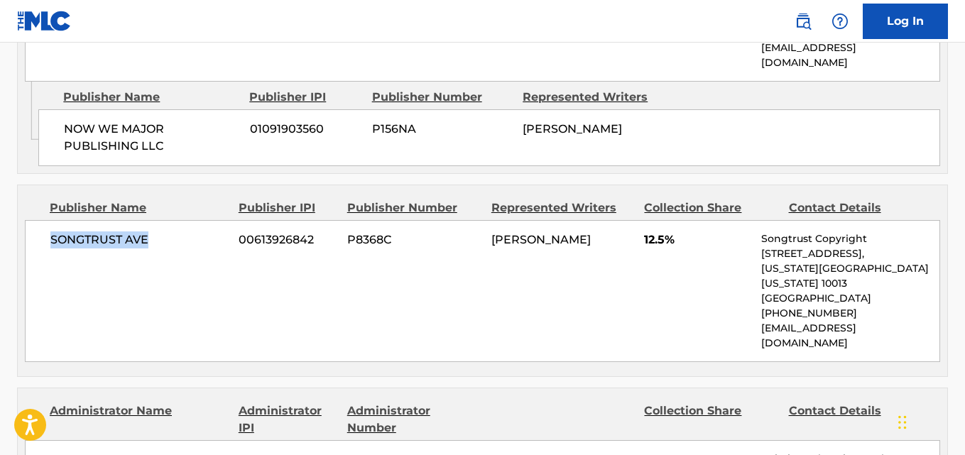
drag, startPoint x: 45, startPoint y: 232, endPoint x: 168, endPoint y: 235, distance: 123.6
click at [168, 235] on div "SONGTRUST AVE 00613926842 P8368C [PERSON_NAME] 12.5% Songtrust Copyright [STREE…" at bounding box center [483, 291] width 916 height 142
click at [644, 232] on span "12.5%" at bounding box center [697, 240] width 107 height 17
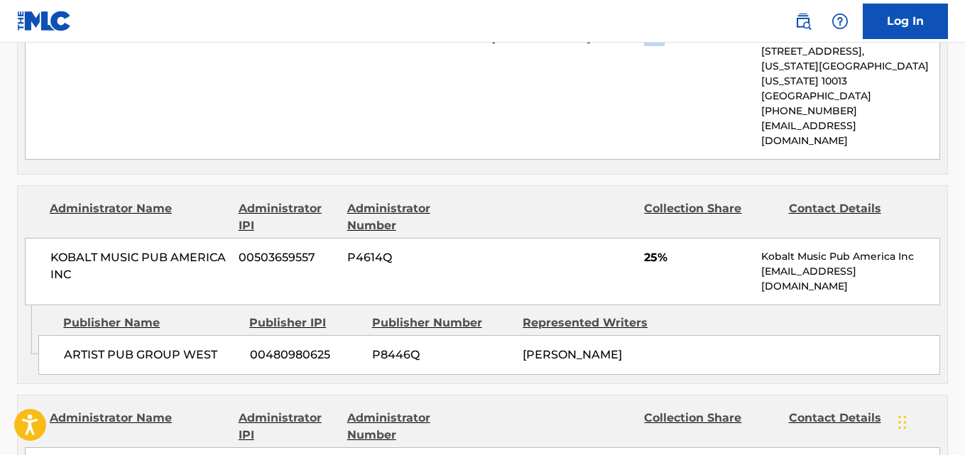
scroll to position [1065, 0]
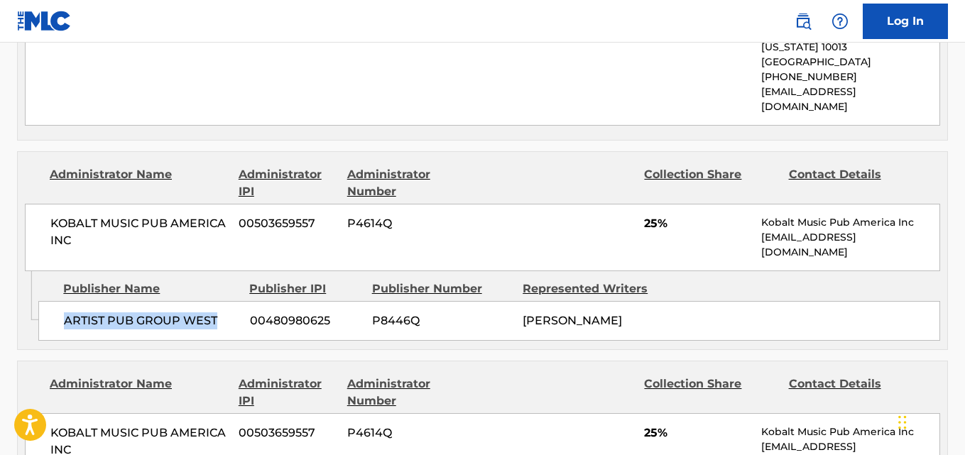
drag, startPoint x: 66, startPoint y: 279, endPoint x: 241, endPoint y: 278, distance: 175.4
click at [241, 301] on div "ARTIST PUB GROUP WEST 00480980625 P8446Q [PERSON_NAME]" at bounding box center [489, 321] width 902 height 40
click at [639, 204] on div "KOBALT MUSIC PUB AMERICA INC 00503659557 P4614Q 25% Kobalt Music Pub America In…" at bounding box center [483, 237] width 916 height 67
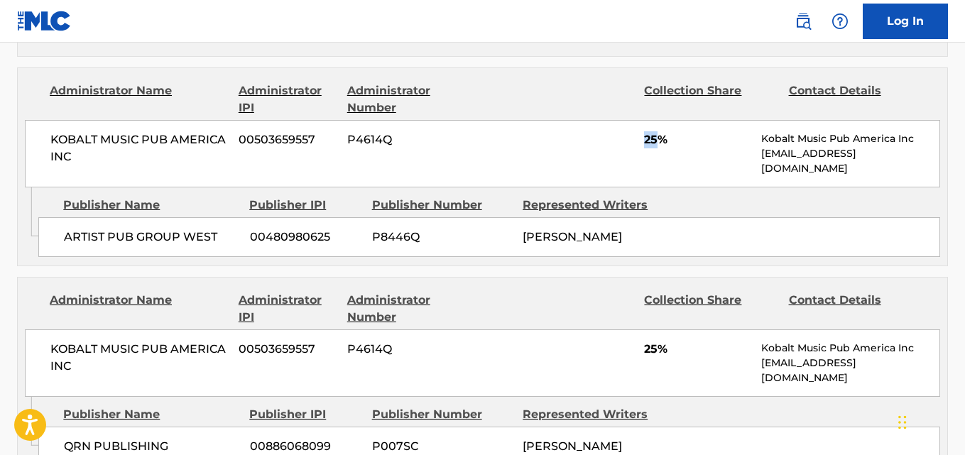
scroll to position [1184, 0]
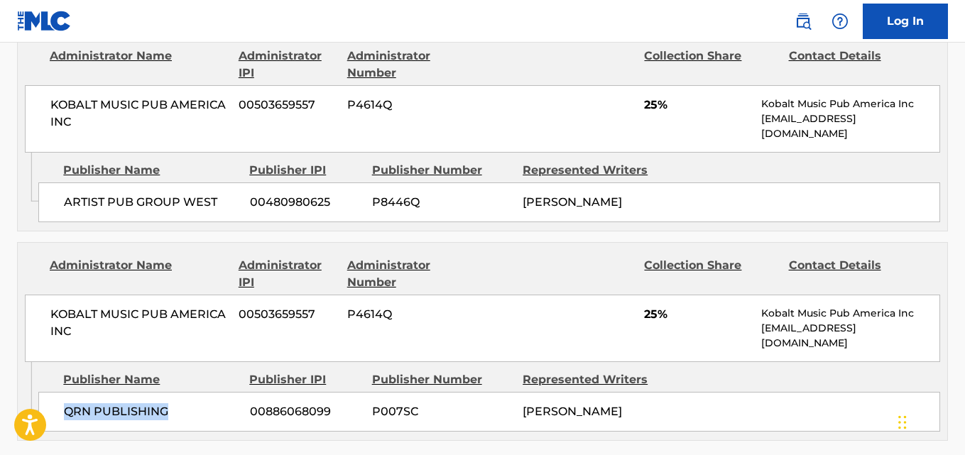
drag, startPoint x: 64, startPoint y: 368, endPoint x: 195, endPoint y: 368, distance: 131.4
click at [195, 403] on span "QRN PUBLISHING" at bounding box center [151, 411] width 175 height 17
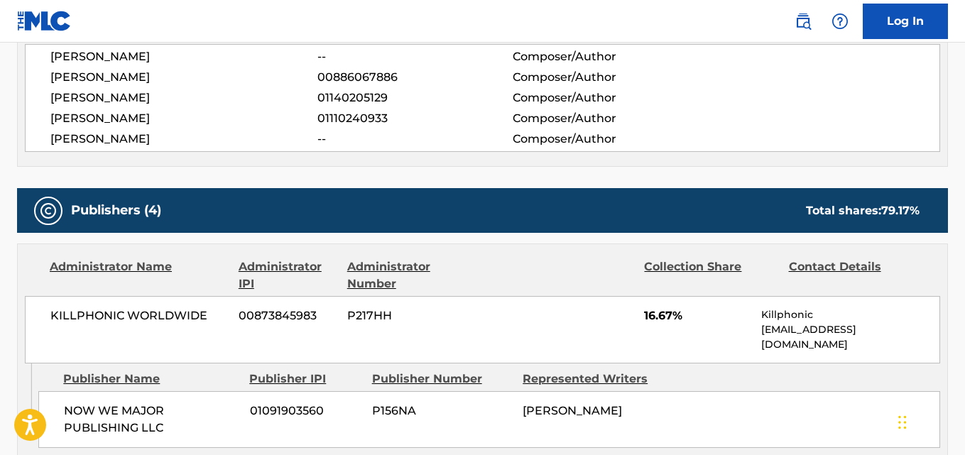
scroll to position [474, 0]
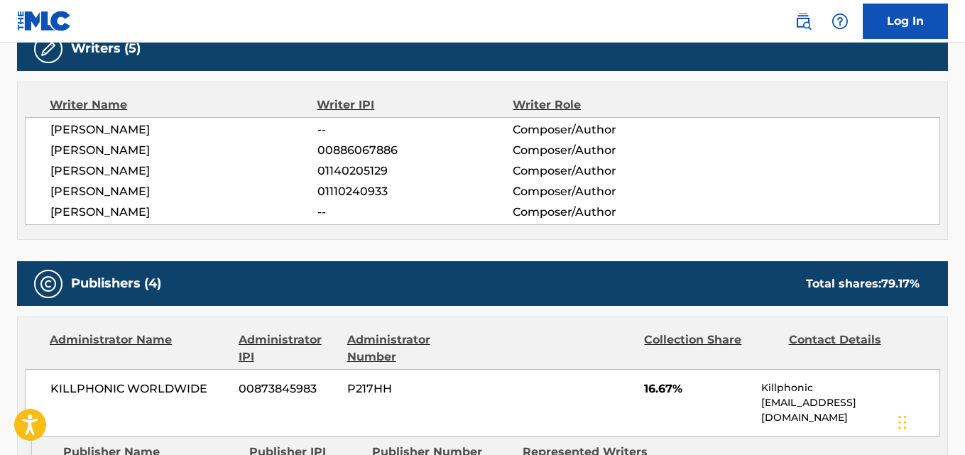
click at [762, 53] on div "Writers (5)" at bounding box center [482, 48] width 931 height 45
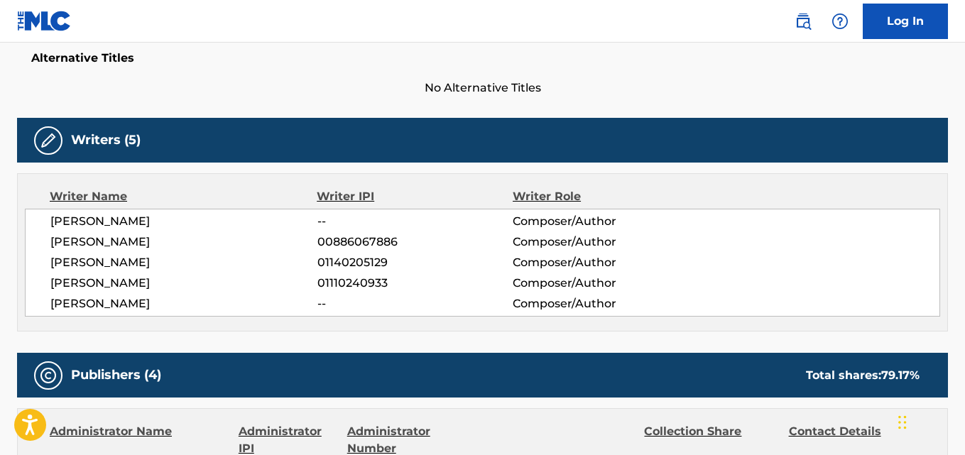
scroll to position [0, 0]
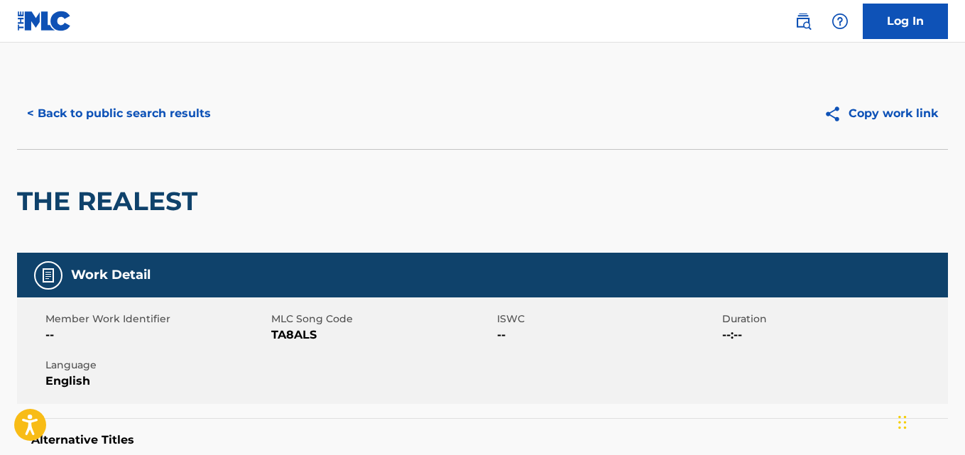
click at [180, 131] on button "< Back to public search results" at bounding box center [119, 114] width 204 height 36
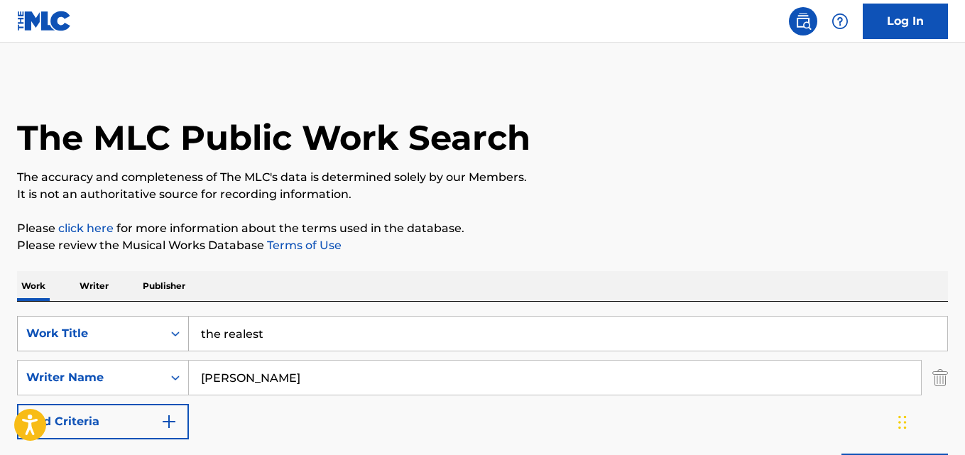
drag, startPoint x: 227, startPoint y: 331, endPoint x: 135, endPoint y: 335, distance: 91.7
click at [135, 335] on div "SearchWithCriteria2302b20d-799e-431c-94d2-c055e525c9da Work Title the realest" at bounding box center [482, 334] width 931 height 36
paste input "Trophies"
type input "Trophies"
drag, startPoint x: 338, startPoint y: 376, endPoint x: 72, endPoint y: 379, distance: 265.6
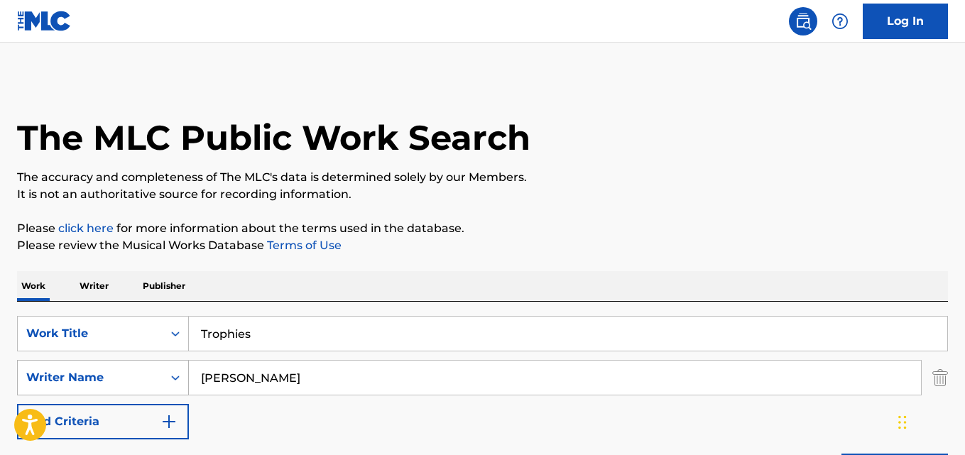
click at [72, 379] on div "SearchWithCriteria05fd1c58-00cd-4714-9474-0aff5a9e66f1 Writer Name [PERSON_NAME]" at bounding box center [482, 378] width 931 height 36
click at [418, 401] on div "SearchWithCriteria2302b20d-799e-431c-94d2-c055e525c9da Work Title Trophies Sear…" at bounding box center [482, 378] width 931 height 124
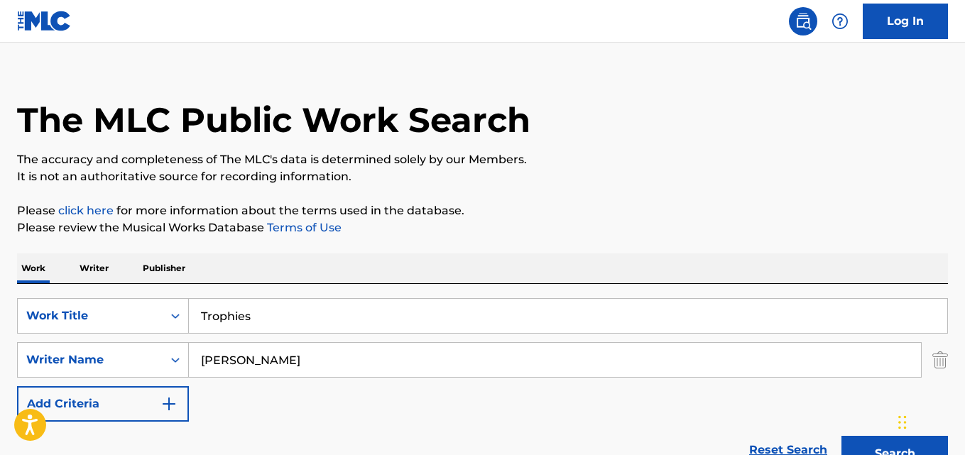
scroll to position [119, 0]
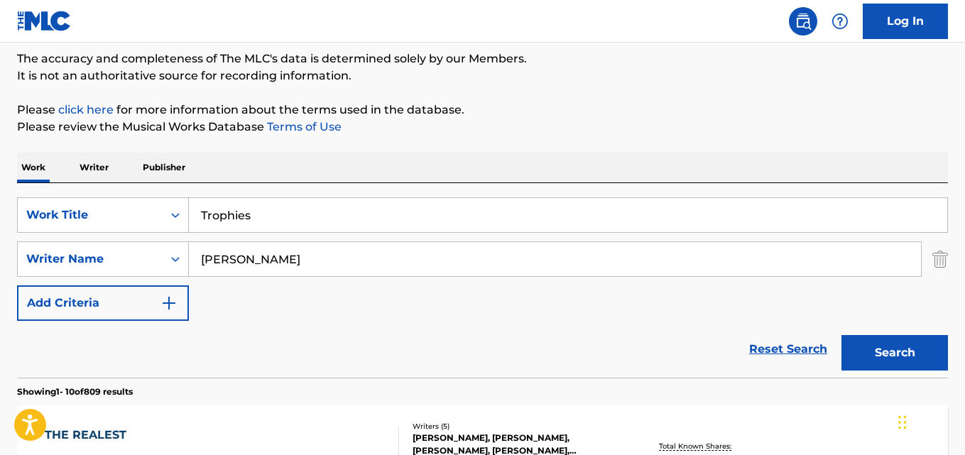
click at [891, 349] on button "Search" at bounding box center [895, 353] width 107 height 36
drag, startPoint x: 278, startPoint y: 223, endPoint x: 179, endPoint y: 221, distance: 98.7
click at [179, 221] on div "SearchWithCriteria2302b20d-799e-431c-94d2-c055e525c9da Work Title Trophies" at bounding box center [482, 215] width 931 height 36
click at [151, 340] on div "Reset Search Search" at bounding box center [482, 349] width 931 height 57
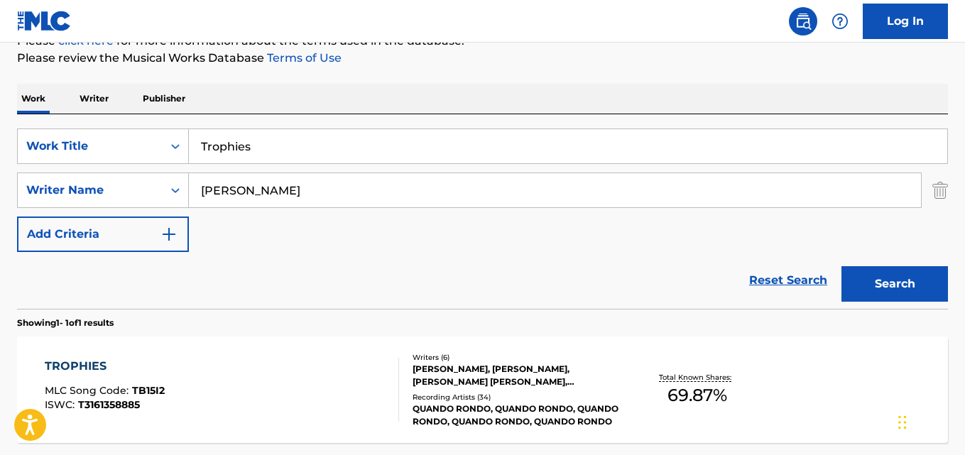
scroll to position [237, 0]
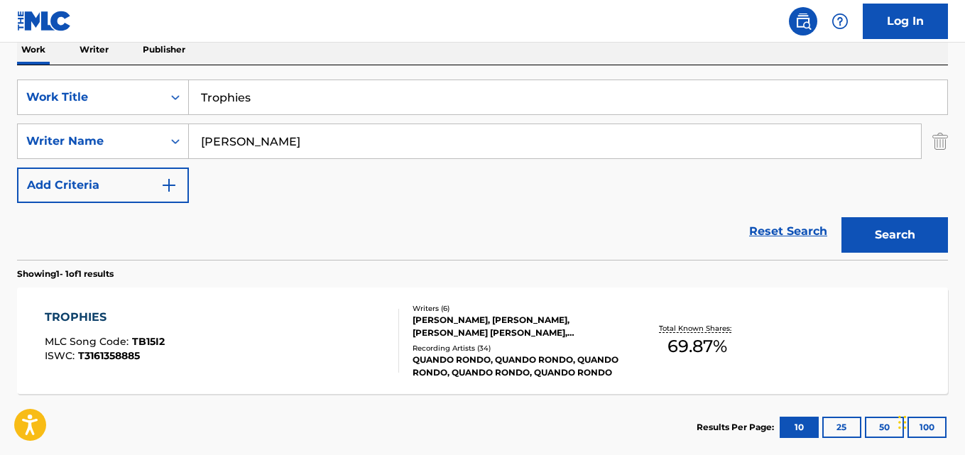
click at [233, 239] on div "Reset Search Search" at bounding box center [482, 231] width 931 height 57
click at [97, 306] on div "TROPHIES MLC Song Code : TB15I2 ISWC : T3161358885 Writers ( 6 ) [PERSON_NAME],…" at bounding box center [482, 341] width 931 height 107
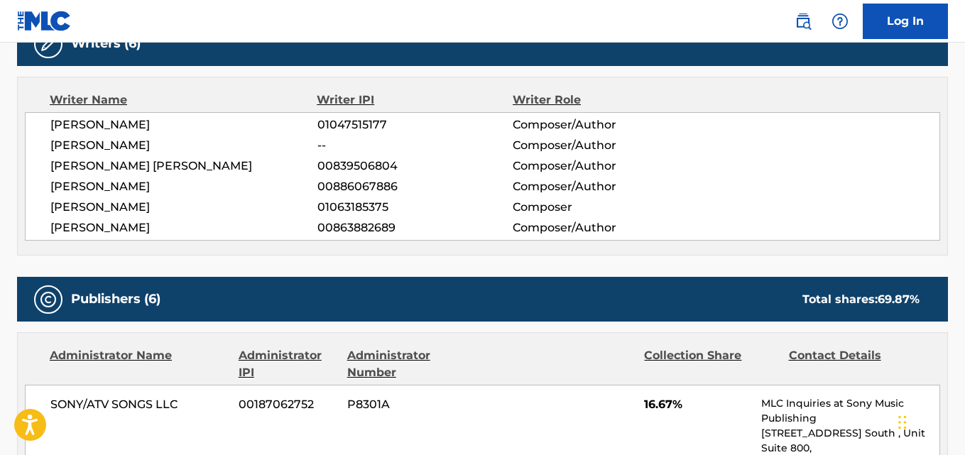
scroll to position [474, 0]
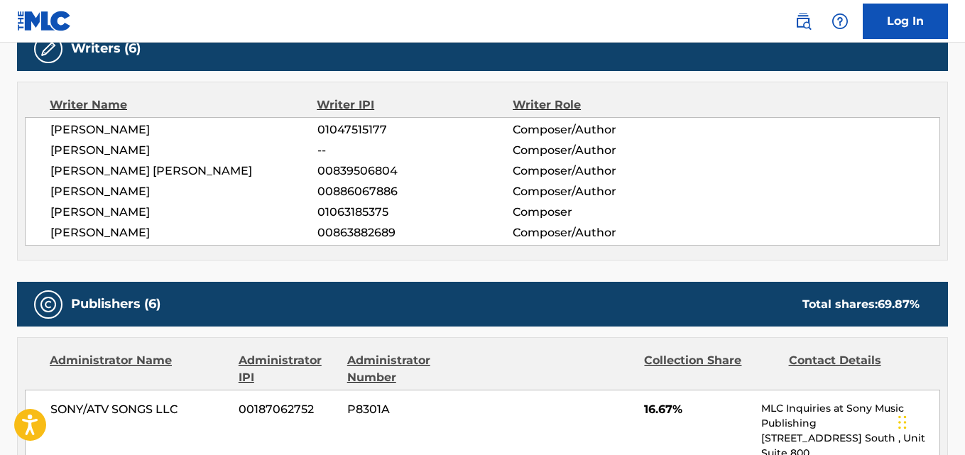
click at [129, 212] on span "[PERSON_NAME]" at bounding box center [183, 212] width 267 height 17
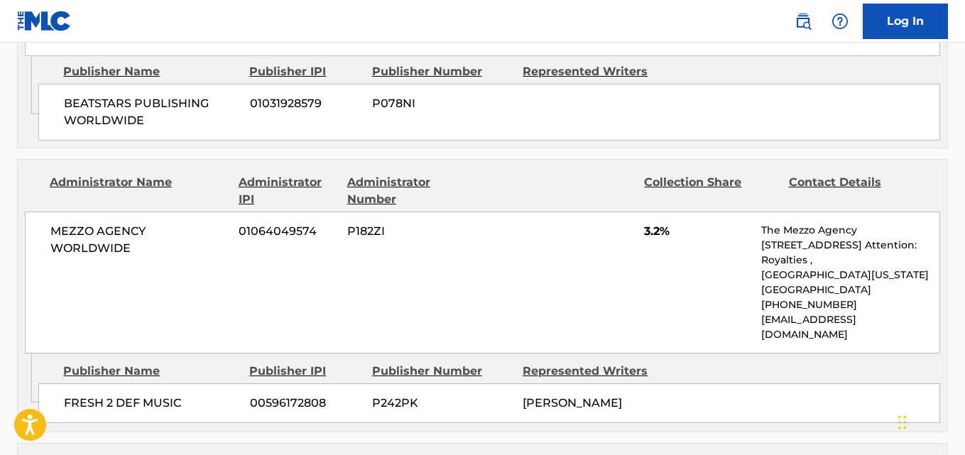
scroll to position [743, 0]
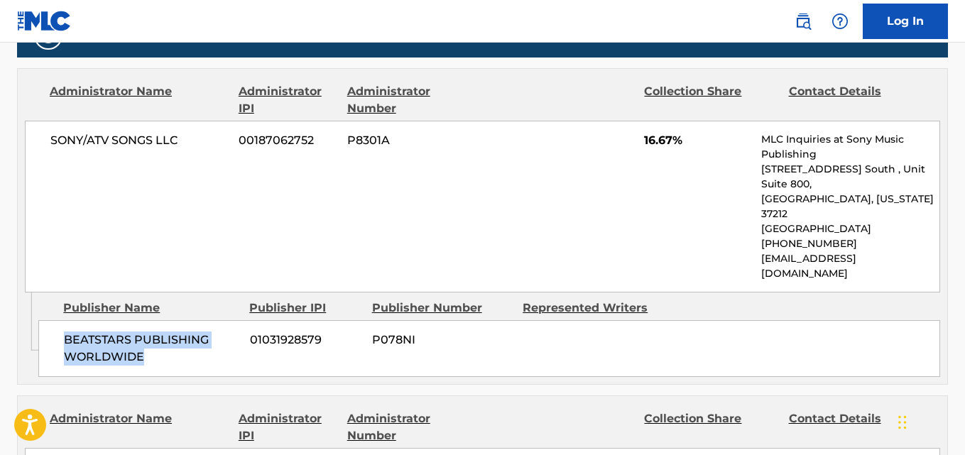
drag, startPoint x: 63, startPoint y: 312, endPoint x: 197, endPoint y: 331, distance: 134.9
click at [197, 331] on div "BEATSTARS PUBLISHING WORLDWIDE 01031928579 P078NI" at bounding box center [489, 348] width 902 height 57
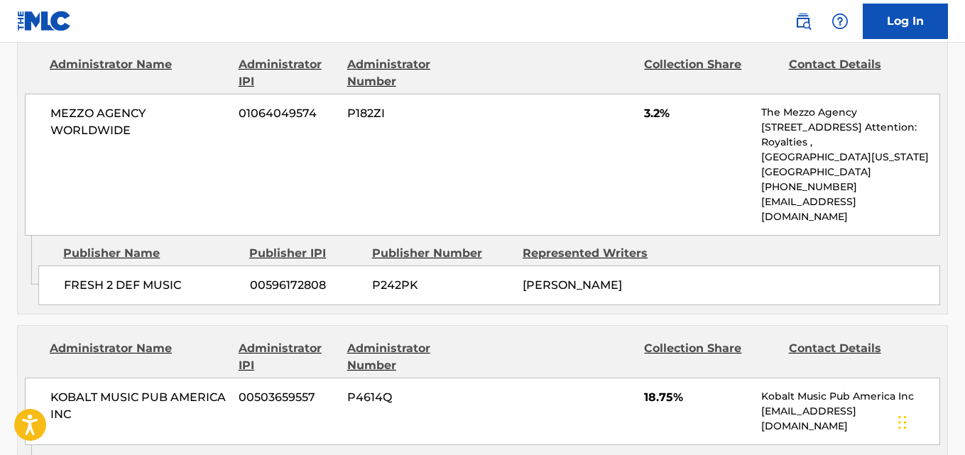
scroll to position [1098, 0]
drag, startPoint x: 65, startPoint y: 242, endPoint x: 194, endPoint y: 242, distance: 129.3
click at [194, 276] on span "FRESH 2 DEF MUSIC" at bounding box center [151, 284] width 175 height 17
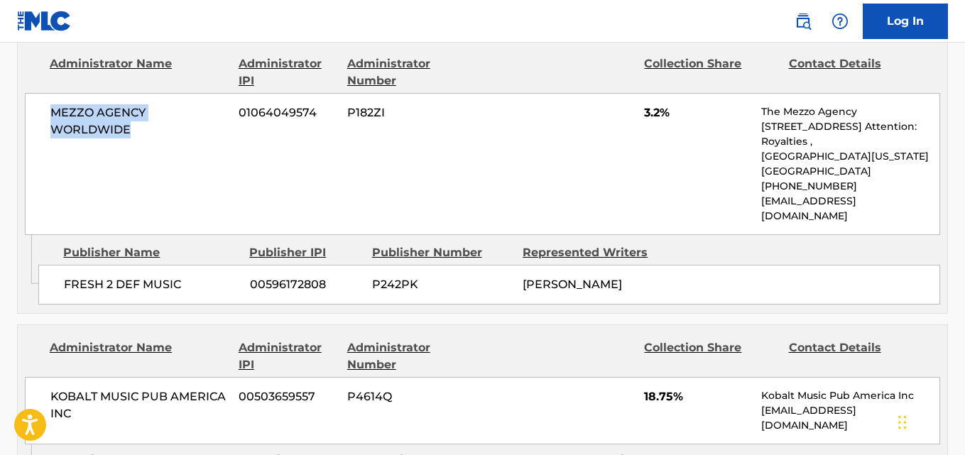
drag, startPoint x: 52, startPoint y: 92, endPoint x: 227, endPoint y: 93, distance: 175.4
click at [227, 93] on div "MEZZO AGENCY WORLDWIDE 01064049574 P182ZI 3.2% The Mezzo Agency [STREET_ADDRESS…" at bounding box center [483, 164] width 916 height 142
drag, startPoint x: 53, startPoint y: 237, endPoint x: 190, endPoint y: 241, distance: 137.1
click at [190, 265] on div "FRESH 2 DEF MUSIC 00596172808 P242PK [PERSON_NAME]" at bounding box center [489, 285] width 902 height 40
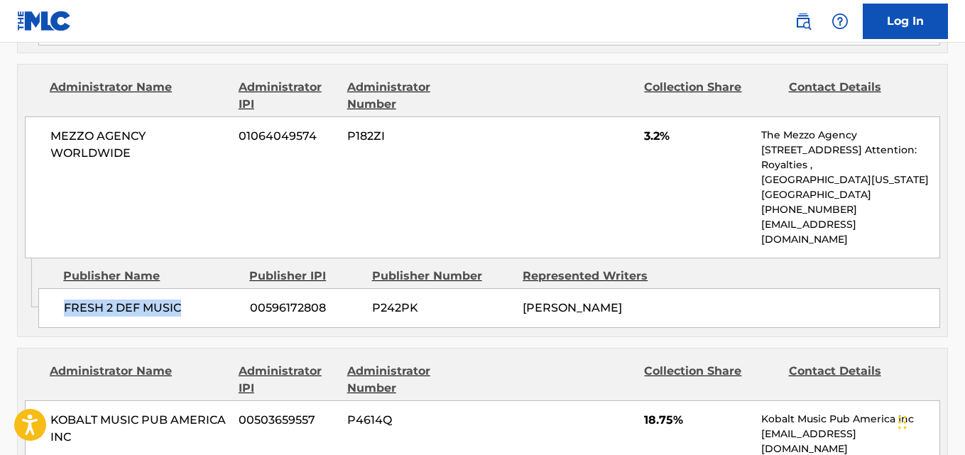
scroll to position [1216, 0]
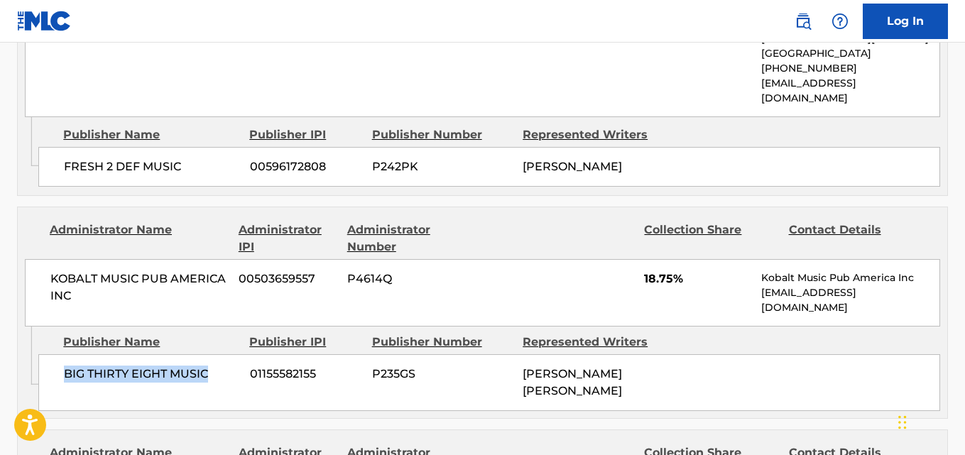
drag, startPoint x: 55, startPoint y: 337, endPoint x: 212, endPoint y: 335, distance: 157.7
click at [212, 354] on div "BIG THIRTY EIGHT MUSIC 01155582155 P235GS [PERSON_NAME] [PERSON_NAME]" at bounding box center [489, 382] width 902 height 57
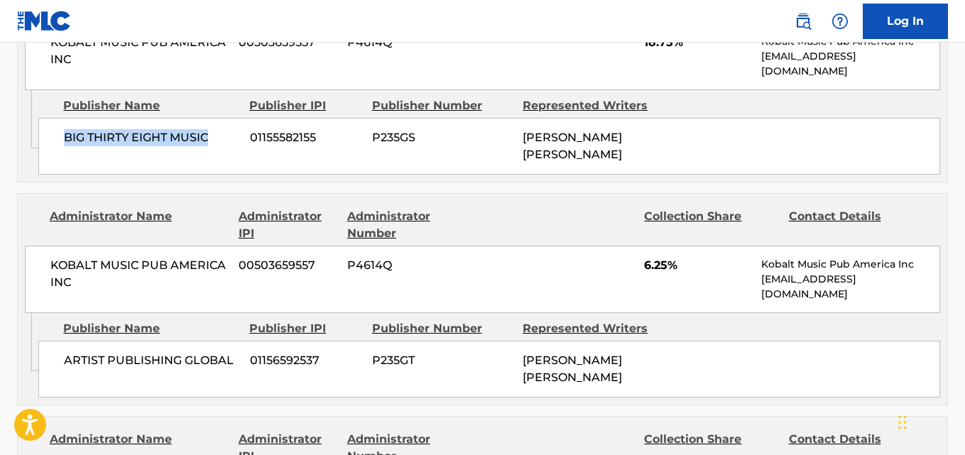
scroll to position [1453, 0]
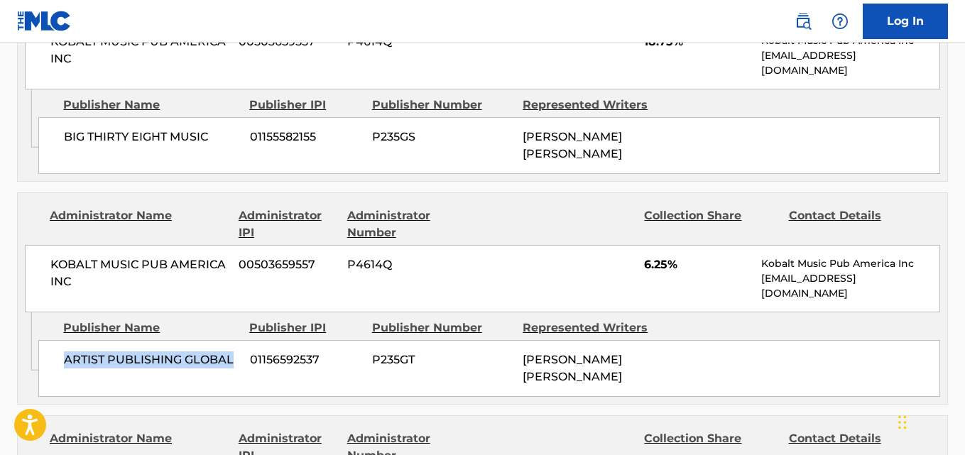
drag, startPoint x: 58, startPoint y: 321, endPoint x: 237, endPoint y: 320, distance: 179.7
click at [237, 340] on div "ARTIST PUBLISHING GLOBAL 01156592537 P235GT [PERSON_NAME] [PERSON_NAME]" at bounding box center [489, 368] width 902 height 57
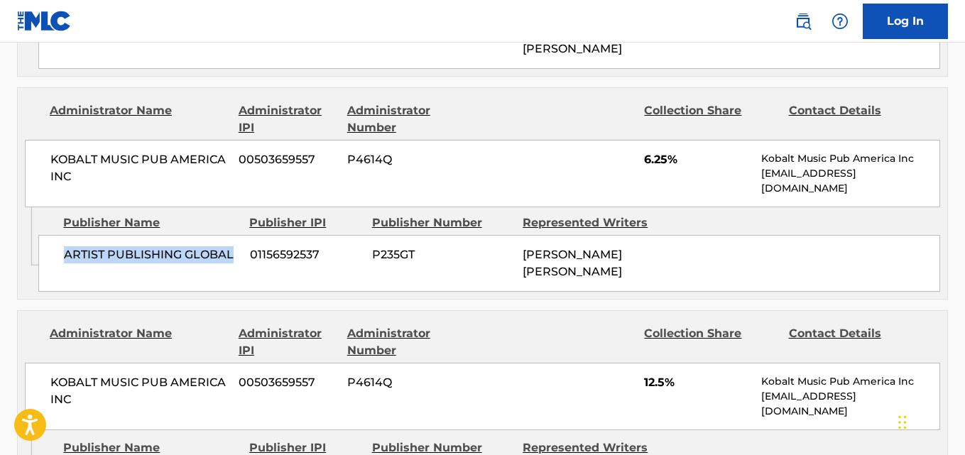
scroll to position [1690, 0]
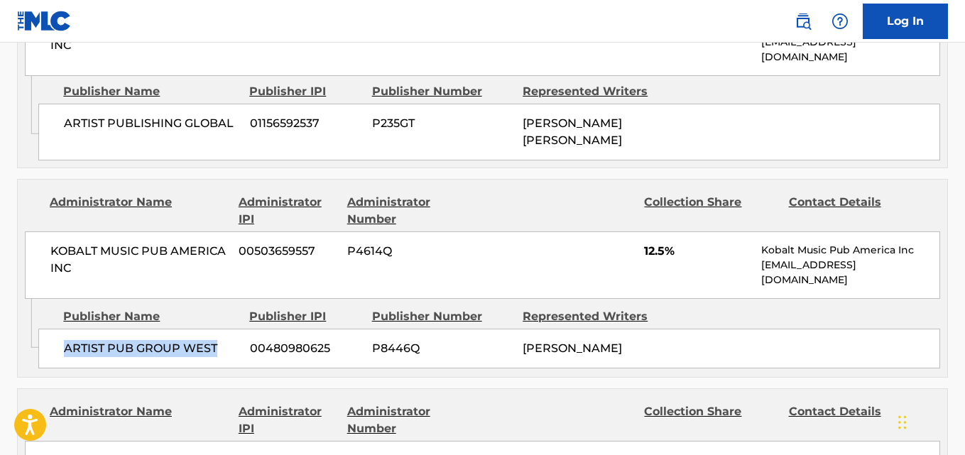
drag, startPoint x: 58, startPoint y: 302, endPoint x: 235, endPoint y: 302, distance: 176.9
click at [235, 329] on div "ARTIST PUB GROUP WEST 00480980625 P8446Q [PERSON_NAME]" at bounding box center [489, 349] width 902 height 40
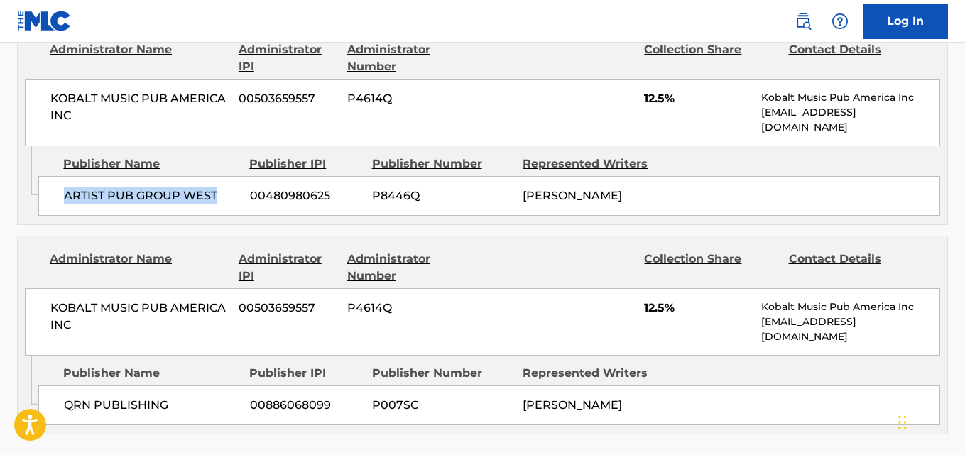
scroll to position [1808, 0]
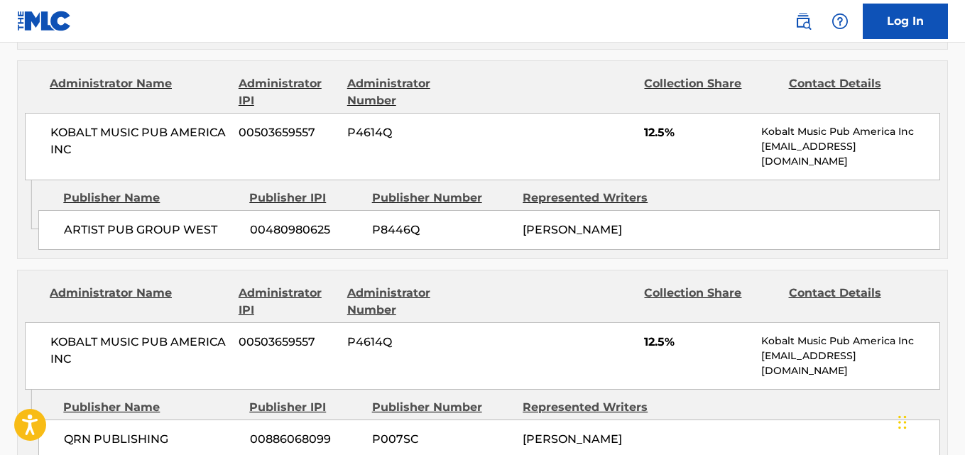
click at [652, 124] on span "12.5%" at bounding box center [697, 132] width 107 height 17
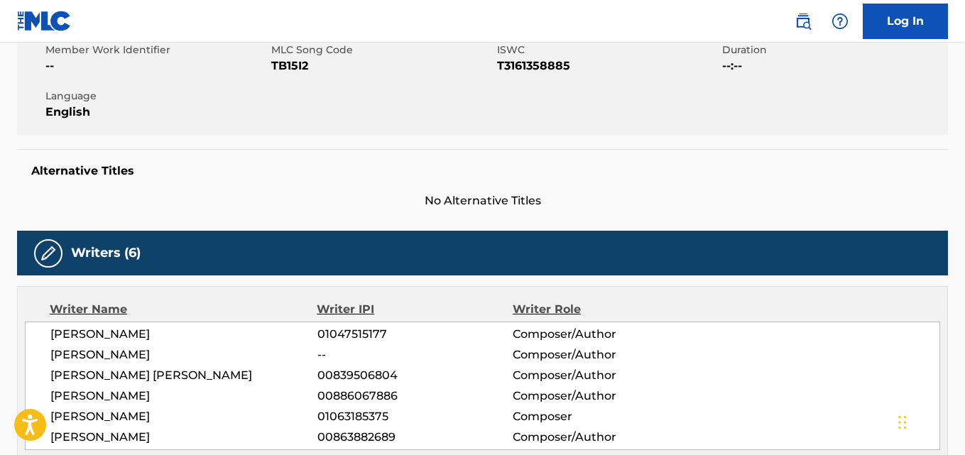
scroll to position [0, 0]
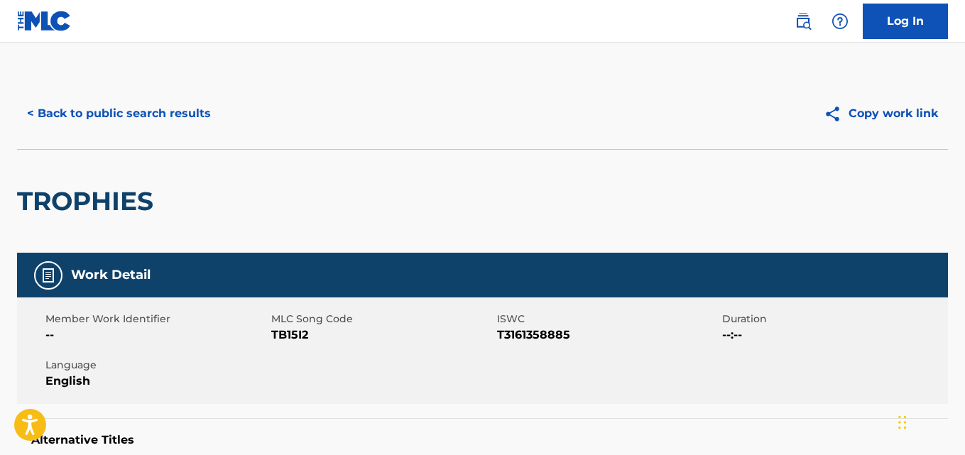
click at [200, 125] on button "< Back to public search results" at bounding box center [119, 114] width 204 height 36
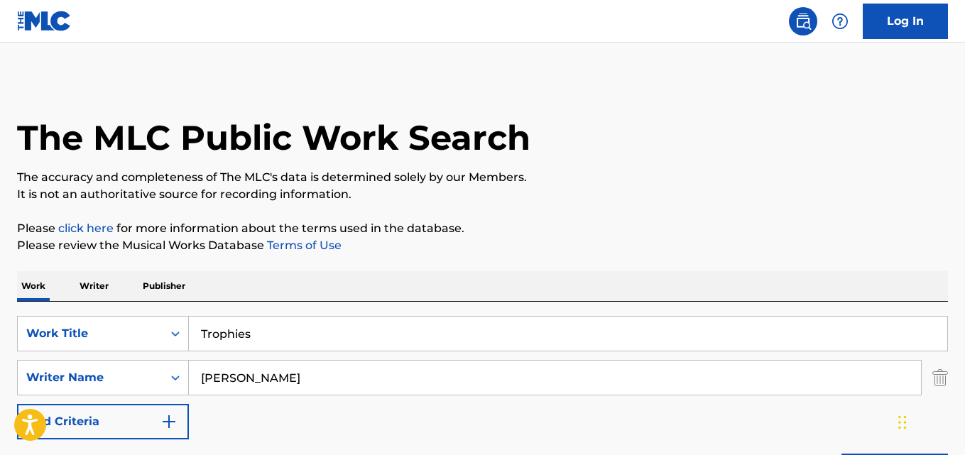
scroll to position [237, 0]
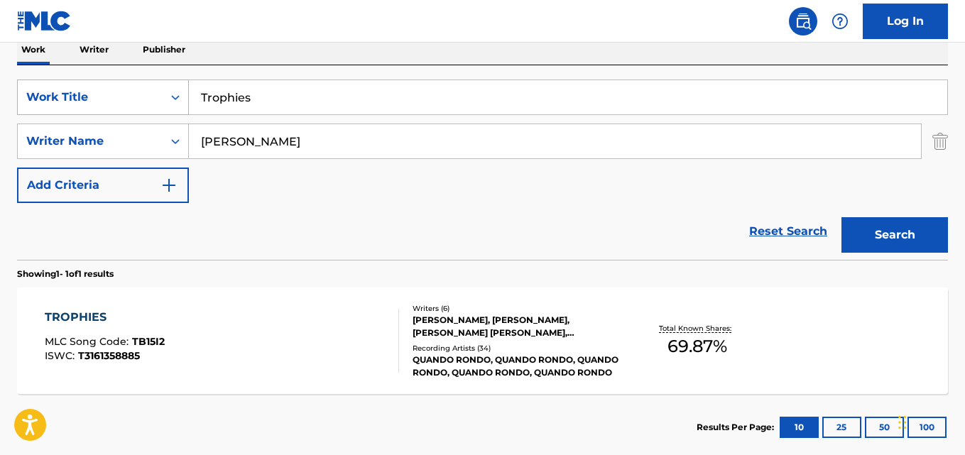
drag, startPoint x: 271, startPoint y: 89, endPoint x: 135, endPoint y: 94, distance: 136.5
click at [135, 94] on div "SearchWithCriteria2302b20d-799e-431c-94d2-c055e525c9da Work Title Trophies" at bounding box center [482, 98] width 931 height 36
paste input "Vision"
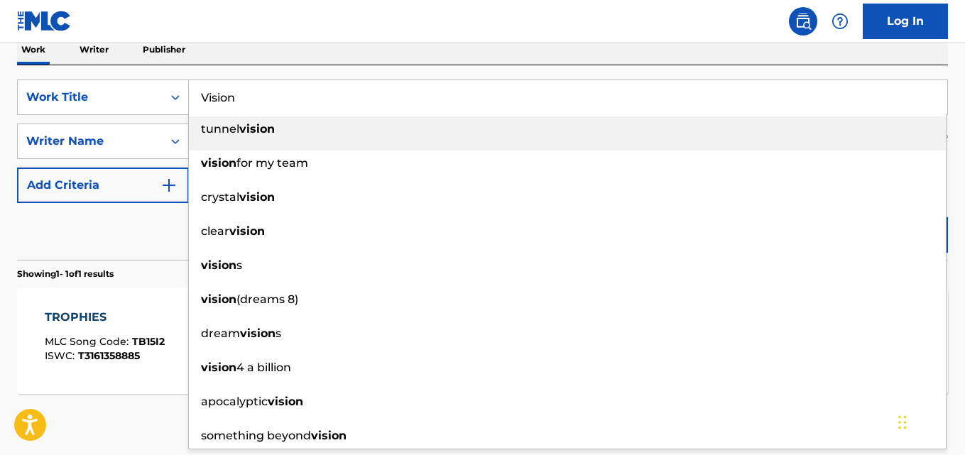
type input "Vision"
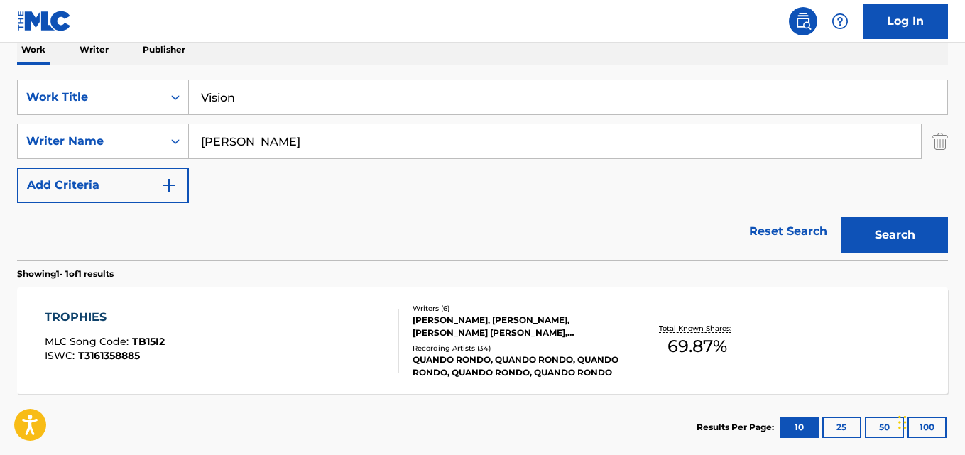
click at [362, 66] on div "SearchWithCriteria2302b20d-799e-431c-94d2-c055e525c9da Work Title Vision Search…" at bounding box center [482, 162] width 931 height 195
click at [893, 234] on button "Search" at bounding box center [895, 235] width 107 height 36
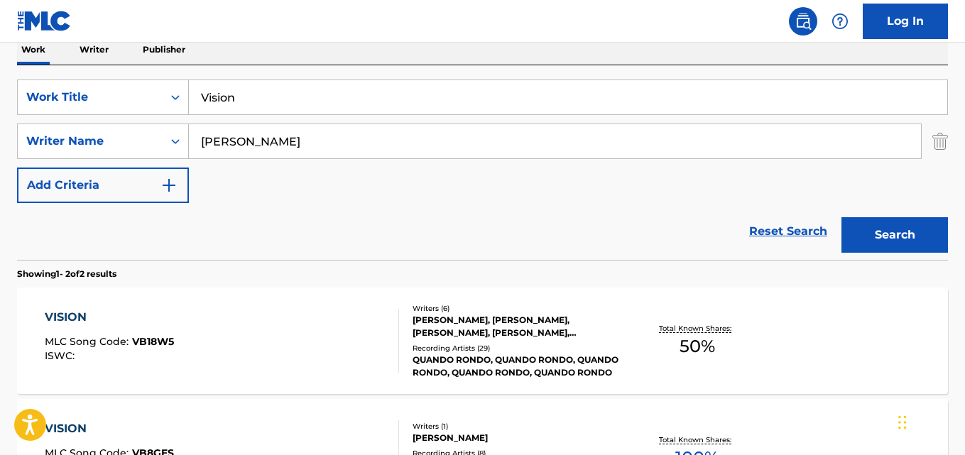
click at [84, 175] on div "SearchWithCriteria2302b20d-799e-431c-94d2-c055e525c9da Work Title Vision Search…" at bounding box center [482, 142] width 931 height 124
click at [469, 238] on div "Reset Search Search" at bounding box center [482, 231] width 931 height 57
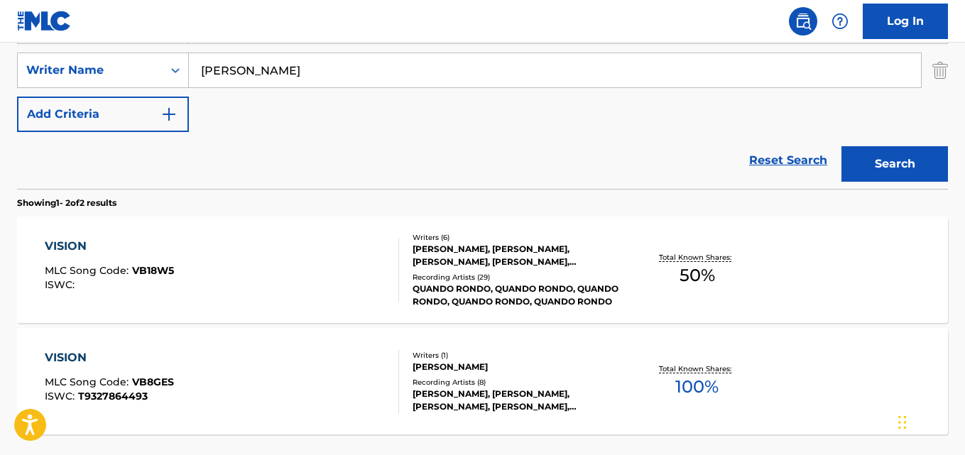
scroll to position [355, 0]
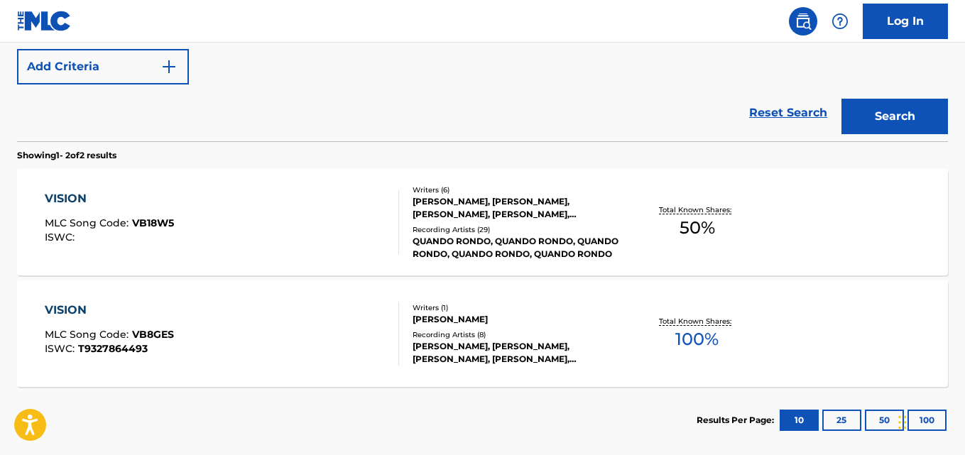
click at [73, 198] on div "VISION" at bounding box center [109, 198] width 129 height 17
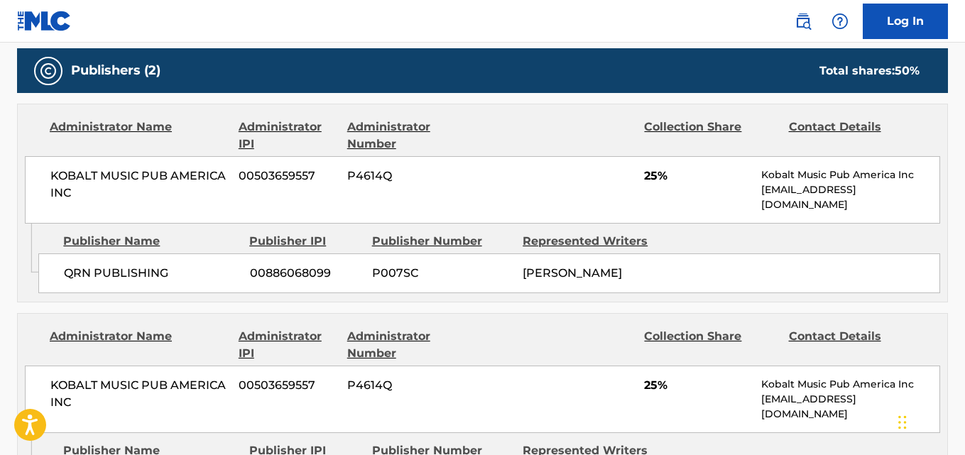
scroll to position [715, 0]
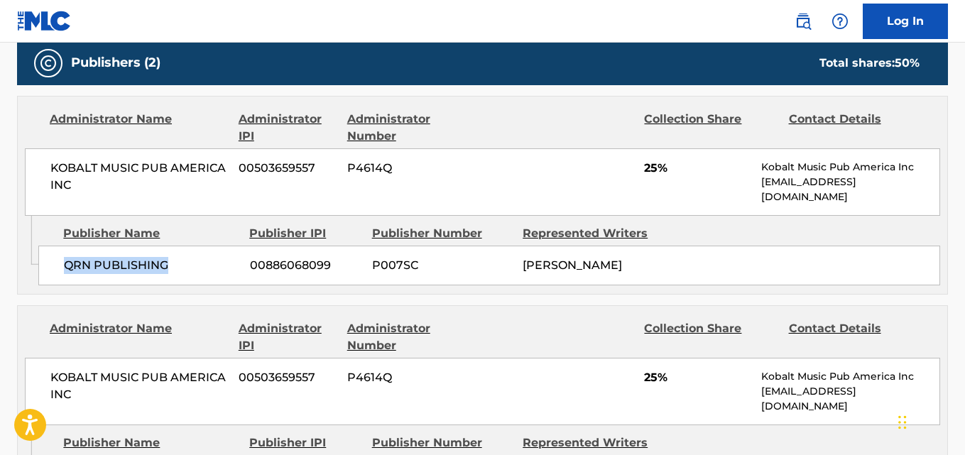
drag, startPoint x: 67, startPoint y: 265, endPoint x: 185, endPoint y: 265, distance: 118.6
click at [185, 265] on span "QRN PUBLISHING" at bounding box center [151, 265] width 175 height 17
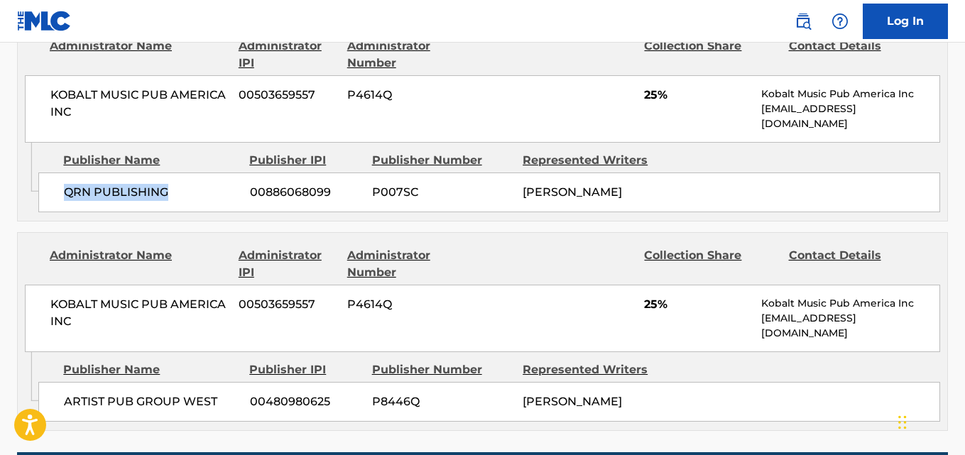
scroll to position [834, 0]
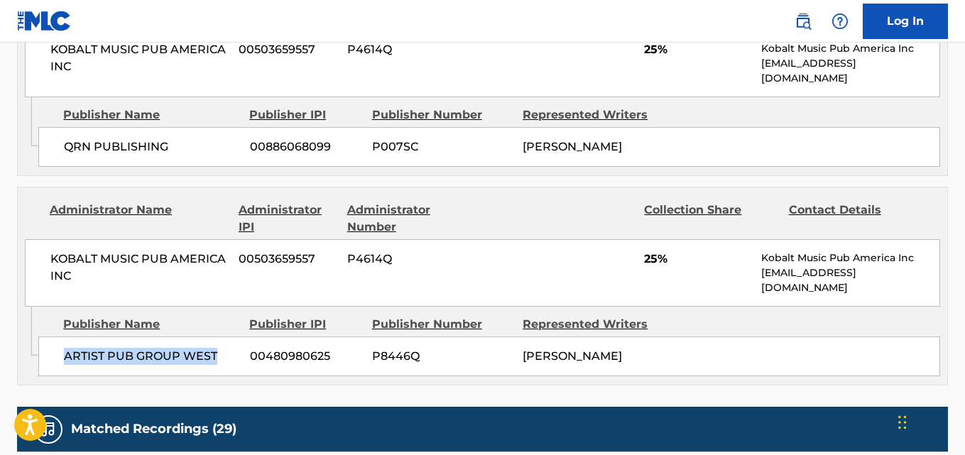
drag, startPoint x: 60, startPoint y: 352, endPoint x: 230, endPoint y: 357, distance: 169.8
click at [230, 357] on div "ARTIST PUB GROUP WEST 00480980625 P8446Q [PERSON_NAME]" at bounding box center [489, 357] width 902 height 40
click at [641, 260] on div "KOBALT MUSIC PUB AMERICA INC 00503659557 P4614Q 25% Kobalt Music Pub America In…" at bounding box center [483, 272] width 916 height 67
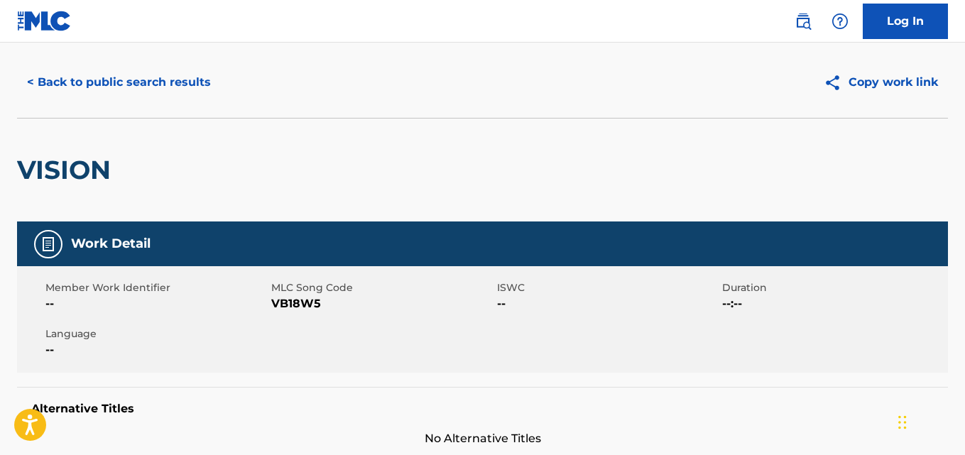
scroll to position [0, 0]
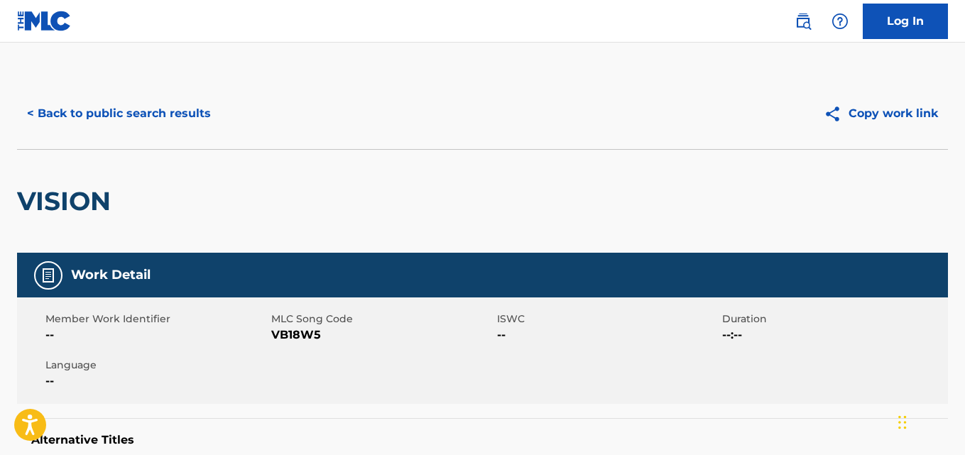
click at [176, 114] on button "< Back to public search results" at bounding box center [119, 114] width 204 height 36
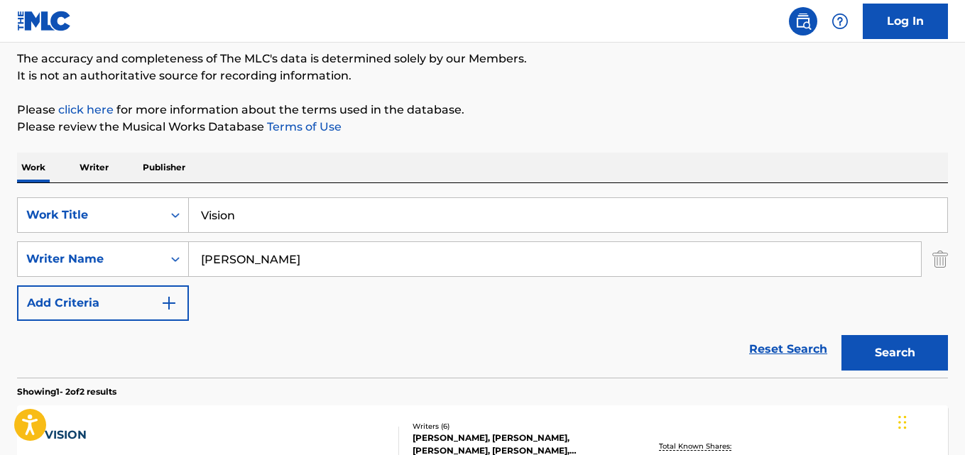
click at [761, 346] on link "Reset Search" at bounding box center [788, 349] width 92 height 31
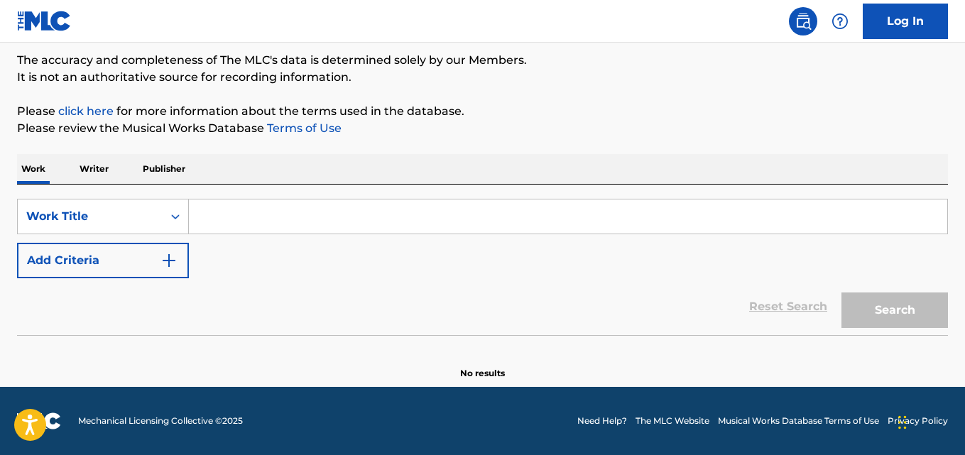
scroll to position [117, 0]
drag, startPoint x: 604, startPoint y: 321, endPoint x: 566, endPoint y: 298, distance: 44.3
click at [604, 320] on div "Reset Search Search" at bounding box center [482, 306] width 931 height 57
drag, startPoint x: 566, startPoint y: 298, endPoint x: 491, endPoint y: 362, distance: 98.2
click at [563, 297] on div "Reset Search Search" at bounding box center [482, 306] width 931 height 57
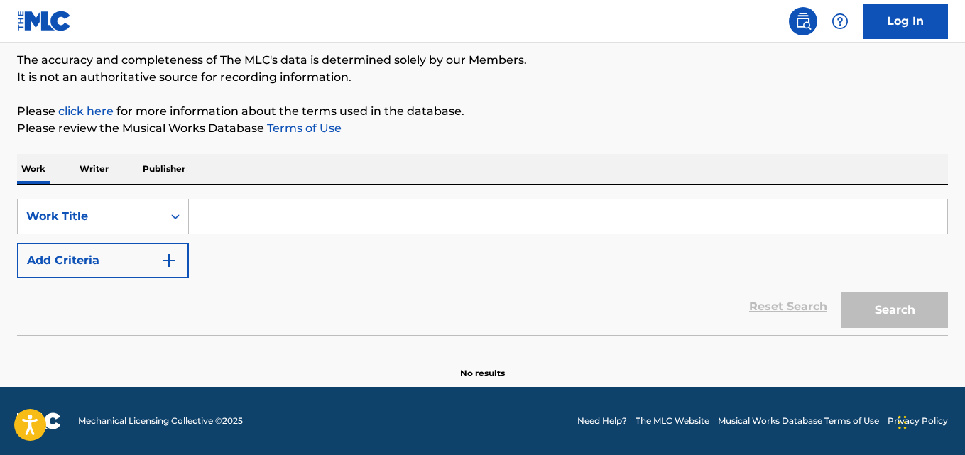
click at [403, 321] on div "Reset Search Search" at bounding box center [482, 306] width 931 height 57
click at [403, 313] on div "Reset Search Search" at bounding box center [482, 306] width 931 height 57
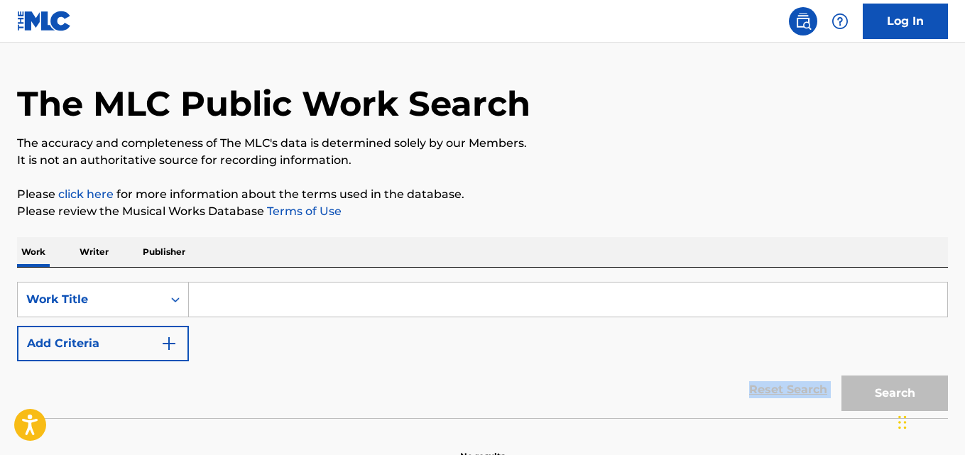
scroll to position [0, 0]
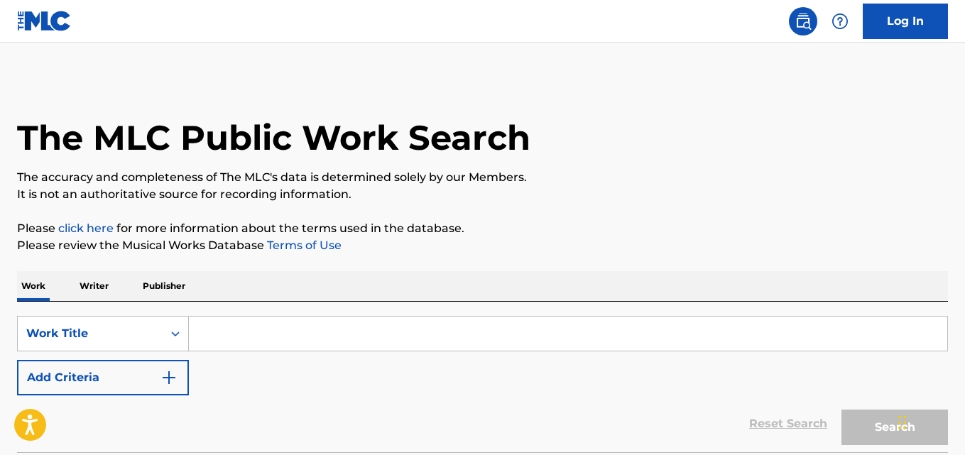
click at [405, 371] on div "SearchWithCriteria2302b20d-799e-431c-94d2-c055e525c9da Work Title Add Criteria" at bounding box center [482, 356] width 931 height 80
click at [382, 384] on div "SearchWithCriteria2302b20d-799e-431c-94d2-c055e525c9da Work Title Add Criteria" at bounding box center [482, 356] width 931 height 80
click at [384, 384] on div "SearchWithCriteria2302b20d-799e-431c-94d2-c055e525c9da Work Title Add Criteria" at bounding box center [482, 356] width 931 height 80
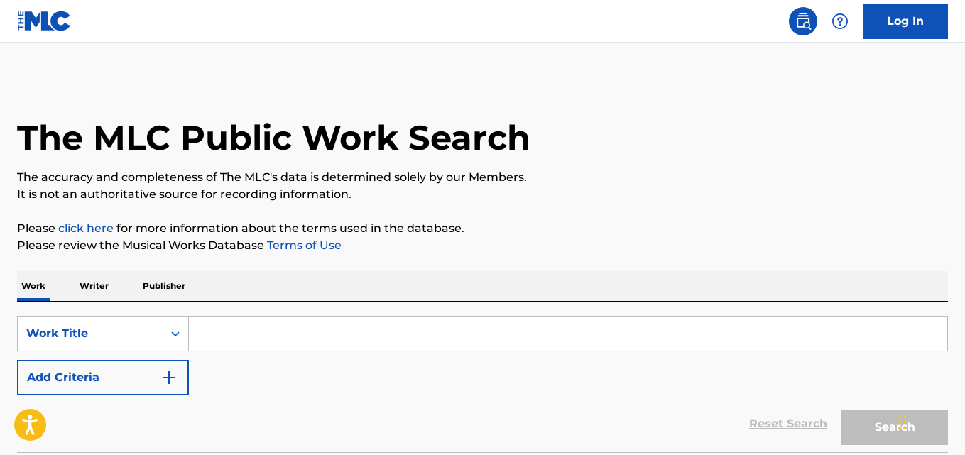
click at [391, 411] on div "Reset Search Search" at bounding box center [482, 424] width 931 height 57
click at [406, 404] on div "Reset Search Search" at bounding box center [482, 424] width 931 height 57
click at [266, 328] on input "Search Form" at bounding box center [568, 334] width 759 height 34
paste input "War Baby"
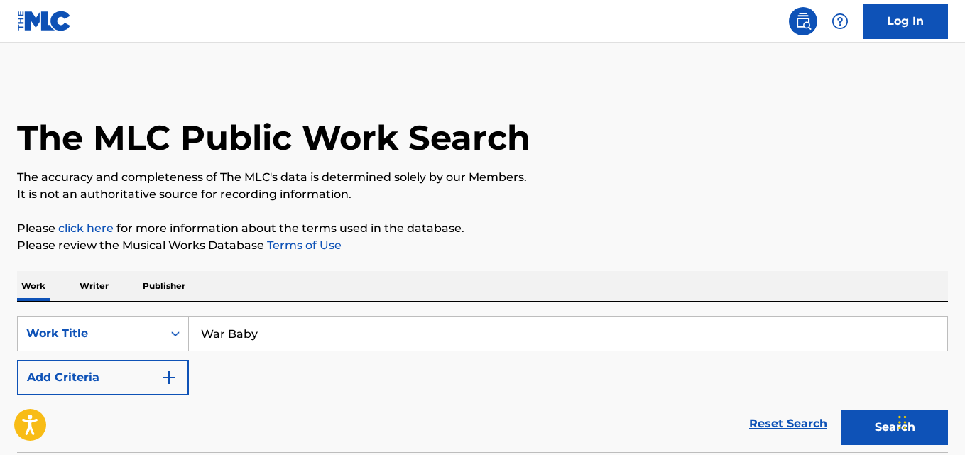
type input "War Baby"
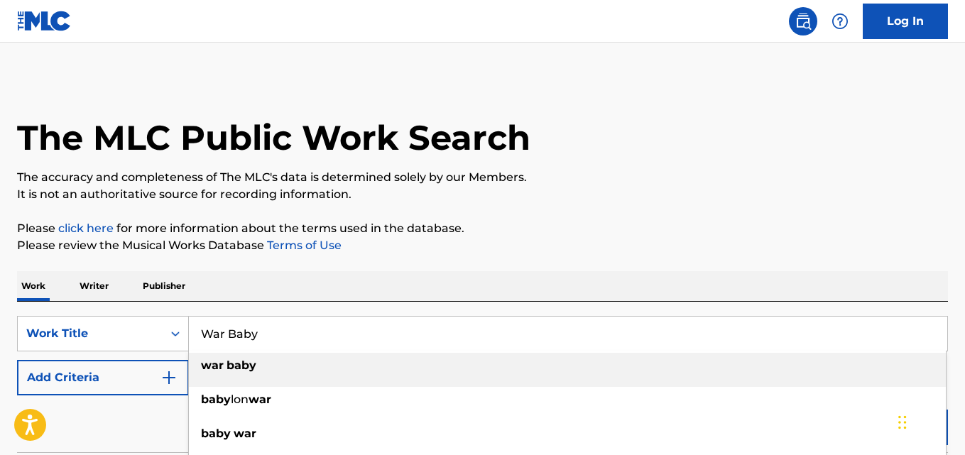
click at [335, 258] on div "The MLC Public Work Search The accuracy and completeness of The MLC's data is d…" at bounding box center [482, 287] width 965 height 419
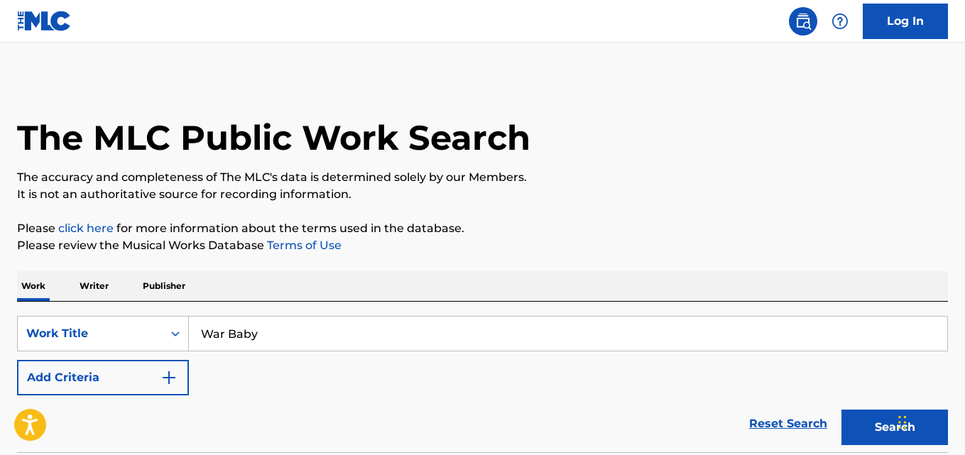
click at [169, 368] on button "Add Criteria" at bounding box center [103, 378] width 172 height 36
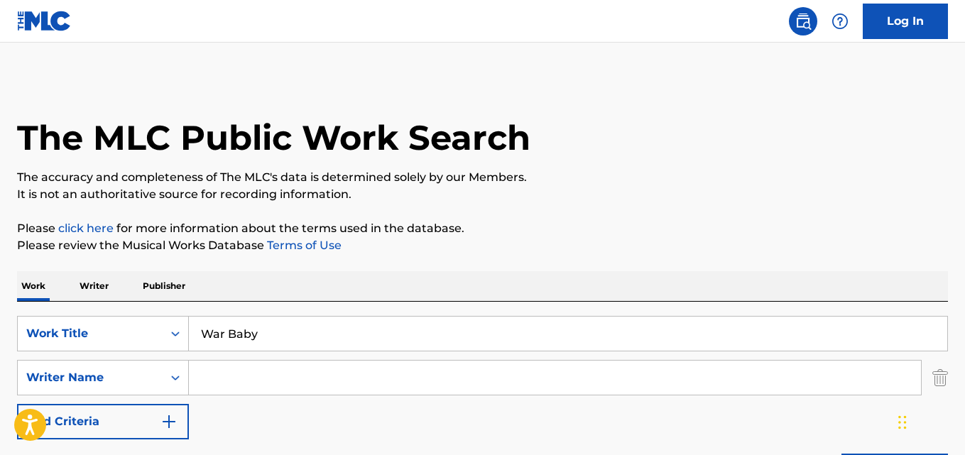
click at [225, 373] on input "Search Form" at bounding box center [555, 378] width 732 height 34
type input "[PERSON_NAME]"
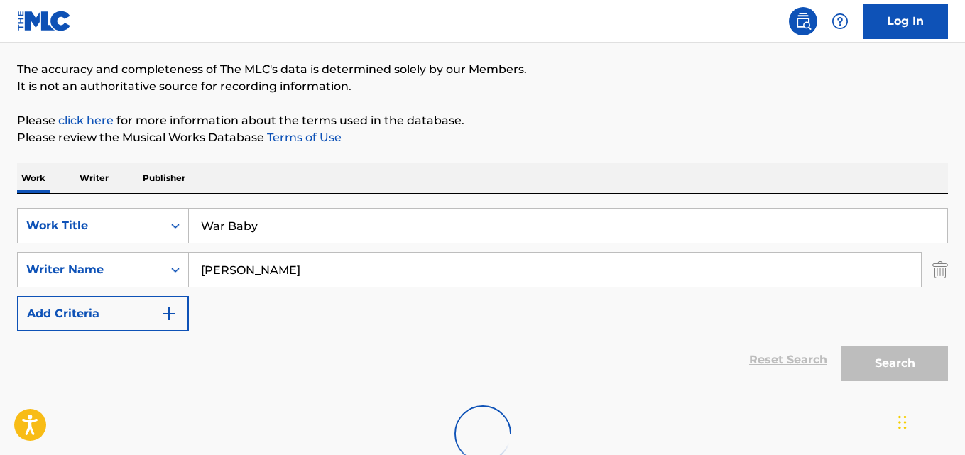
scroll to position [207, 0]
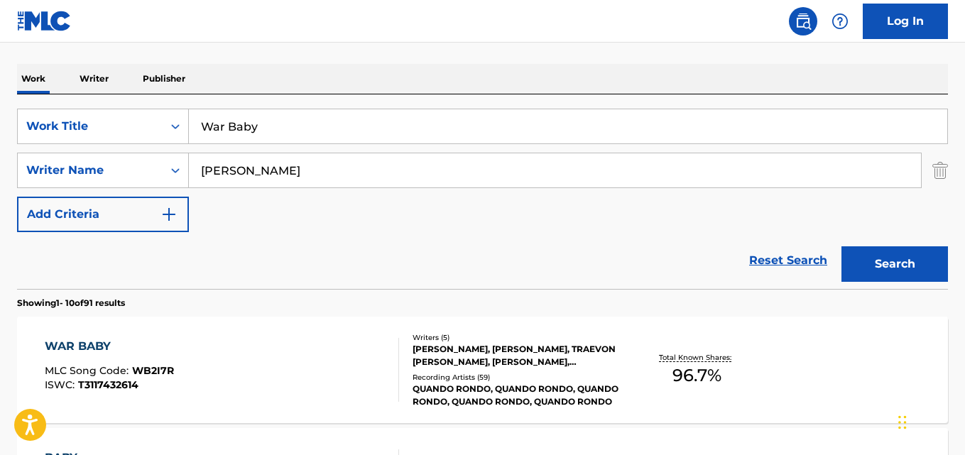
click at [323, 246] on div "Reset Search Search" at bounding box center [482, 260] width 931 height 57
click at [36, 340] on div "WAR BABY MLC Song Code : WB2I7R ISWC : T3117432614 Writers ( 5 ) [PERSON_NAME],…" at bounding box center [482, 370] width 931 height 107
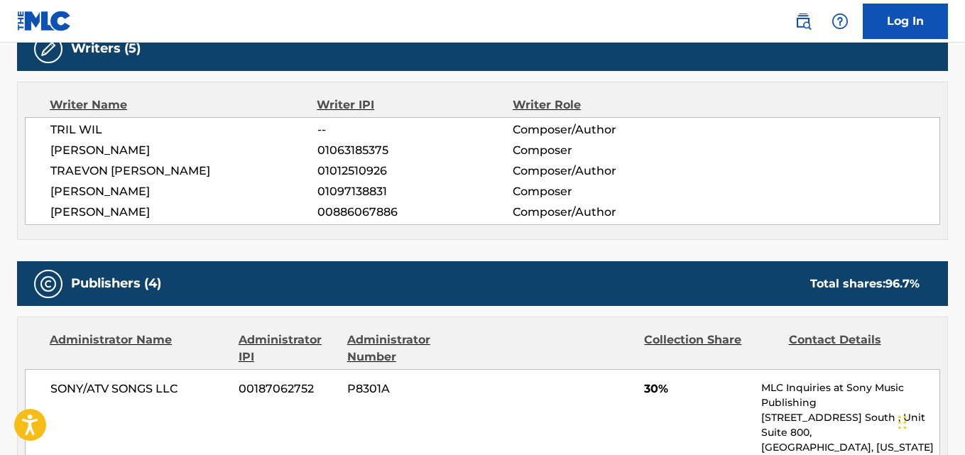
scroll to position [710, 0]
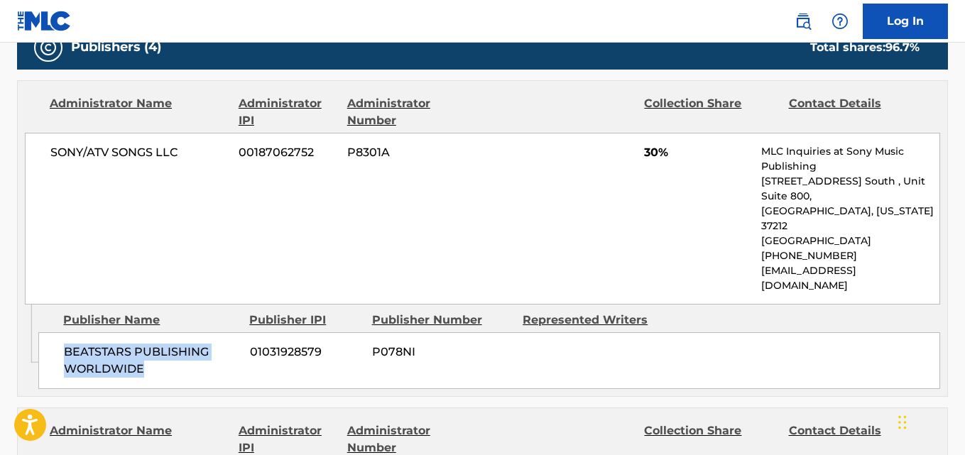
drag, startPoint x: 59, startPoint y: 322, endPoint x: 189, endPoint y: 346, distance: 132.2
click at [189, 346] on div "BEATSTARS PUBLISHING WORLDWIDE 01031928579 P078NI" at bounding box center [489, 360] width 902 height 57
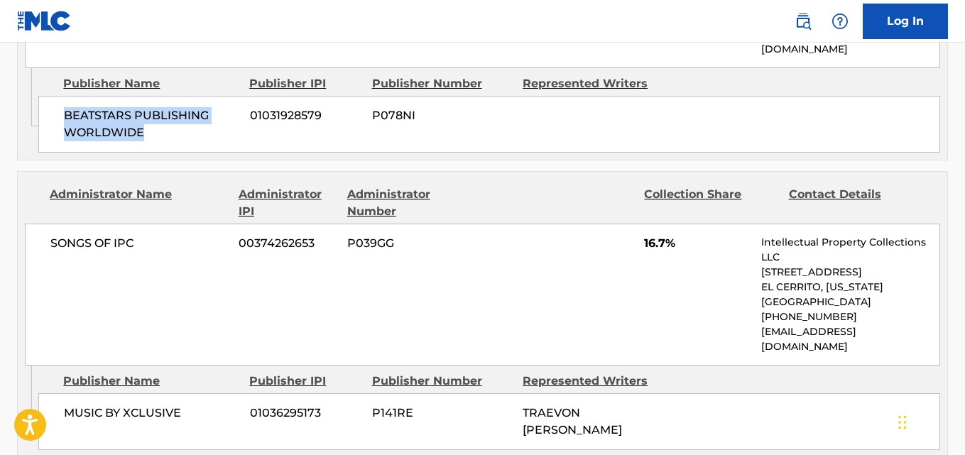
scroll to position [1065, 0]
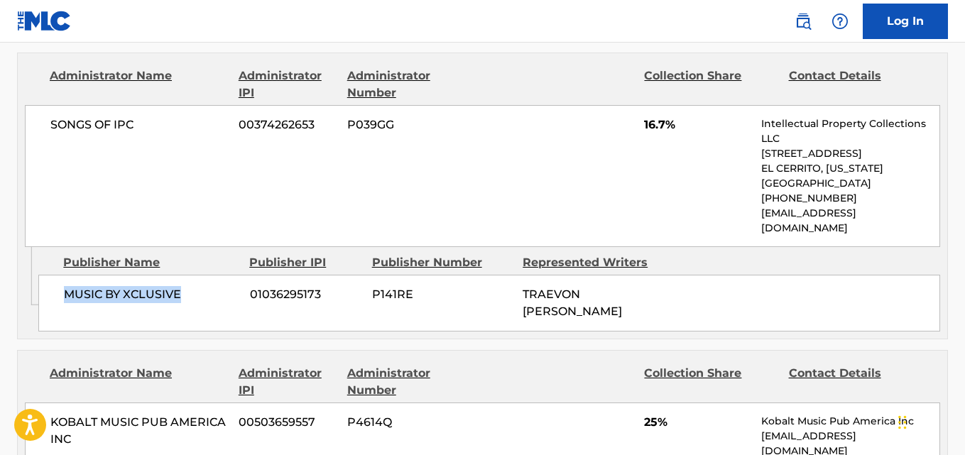
drag, startPoint x: 58, startPoint y: 246, endPoint x: 233, endPoint y: 238, distance: 175.6
click at [233, 275] on div "MUSIC BY XCLUSIVE 01036295173 P141RE TRAEVON [PERSON_NAME]" at bounding box center [489, 303] width 902 height 57
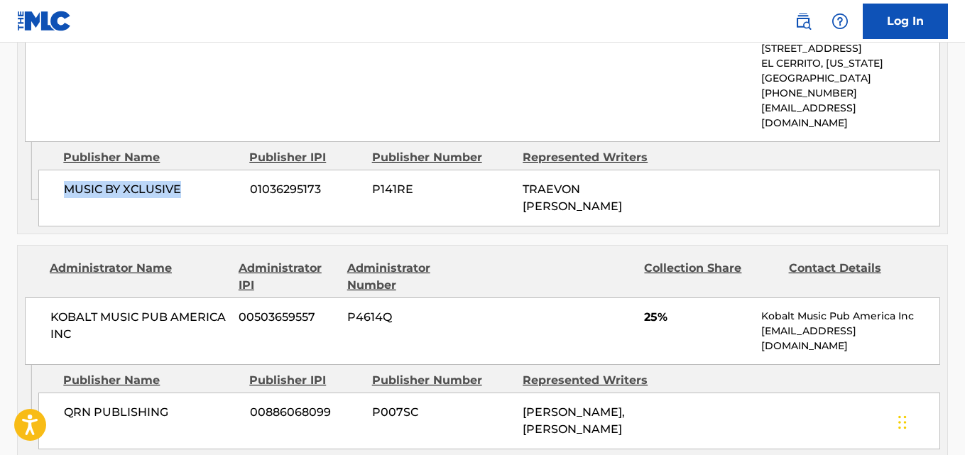
scroll to position [1302, 0]
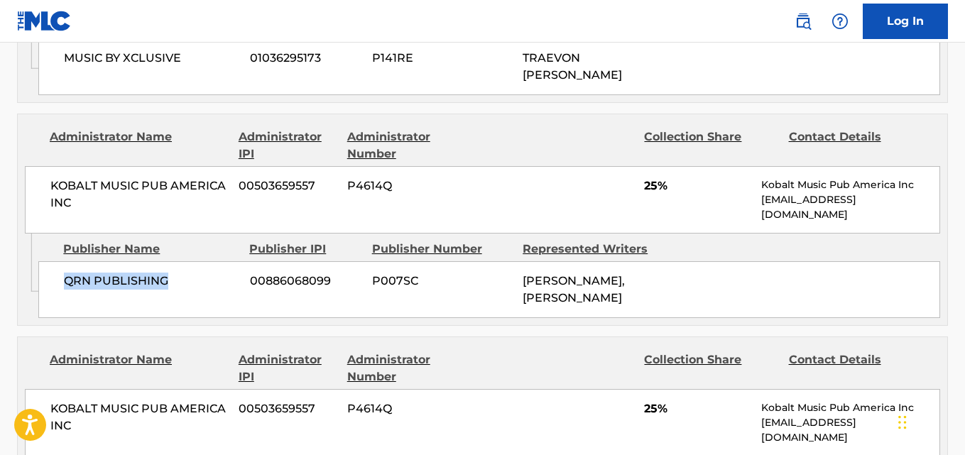
drag, startPoint x: 57, startPoint y: 226, endPoint x: 190, endPoint y: 223, distance: 132.8
click at [190, 261] on div "QRN PUBLISHING 00886068099 P007SC [PERSON_NAME], [PERSON_NAME]" at bounding box center [489, 289] width 902 height 57
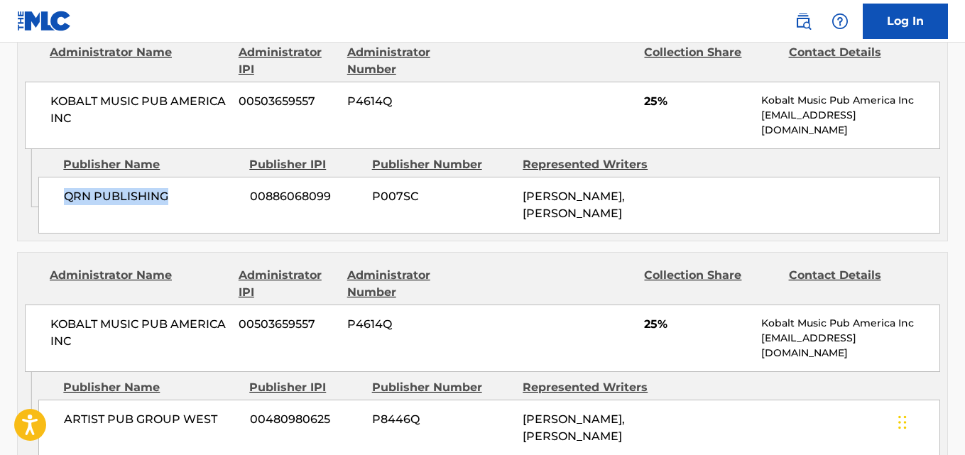
scroll to position [1539, 0]
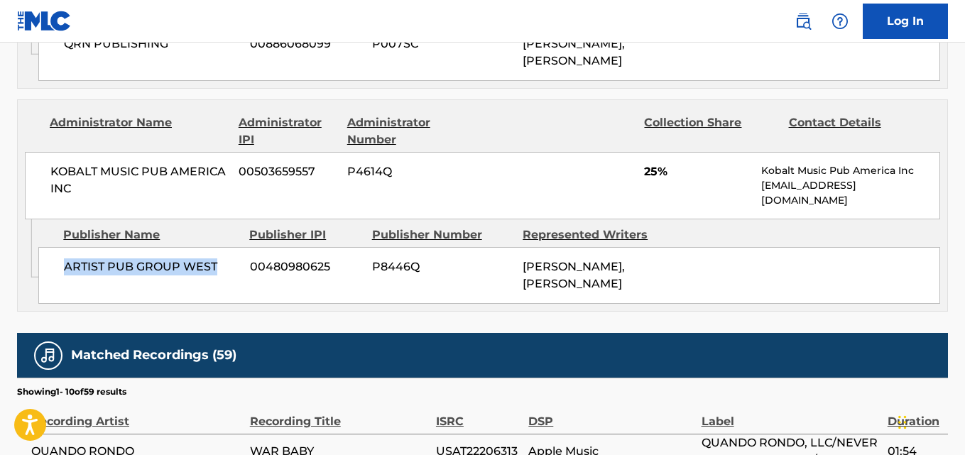
drag, startPoint x: 60, startPoint y: 211, endPoint x: 218, endPoint y: 209, distance: 158.4
click at [218, 247] on div "ARTIST PUB GROUP WEST 00480980625 P8446Q [PERSON_NAME], [PERSON_NAME]" at bounding box center [489, 275] width 902 height 57
click at [649, 152] on div "KOBALT MUSIC PUB AMERICA INC 00503659557 P4614Q 25% Kobalt Music Pub America In…" at bounding box center [483, 185] width 916 height 67
click at [650, 163] on span "25%" at bounding box center [697, 171] width 107 height 17
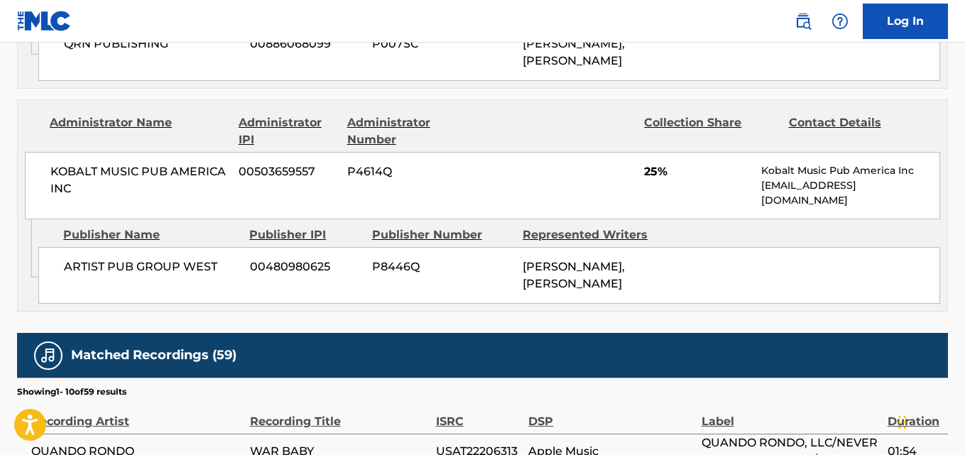
click at [651, 163] on span "25%" at bounding box center [697, 171] width 107 height 17
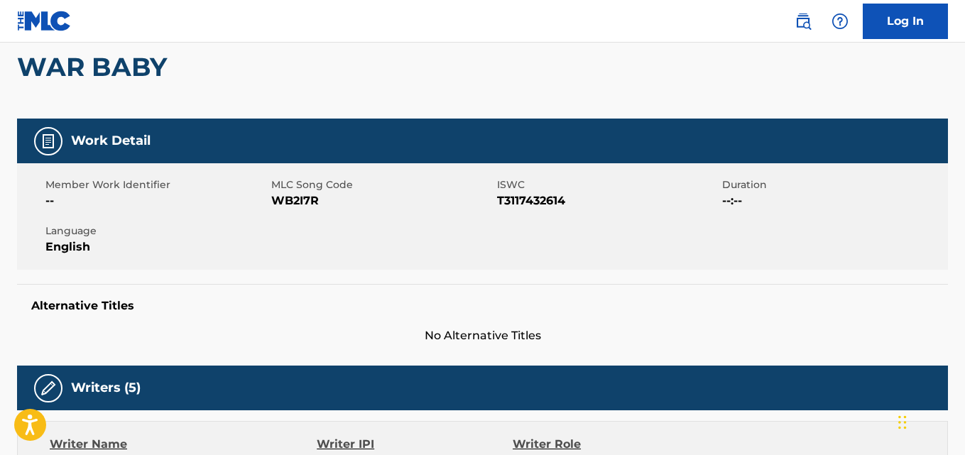
scroll to position [0, 0]
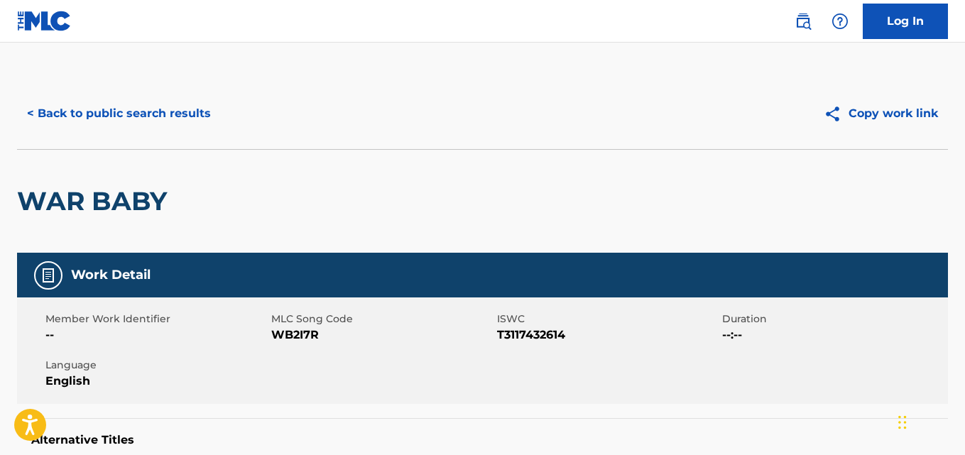
click at [197, 119] on button "< Back to public search results" at bounding box center [119, 114] width 204 height 36
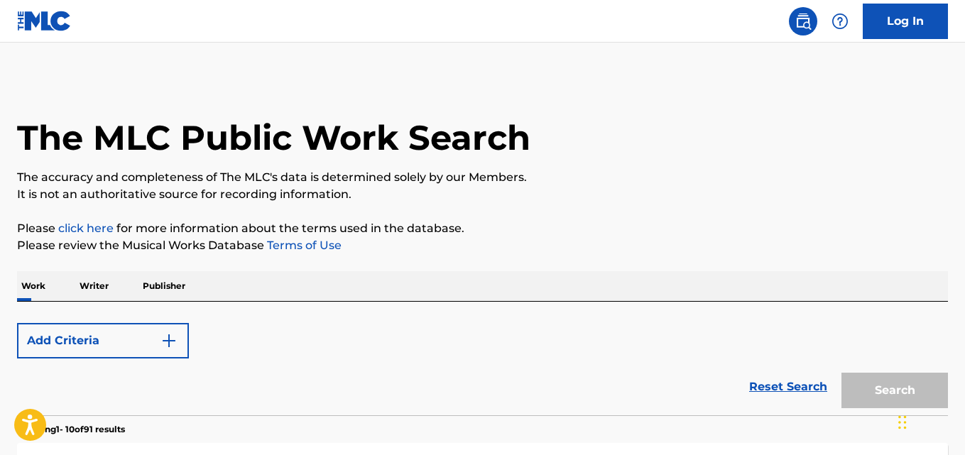
scroll to position [207, 0]
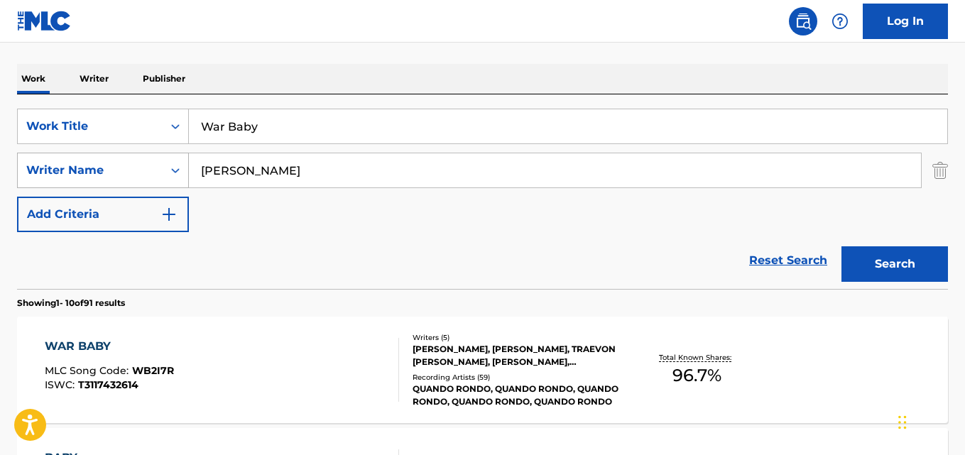
drag, startPoint x: 81, startPoint y: 168, endPoint x: 26, endPoint y: 177, distance: 56.2
click at [26, 177] on div "SearchWithCriteria2302b20d-799e-431c-94d2-c055e525c9da Work Title War Baby Sear…" at bounding box center [482, 171] width 931 height 124
paste input "here Would I Be"
type input "Where Would I Be"
click at [859, 250] on button "Search" at bounding box center [895, 264] width 107 height 36
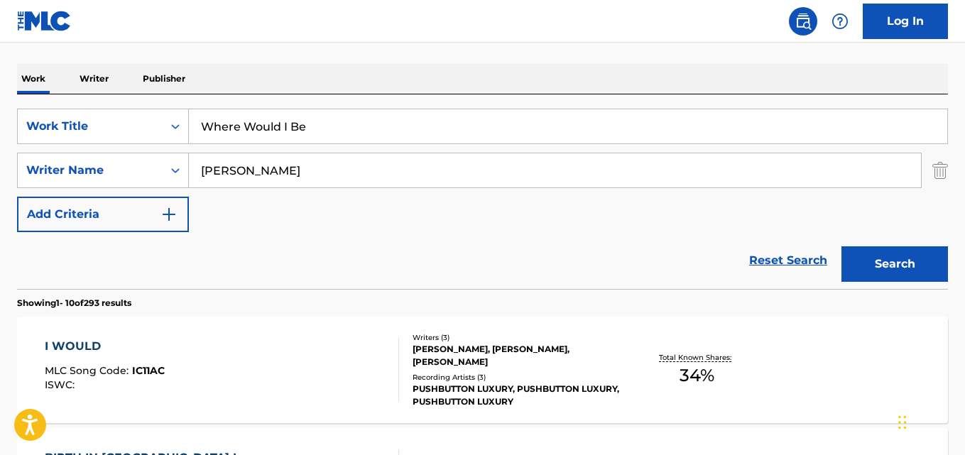
click at [914, 259] on button "Search" at bounding box center [895, 264] width 107 height 36
drag, startPoint x: 170, startPoint y: 170, endPoint x: 158, endPoint y: 170, distance: 11.4
click at [158, 170] on div "SearchWithCriteria05fd1c58-00cd-4714-9474-0aff5a9e66f1 Writer Name [PERSON_NAME]" at bounding box center [482, 171] width 931 height 36
paste input "[PERSON_NAME]"
type input "[PERSON_NAME]"
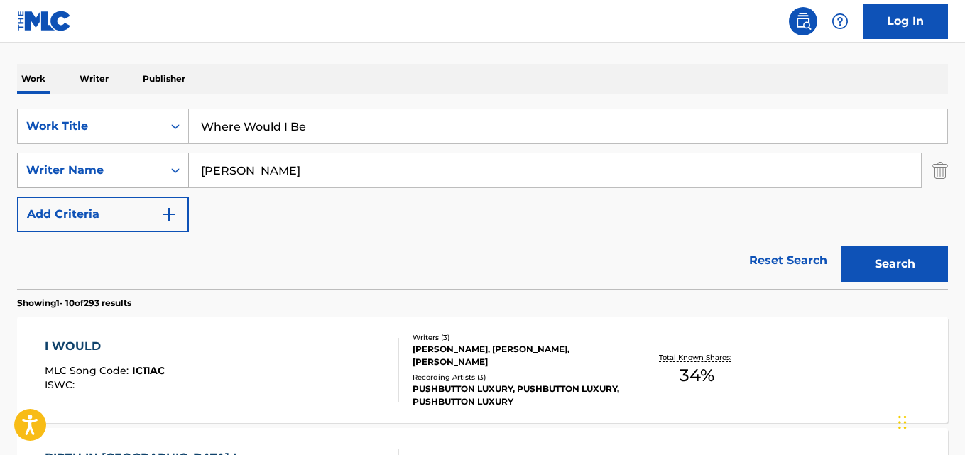
click at [842, 246] on button "Search" at bounding box center [895, 264] width 107 height 36
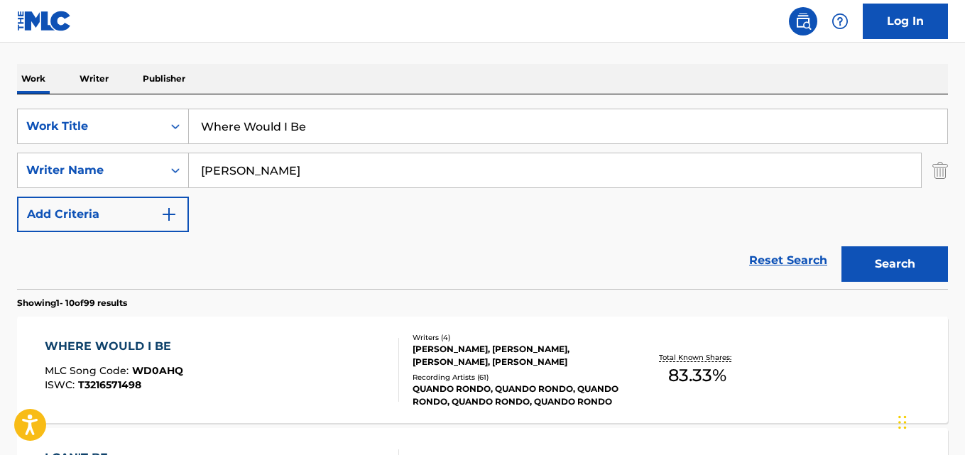
click at [607, 226] on div "SearchWithCriteria2302b20d-799e-431c-94d2-c055e525c9da Work Title Where Would I…" at bounding box center [482, 171] width 931 height 124
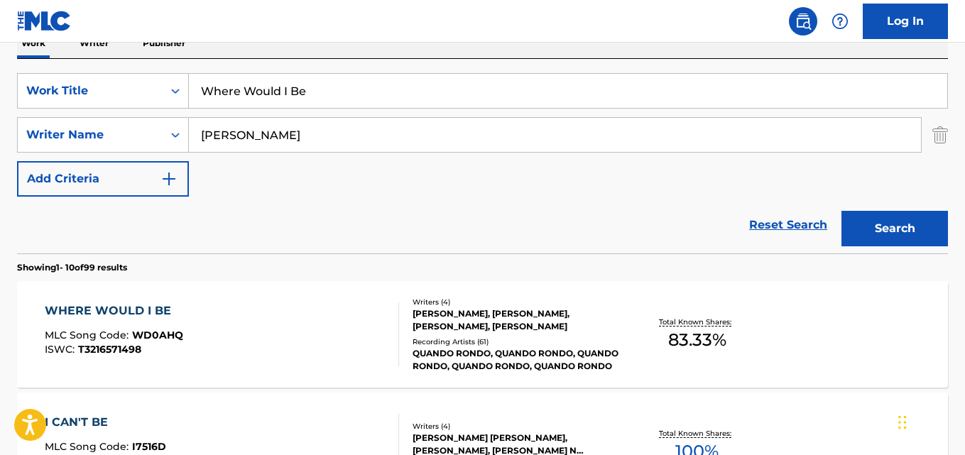
scroll to position [326, 0]
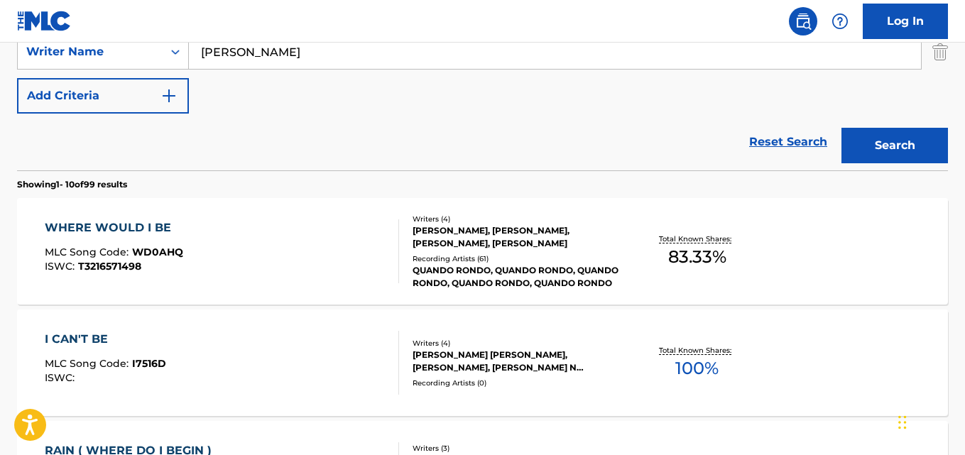
click at [154, 230] on div "WHERE WOULD I BE" at bounding box center [114, 227] width 138 height 17
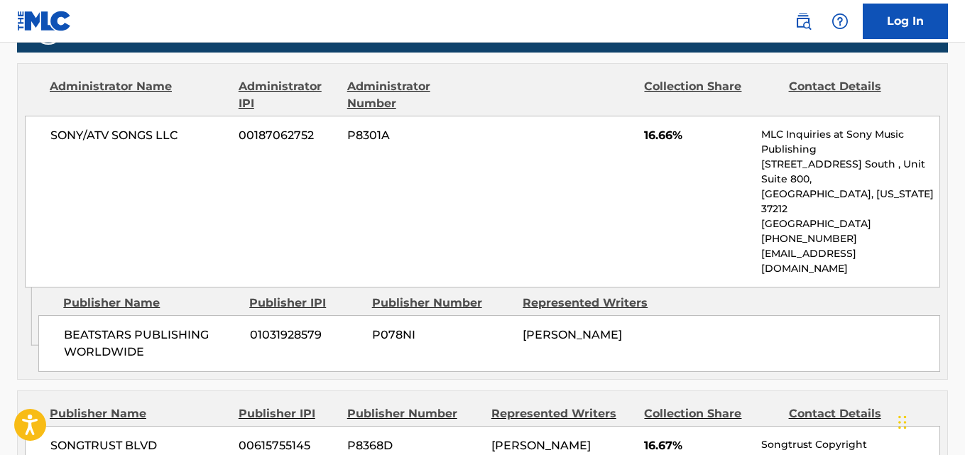
scroll to position [829, 0]
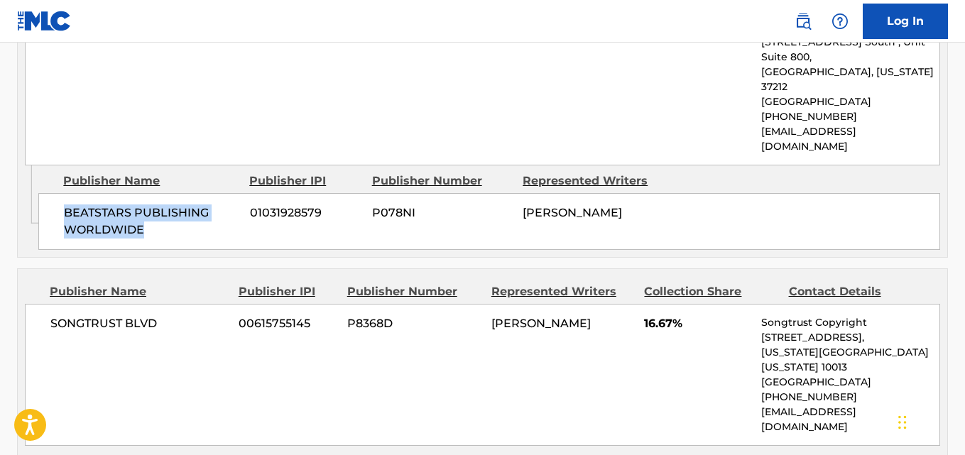
drag, startPoint x: 63, startPoint y: 183, endPoint x: 233, endPoint y: 205, distance: 171.2
click at [233, 205] on div "BEATSTARS PUBLISHING WORLDWIDE 01031928579 P078NI [PERSON_NAME]" at bounding box center [489, 221] width 902 height 57
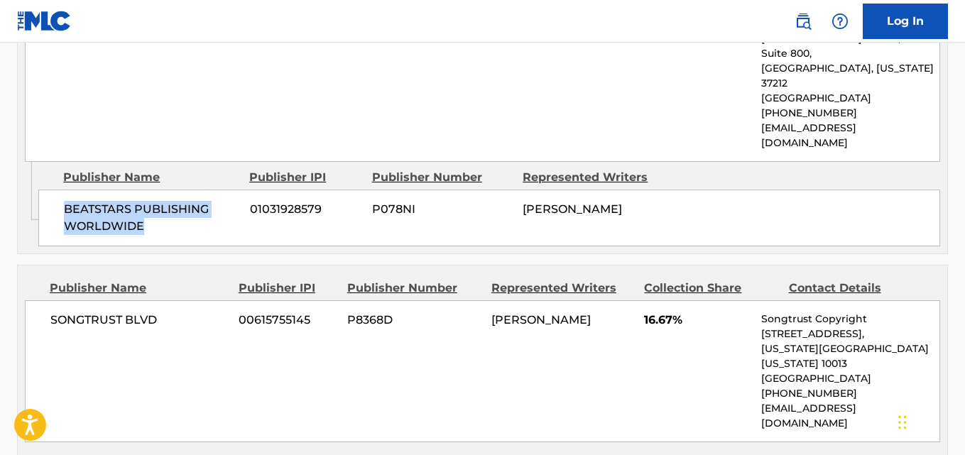
scroll to position [947, 0]
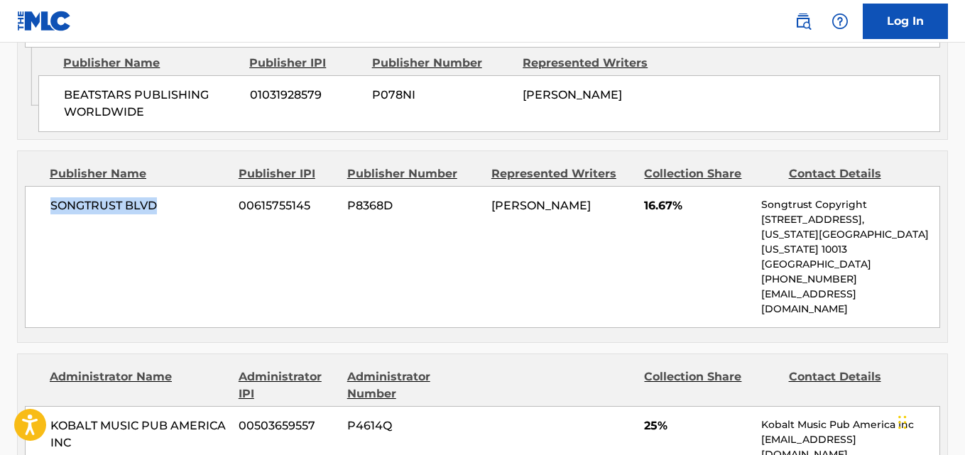
drag, startPoint x: 48, startPoint y: 178, endPoint x: 212, endPoint y: 180, distance: 164.1
click at [212, 186] on div "SONGTRUST BLVD 00615755145 P8368D [PERSON_NAME] 16.67% Songtrust Copyright [STR…" at bounding box center [483, 257] width 916 height 142
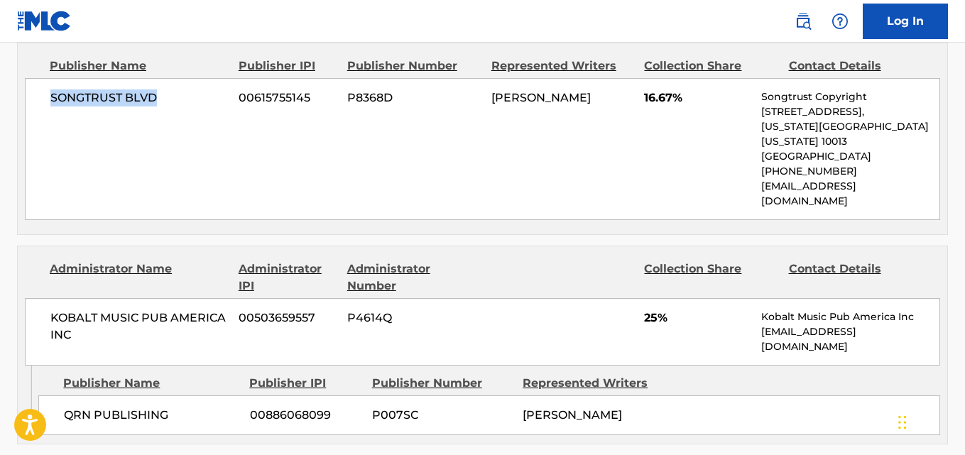
scroll to position [1184, 0]
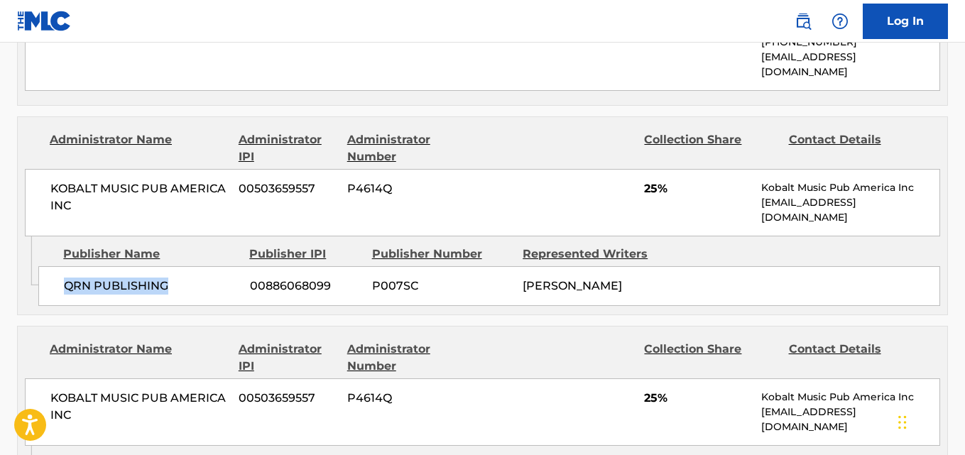
drag, startPoint x: 59, startPoint y: 229, endPoint x: 222, endPoint y: 228, distance: 163.4
click at [222, 266] on div "QRN PUBLISHING 00886068099 P007SC [PERSON_NAME]" at bounding box center [489, 286] width 902 height 40
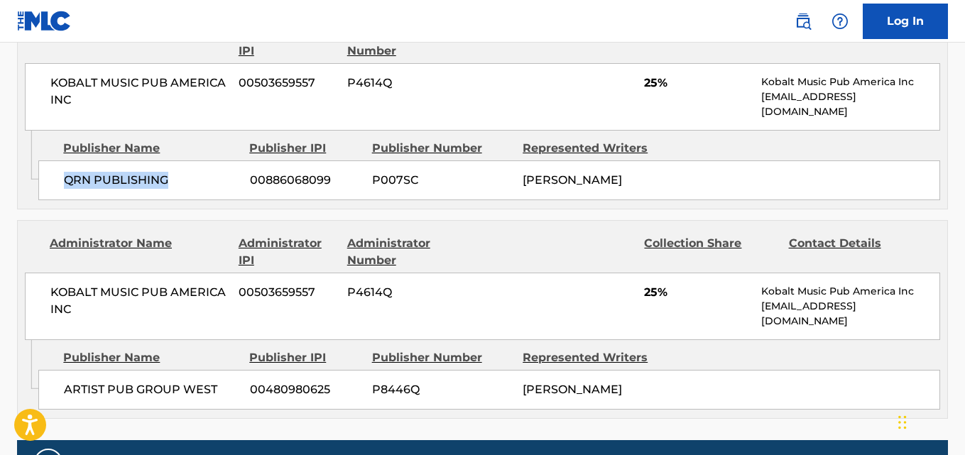
scroll to position [1420, 0]
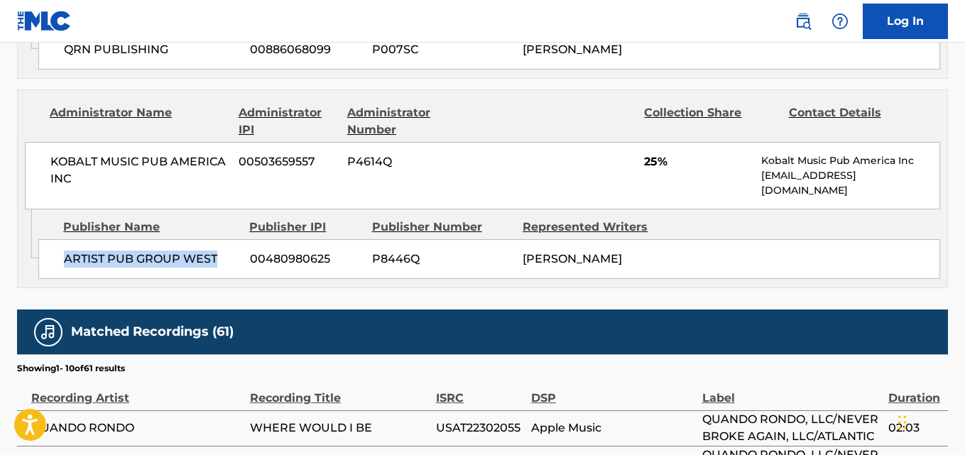
drag, startPoint x: 99, startPoint y: 204, endPoint x: 234, endPoint y: 202, distance: 135.0
click at [234, 239] on div "ARTIST PUB GROUP WEST 00480980625 P8446Q [PERSON_NAME]" at bounding box center [489, 259] width 902 height 40
click at [650, 153] on span "25%" at bounding box center [697, 161] width 107 height 17
